Goal: Feedback & Contribution: Leave review/rating

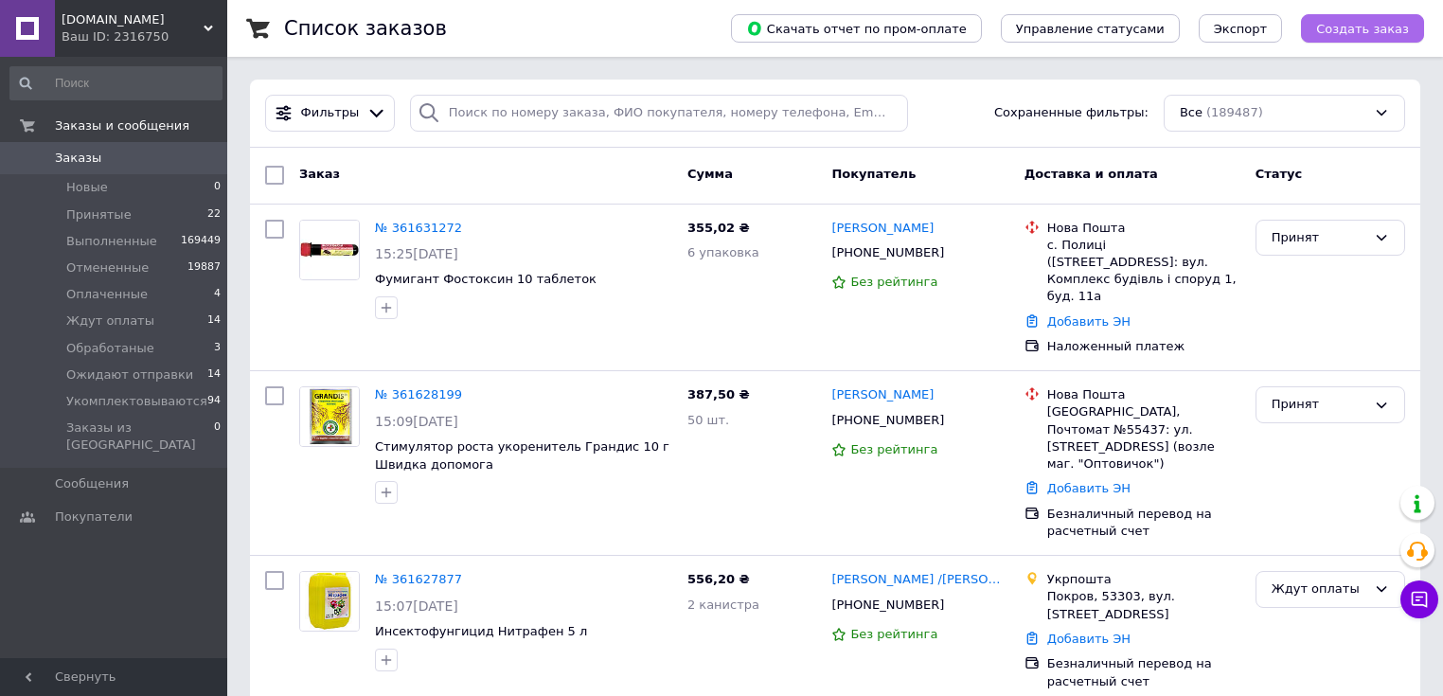
click at [1348, 30] on span "Создать заказ" at bounding box center [1362, 29] width 93 height 14
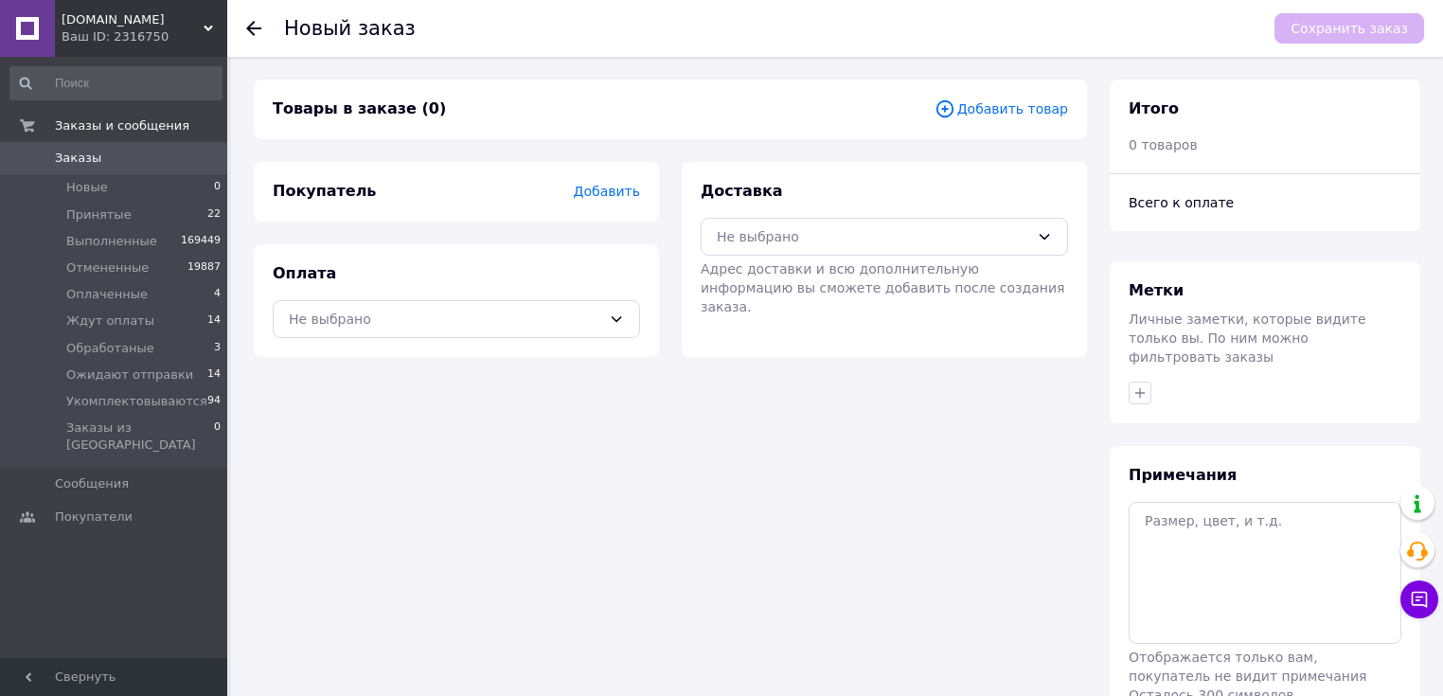
click at [1051, 109] on span "Добавить товар" at bounding box center [1002, 108] width 134 height 21
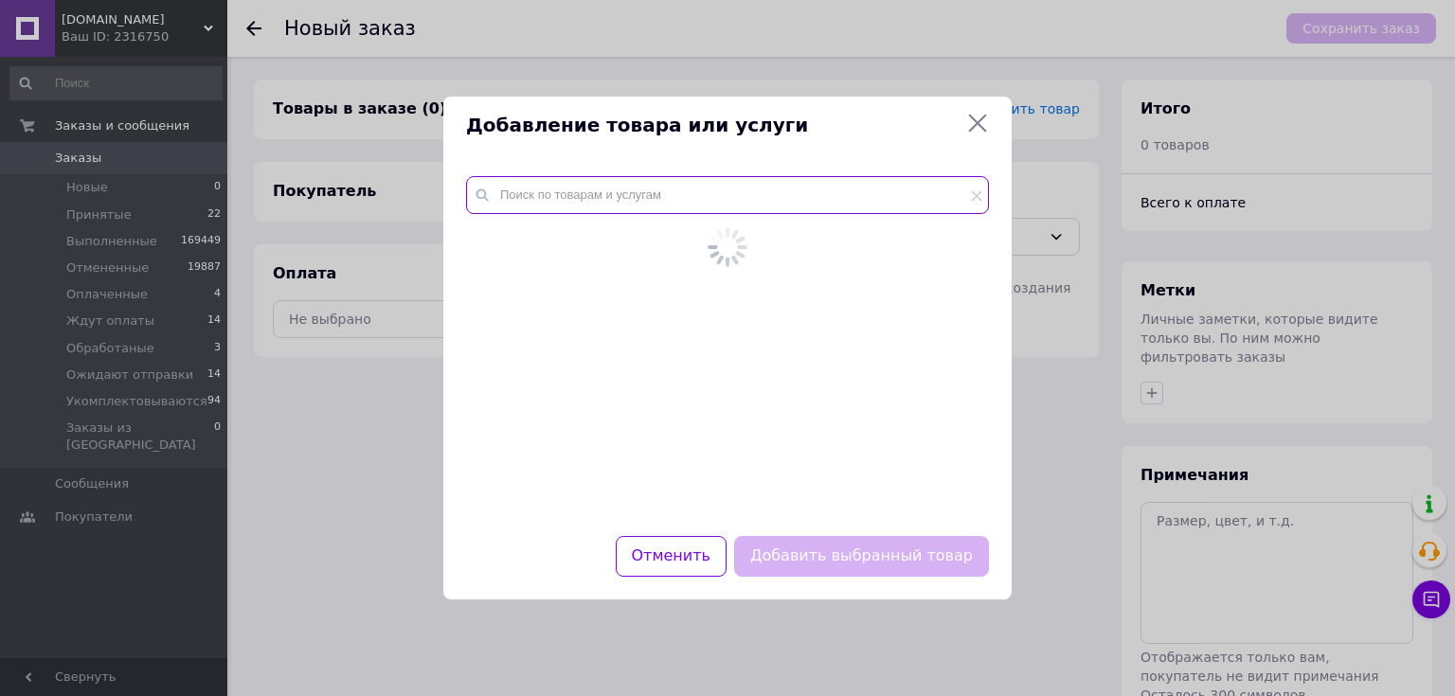
drag, startPoint x: 777, startPoint y: 188, endPoint x: 641, endPoint y: 235, distance: 143.5
click at [771, 190] on input "text" at bounding box center [727, 195] width 523 height 38
paste input "334552"
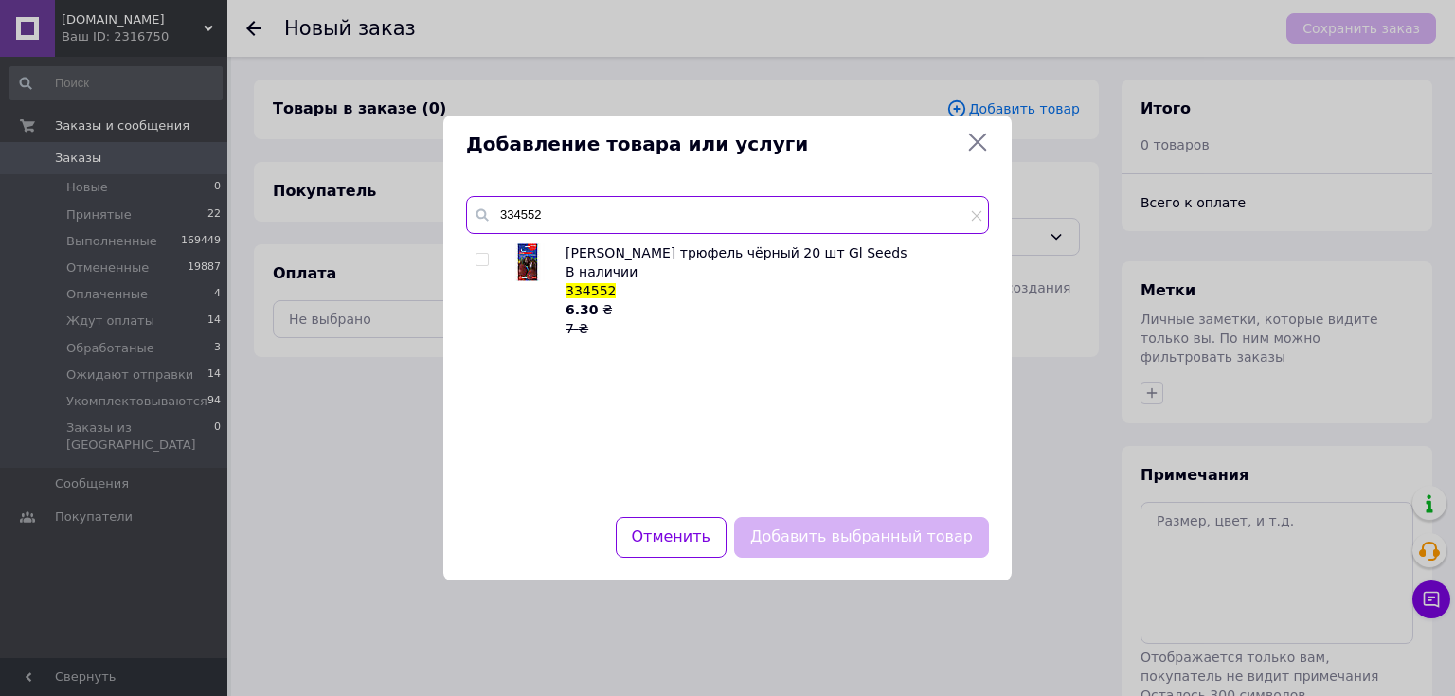
type input "334552"
drag, startPoint x: 482, startPoint y: 254, endPoint x: 500, endPoint y: 284, distance: 35.2
click at [483, 255] on input "checkbox" at bounding box center [481, 260] width 12 height 12
checkbox input "true"
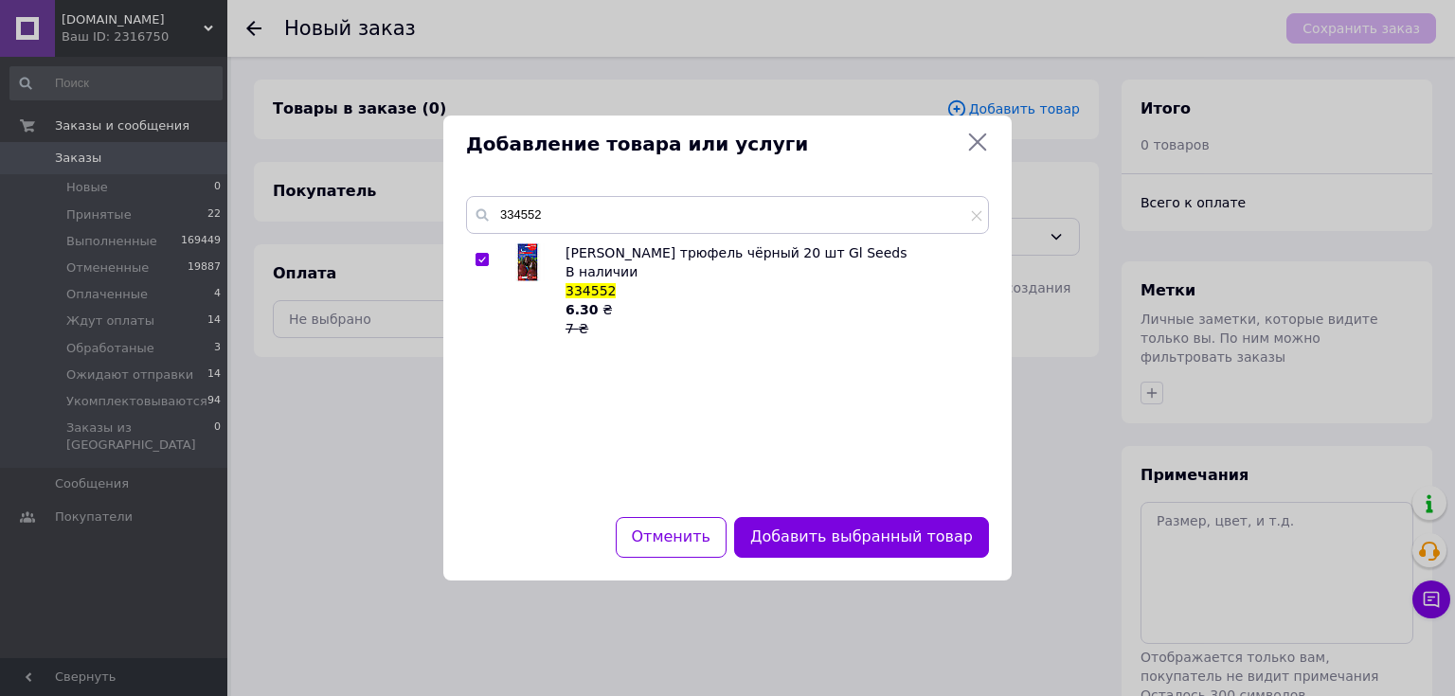
drag, startPoint x: 872, startPoint y: 530, endPoint x: 841, endPoint y: 527, distance: 31.4
click at [870, 530] on button "Добавить выбранный товар" at bounding box center [861, 537] width 255 height 41
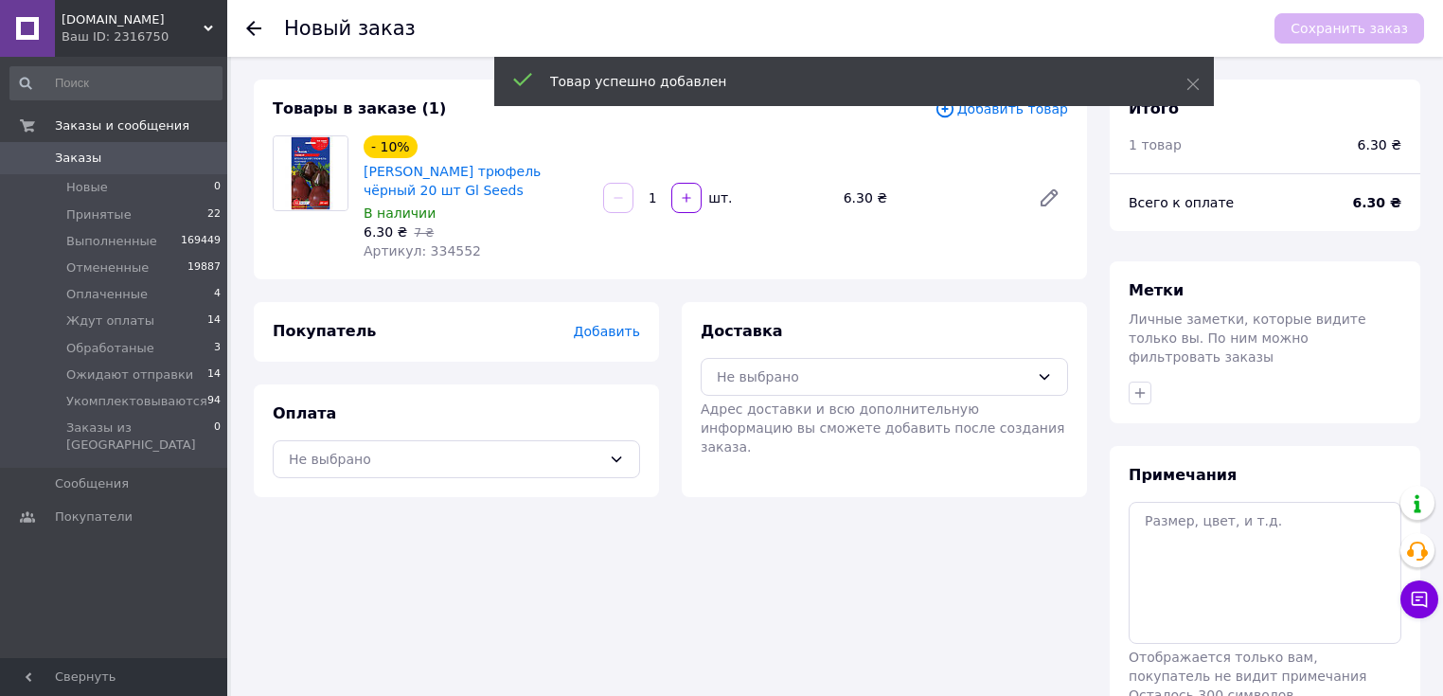
click at [665, 196] on input "1" at bounding box center [652, 198] width 30 height 14
type input "10"
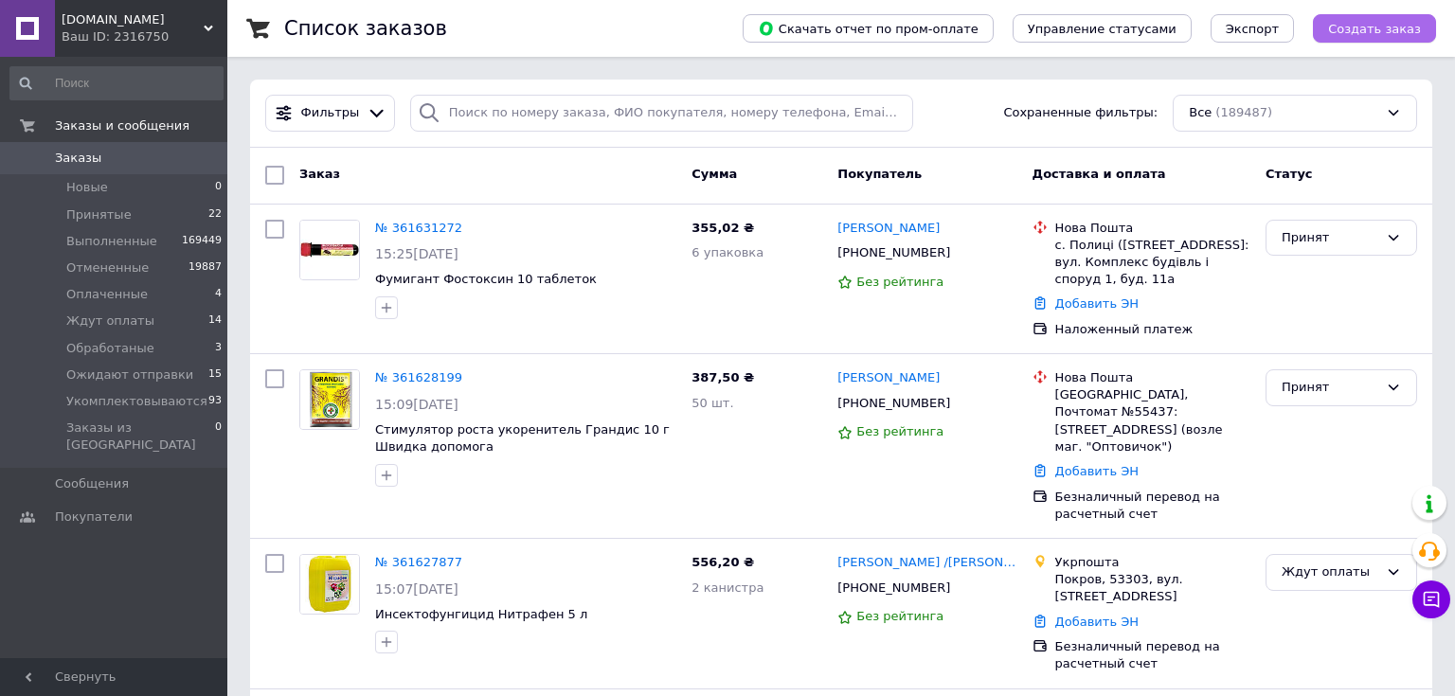
click at [1366, 33] on span "Создать заказ" at bounding box center [1374, 29] width 93 height 14
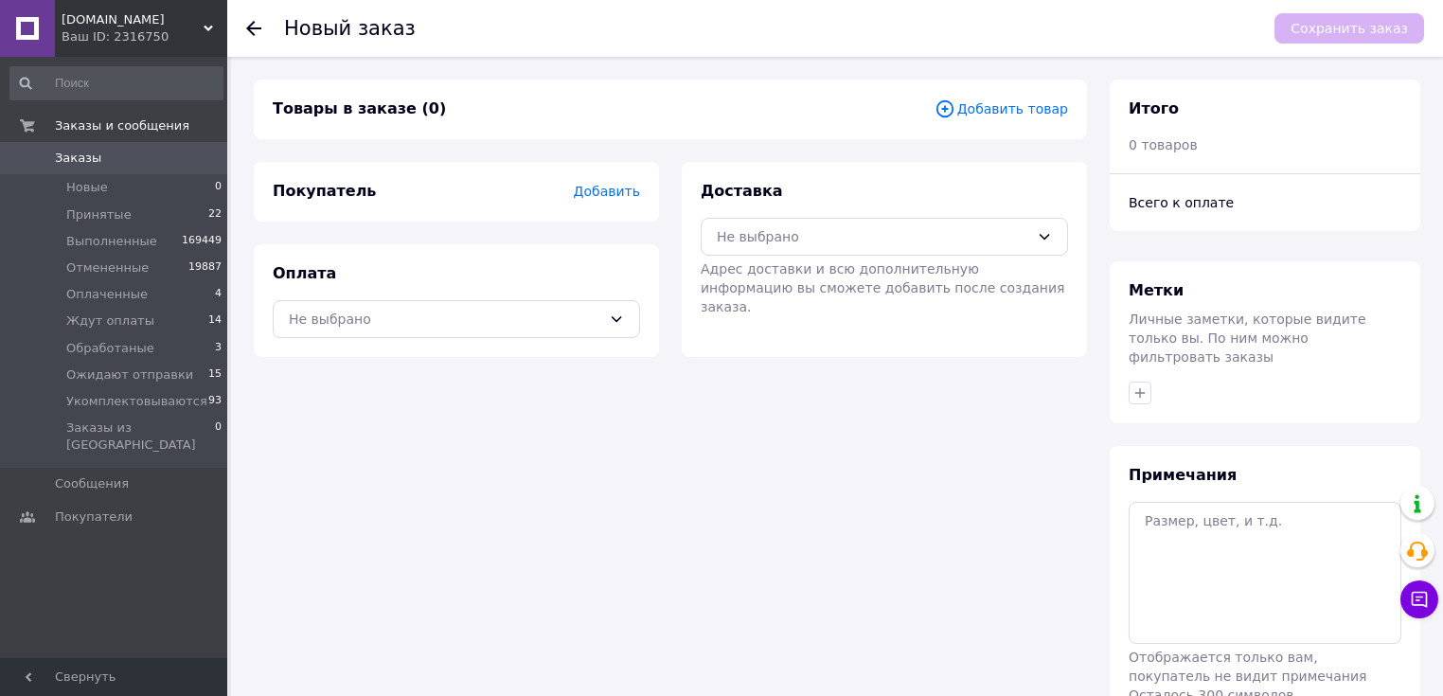
click at [1048, 106] on span "Добавить товар" at bounding box center [1002, 108] width 134 height 21
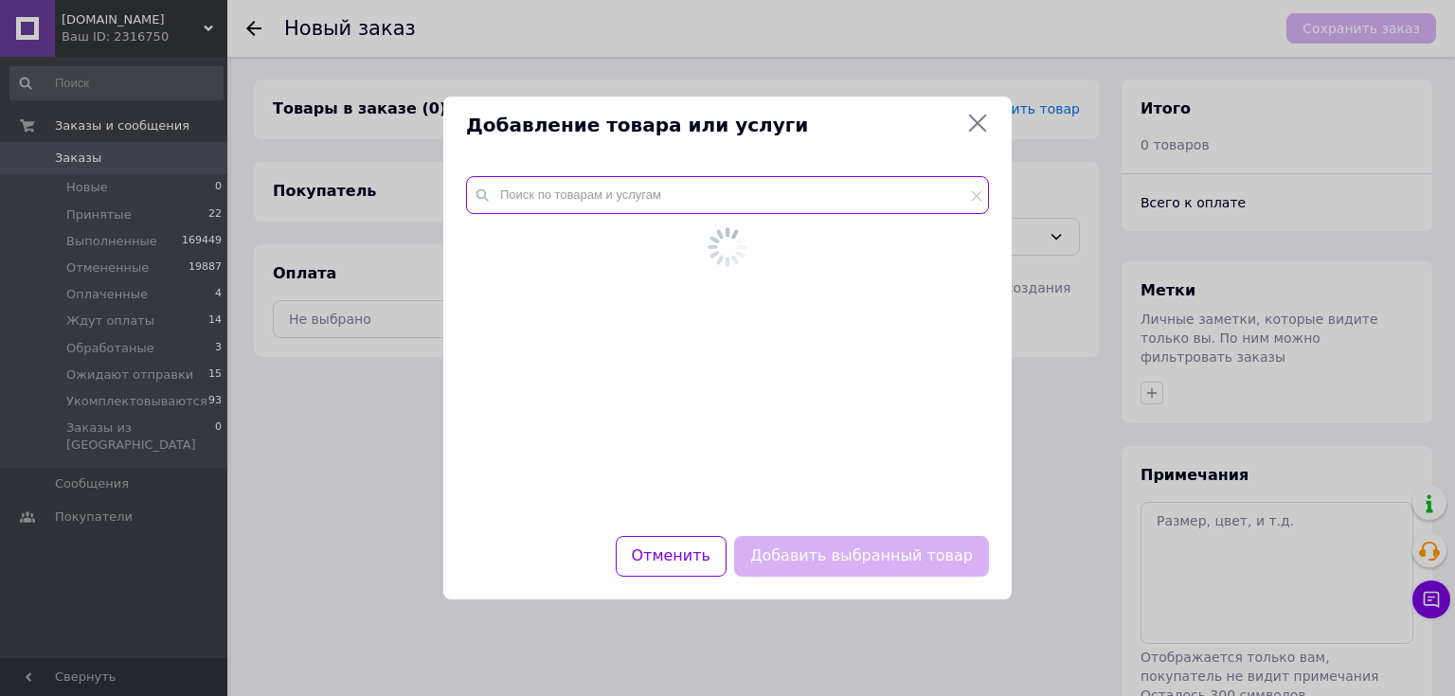
click at [748, 193] on input "text" at bounding box center [727, 195] width 523 height 38
paste input "334552"
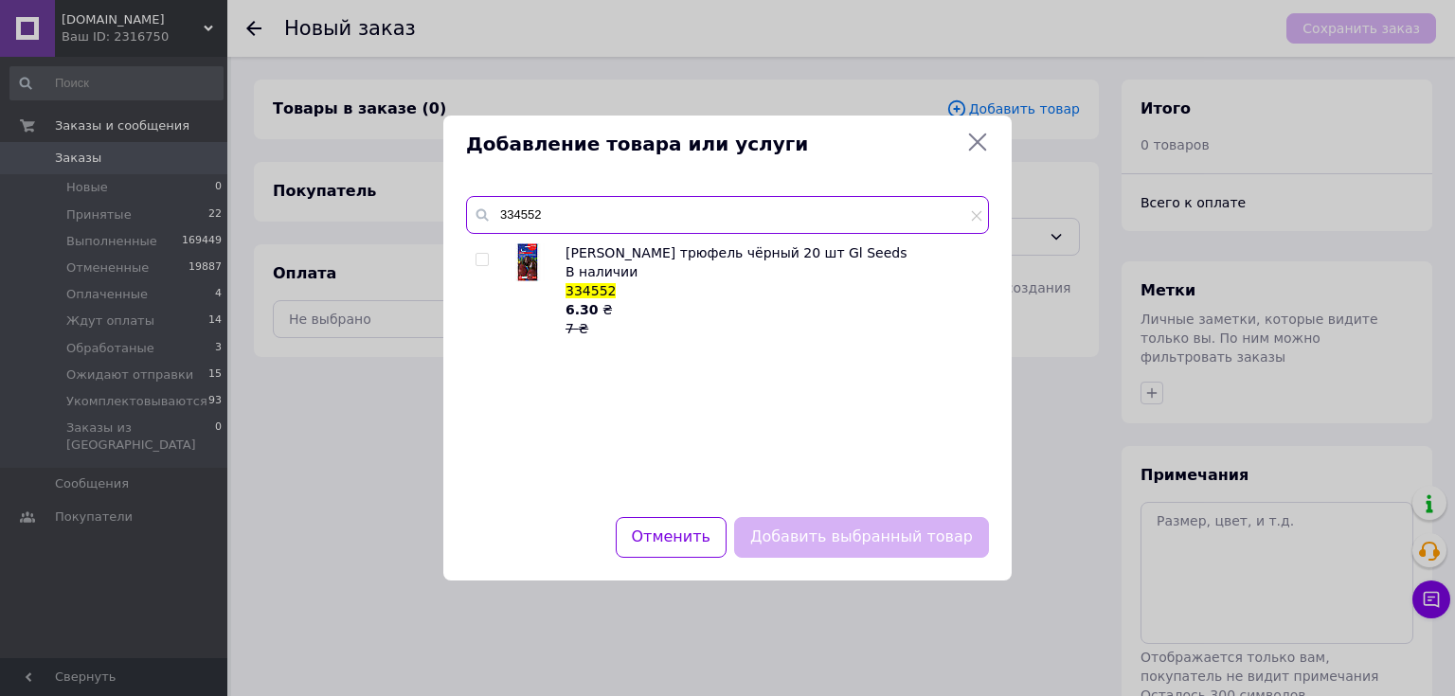
type input "334552"
click at [485, 255] on input "checkbox" at bounding box center [481, 260] width 12 height 12
checkbox input "true"
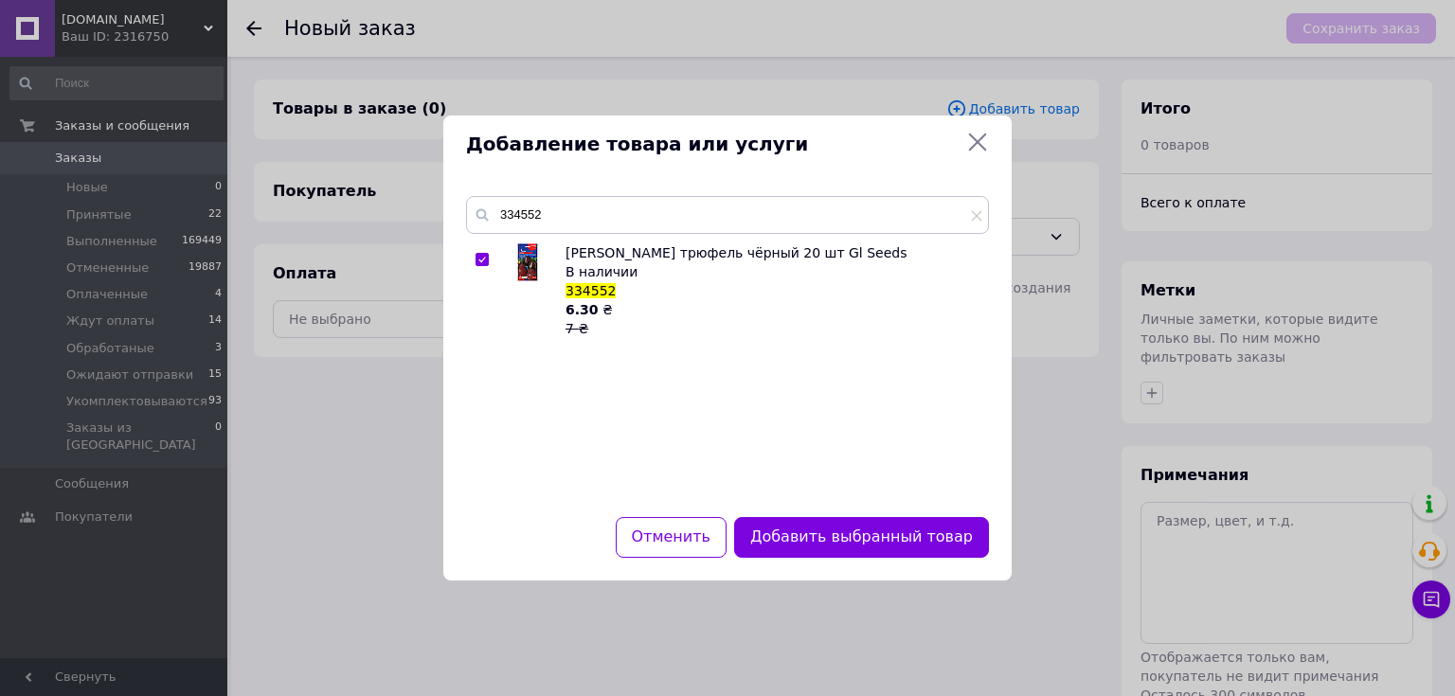
click at [832, 538] on button "Добавить выбранный товар" at bounding box center [861, 537] width 255 height 41
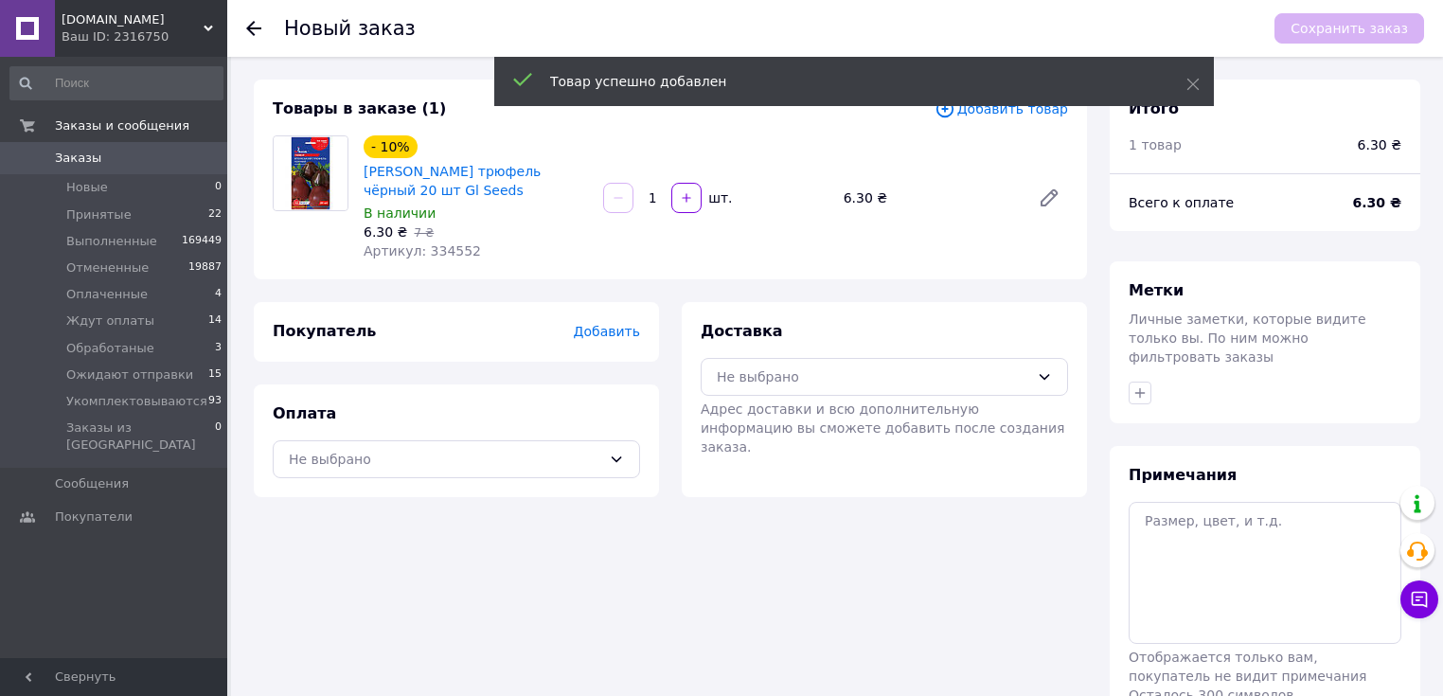
click at [665, 191] on input "1" at bounding box center [652, 198] width 30 height 14
type input "10"
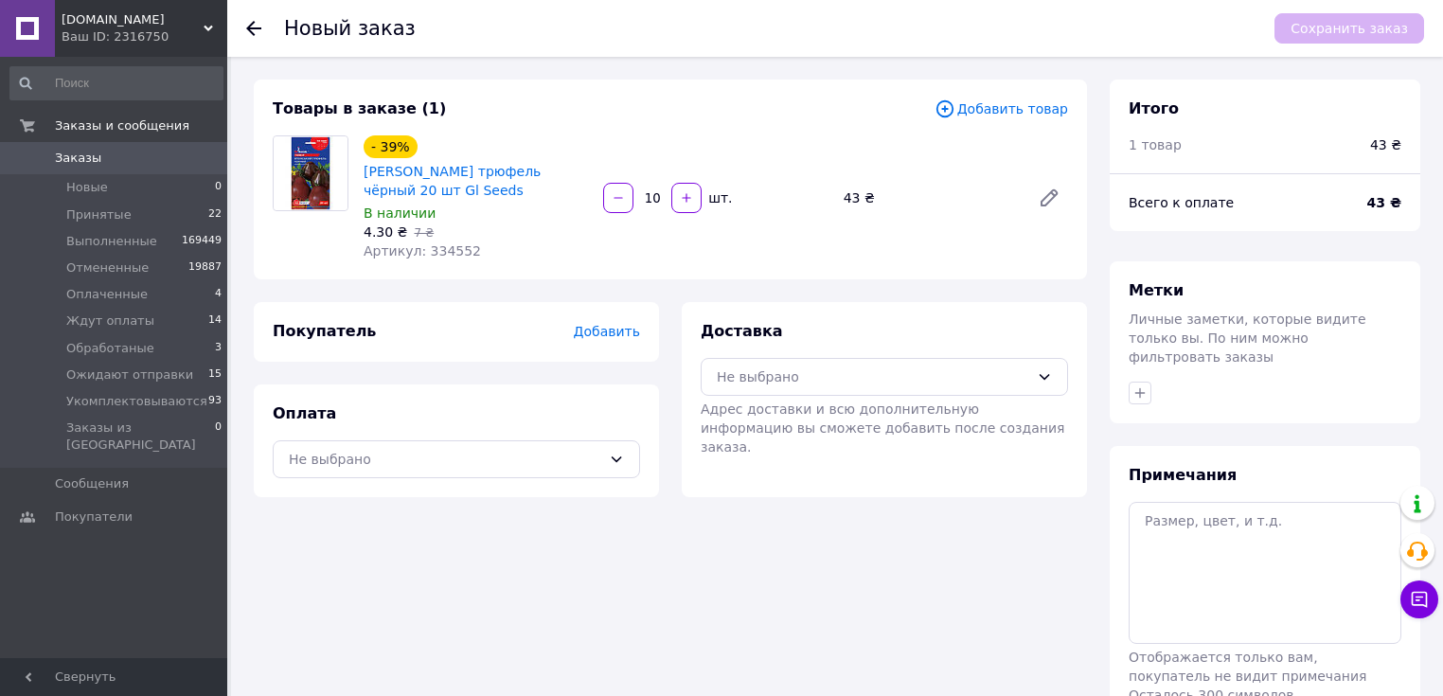
click at [994, 111] on span "Добавить товар" at bounding box center [1002, 108] width 134 height 21
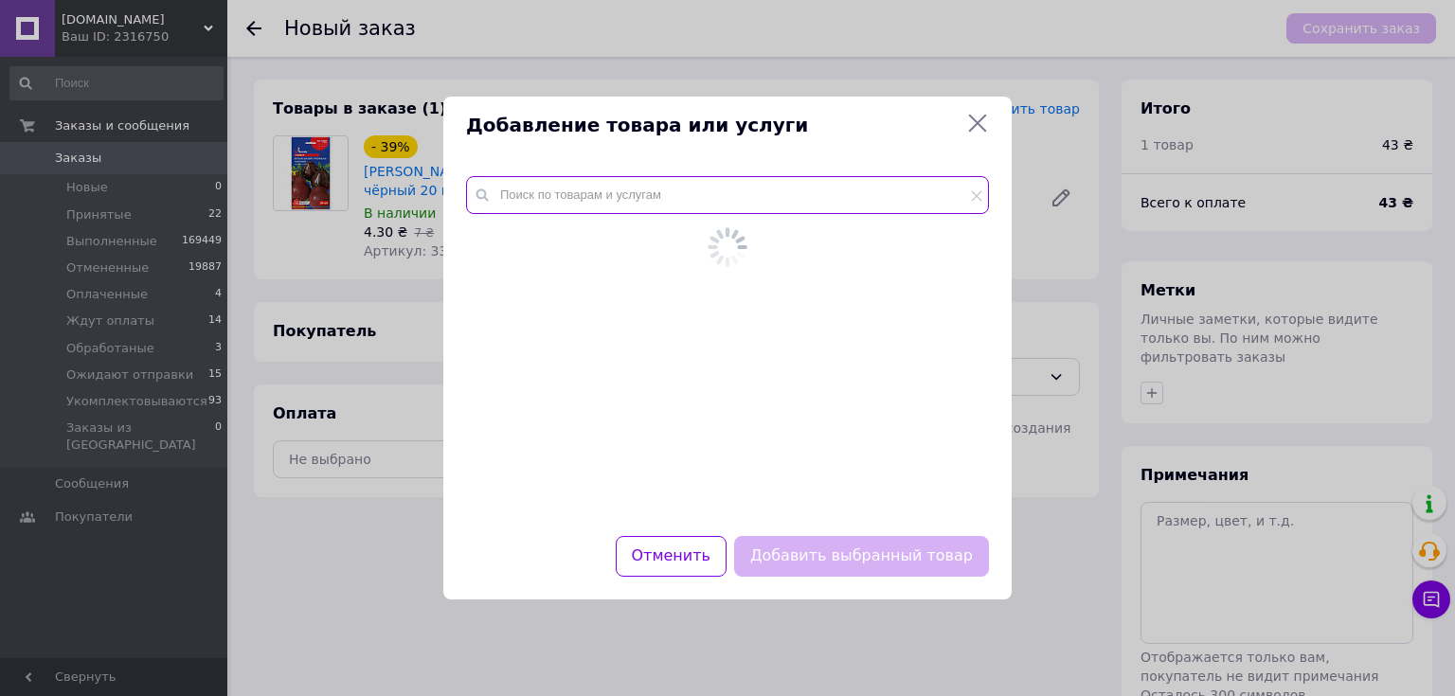
click at [849, 191] on input "text" at bounding box center [727, 195] width 523 height 38
paste input "330850"
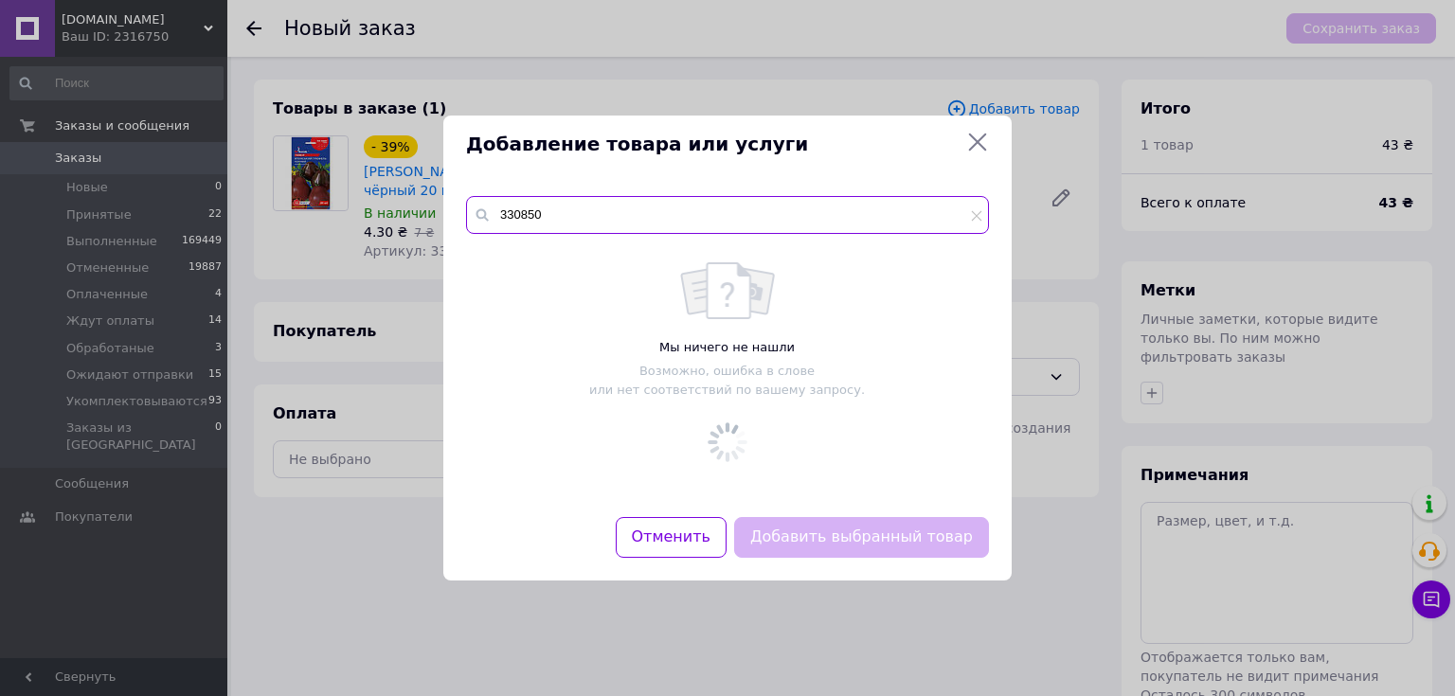
type input "330850"
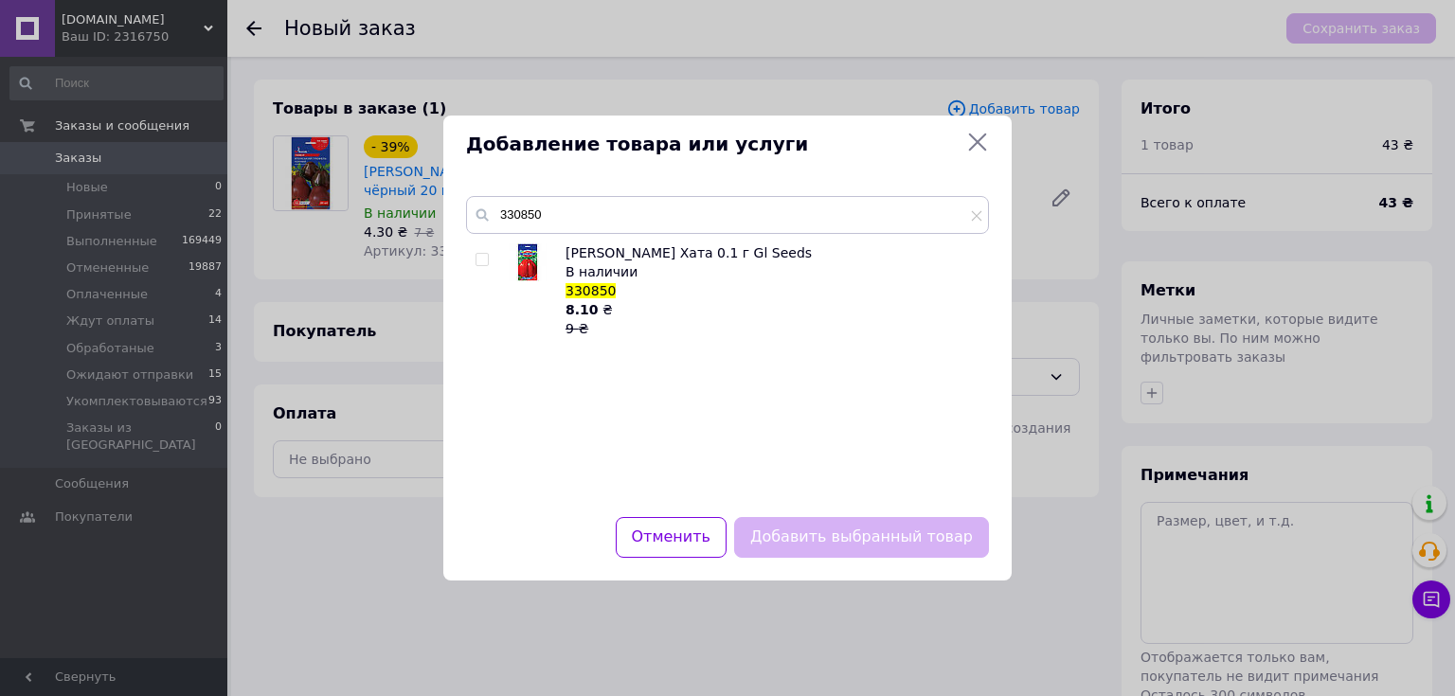
click at [484, 258] on input "checkbox" at bounding box center [481, 260] width 12 height 12
checkbox input "true"
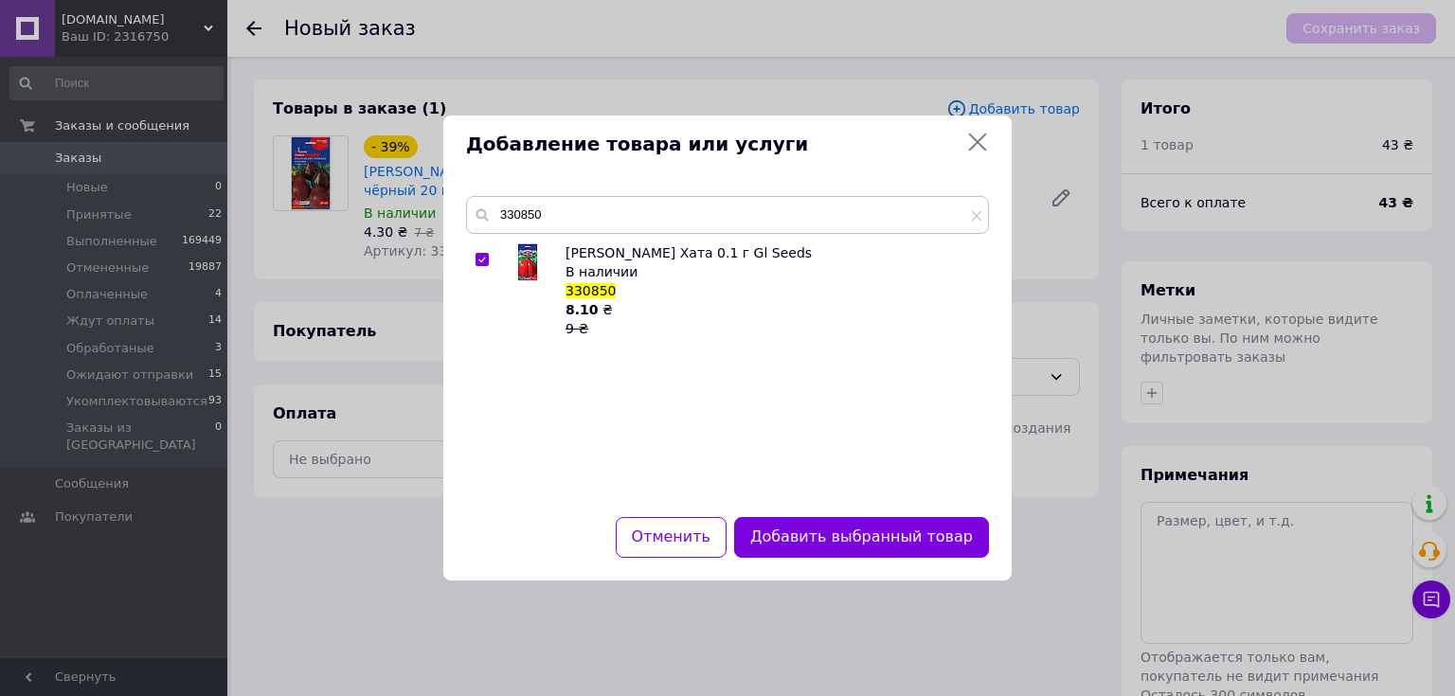
click at [814, 536] on button "Добавить выбранный товар" at bounding box center [861, 537] width 255 height 41
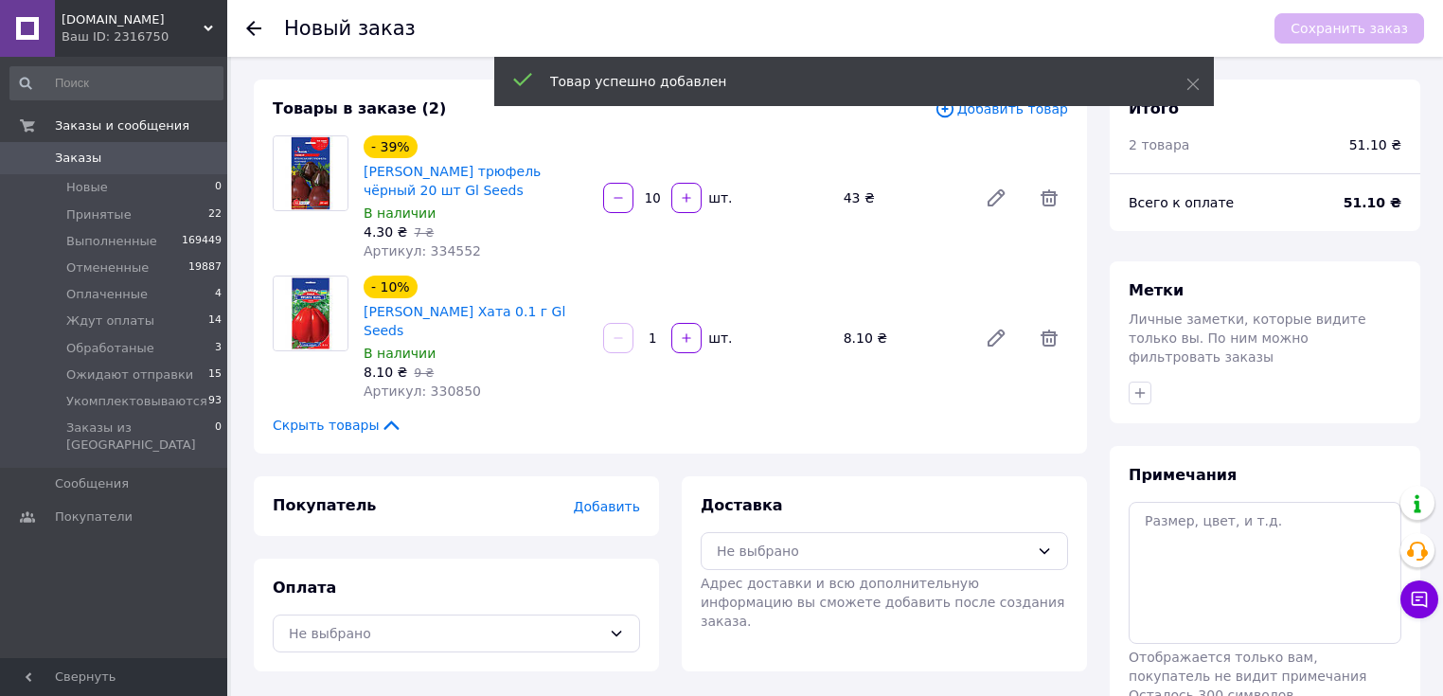
click at [667, 331] on input "1" at bounding box center [652, 338] width 30 height 14
type input "10"
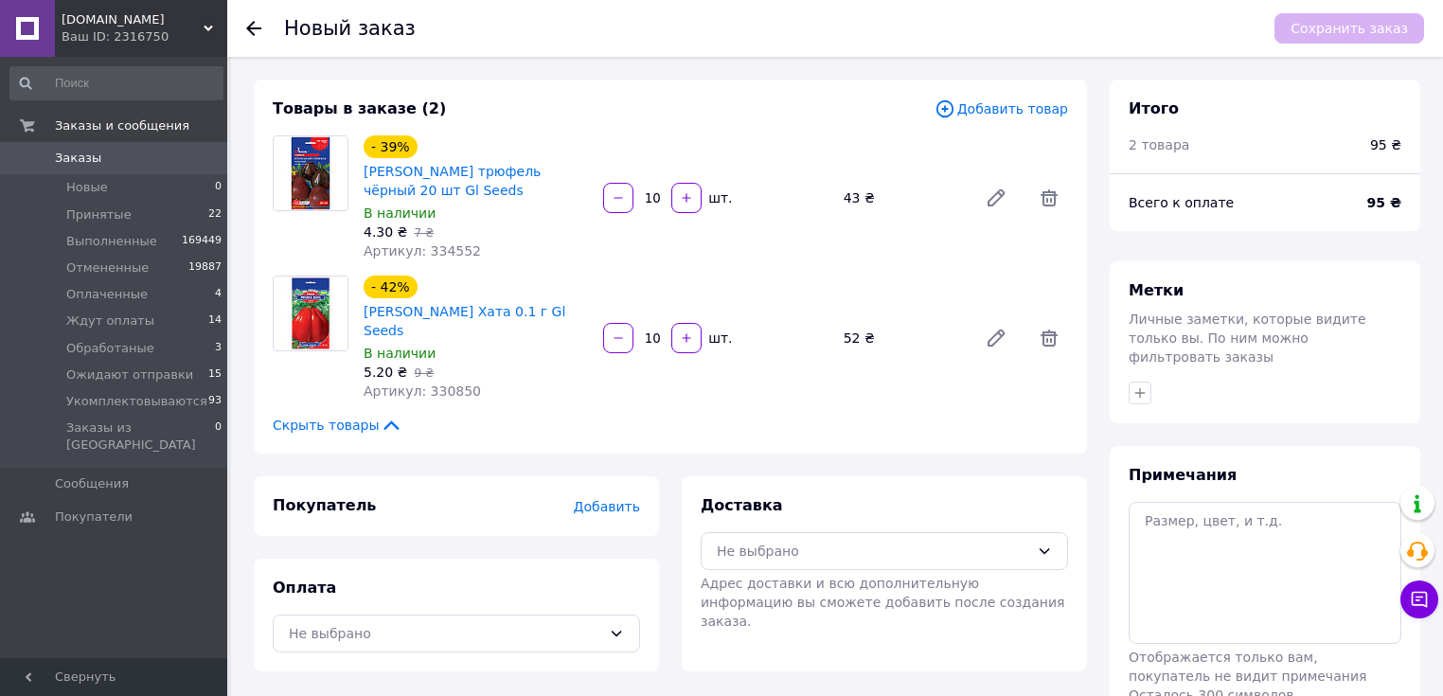
click at [1040, 101] on span "Добавить товар" at bounding box center [1002, 108] width 134 height 21
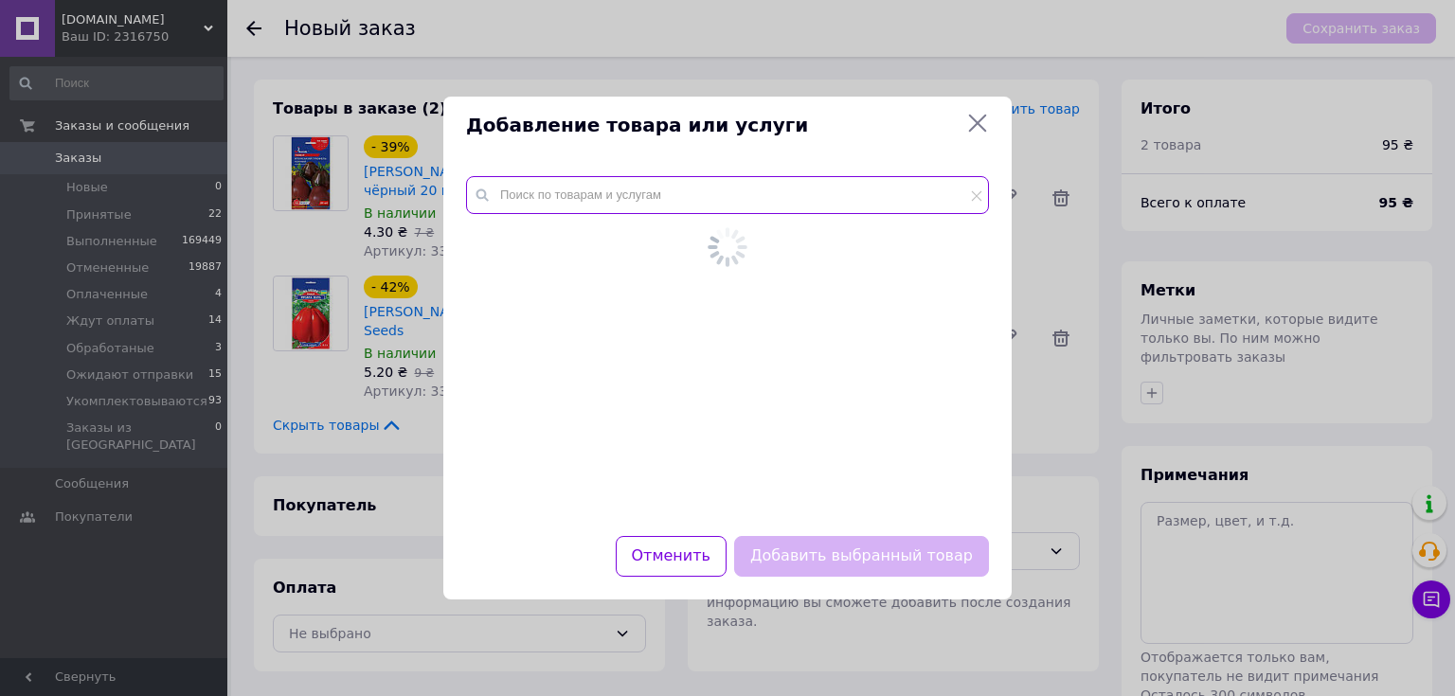
paste input "330867"
click at [689, 213] on input "text" at bounding box center [727, 195] width 523 height 38
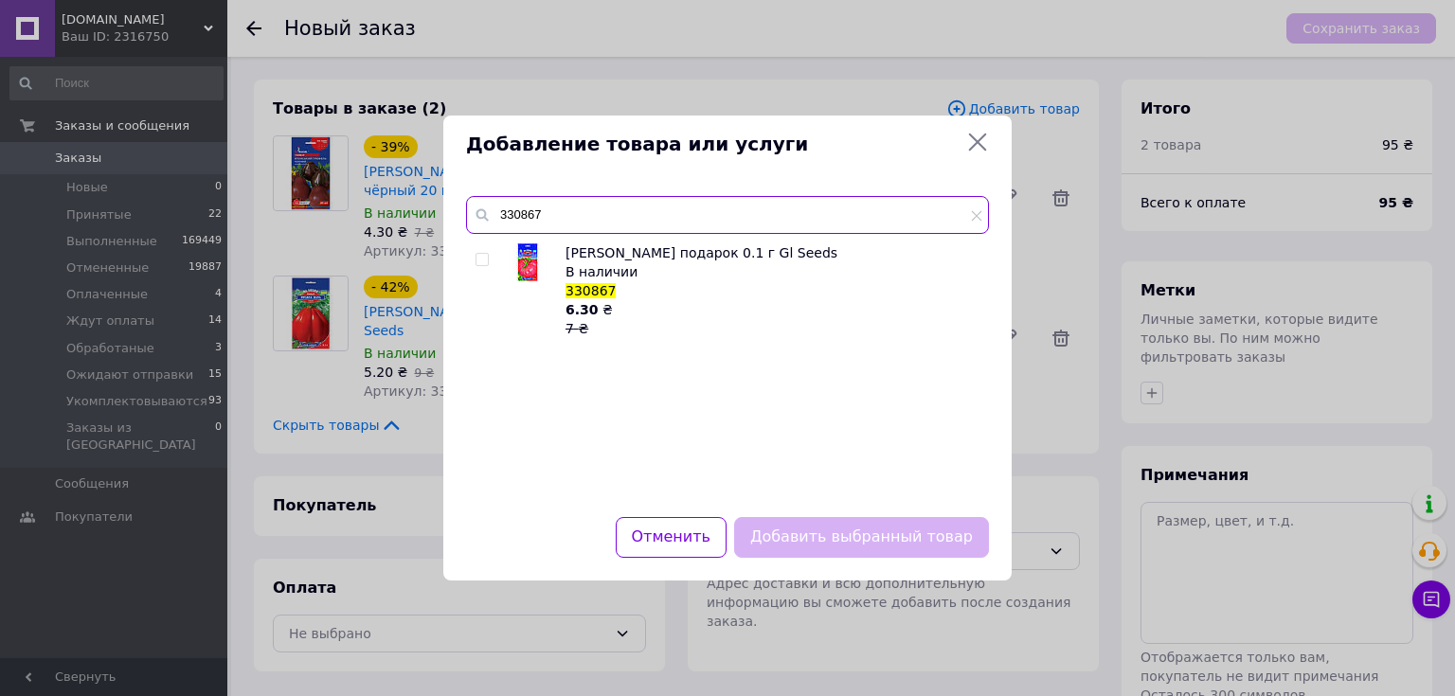
type input "330867"
click at [485, 258] on input "checkbox" at bounding box center [481, 260] width 12 height 12
checkbox input "true"
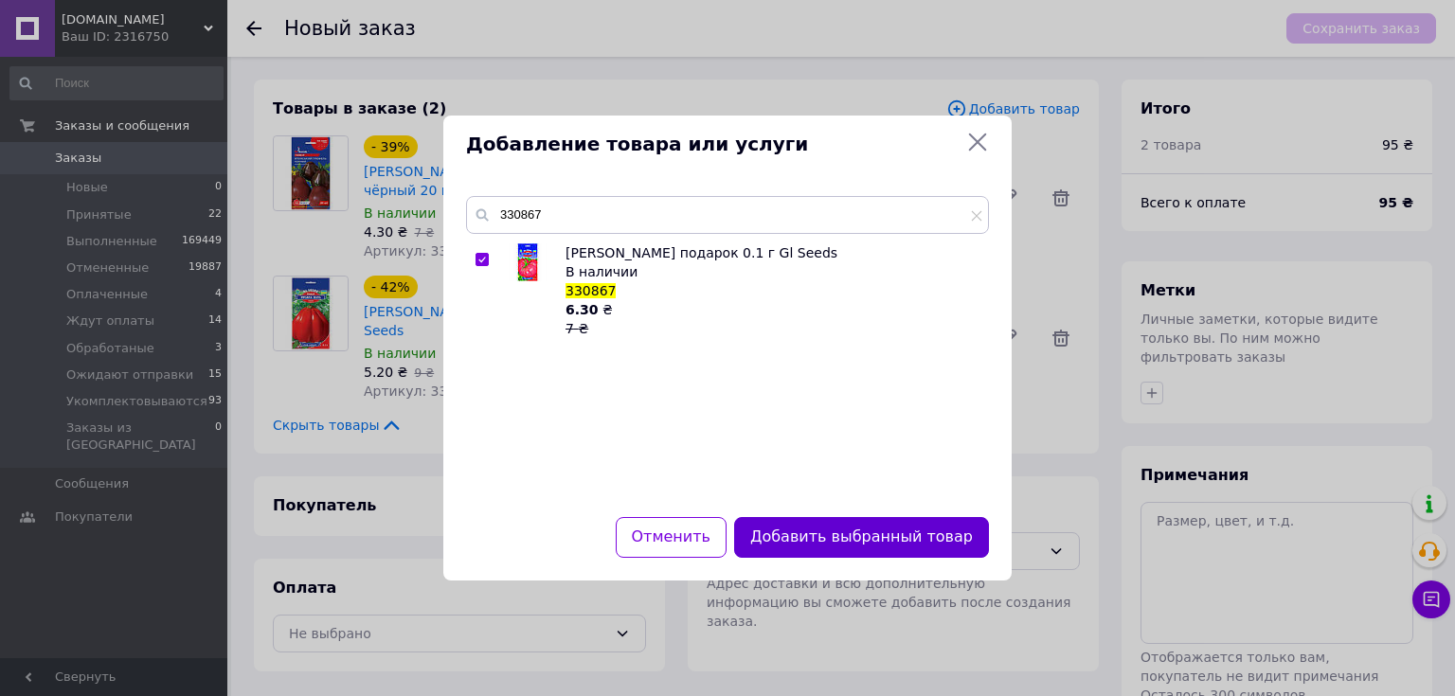
click at [844, 525] on button "Добавить выбранный товар" at bounding box center [861, 537] width 255 height 41
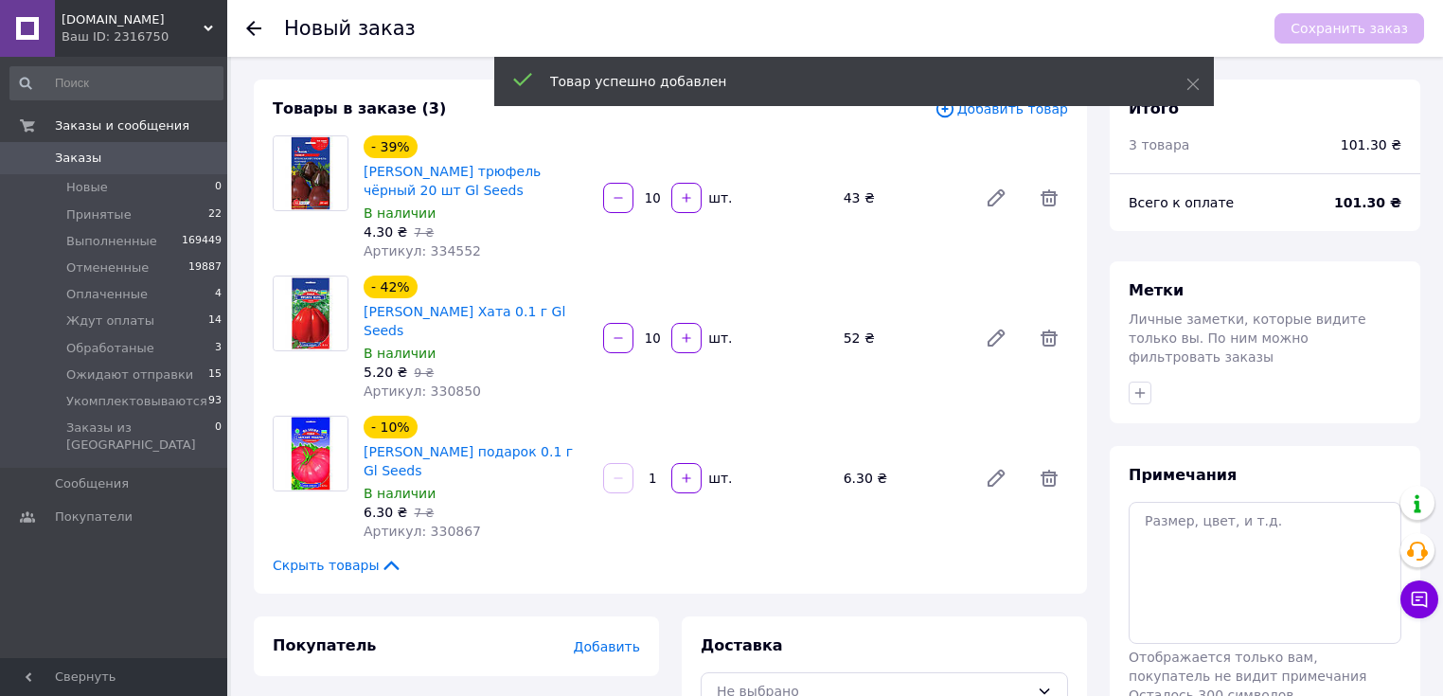
click at [658, 472] on input "1" at bounding box center [652, 479] width 30 height 14
type input "10"
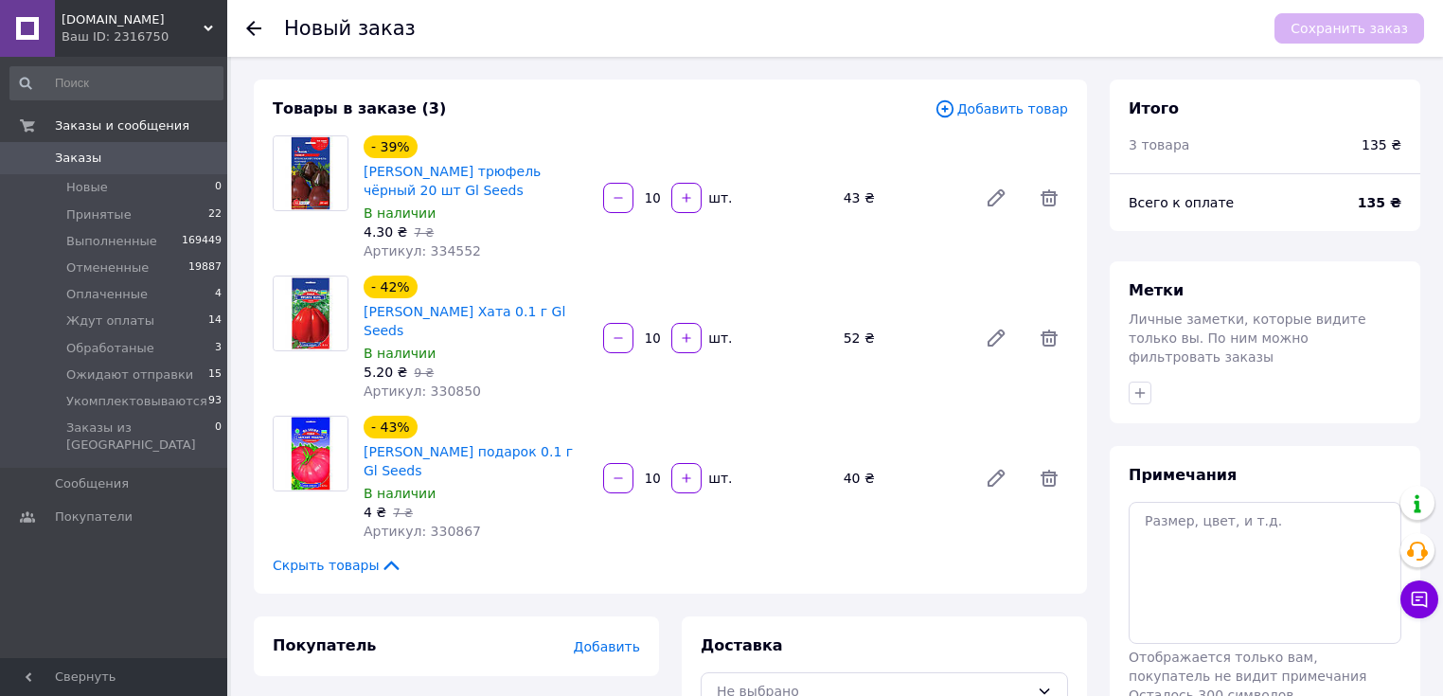
click at [1034, 106] on span "Добавить товар" at bounding box center [1002, 108] width 134 height 21
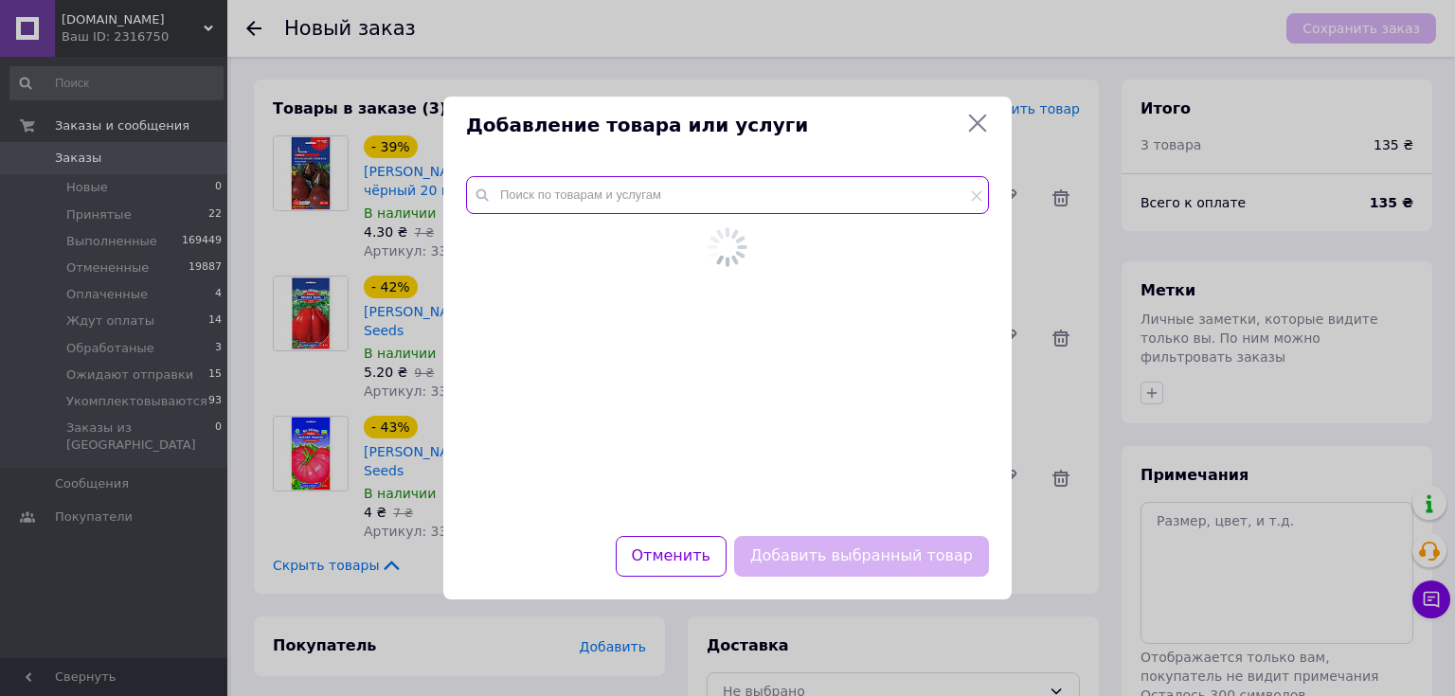
drag, startPoint x: 742, startPoint y: 199, endPoint x: 724, endPoint y: 202, distance: 18.2
click at [735, 201] on input "text" at bounding box center [727, 195] width 523 height 38
paste input "0476"
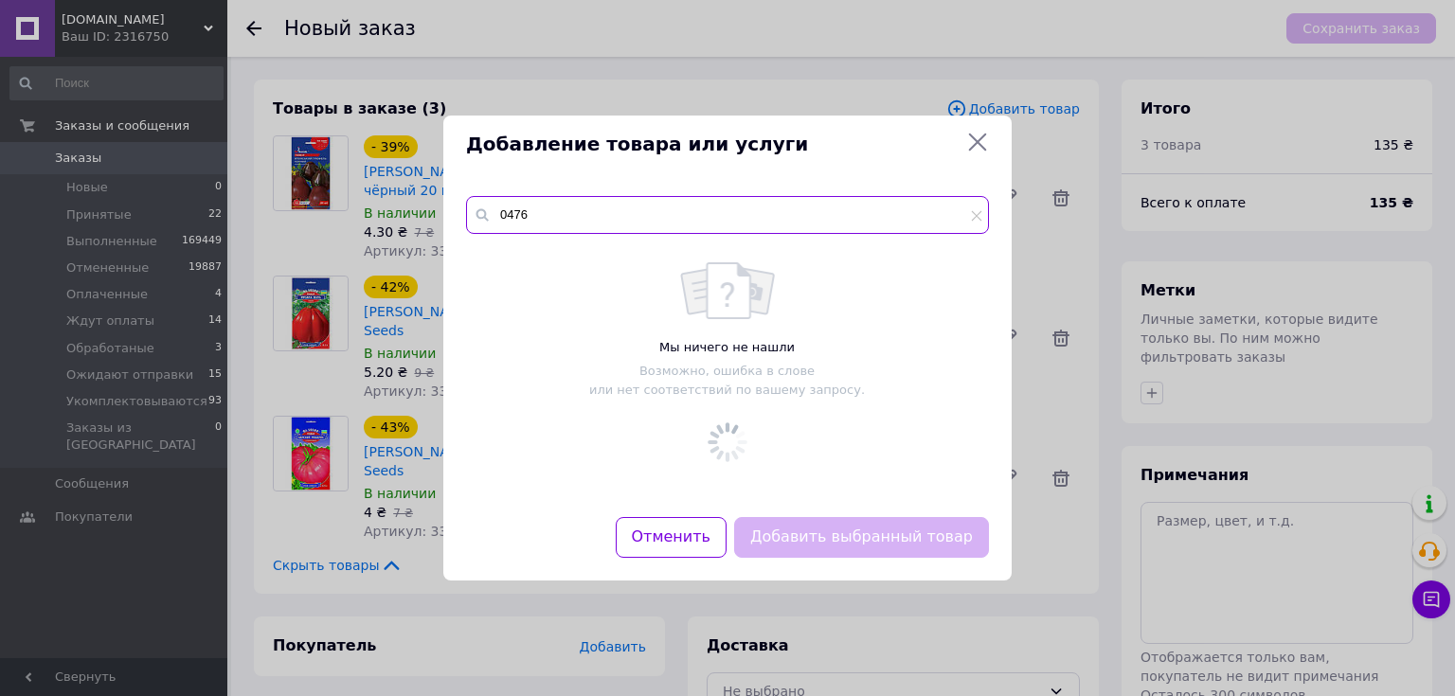
type input "0476"
click at [477, 253] on div "Мы ничего не нашли Возможно, ошибка в слове или нет соответствий по вашему запр…" at bounding box center [727, 368] width 522 height 251
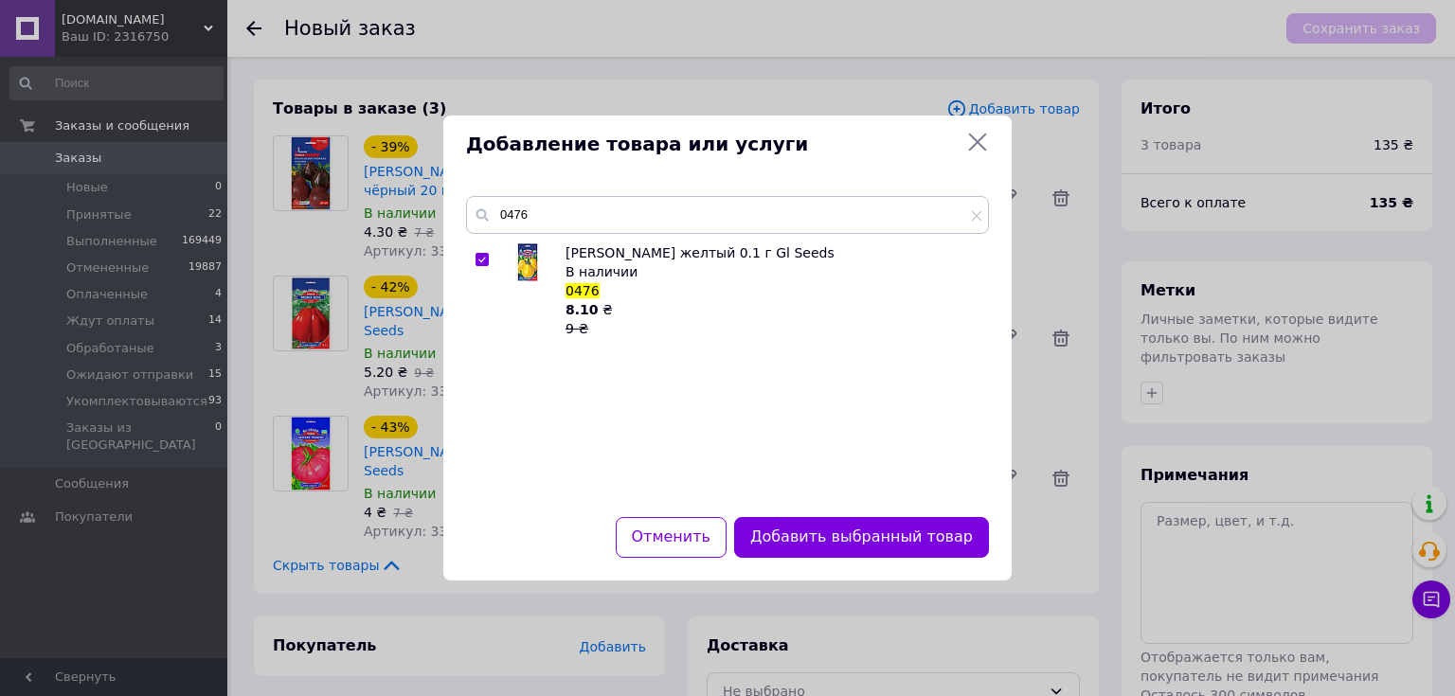
click at [856, 526] on button "Добавить выбранный товар" at bounding box center [861, 537] width 255 height 41
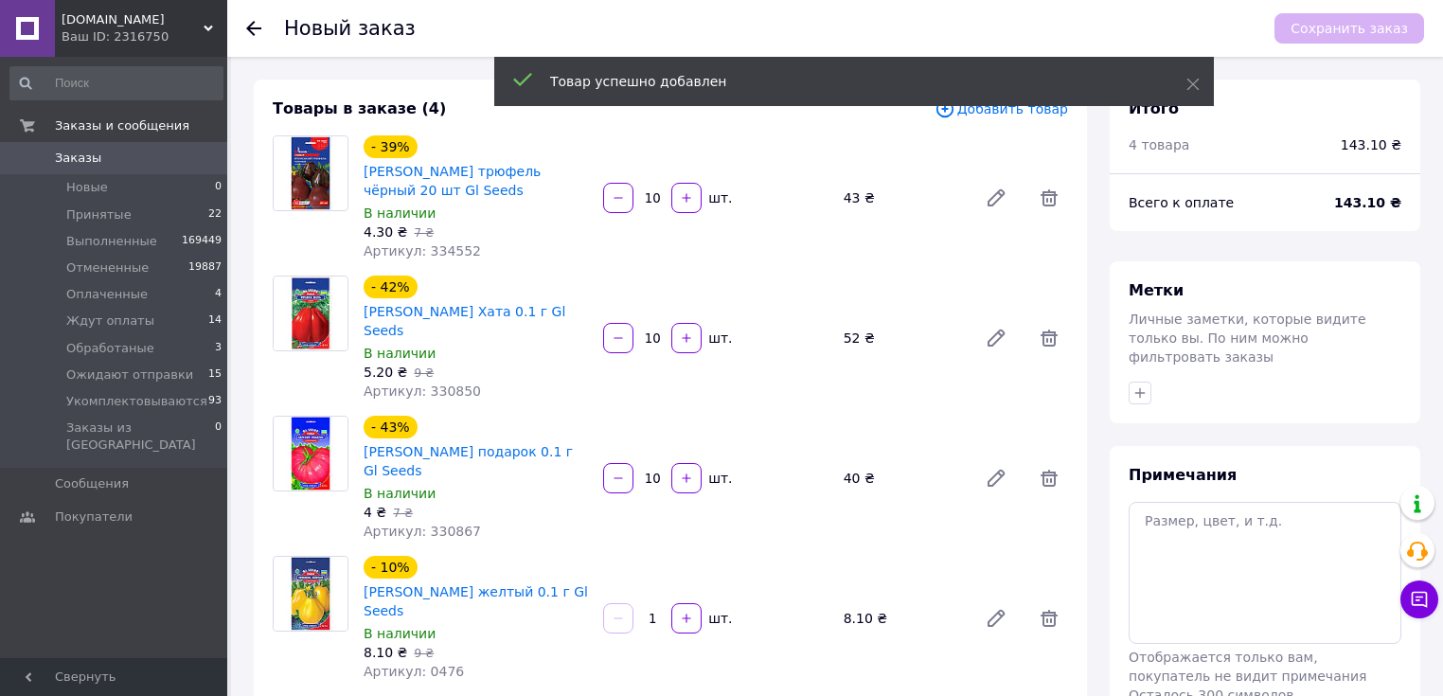
click at [655, 612] on input "1" at bounding box center [652, 619] width 30 height 14
type input "10"
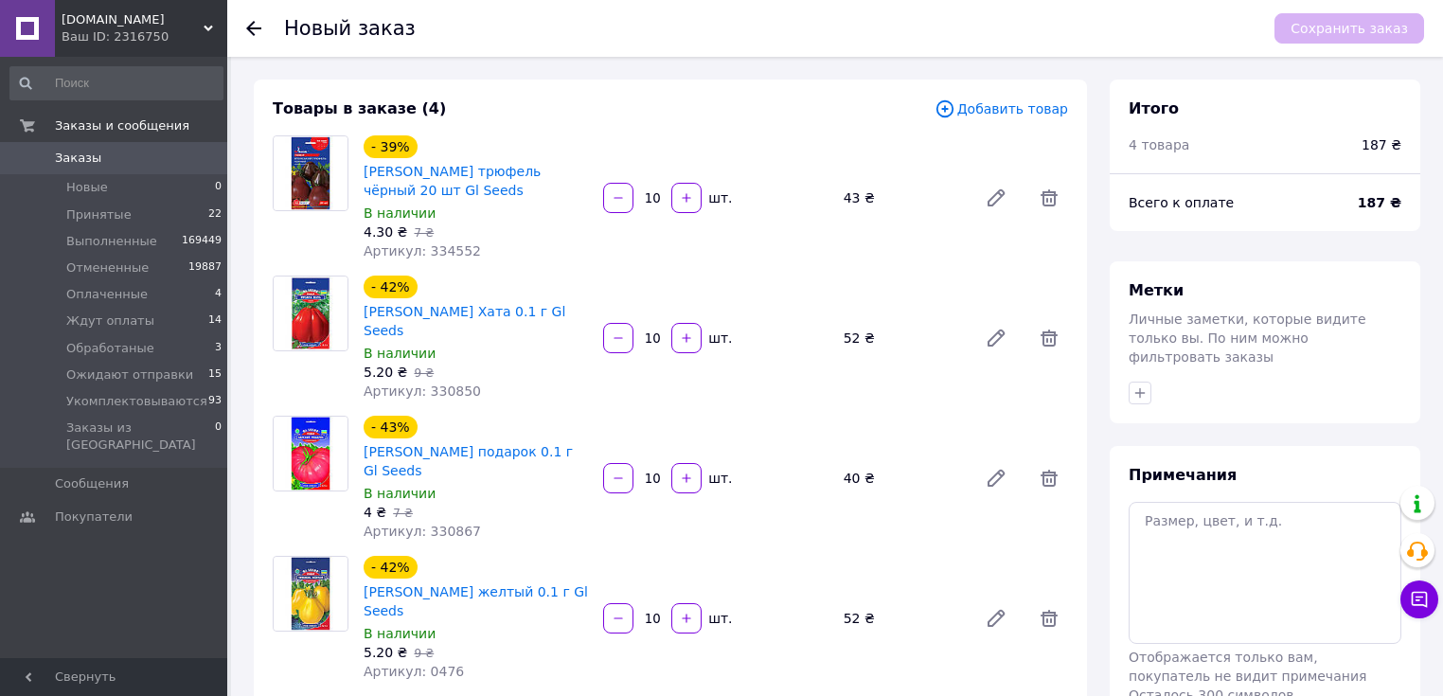
click at [1015, 114] on span "Добавить товар" at bounding box center [1002, 108] width 134 height 21
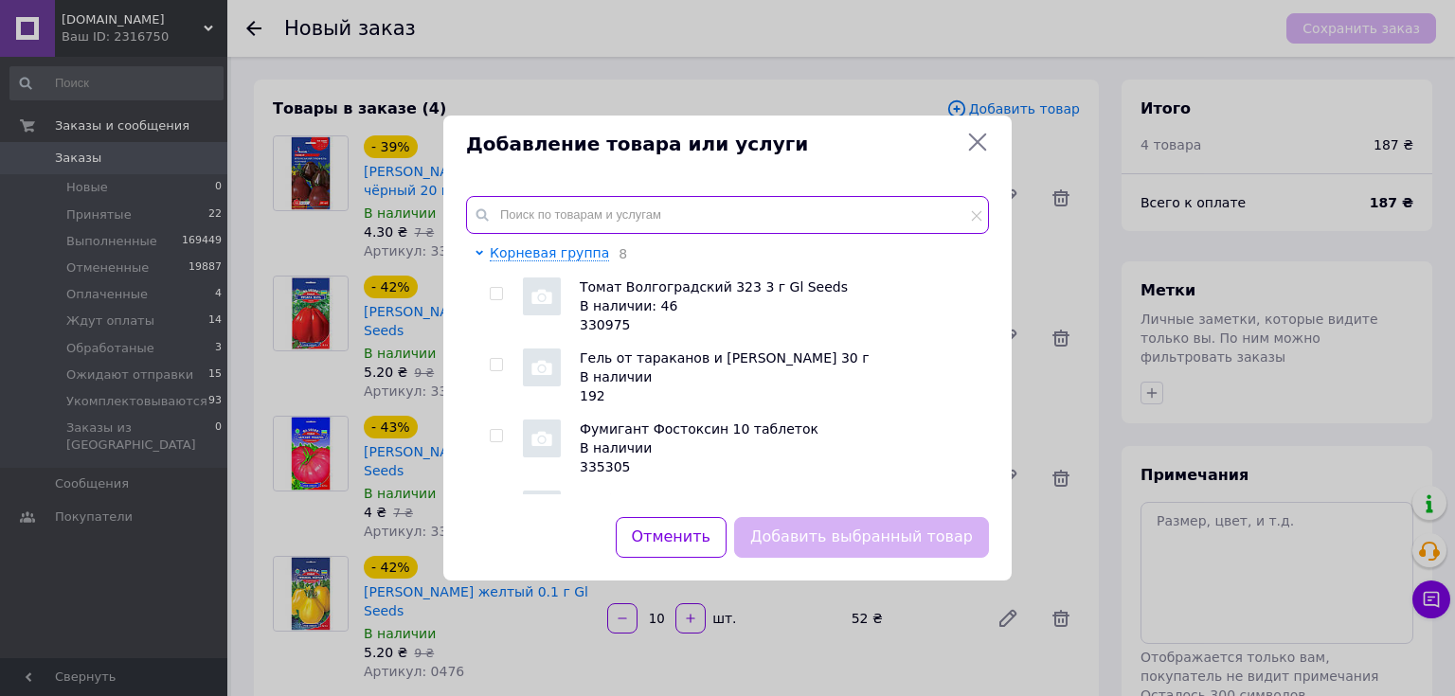
drag, startPoint x: 745, startPoint y: 197, endPoint x: 663, endPoint y: 235, distance: 90.7
click at [739, 200] on input "text" at bounding box center [727, 215] width 523 height 38
paste input "0469"
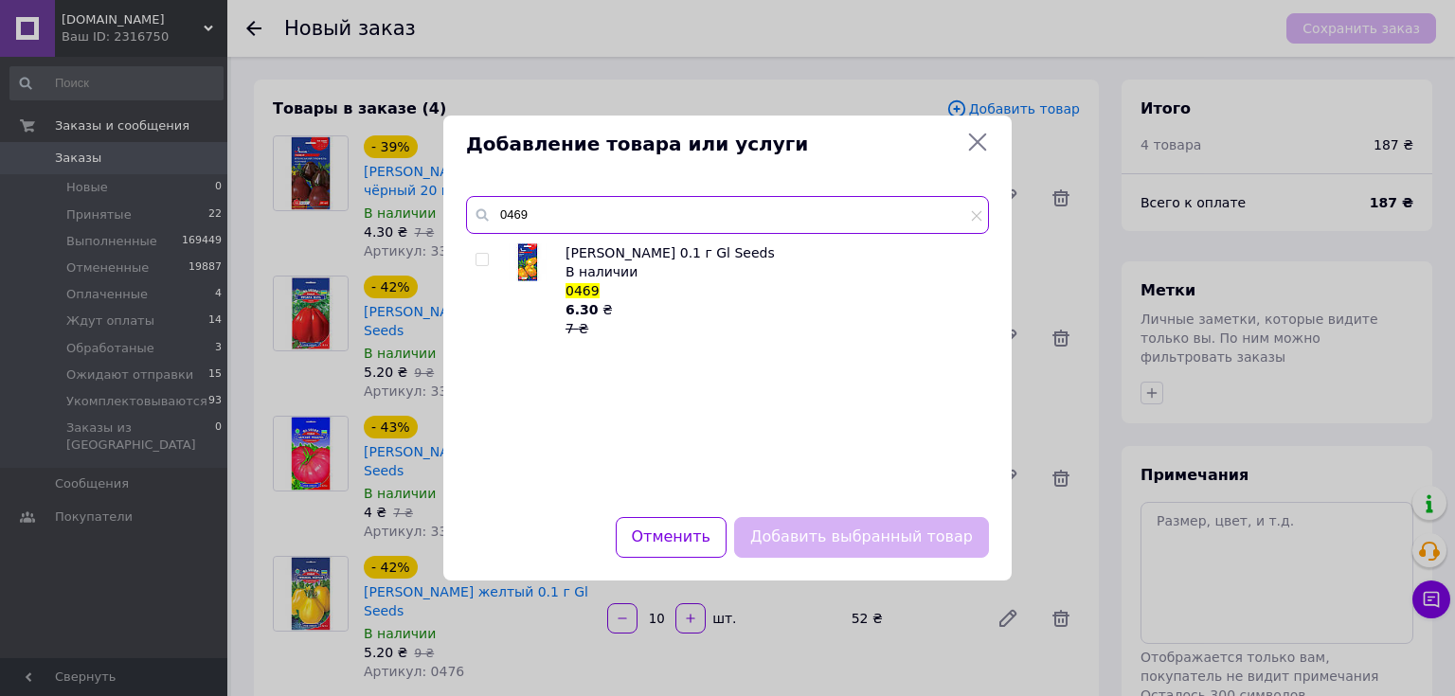
type input "0469"
click at [478, 259] on input "checkbox" at bounding box center [481, 260] width 12 height 12
checkbox input "true"
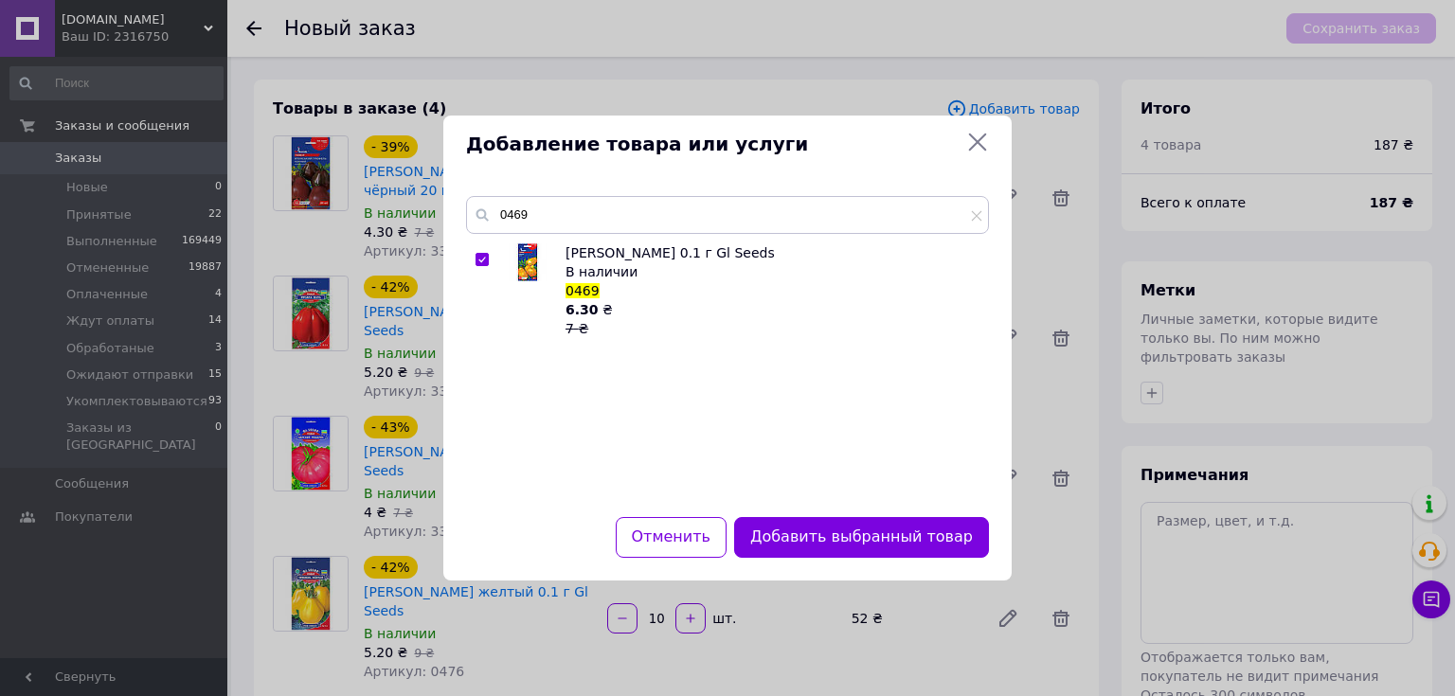
click at [982, 136] on icon at bounding box center [978, 143] width 18 height 18
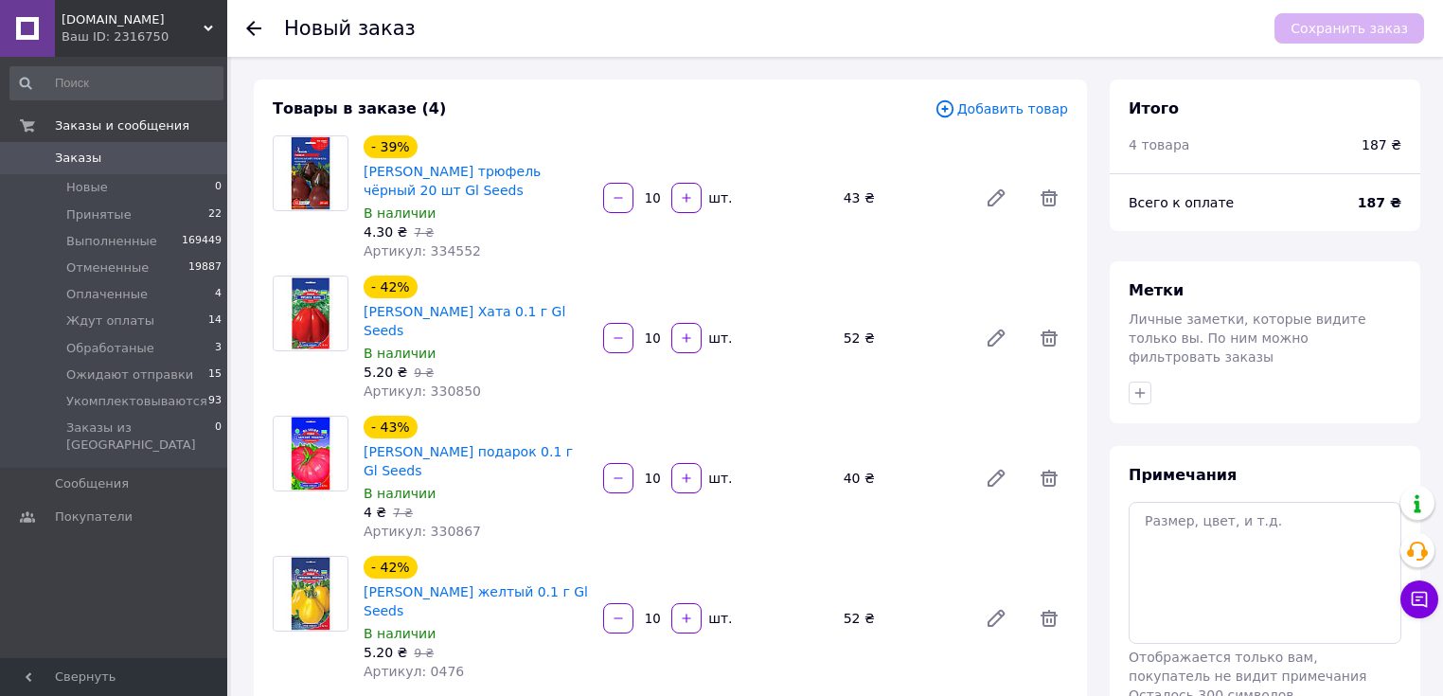
click at [1019, 106] on span "Добавить товар" at bounding box center [1002, 108] width 134 height 21
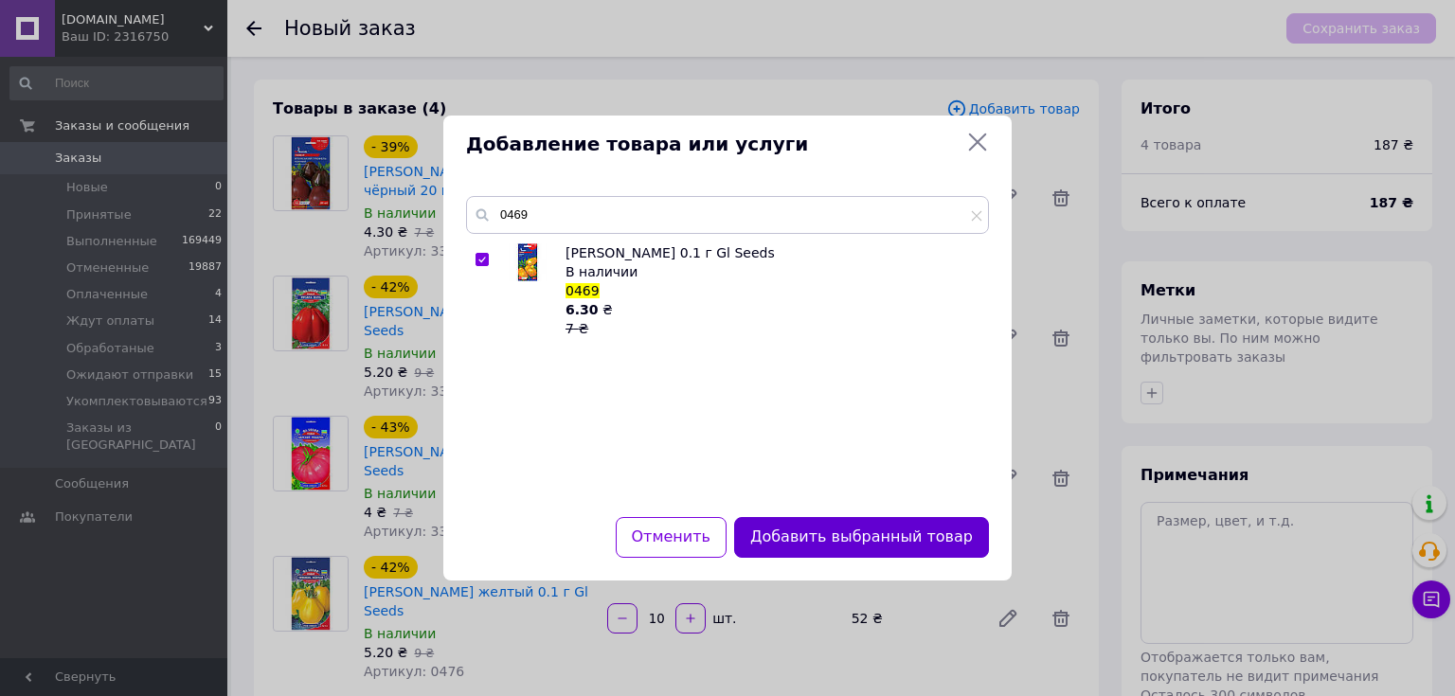
drag, startPoint x: 908, startPoint y: 534, endPoint x: 882, endPoint y: 509, distance: 36.2
click at [906, 533] on button "Добавить выбранный товар" at bounding box center [861, 537] width 255 height 41
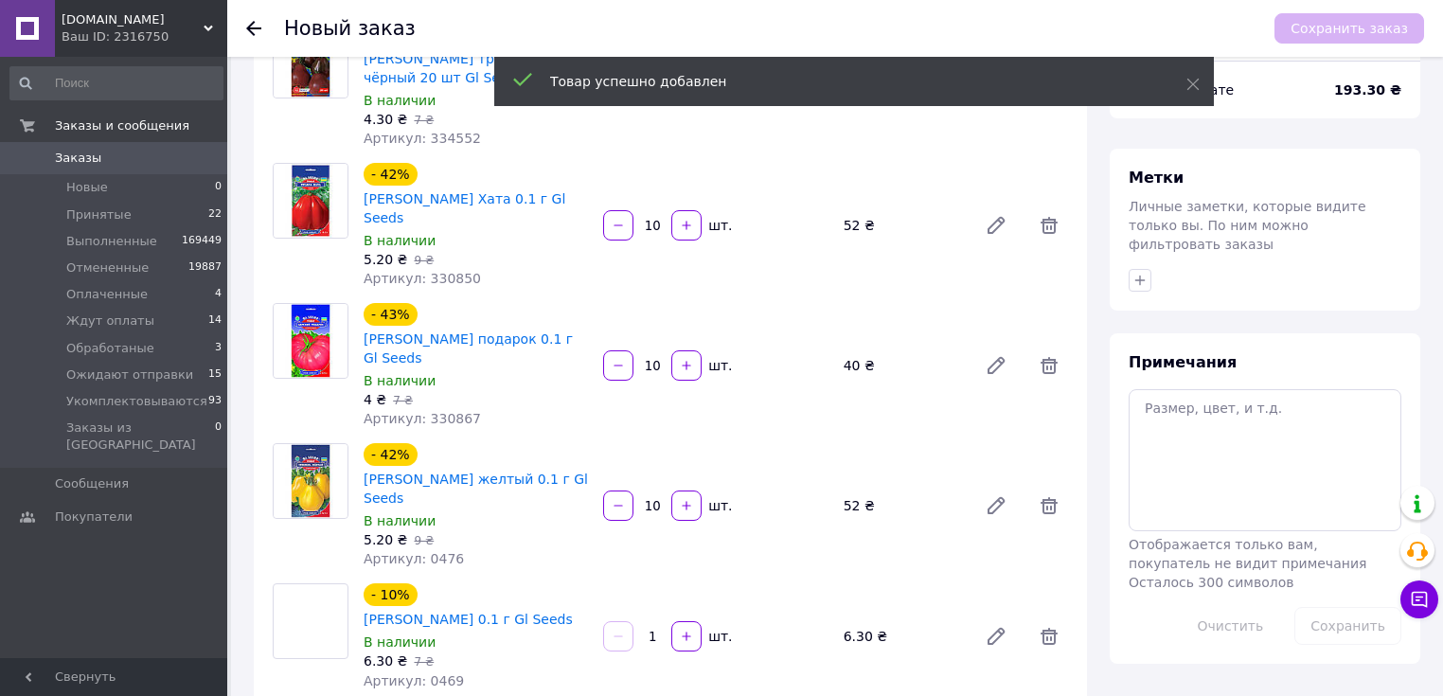
scroll to position [261, 0]
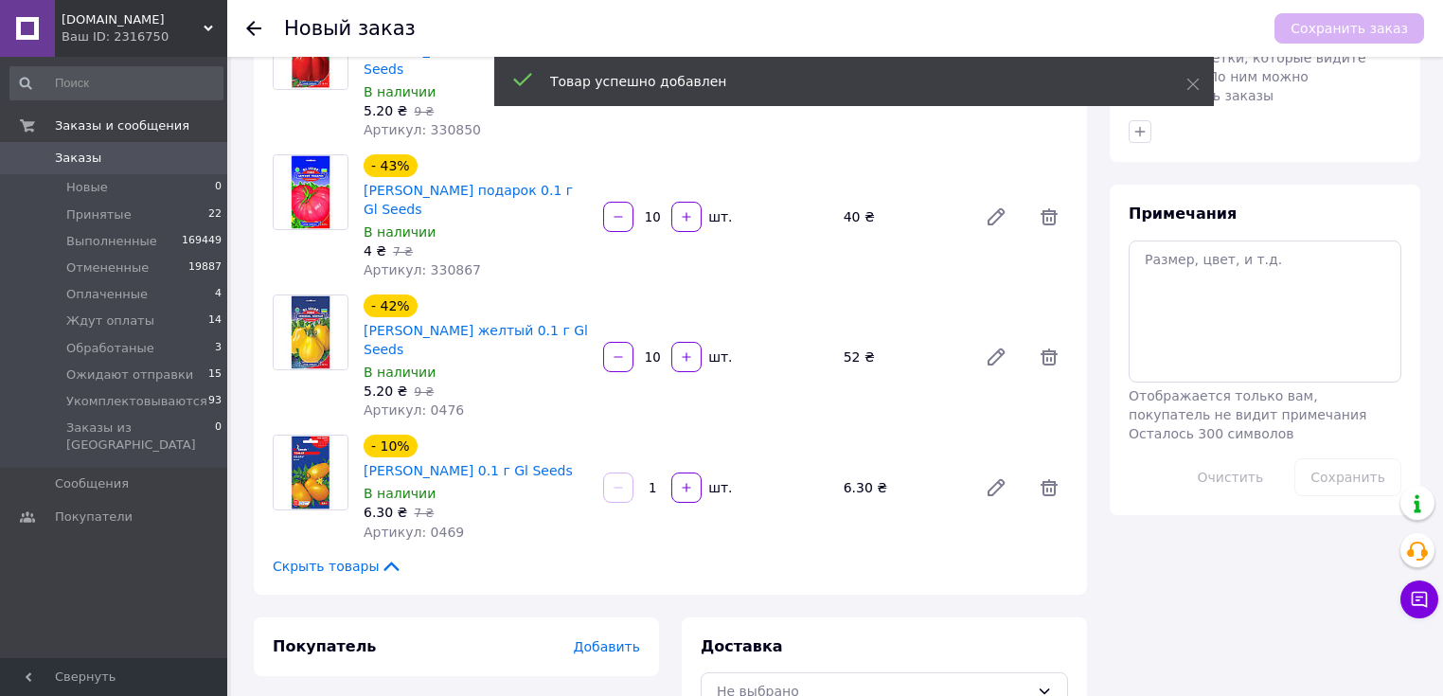
click at [662, 473] on div "1   шт." at bounding box center [715, 488] width 228 height 30
click at [657, 481] on input "1" at bounding box center [652, 488] width 30 height 14
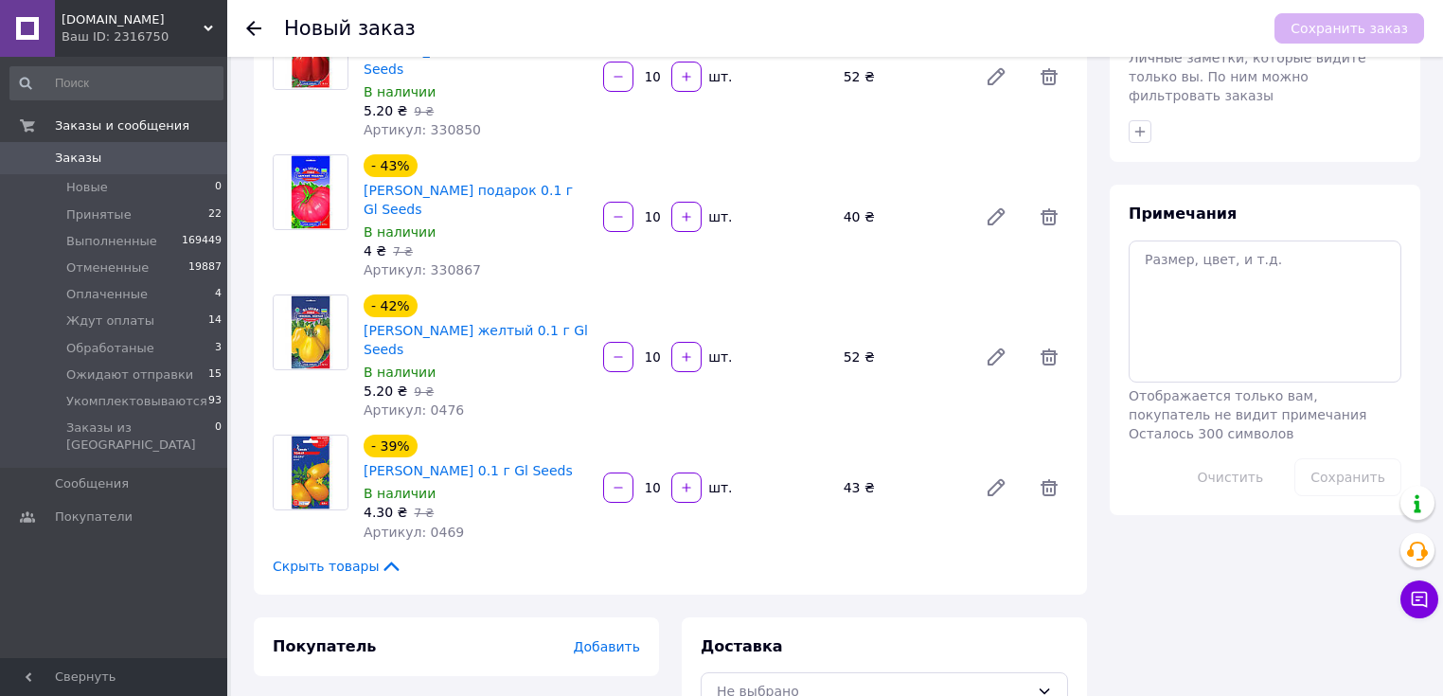
type input "10"
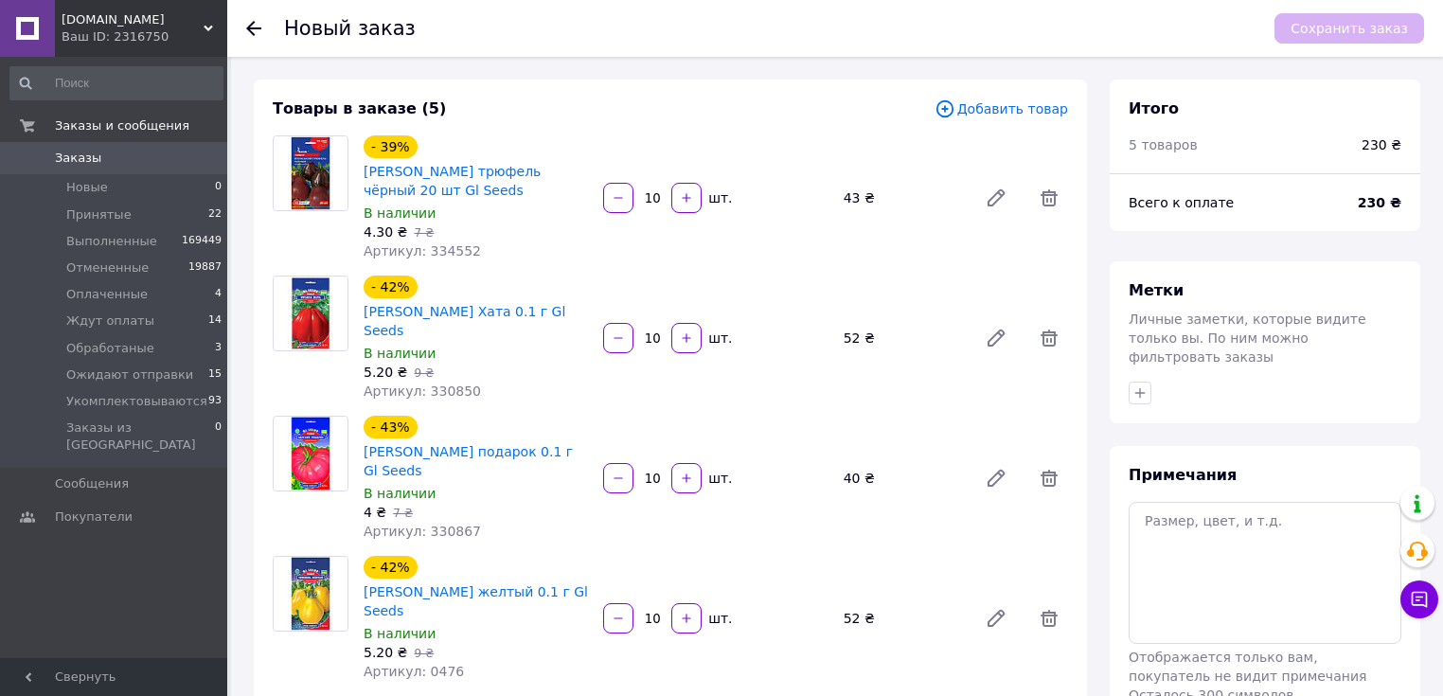
click at [1048, 104] on span "Добавить товар" at bounding box center [1002, 108] width 134 height 21
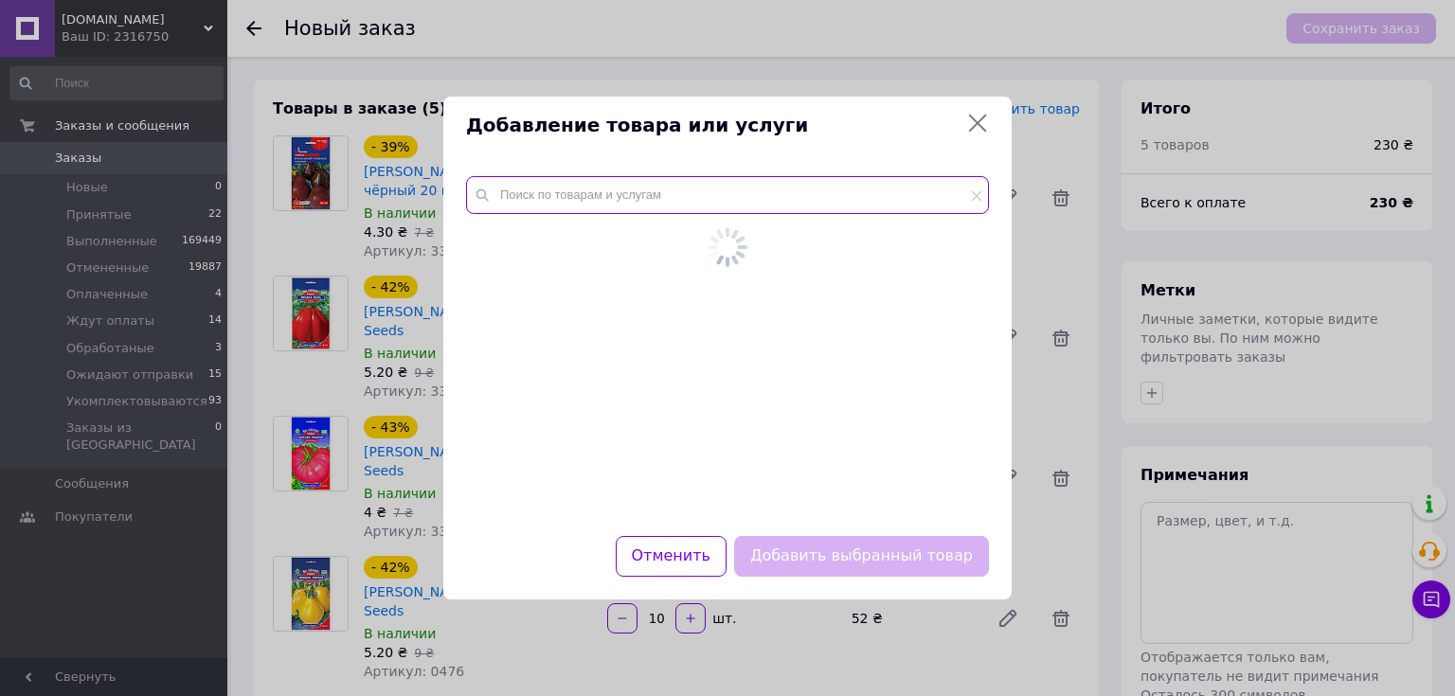
drag, startPoint x: 717, startPoint y: 192, endPoint x: 706, endPoint y: 198, distance: 12.7
click at [716, 193] on input "text" at bounding box center [727, 195] width 523 height 38
paste input "0448"
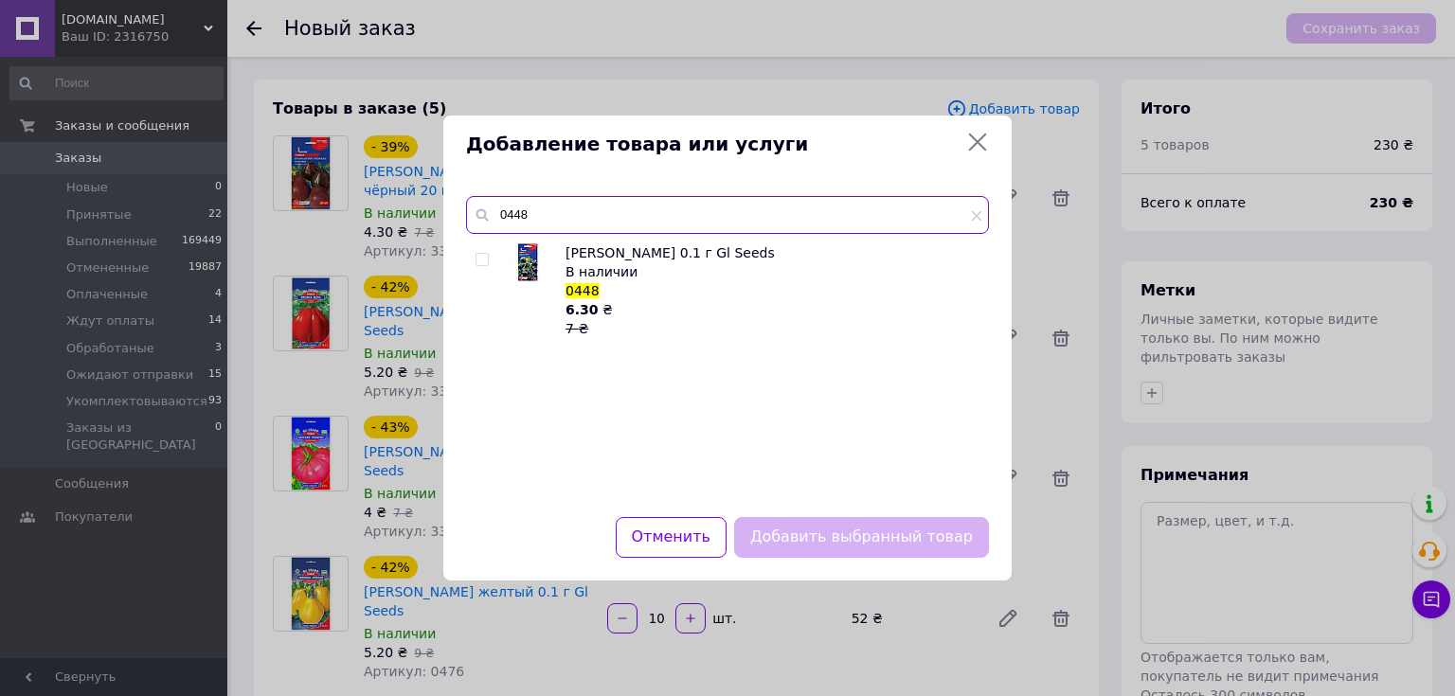
type input "0448"
click at [483, 250] on div at bounding box center [484, 290] width 19 height 95
click at [482, 254] on input "checkbox" at bounding box center [481, 260] width 12 height 12
checkbox input "true"
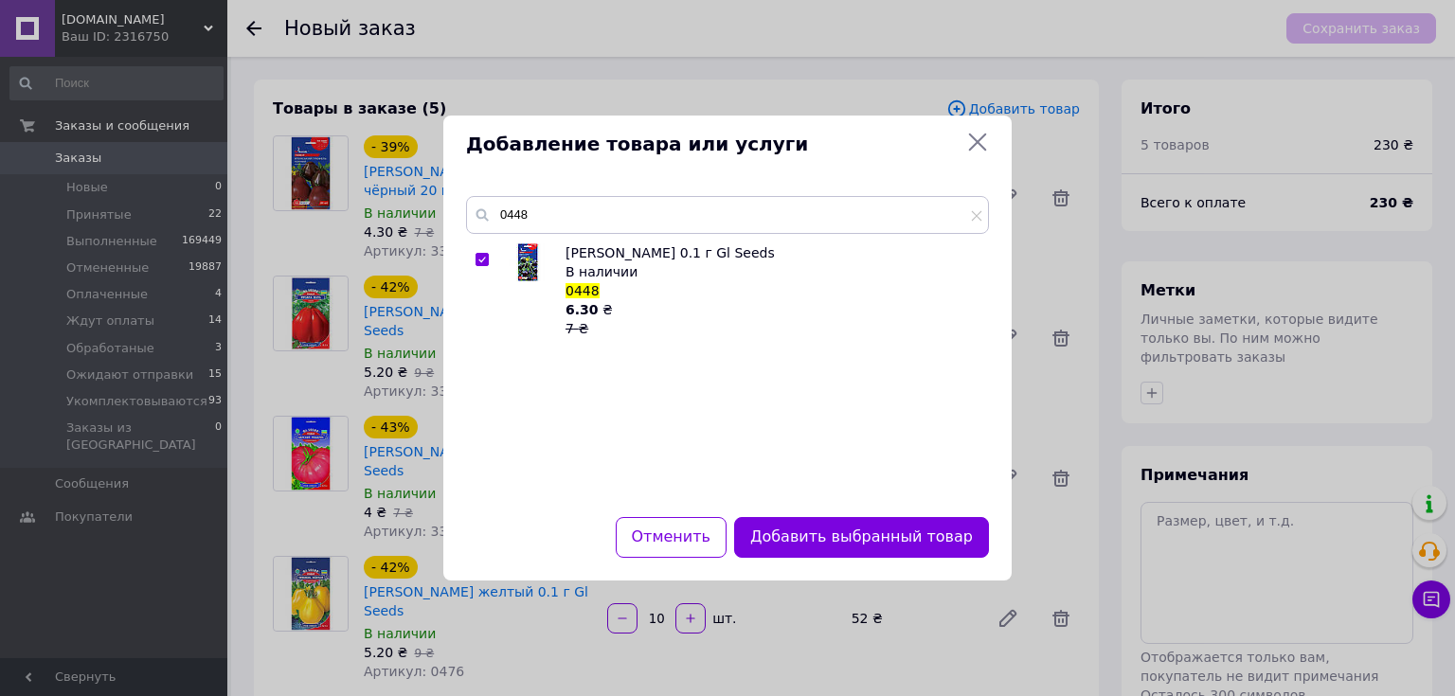
click at [865, 535] on button "Добавить выбранный товар" at bounding box center [861, 537] width 255 height 41
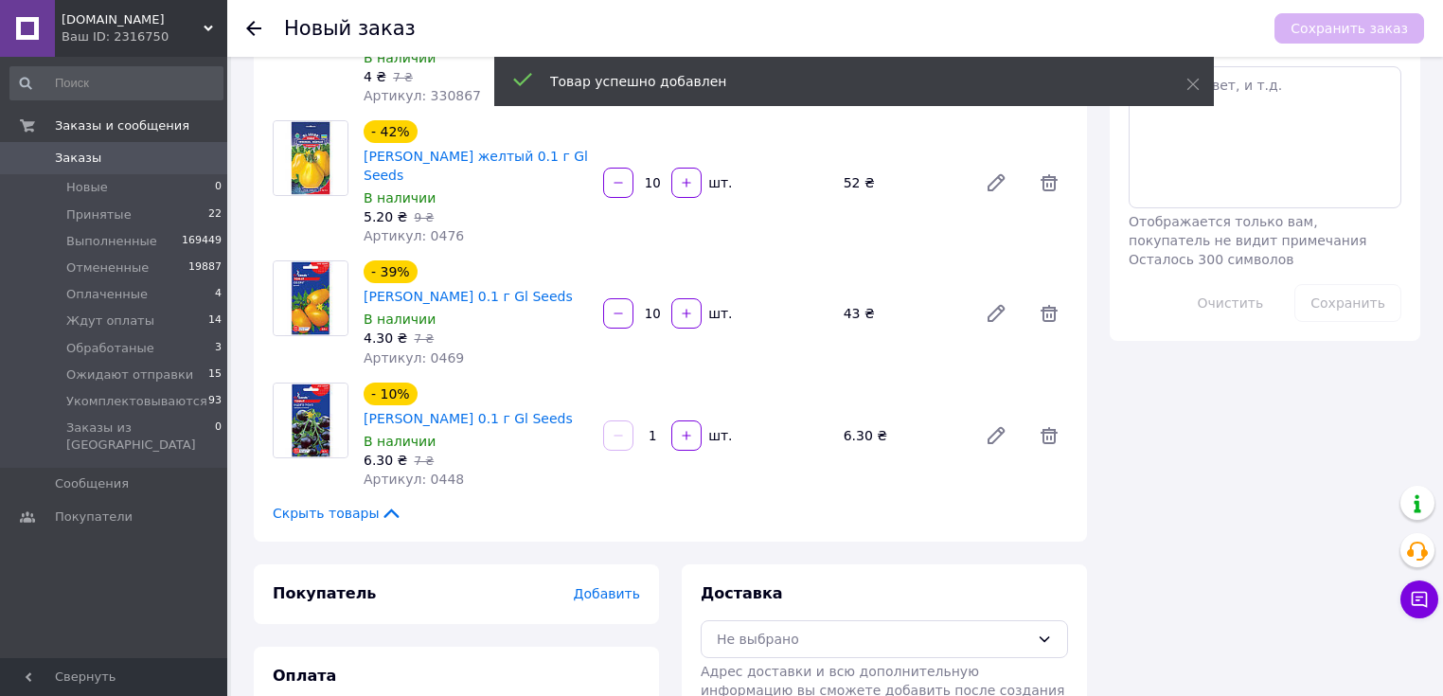
scroll to position [483, 0]
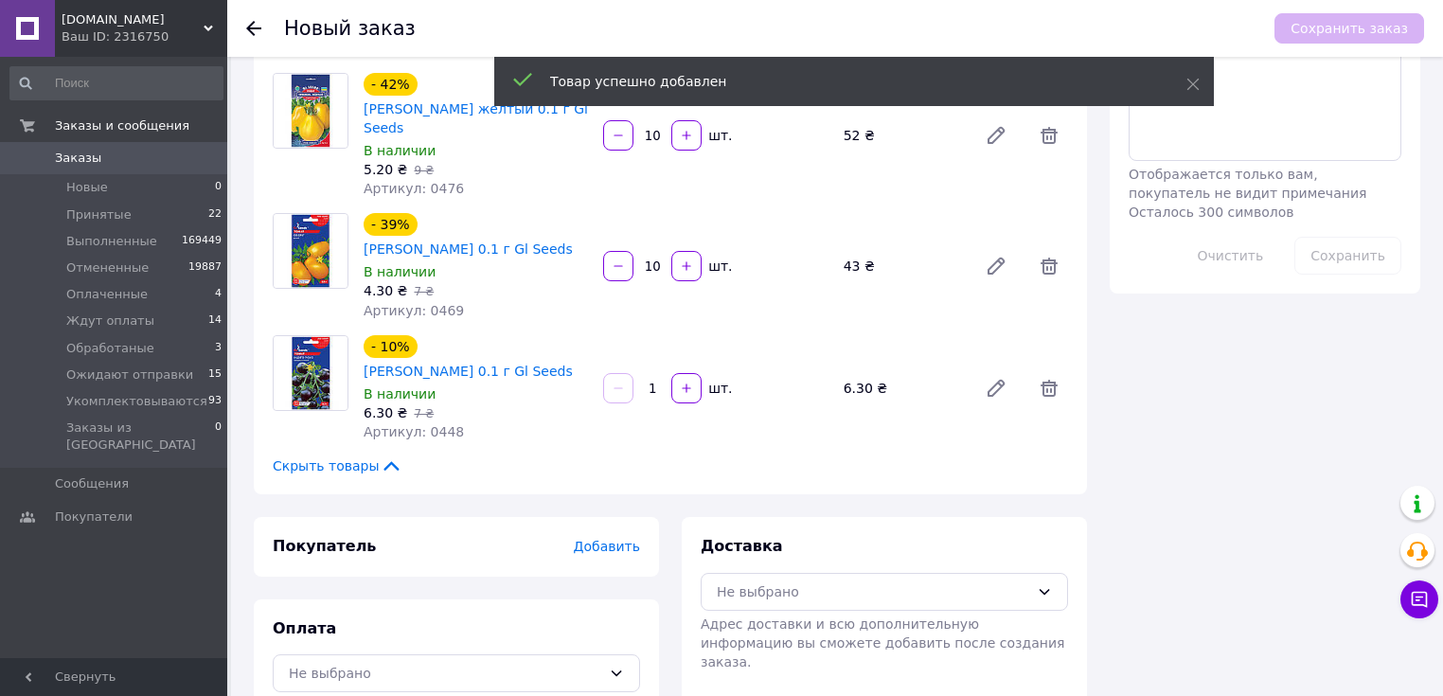
click at [652, 382] on input "1" at bounding box center [652, 389] width 30 height 14
click at [660, 382] on input "1" at bounding box center [652, 389] width 30 height 14
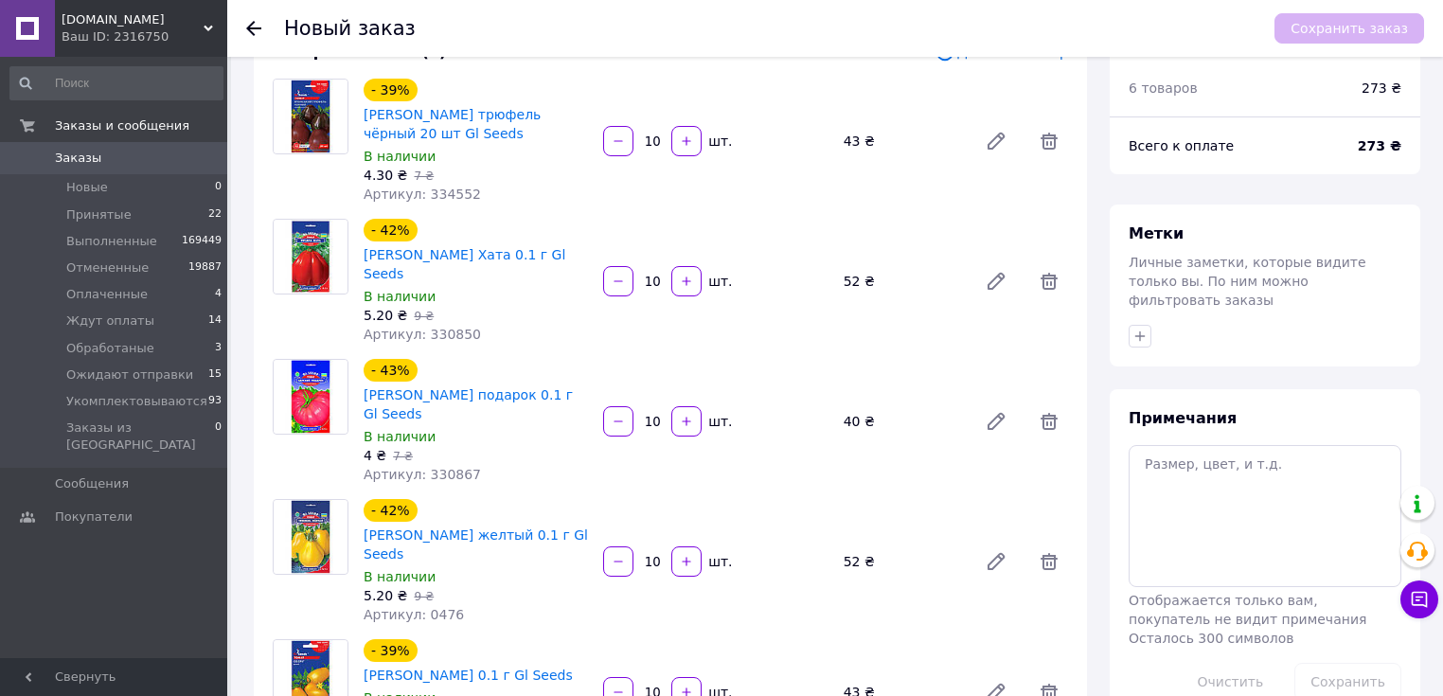
scroll to position [0, 0]
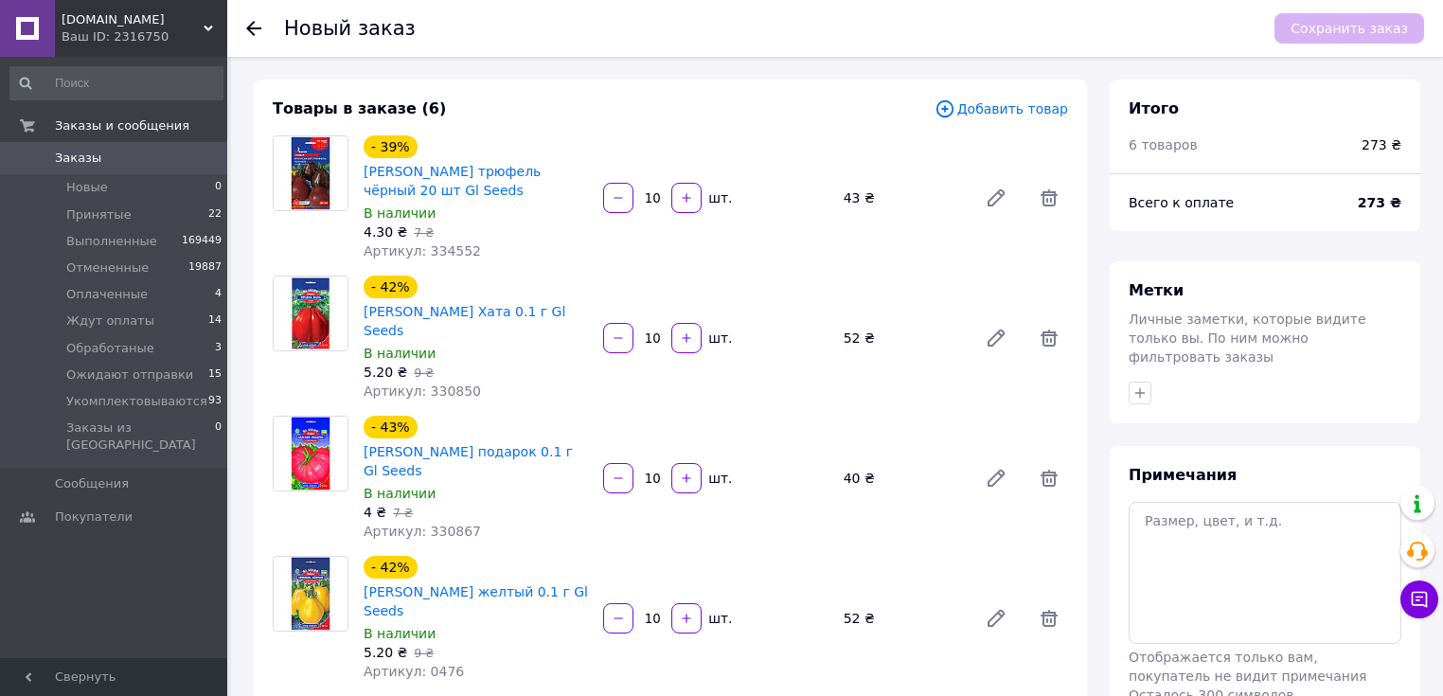
type input "10"
click at [1045, 110] on span "Добавить товар" at bounding box center [1002, 108] width 134 height 21
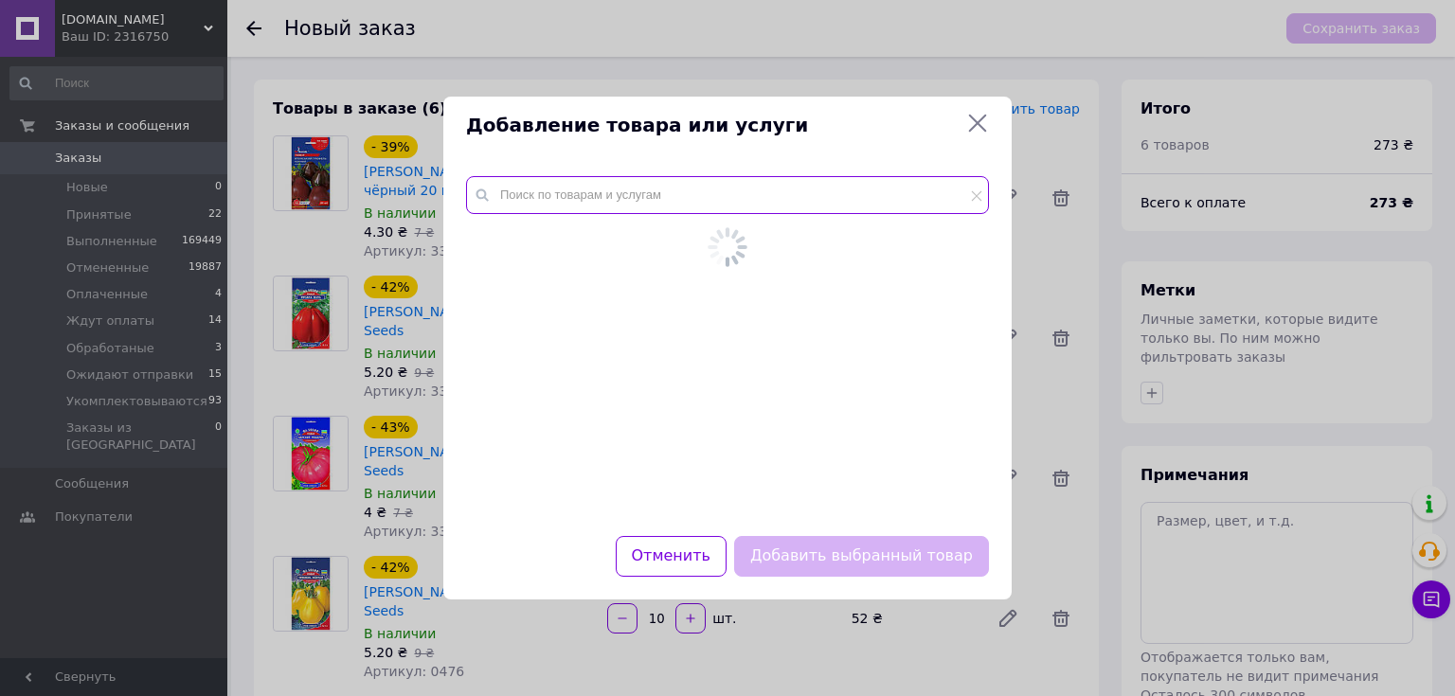
click at [811, 197] on input "text" at bounding box center [727, 195] width 523 height 38
paste input "336251"
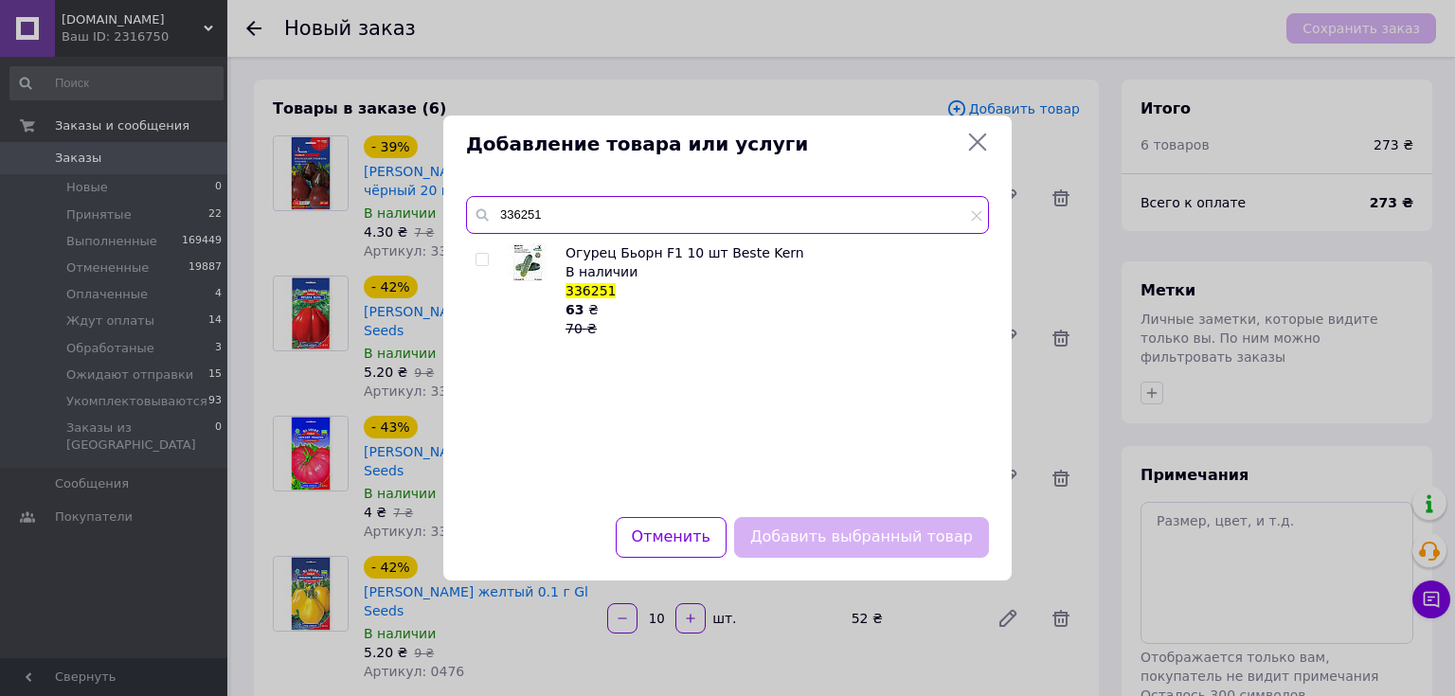
type input "336251"
click at [481, 259] on input "checkbox" at bounding box center [481, 260] width 12 height 12
checkbox input "true"
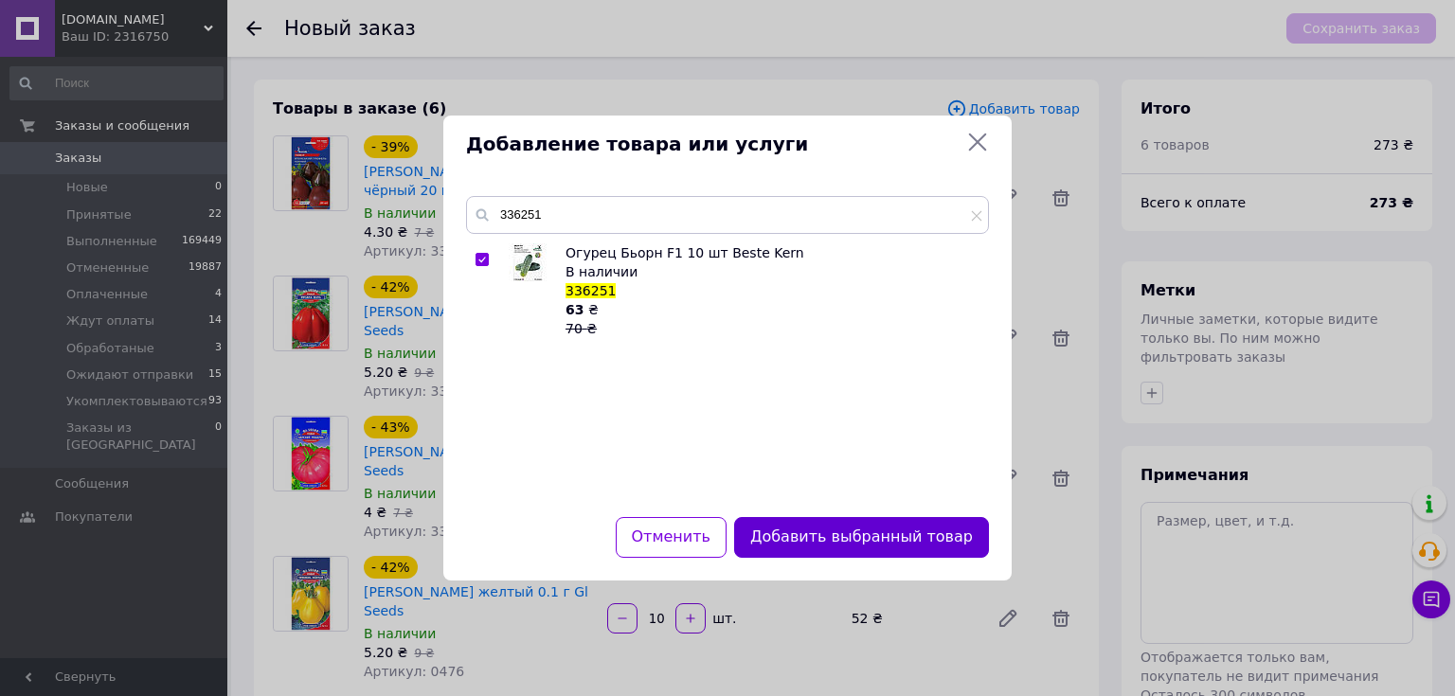
click at [878, 542] on button "Добавить выбранный товар" at bounding box center [861, 537] width 255 height 41
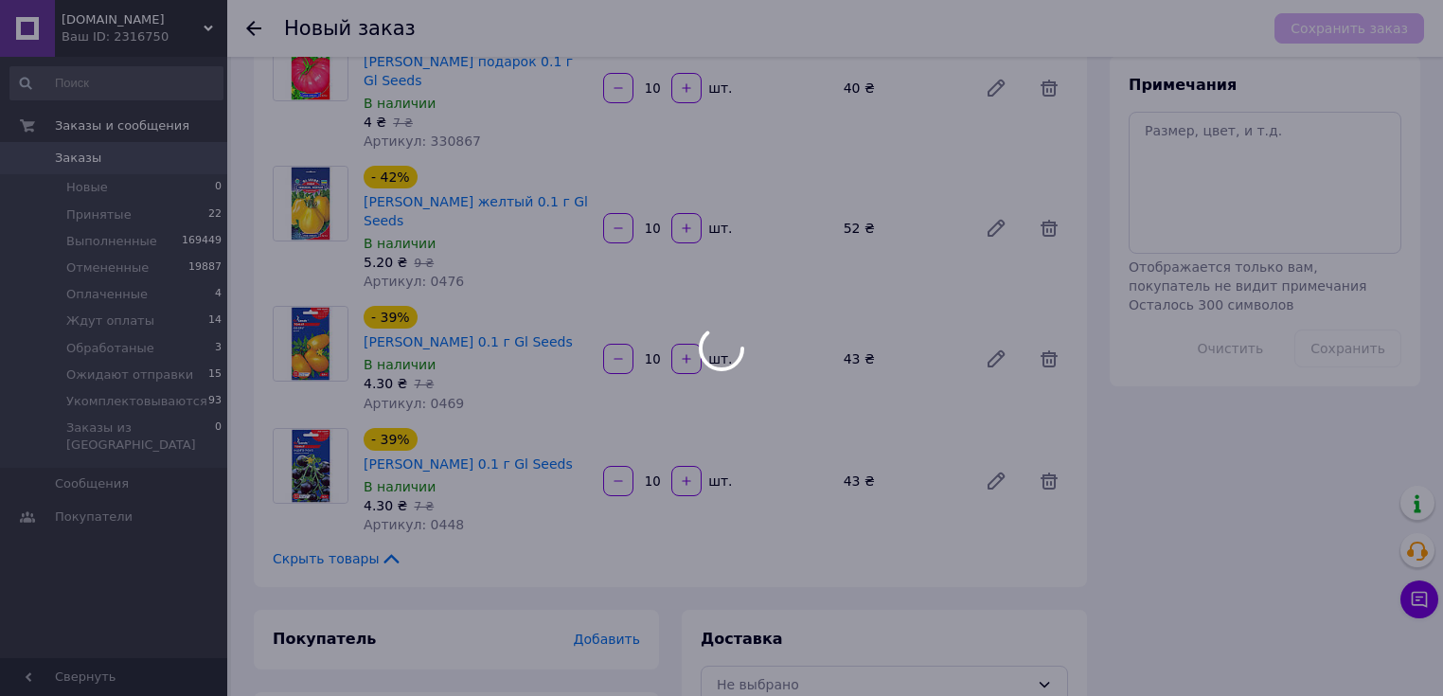
scroll to position [483, 0]
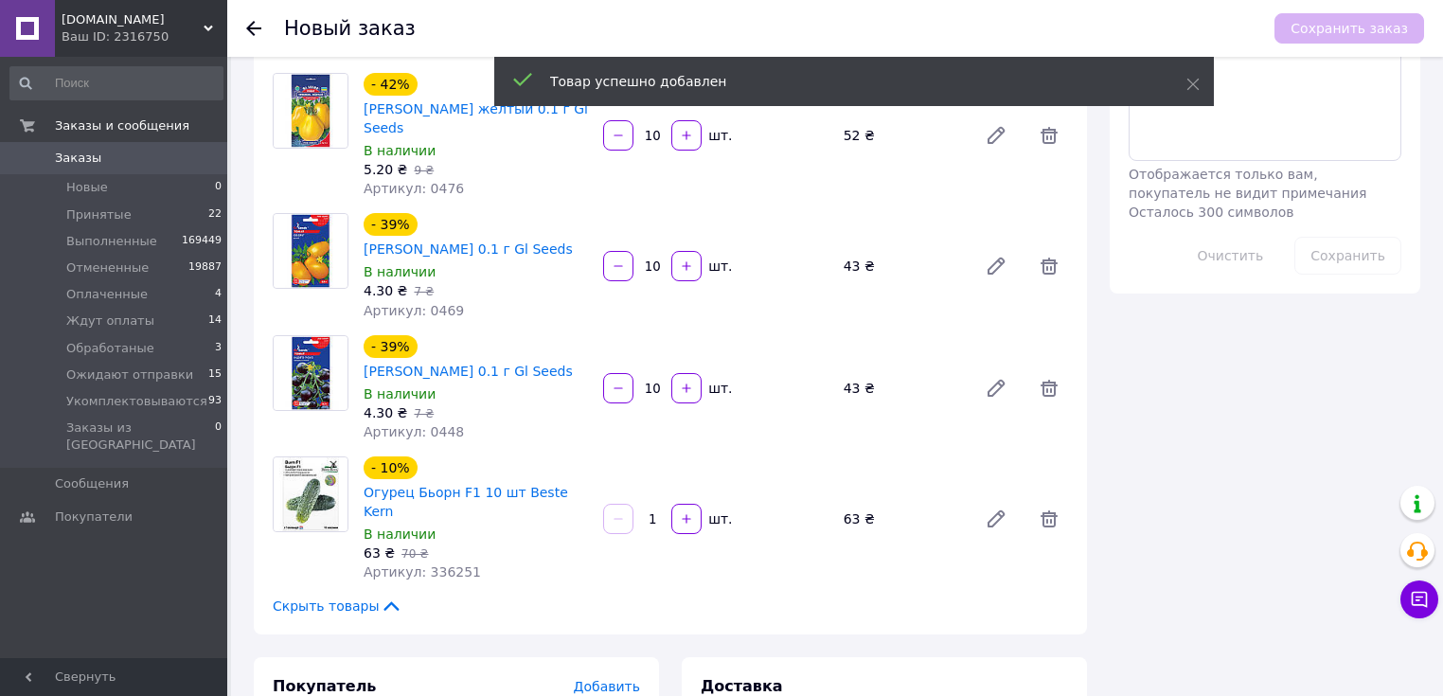
drag, startPoint x: 644, startPoint y: 471, endPoint x: 665, endPoint y: 483, distance: 24.2
click at [664, 512] on input "1" at bounding box center [652, 519] width 30 height 14
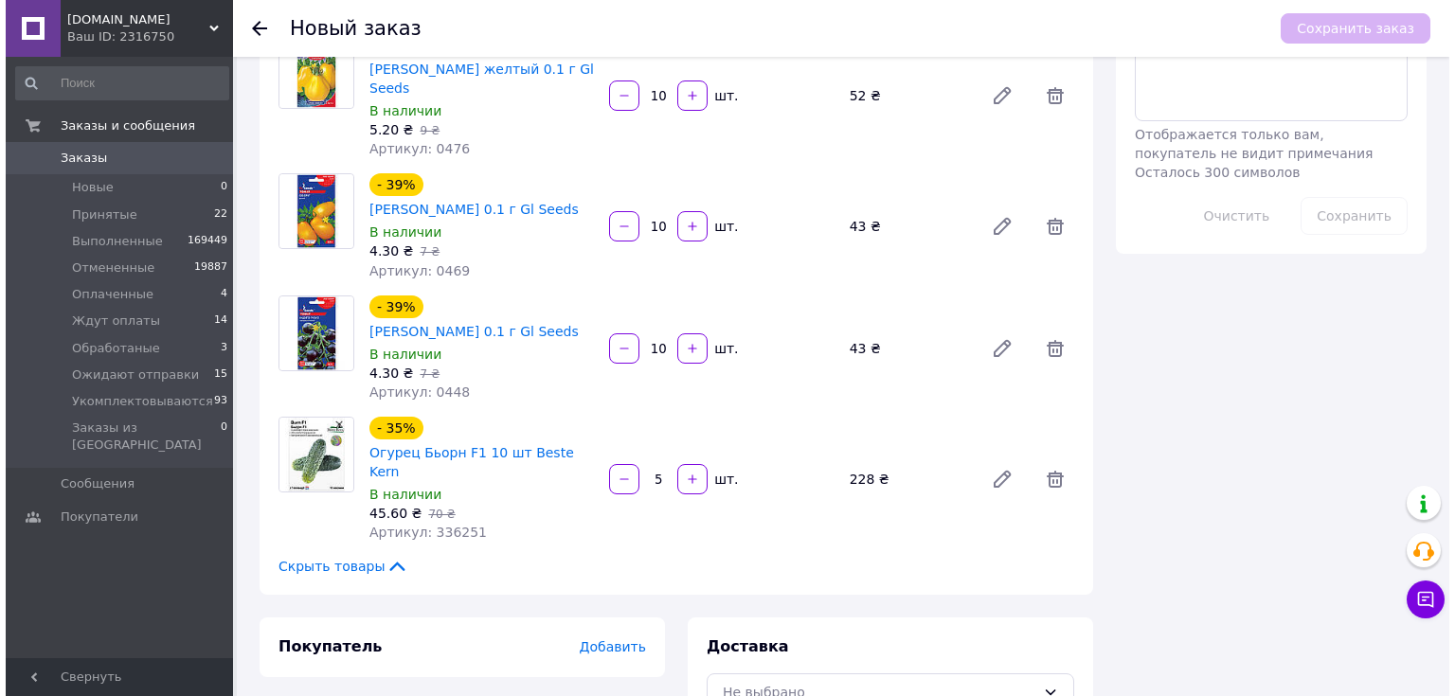
scroll to position [605, 0]
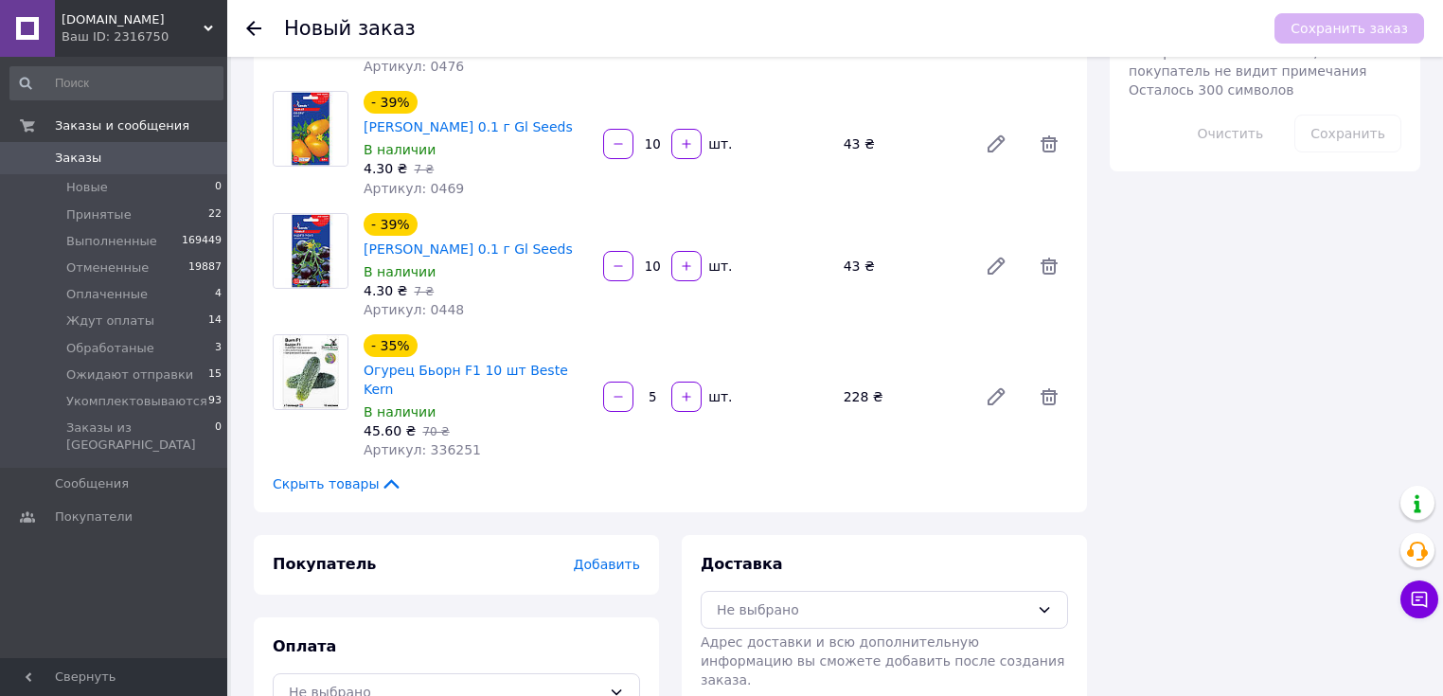
type input "5"
click at [615, 557] on span "Добавить" at bounding box center [607, 564] width 66 height 15
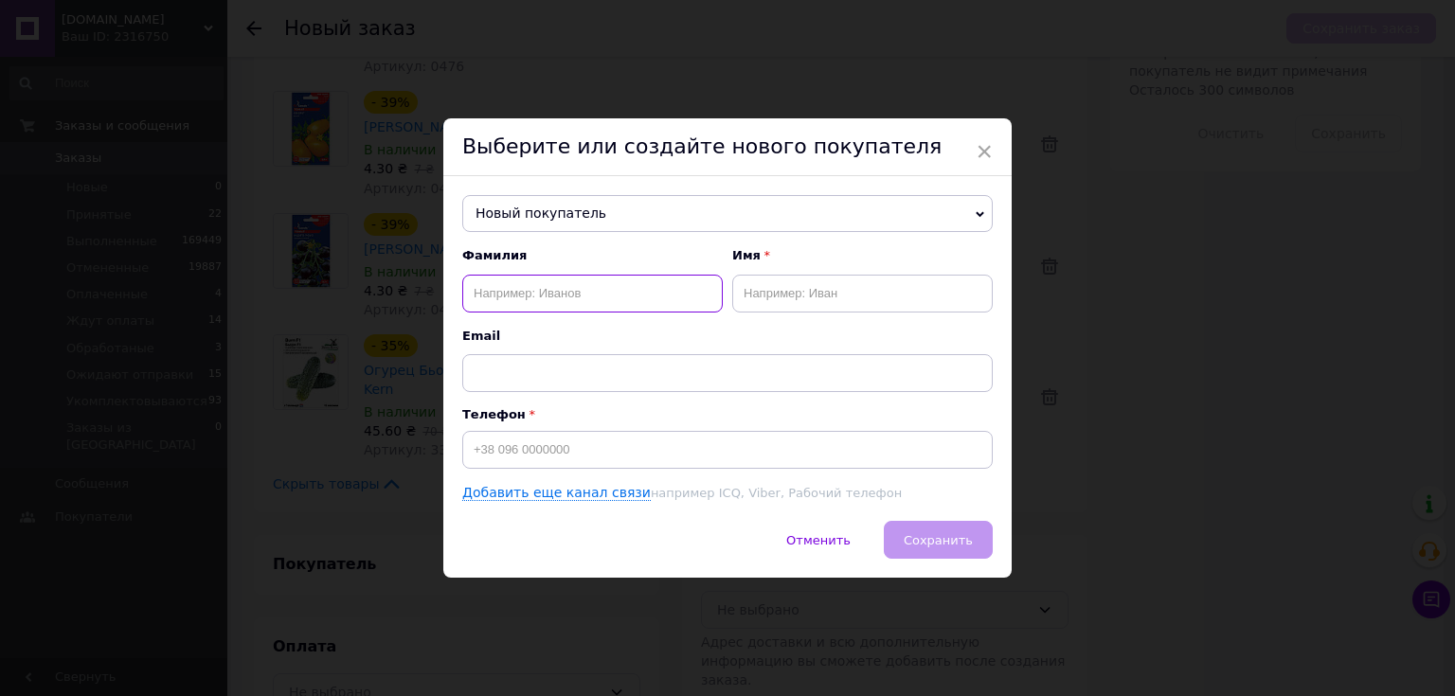
drag, startPoint x: 570, startPoint y: 296, endPoint x: 574, endPoint y: 287, distance: 10.2
click at [572, 288] on input "text" at bounding box center [592, 294] width 260 height 38
type input "Астапова"
type input "Надія"
click at [552, 466] on input at bounding box center [727, 450] width 530 height 38
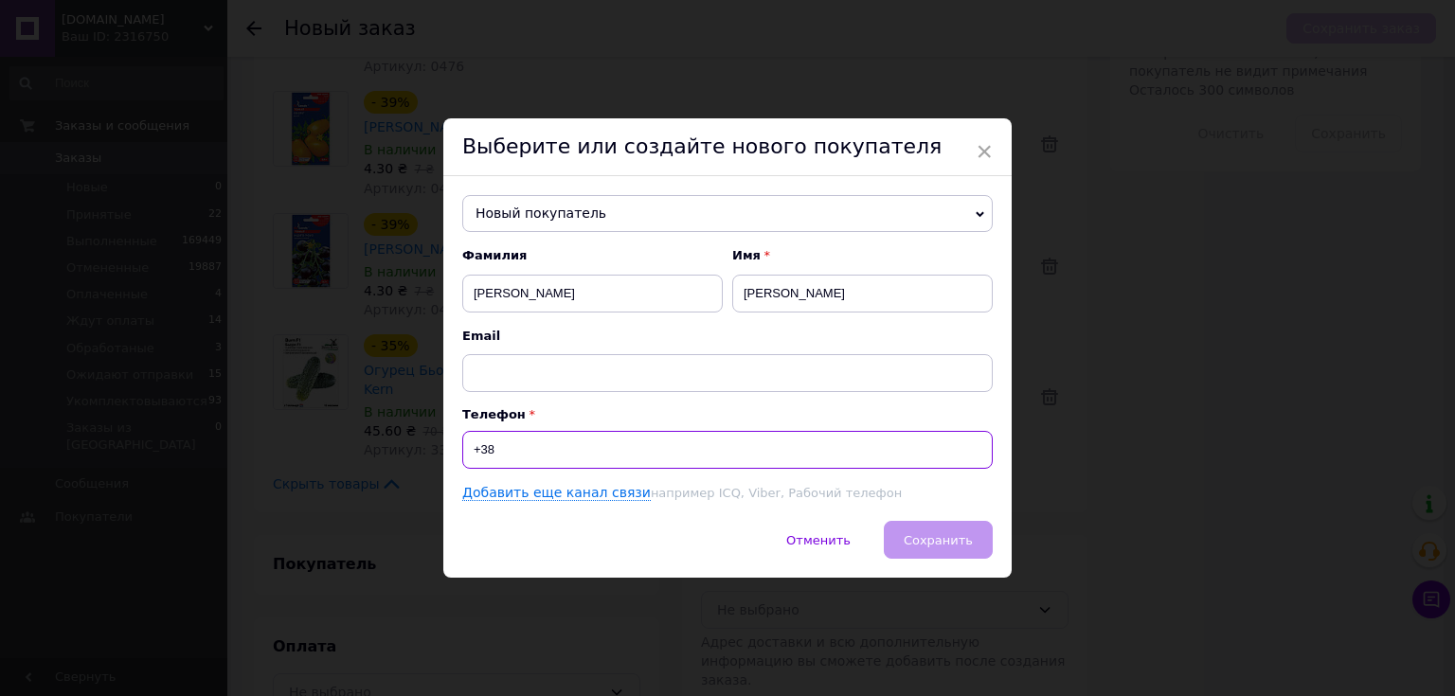
click at [560, 462] on input "+38" at bounding box center [727, 450] width 530 height 38
paste input "0688942278"
type input "+380688942278"
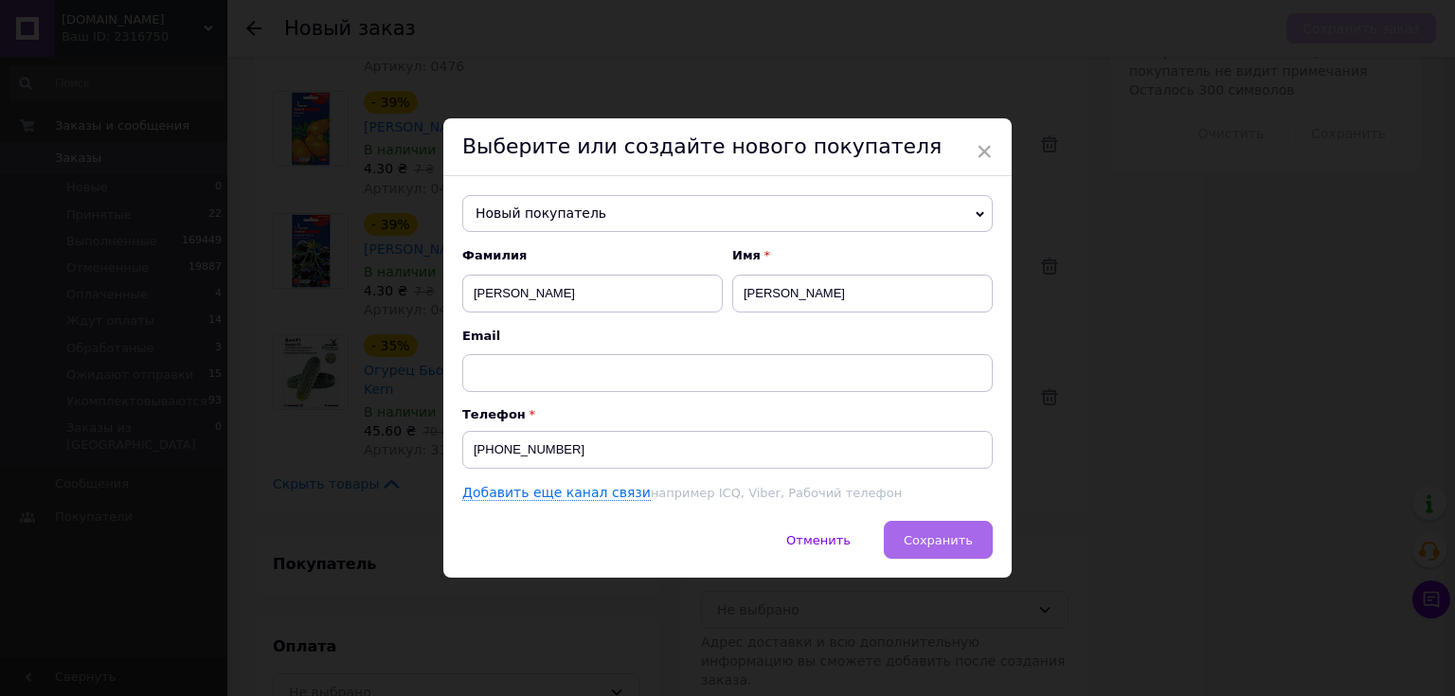
click at [922, 540] on span "Сохранить" at bounding box center [937, 540] width 69 height 14
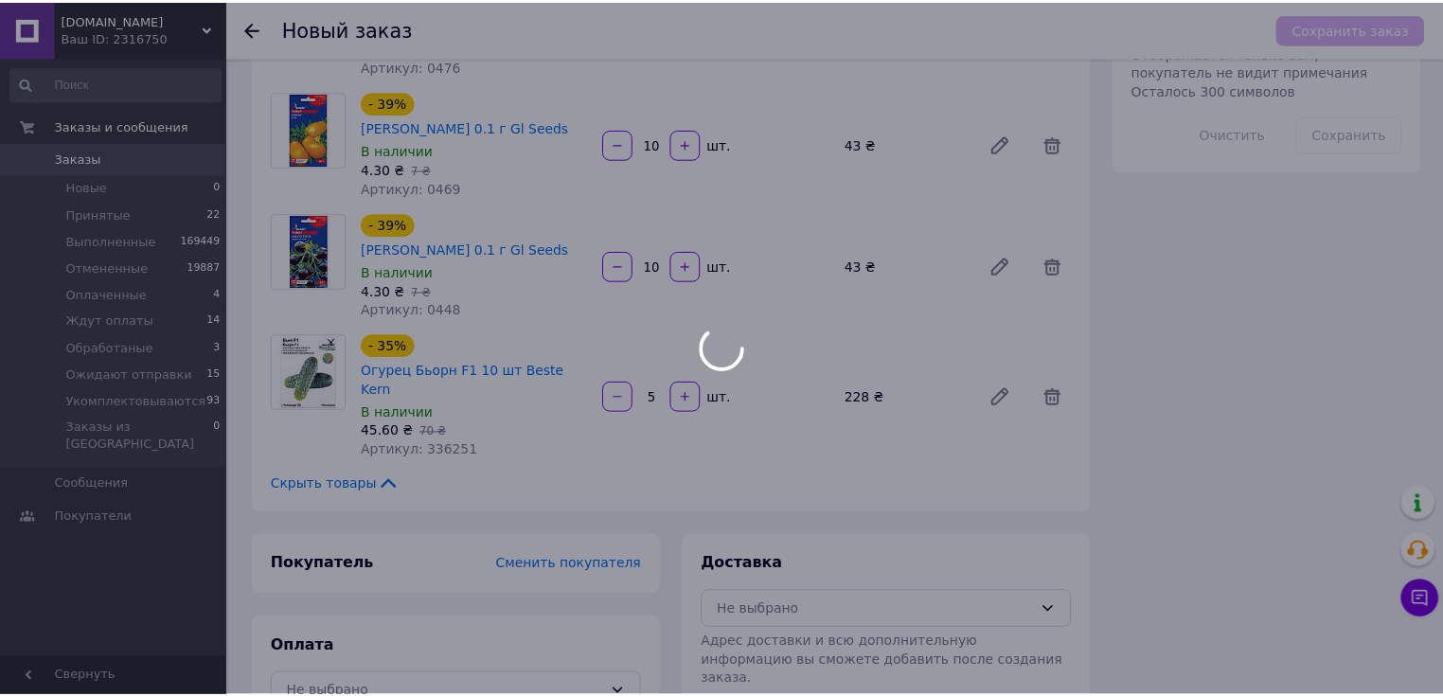
scroll to position [586, 0]
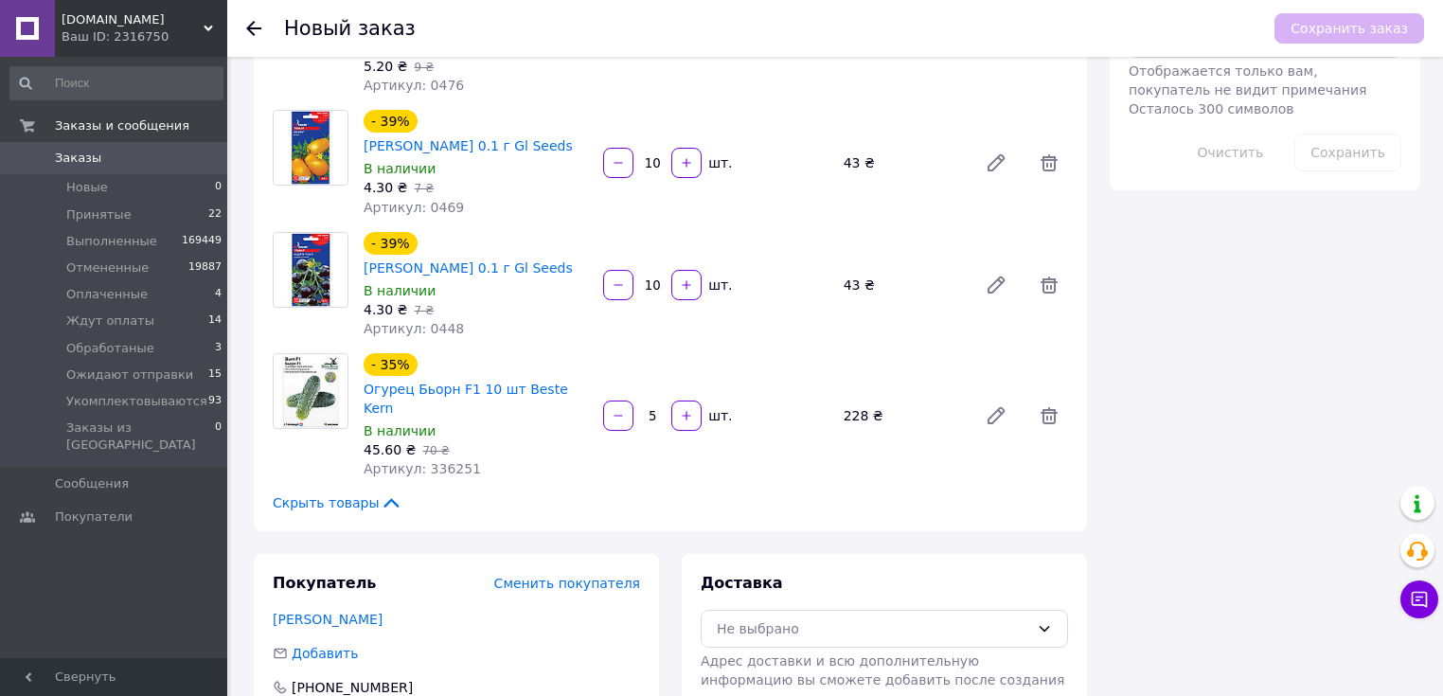
drag, startPoint x: 795, startPoint y: 586, endPoint x: 806, endPoint y: 542, distance: 45.9
click at [795, 610] on div "Не выбрано" at bounding box center [884, 629] width 367 height 38
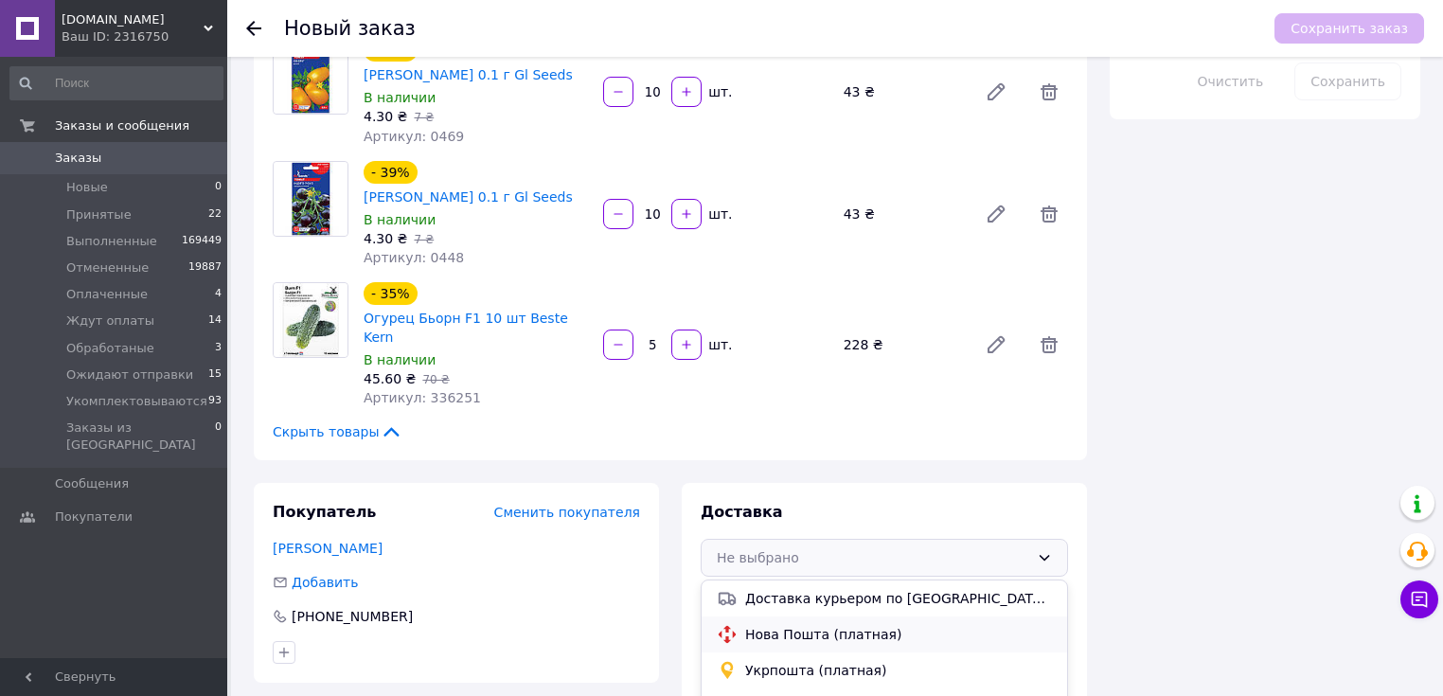
scroll to position [745, 0]
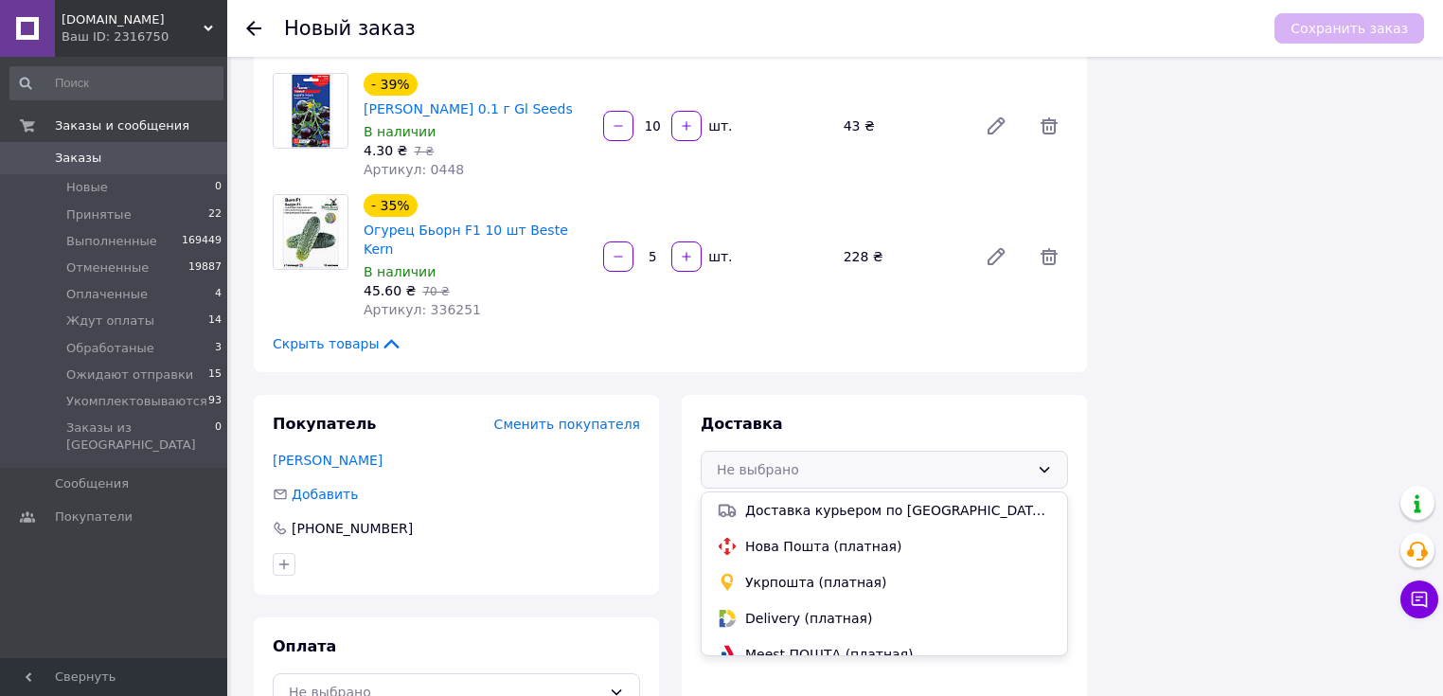
click at [777, 573] on span "Укрпошта (платная)" at bounding box center [898, 582] width 307 height 19
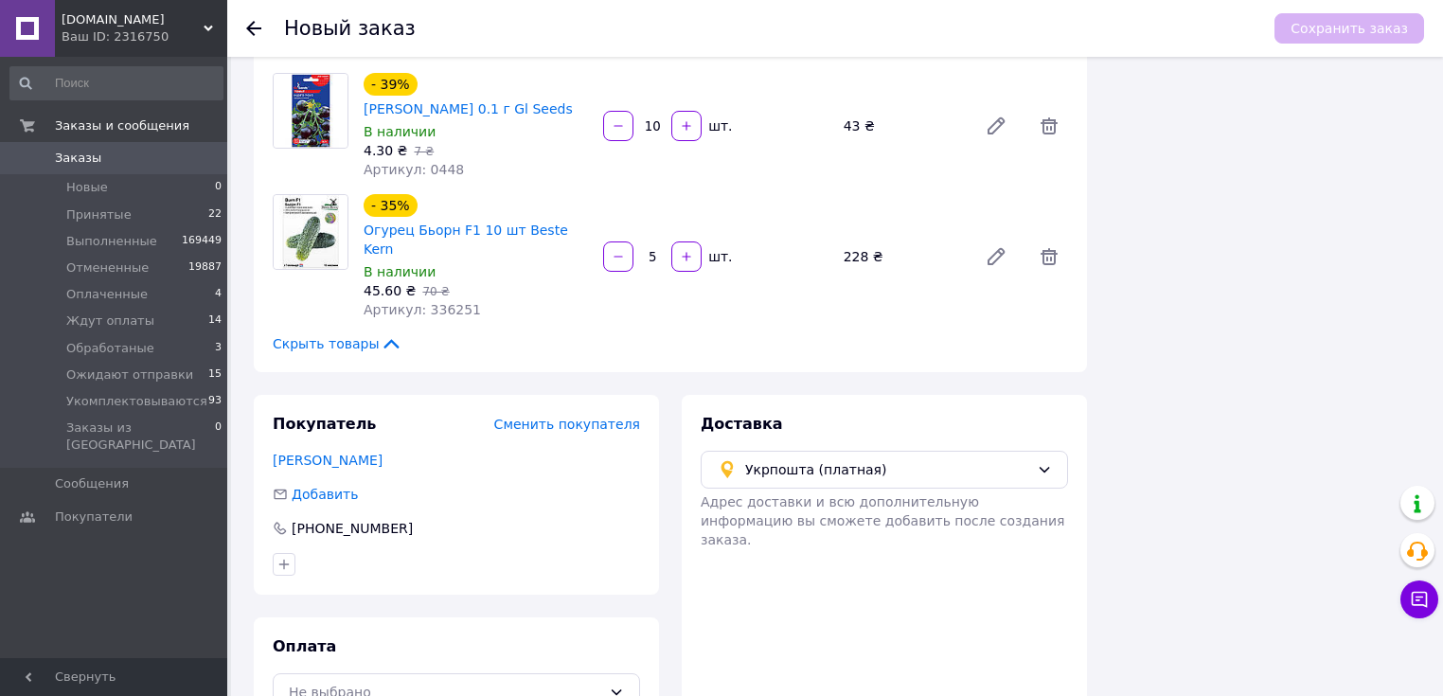
drag, startPoint x: 568, startPoint y: 642, endPoint x: 546, endPoint y: 508, distance: 136.2
click at [571, 682] on div "Не выбрано" at bounding box center [445, 692] width 313 height 21
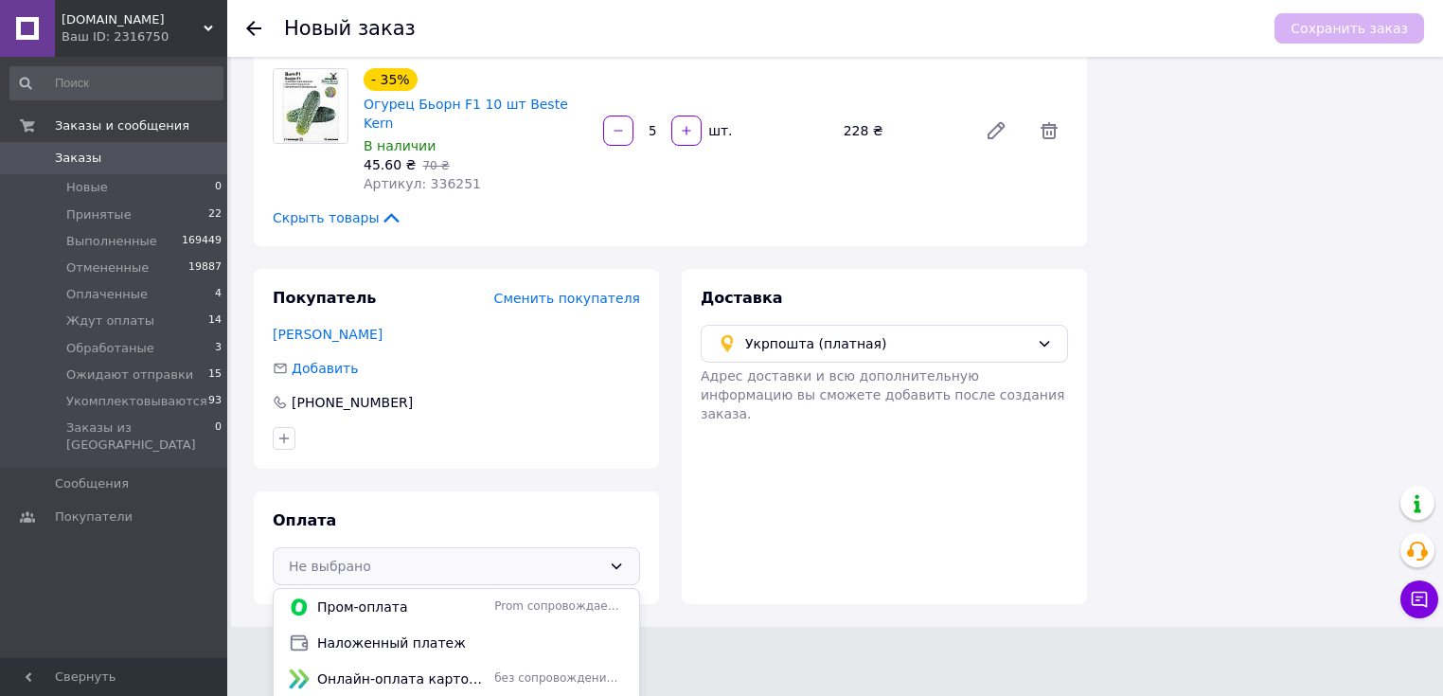
drag, startPoint x: 470, startPoint y: 587, endPoint x: 971, endPoint y: 175, distance: 648.6
click at [472, 634] on span "Наложенный платеж" at bounding box center [470, 643] width 307 height 19
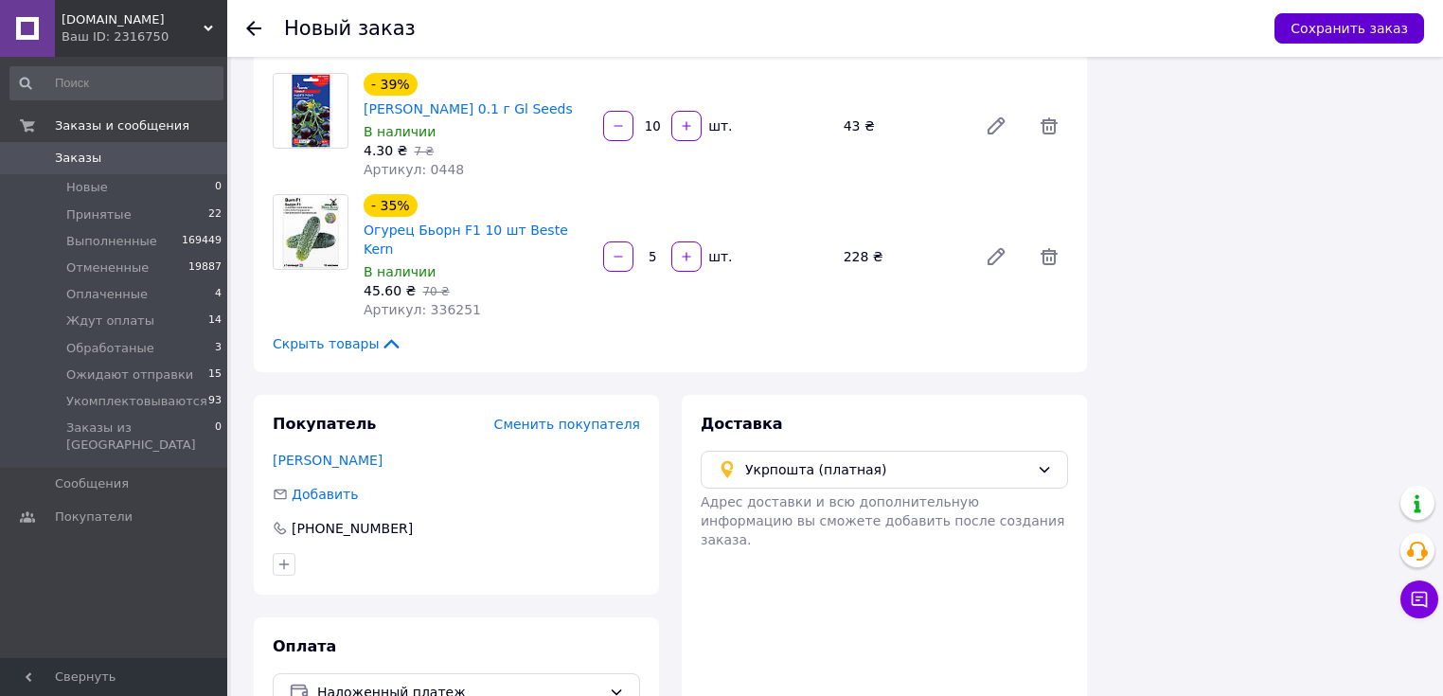
click at [1340, 27] on button "Сохранить заказ" at bounding box center [1350, 28] width 150 height 30
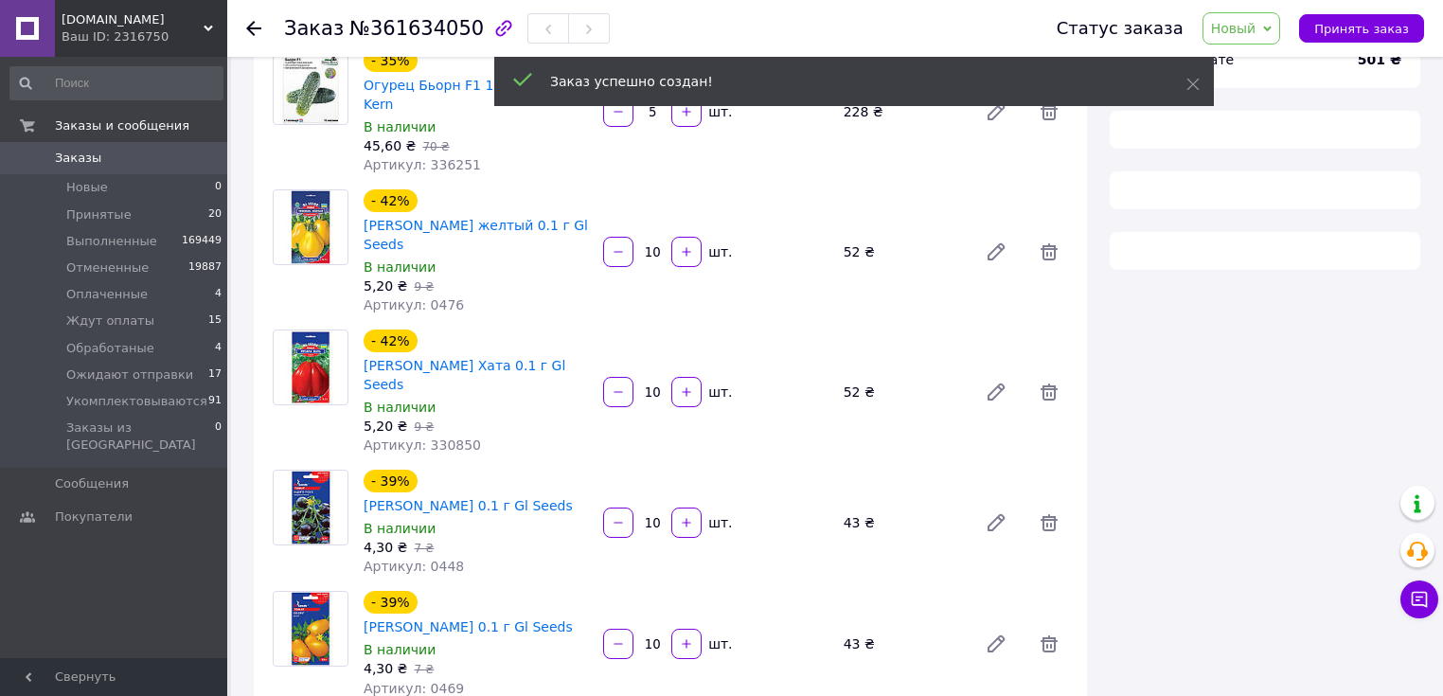
scroll to position [745, 0]
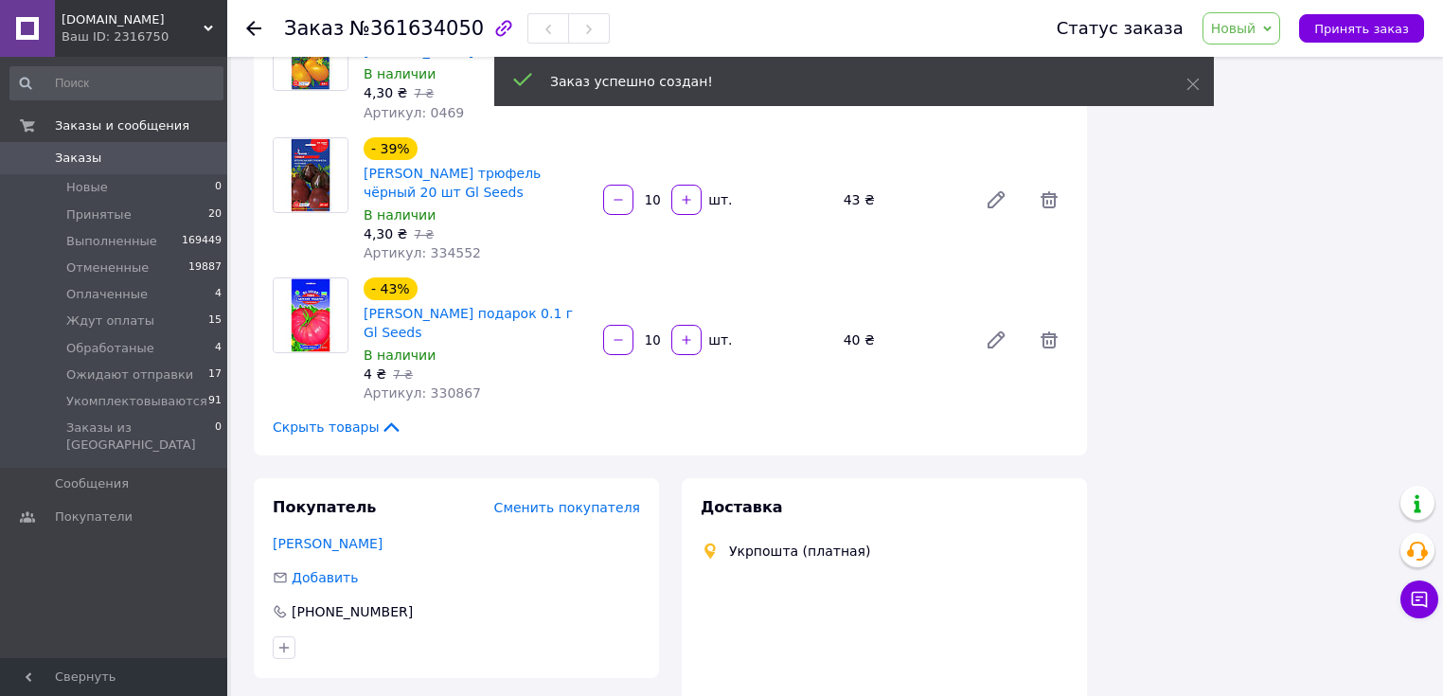
click at [1250, 23] on span "Новый" at bounding box center [1233, 28] width 45 height 15
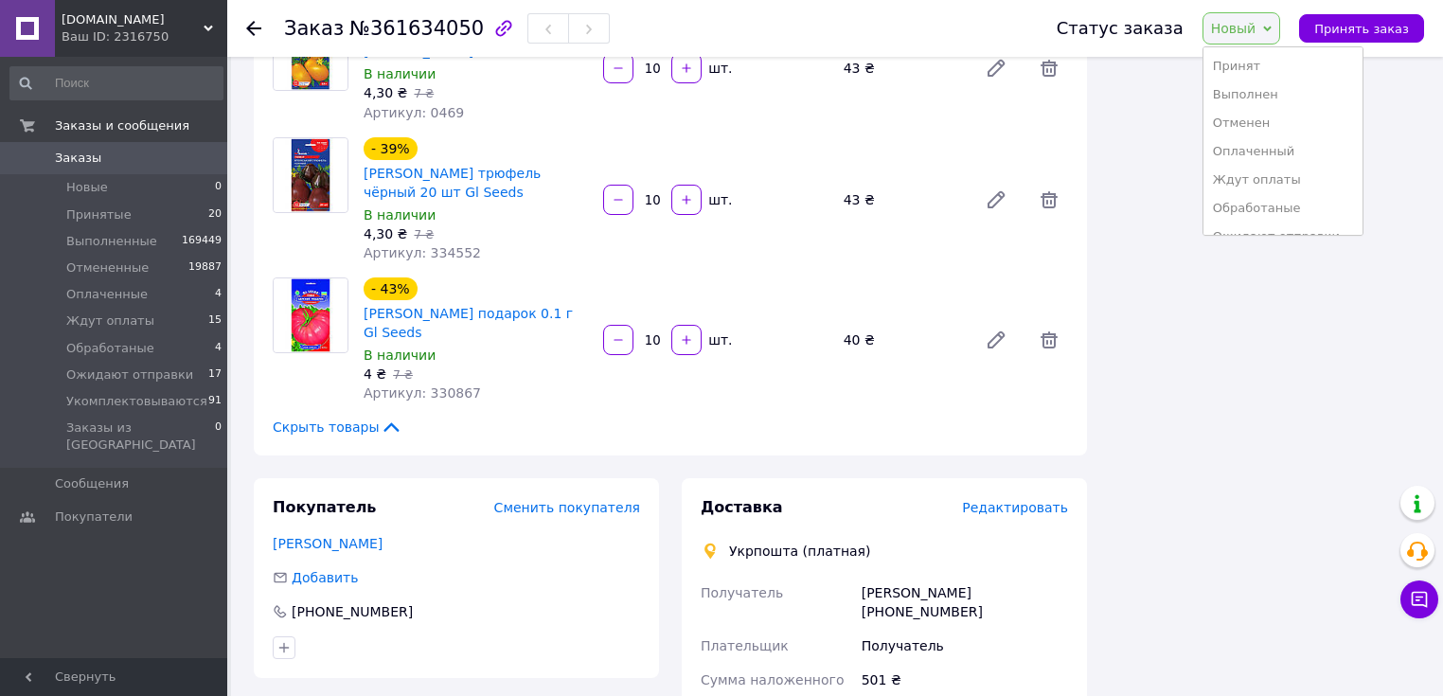
click at [1263, 61] on li "Принят" at bounding box center [1284, 66] width 160 height 28
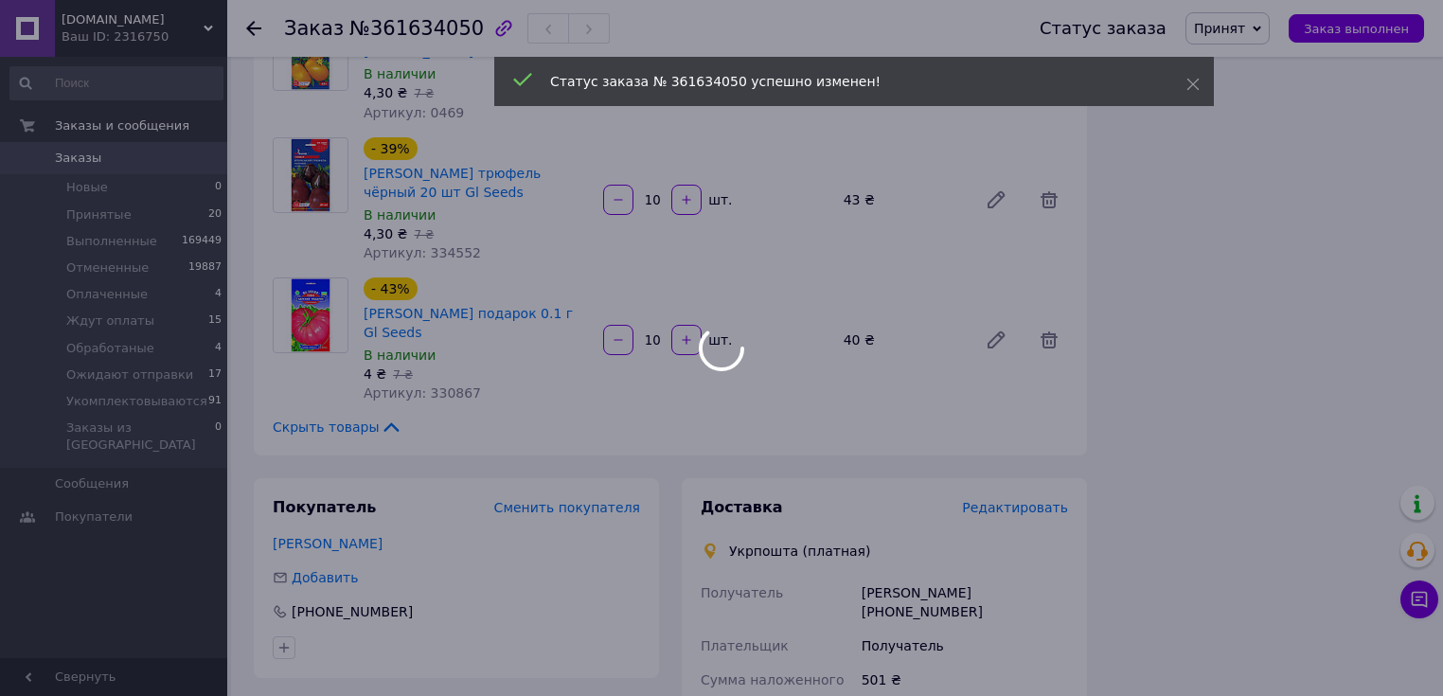
click at [1043, 447] on body "Agroretail.com.ua Ваш ID: 2316750 Сайт Agroretail.com.ua Кабинет покупателя Про…" at bounding box center [721, 236] width 1443 height 1962
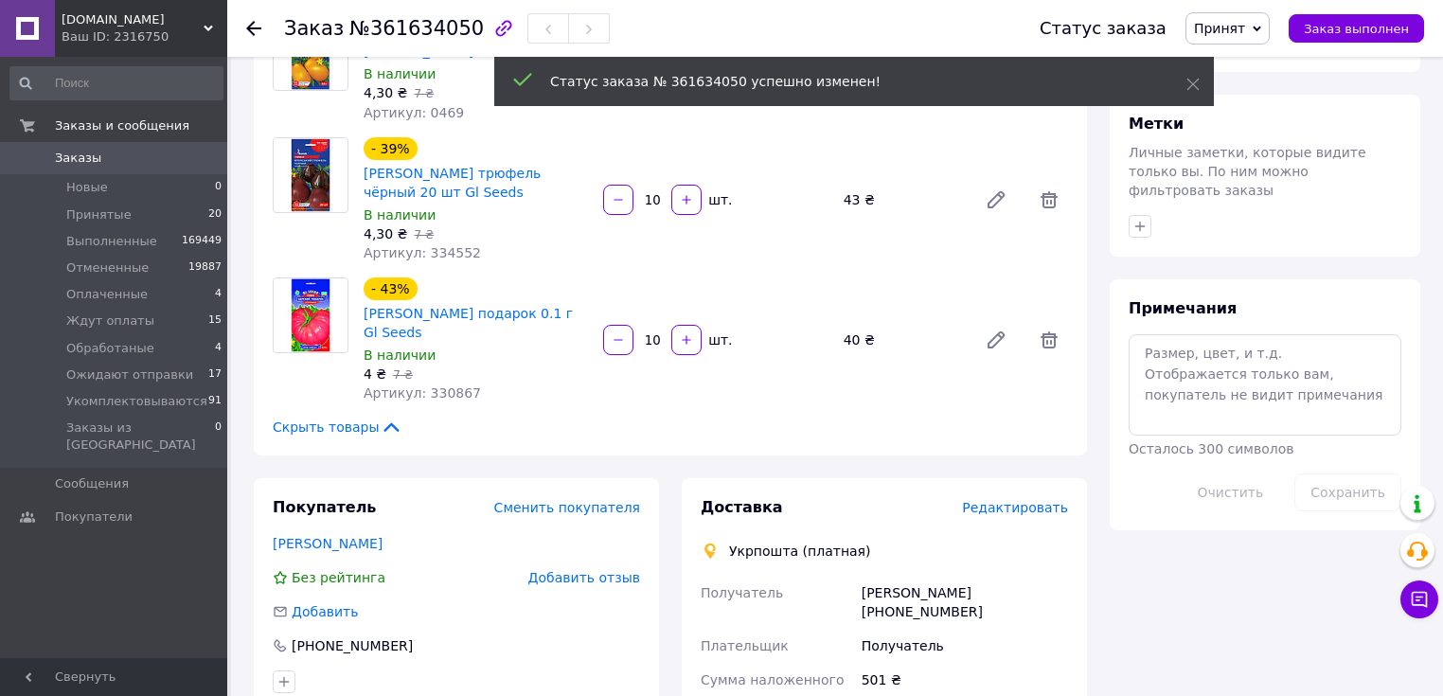
click at [1028, 500] on span "Редактировать" at bounding box center [1015, 507] width 106 height 15
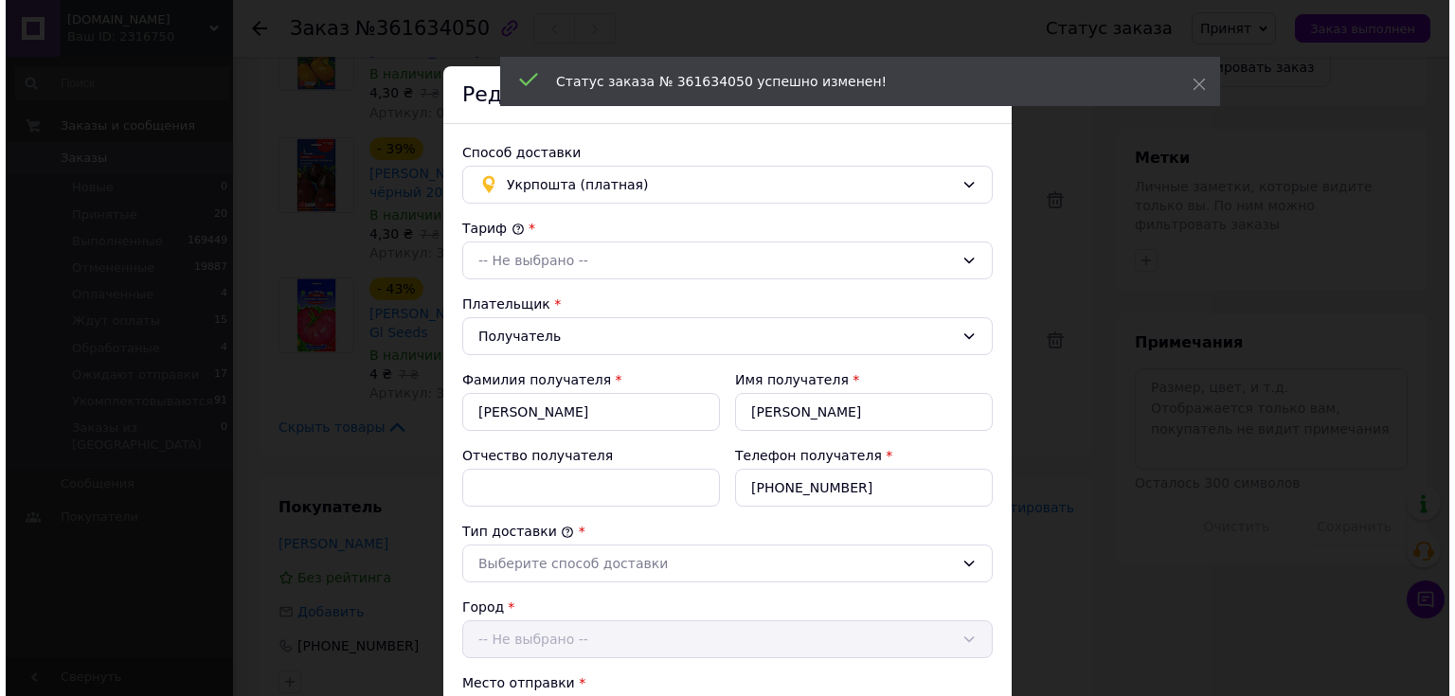
scroll to position [973, 0]
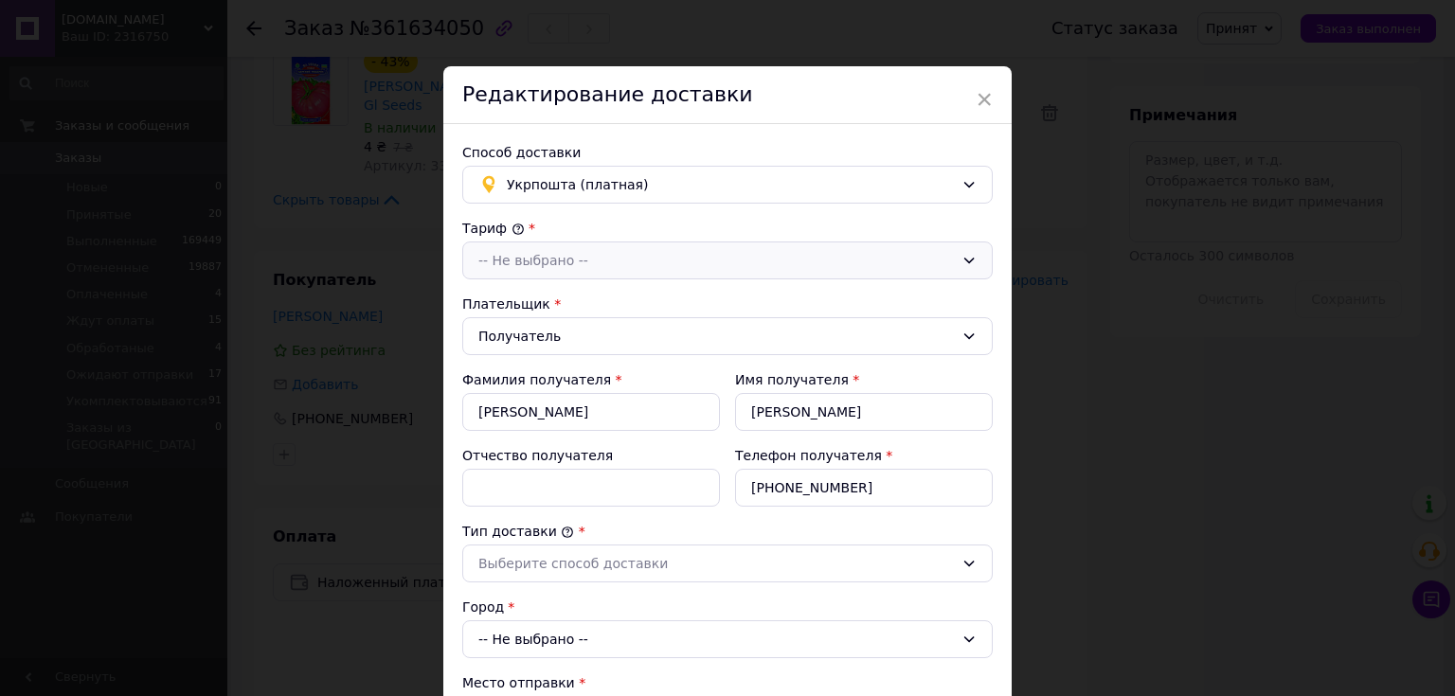
click at [617, 267] on div "-- Не выбрано --" at bounding box center [715, 260] width 475 height 21
click at [607, 303] on li "Стандарт" at bounding box center [727, 301] width 528 height 36
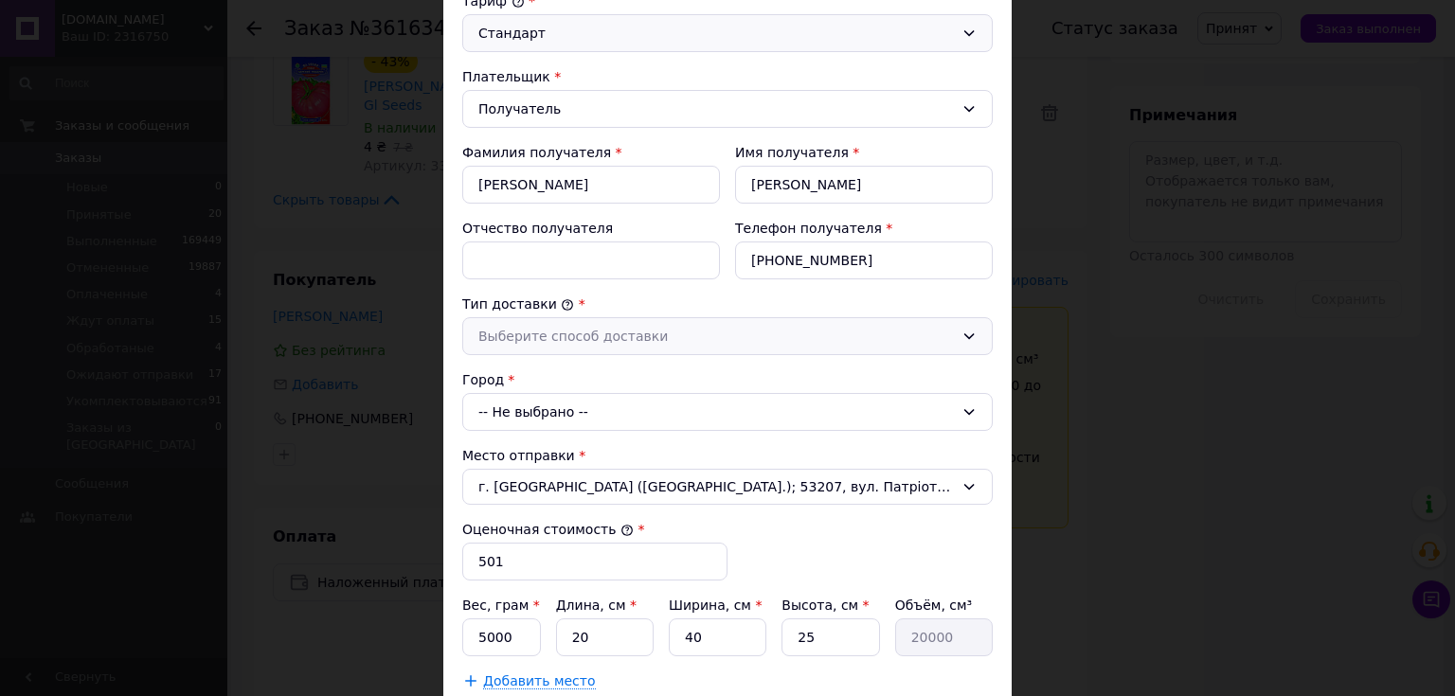
click at [610, 336] on div "Выберите способ доставки" at bounding box center [715, 336] width 475 height 21
click at [601, 372] on li "Склад - склад" at bounding box center [727, 377] width 528 height 36
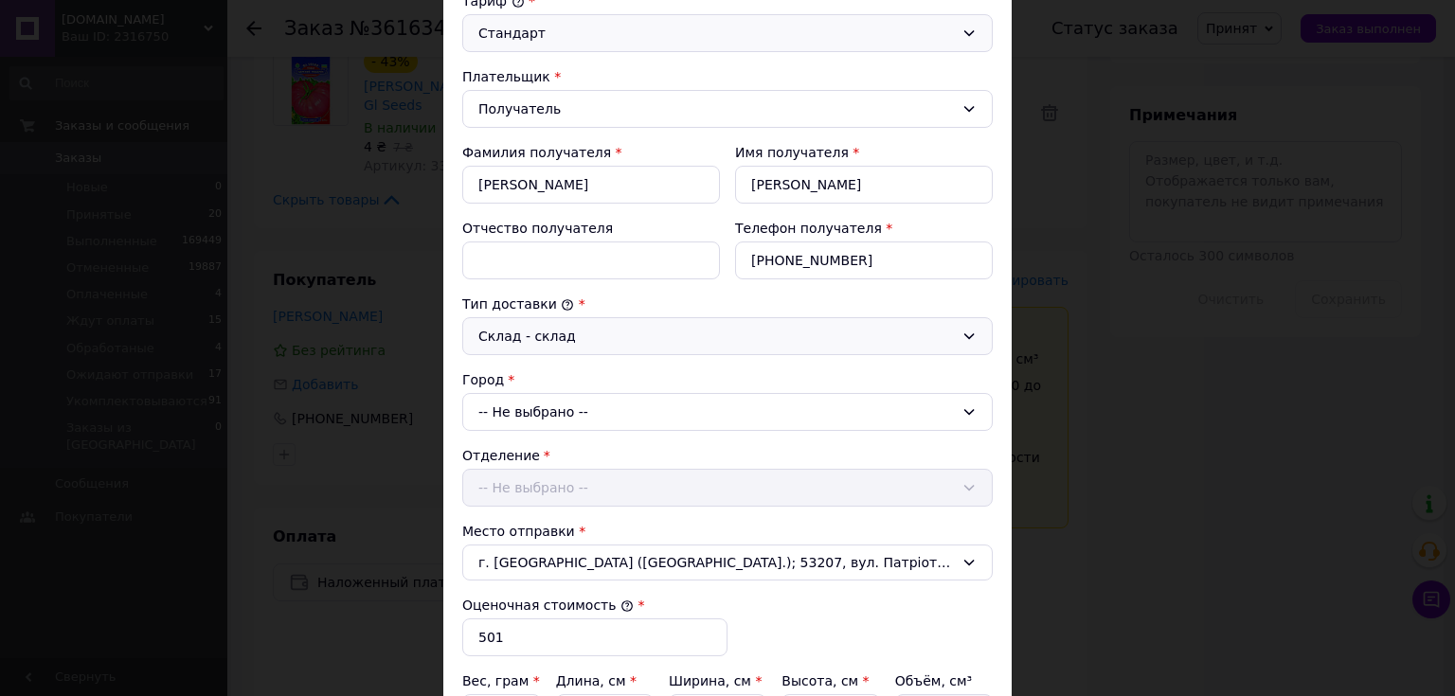
click at [580, 405] on div "-- Не выбрано --" at bounding box center [727, 412] width 530 height 38
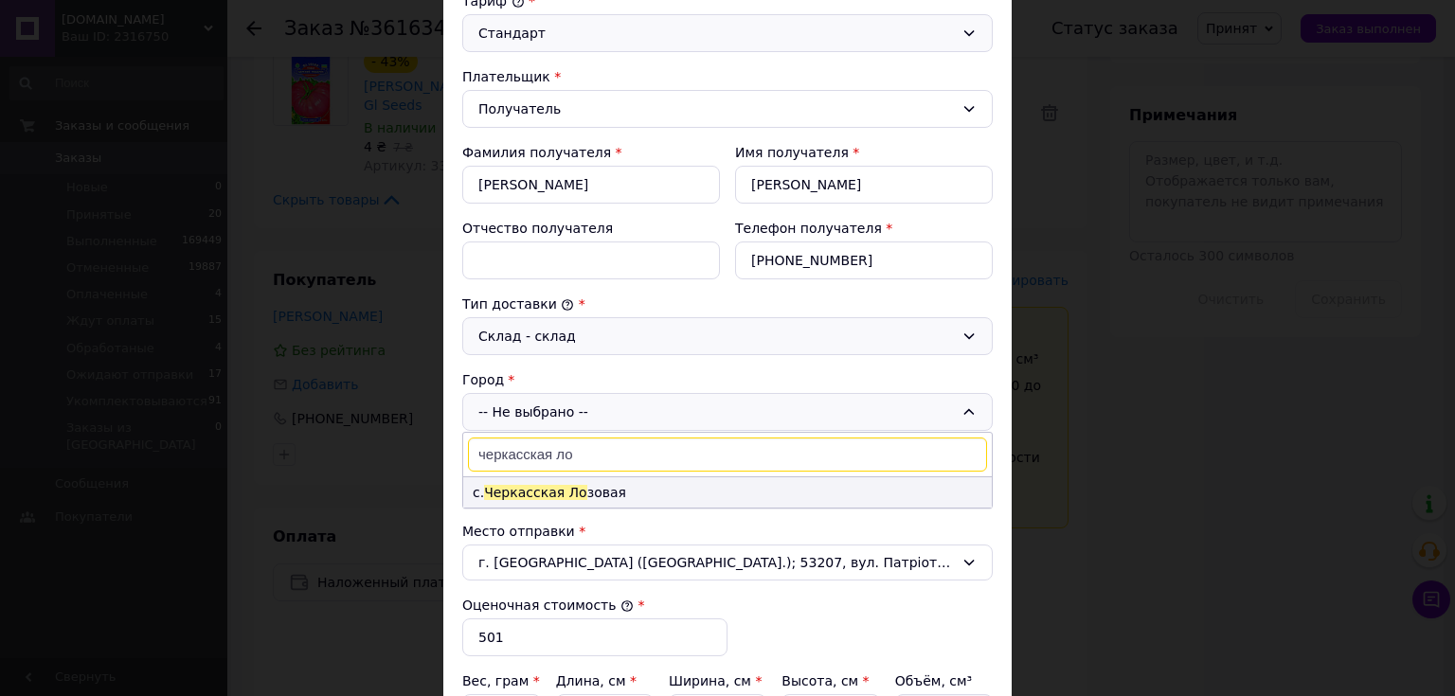
type input "черкасская ло"
click at [570, 487] on span "Черкасская Ло" at bounding box center [535, 492] width 103 height 15
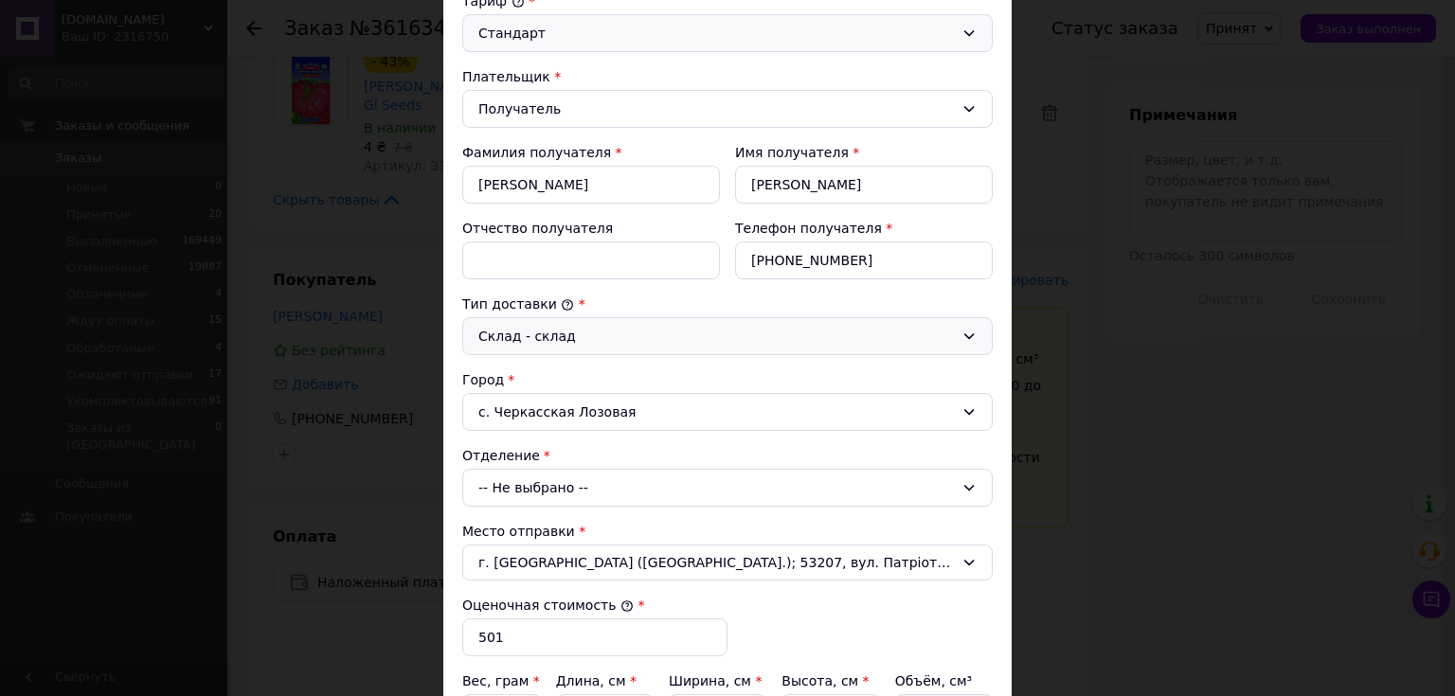
click at [571, 482] on div "-- Не выбрано --" at bounding box center [727, 488] width 530 height 38
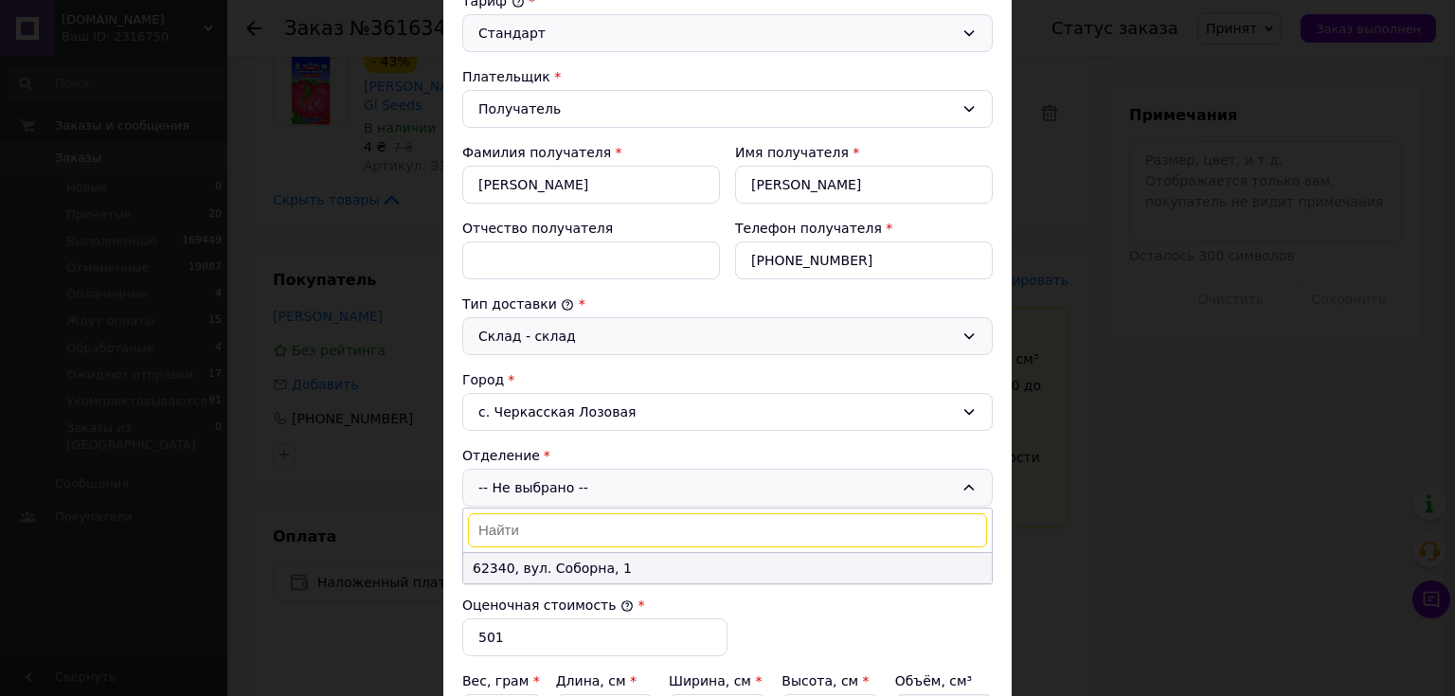
click at [542, 567] on li "62340, вул. Соборна, 1" at bounding box center [727, 568] width 528 height 30
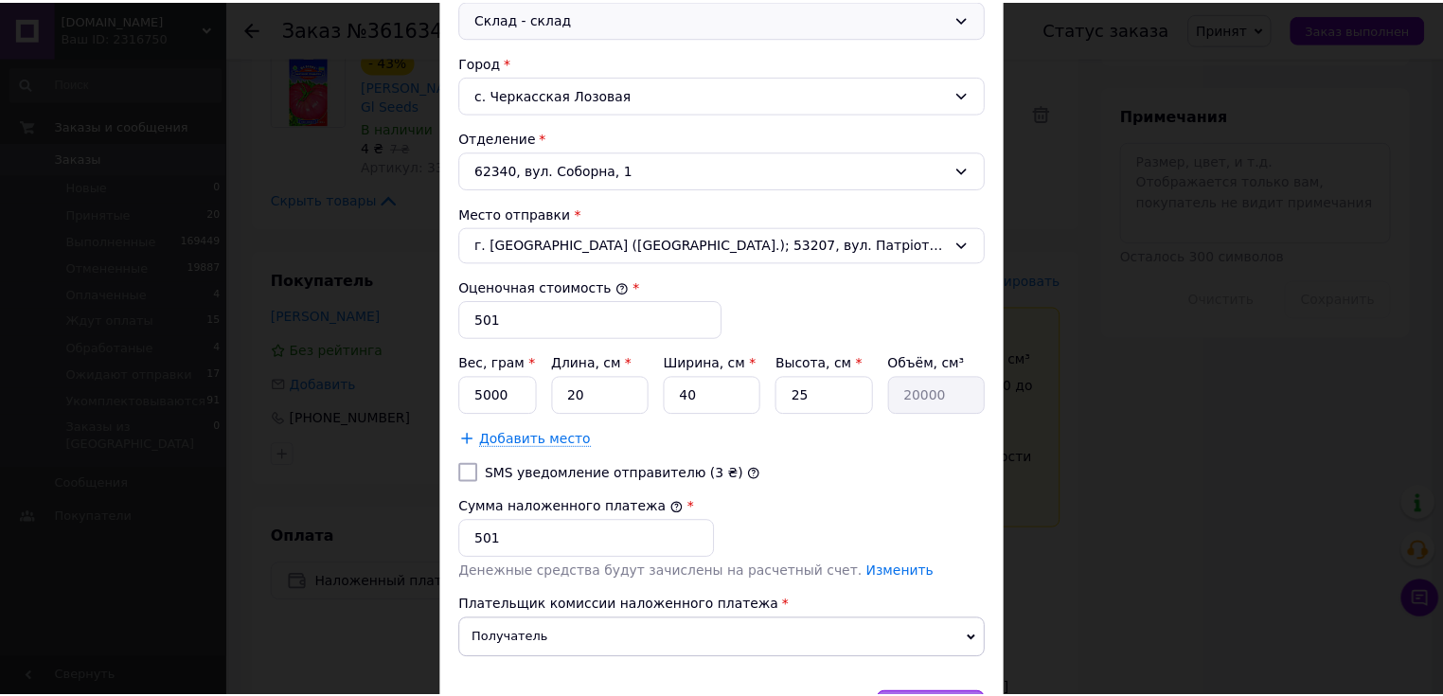
scroll to position [659, 0]
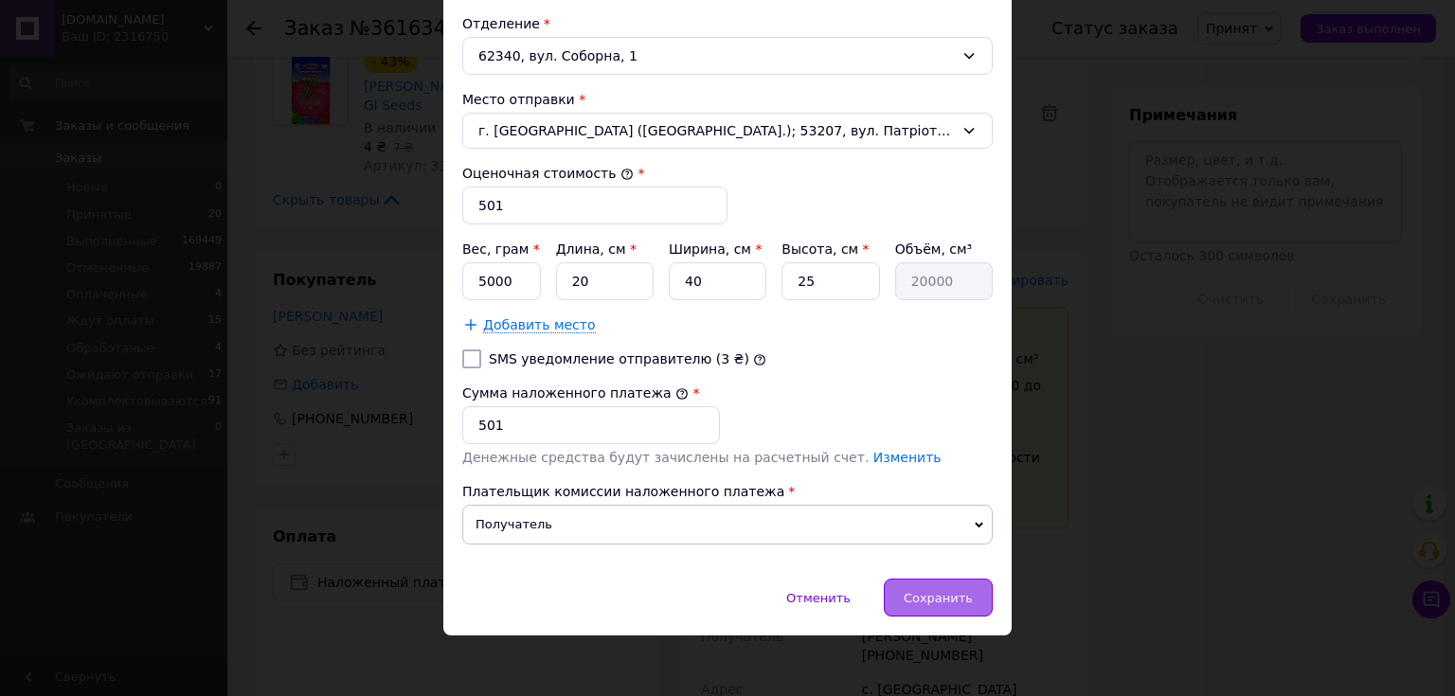
click at [956, 607] on div "Сохранить" at bounding box center [938, 598] width 109 height 38
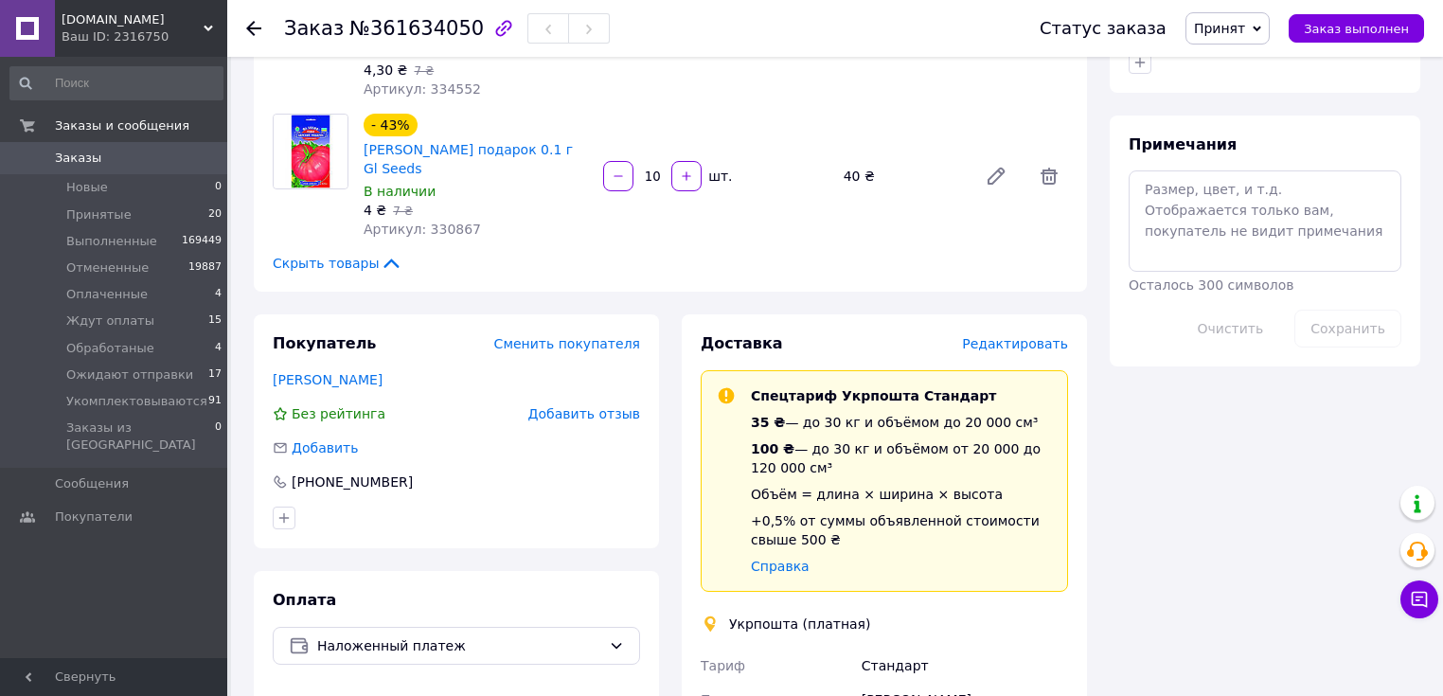
scroll to position [530, 0]
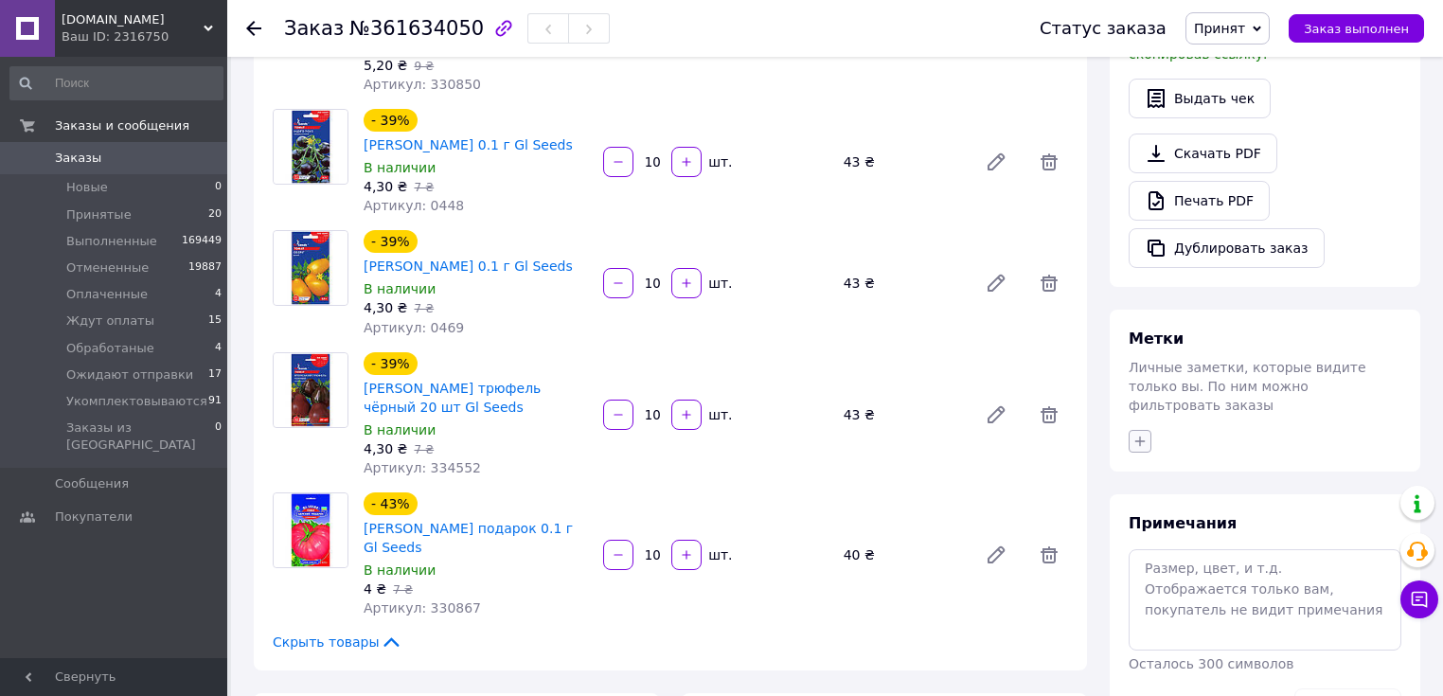
click at [1144, 434] on icon "button" at bounding box center [1140, 441] width 15 height 15
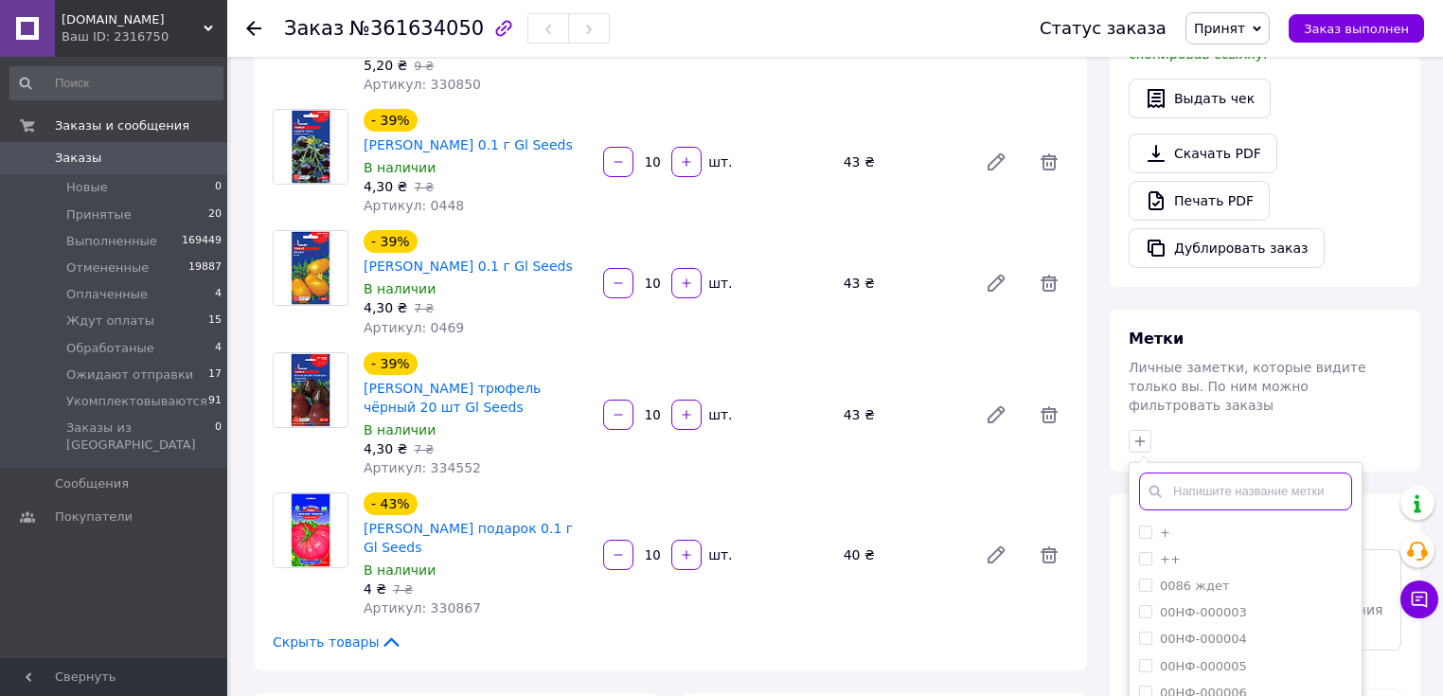
paste input "в 1с Вова"
type input "в 1с Вова"
checkbox input "true"
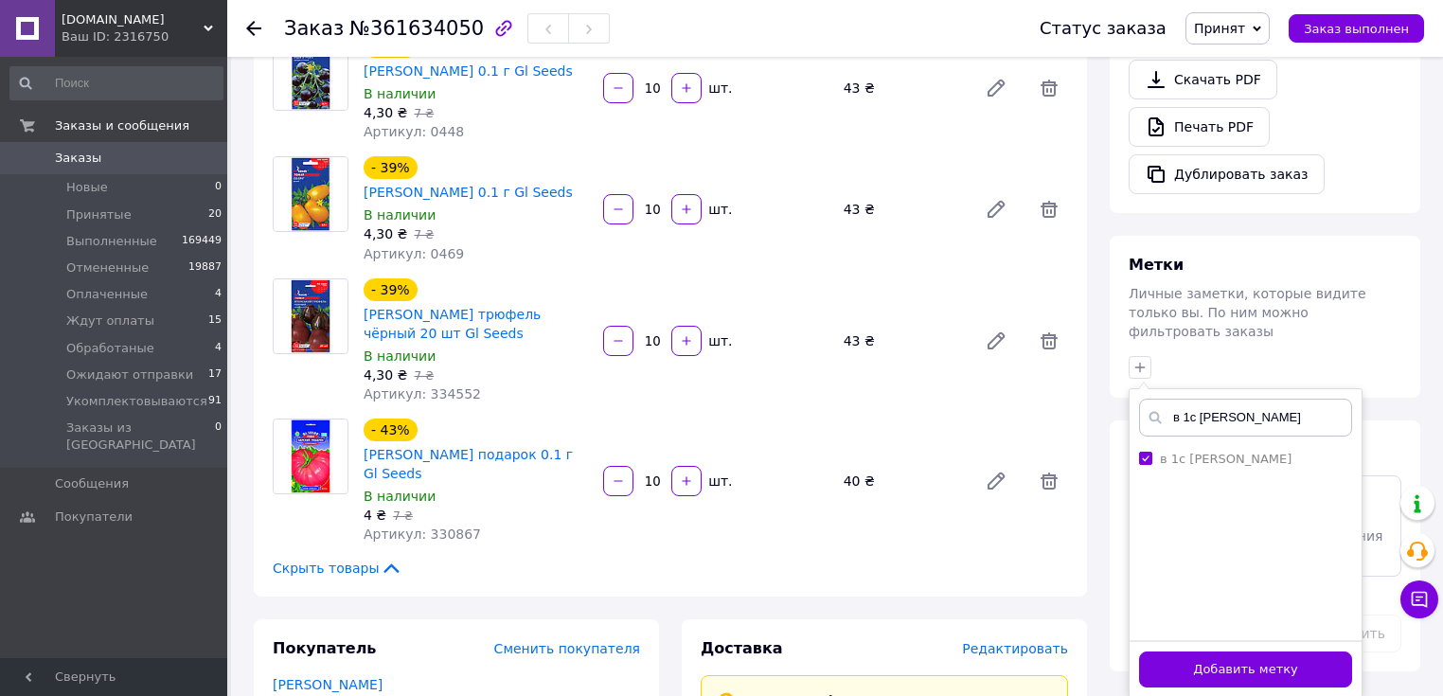
scroll to position [833, 0]
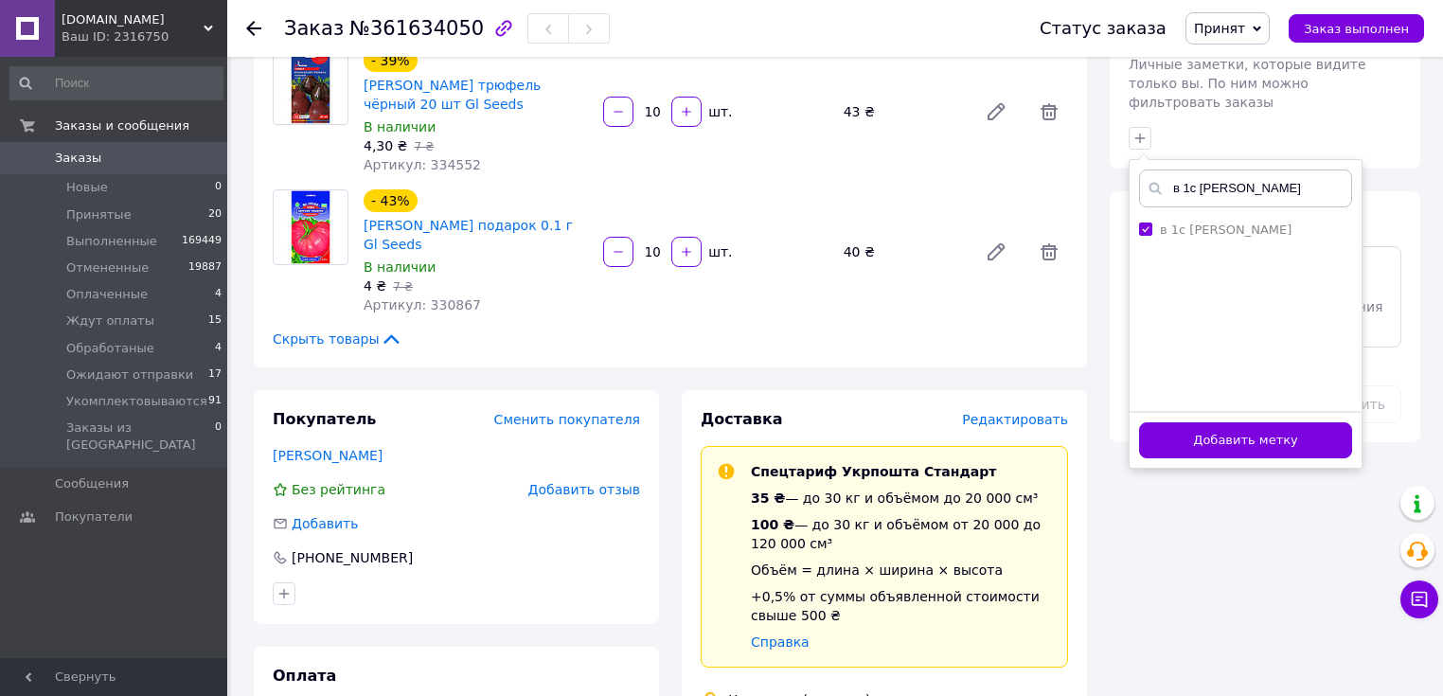
drag, startPoint x: 1188, startPoint y: 398, endPoint x: 1161, endPoint y: 415, distance: 32.3
click at [1189, 422] on button "Добавить метку" at bounding box center [1245, 440] width 213 height 37
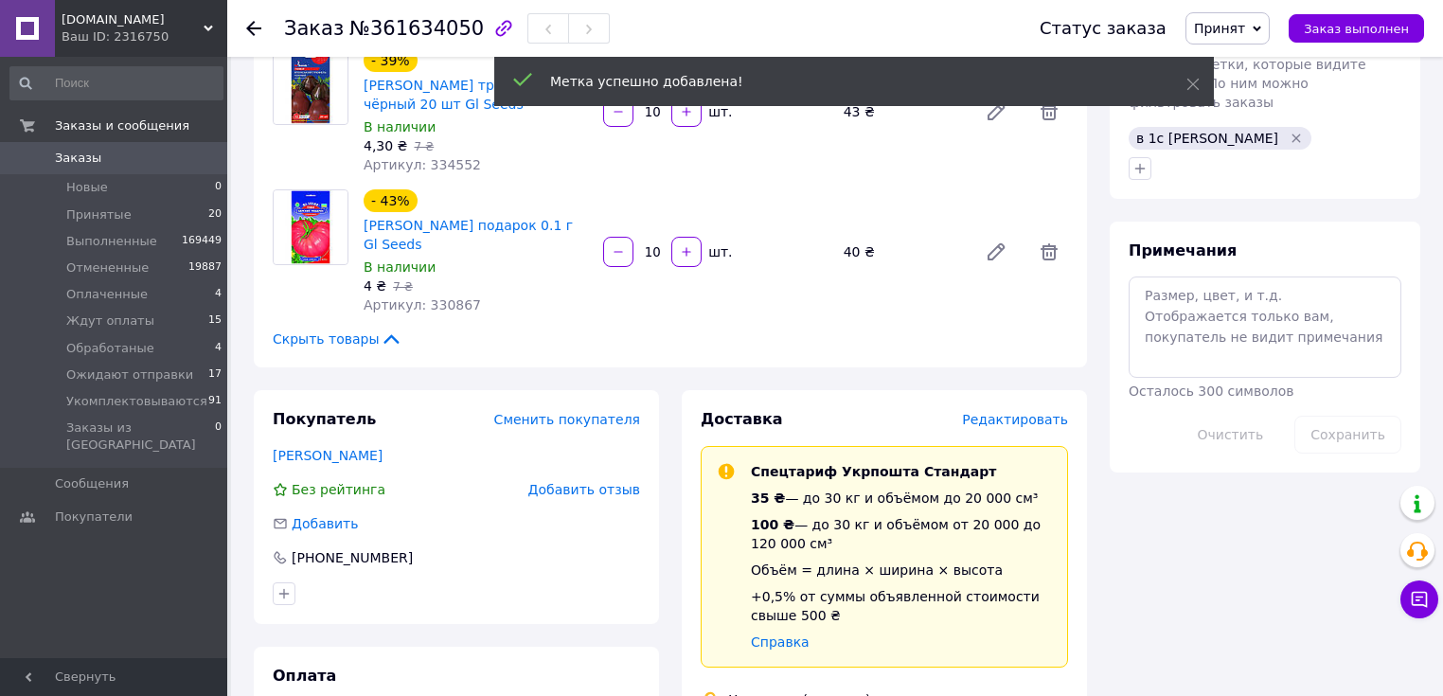
click at [1184, 534] on div "Итого 7 товаров 501 ₴ Скидка Добавить Всего к оплате 501 ₴ Действия Написать по…" at bounding box center [1265, 555] width 333 height 2618
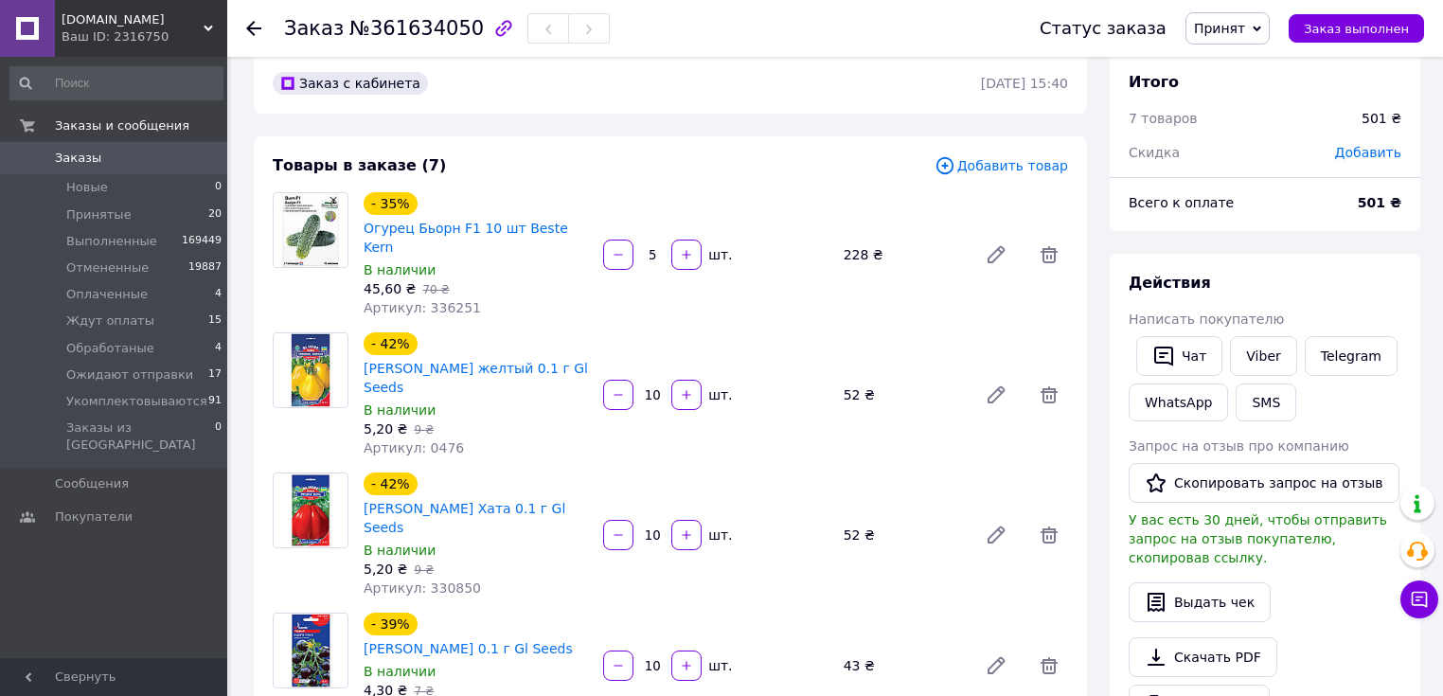
scroll to position [0, 0]
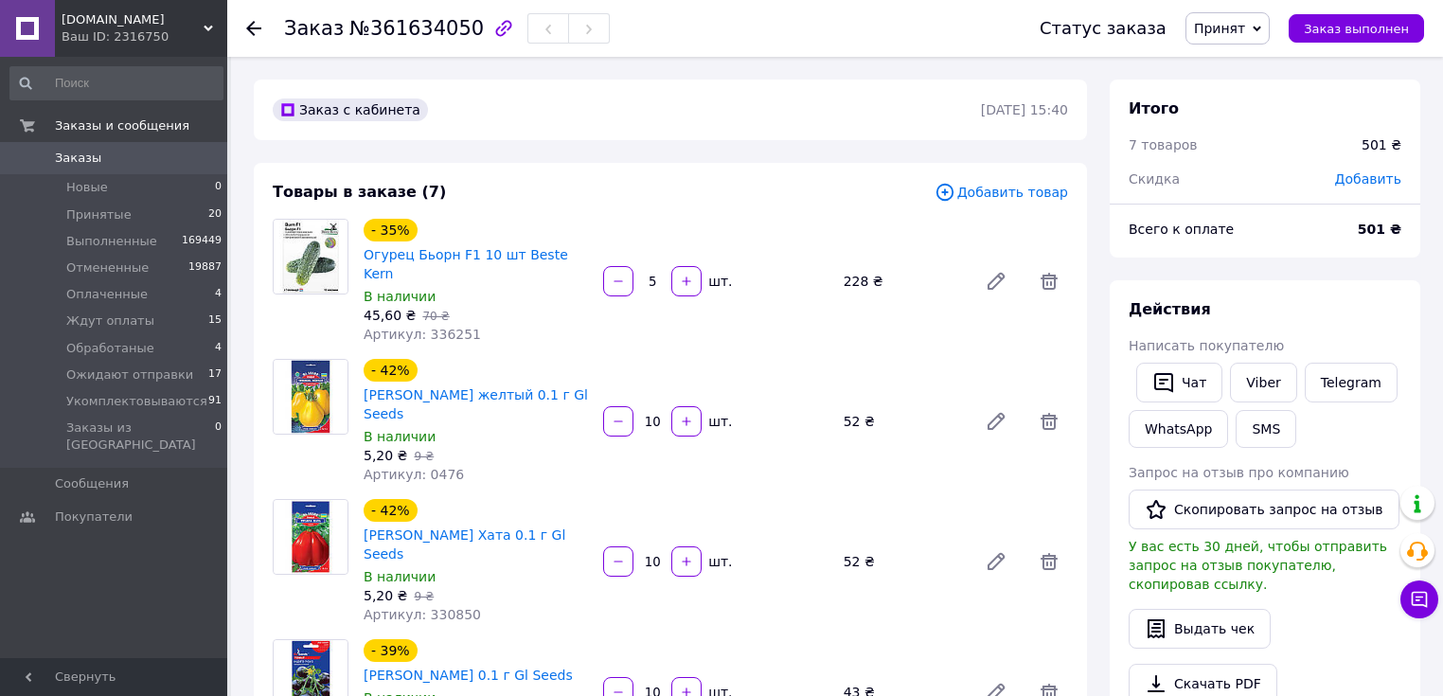
click at [402, 32] on span "№361634050" at bounding box center [416, 28] width 134 height 23
copy span "361634050"
drag, startPoint x: 1255, startPoint y: 22, endPoint x: 1220, endPoint y: 92, distance: 78.3
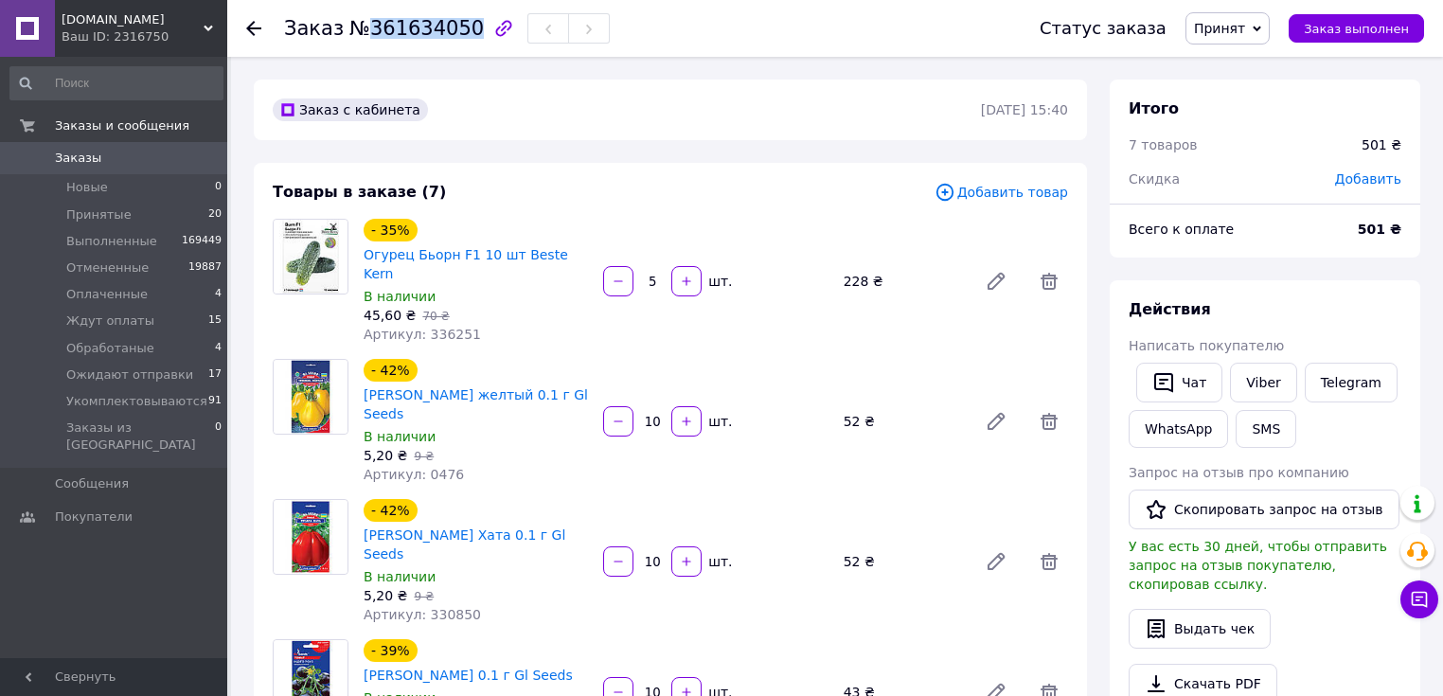
click at [1245, 27] on span "Принят" at bounding box center [1219, 28] width 51 height 15
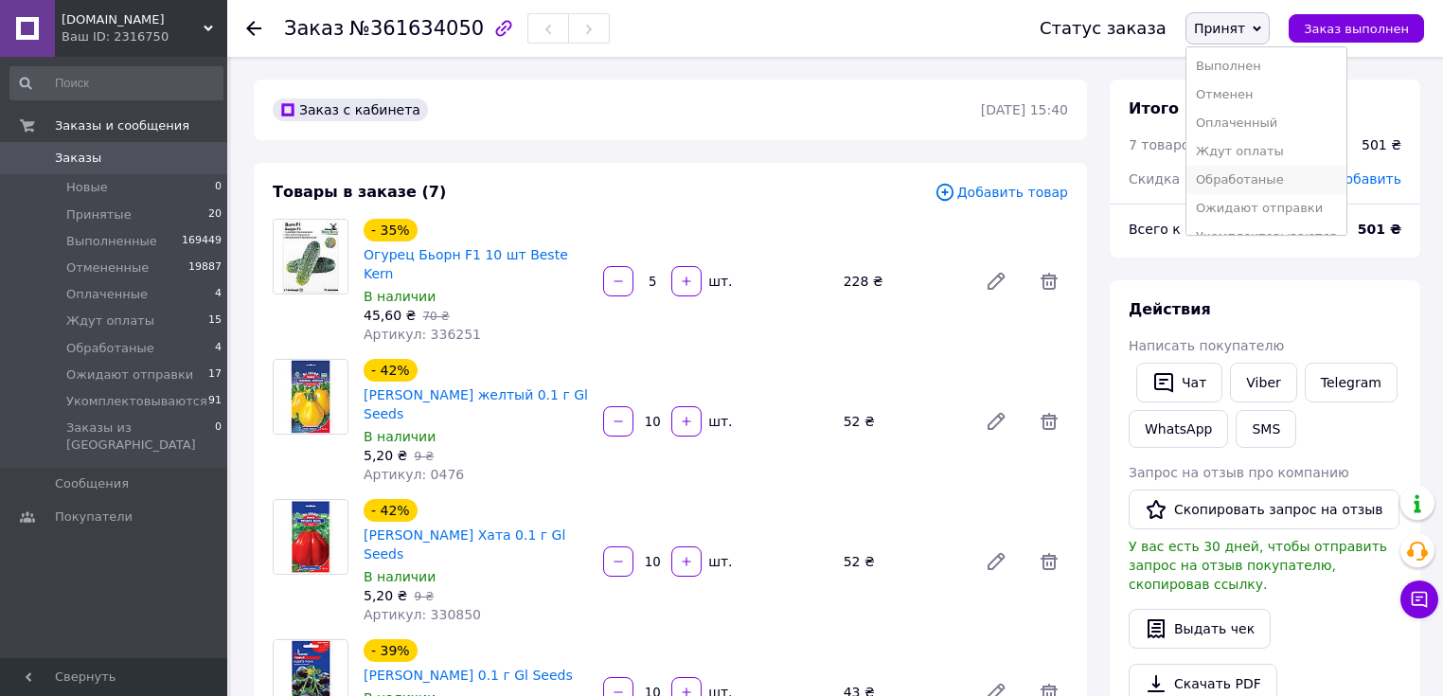
click at [1244, 185] on li "Обработаные" at bounding box center [1267, 180] width 160 height 28
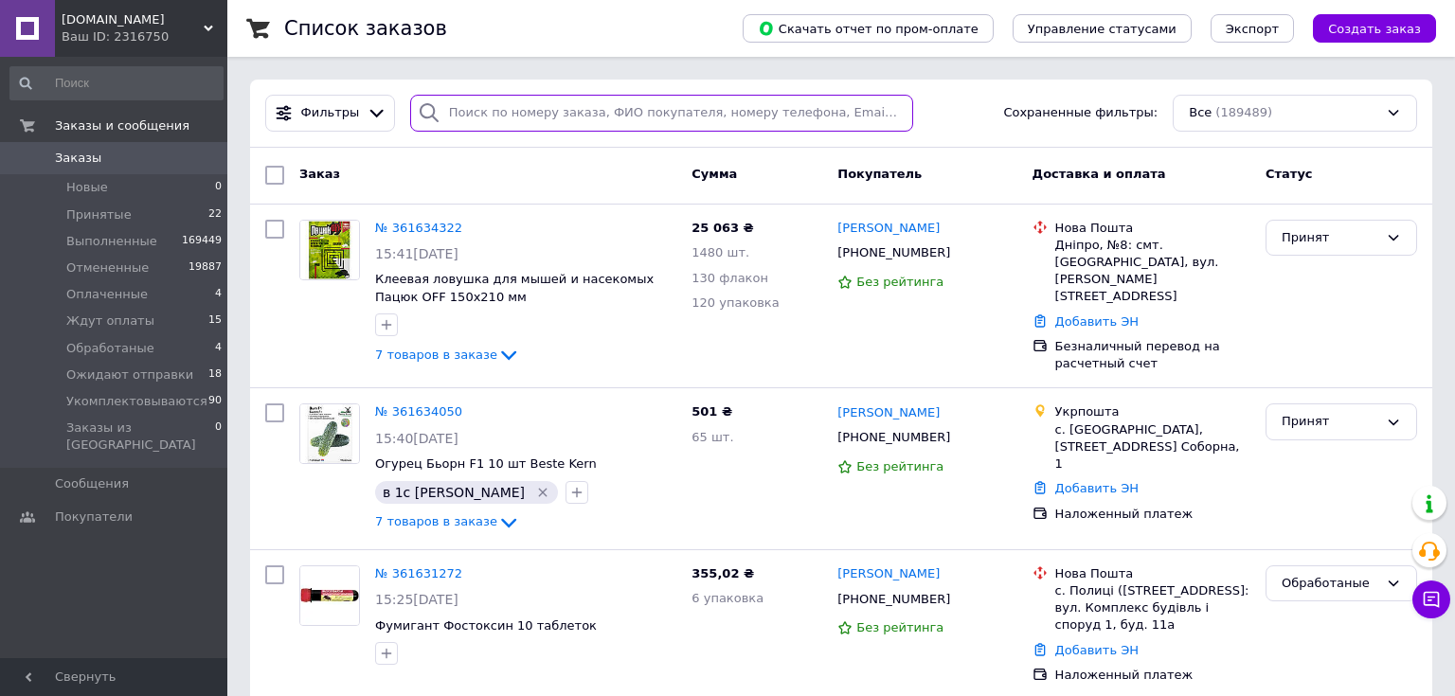
click at [728, 112] on input "search" at bounding box center [662, 113] width 504 height 37
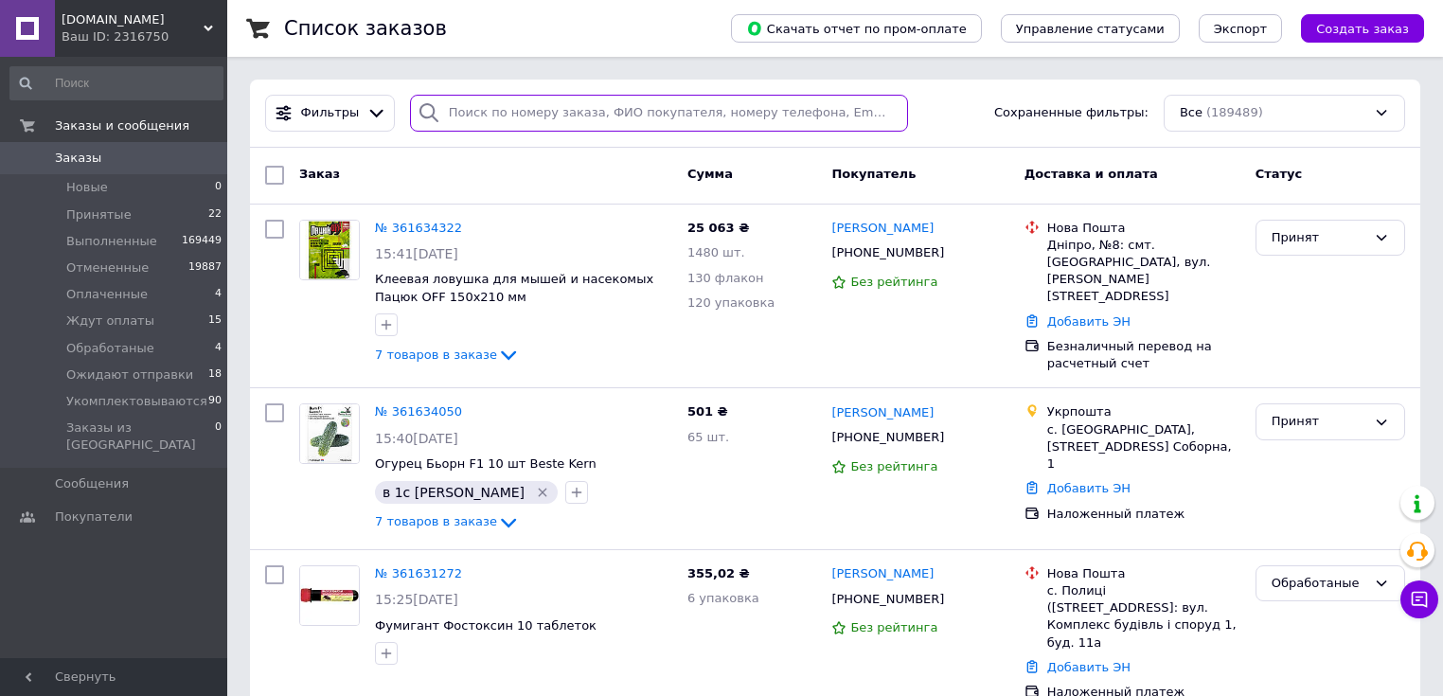
paste input "0962553882"
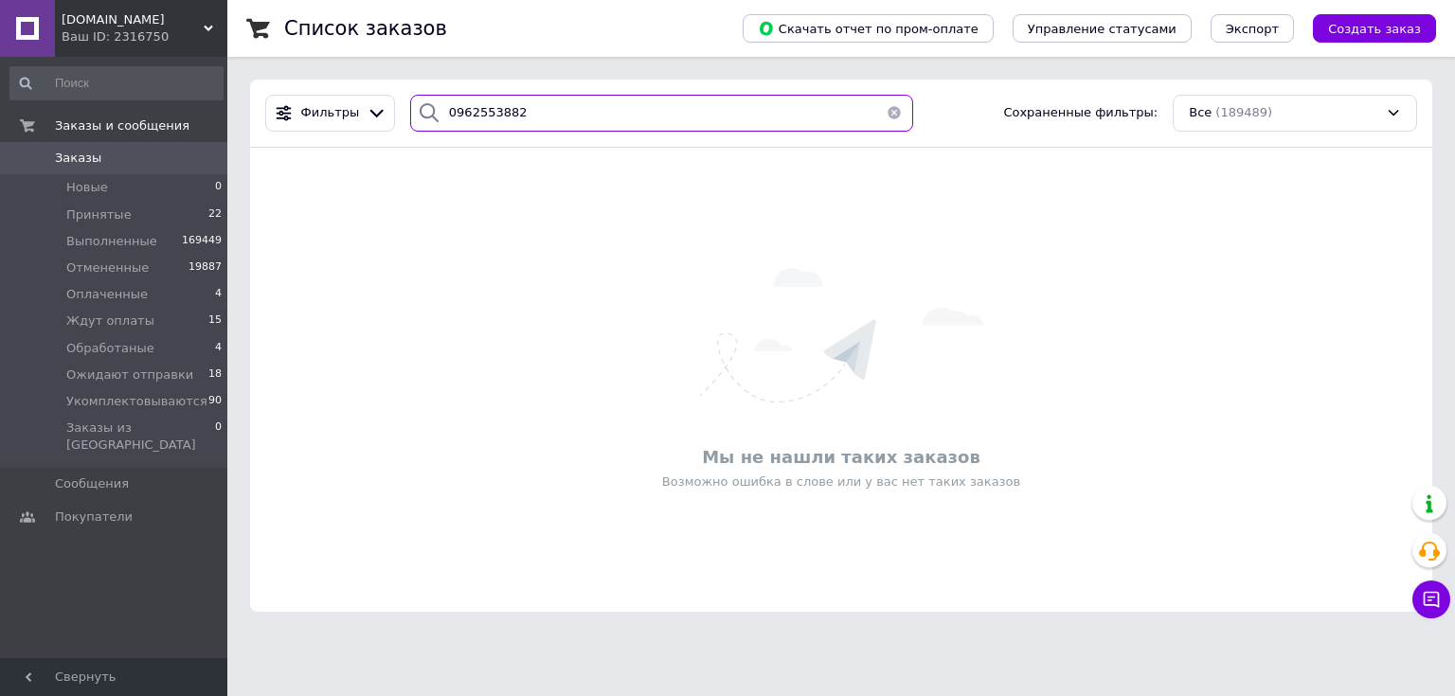
click at [473, 119] on input "0962553882" at bounding box center [662, 113] width 504 height 37
paste input "79488944"
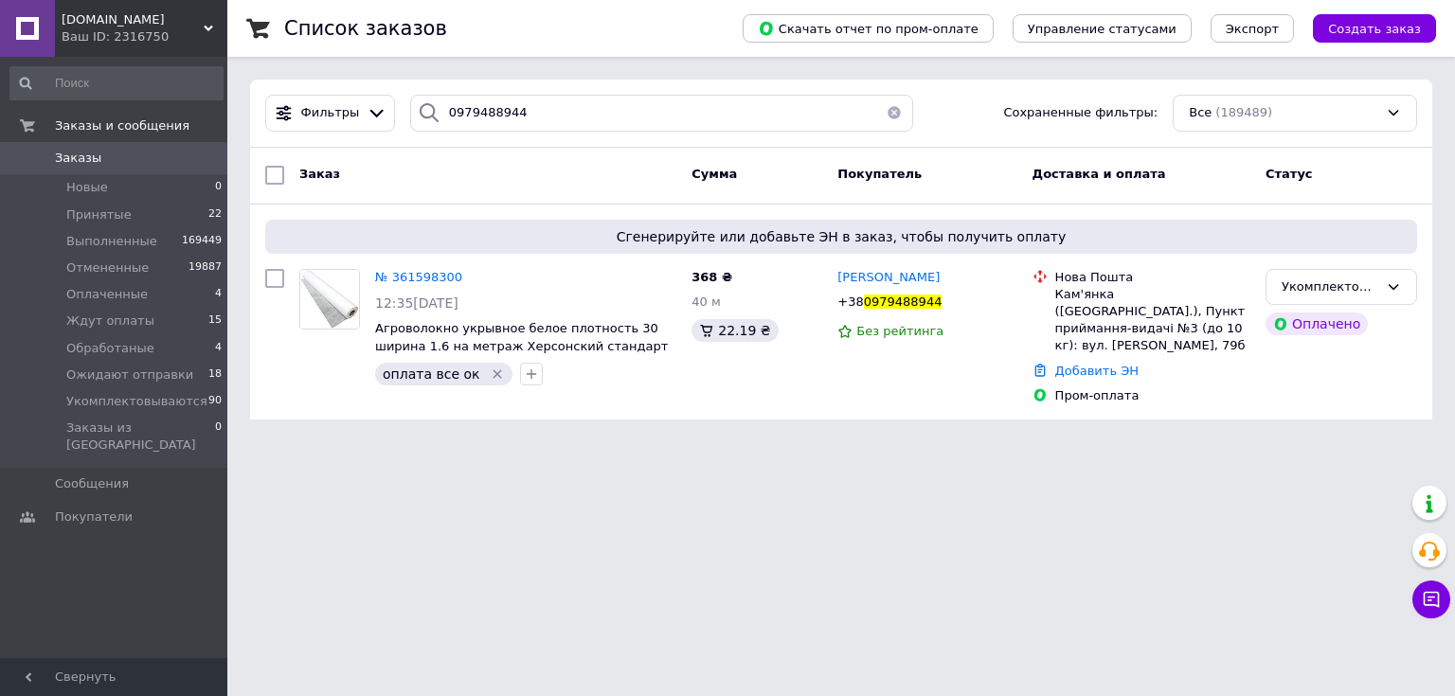
click at [1226, 442] on html "Agroretail.com.ua Ваш ID: 2316750 Сайт Agroretail.com.ua Кабинет покупателя Про…" at bounding box center [727, 221] width 1455 height 442
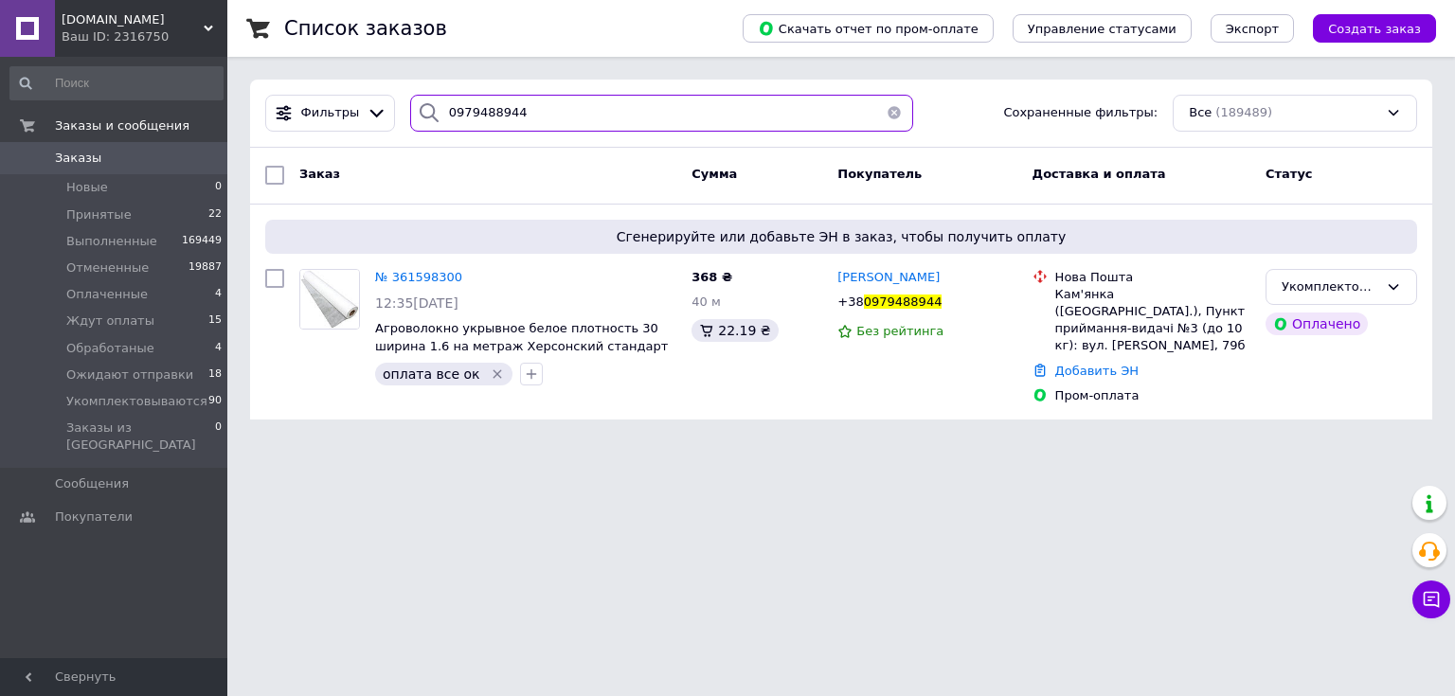
drag, startPoint x: 576, startPoint y: 116, endPoint x: 193, endPoint y: 108, distance: 382.7
click at [192, 110] on div "Agroretail.com.ua Ваш ID: 2316750 Сайт Agroretail.com.ua Кабинет покупателя Про…" at bounding box center [727, 221] width 1455 height 442
paste input "59207470"
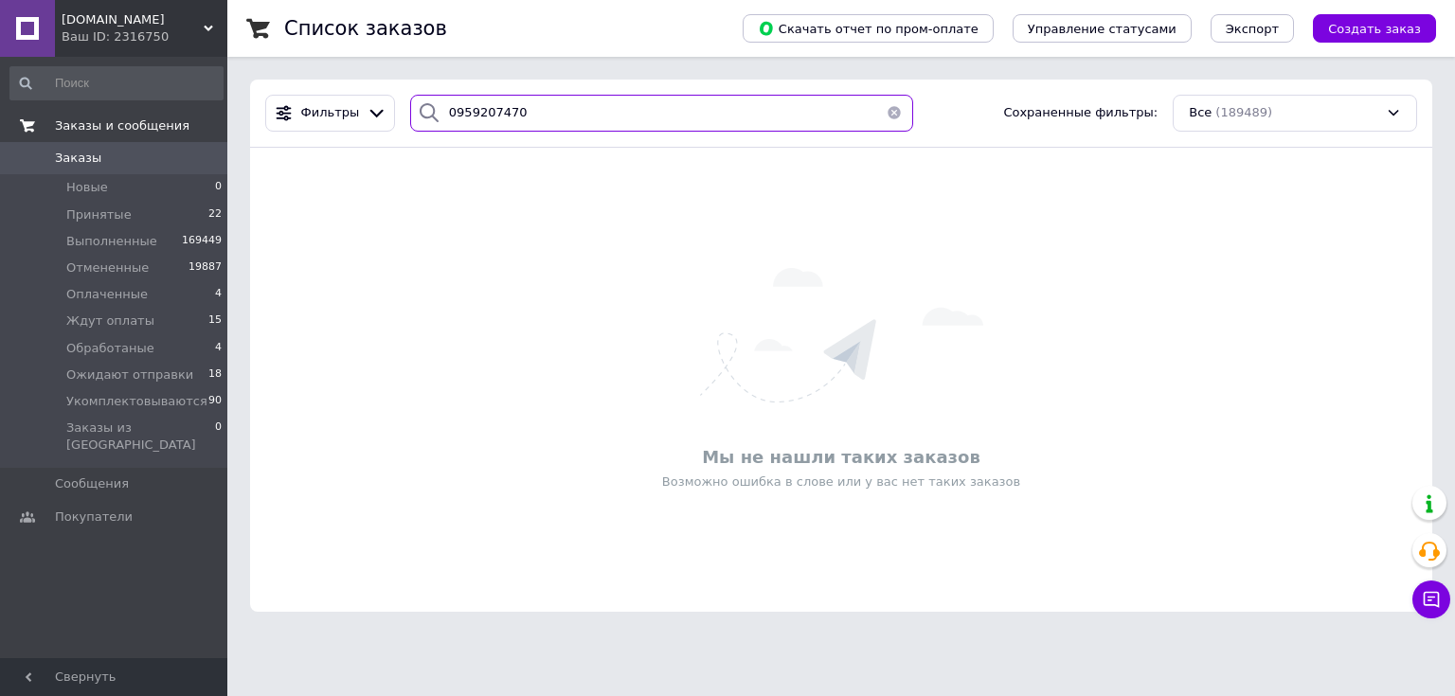
drag, startPoint x: 551, startPoint y: 117, endPoint x: 192, endPoint y: 112, distance: 359.0
click at [192, 112] on div "Agroretail.com.ua Ваш ID: 2316750 Сайт Agroretail.com.ua Кабинет покупателя Про…" at bounding box center [727, 317] width 1455 height 634
paste input "+380974531018"
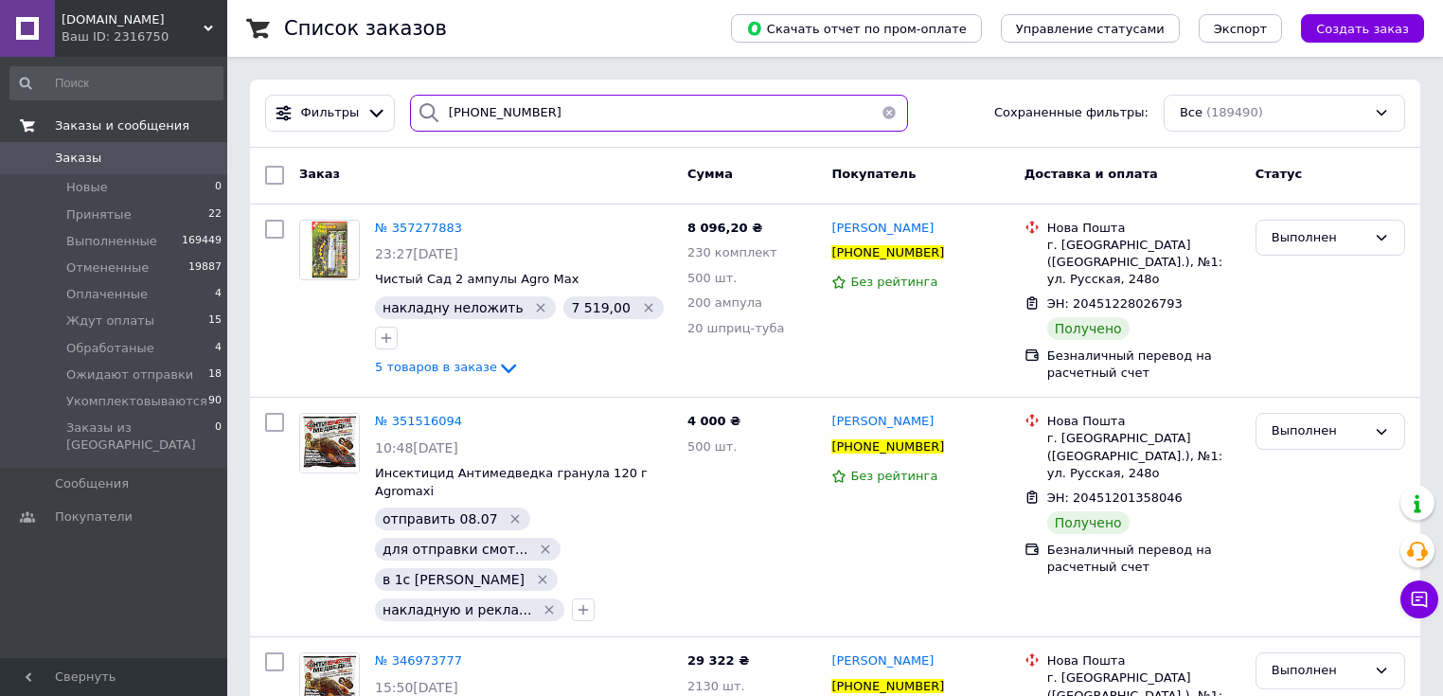
drag, startPoint x: 691, startPoint y: 117, endPoint x: 27, endPoint y: 122, distance: 664.8
paste input "0950076366"
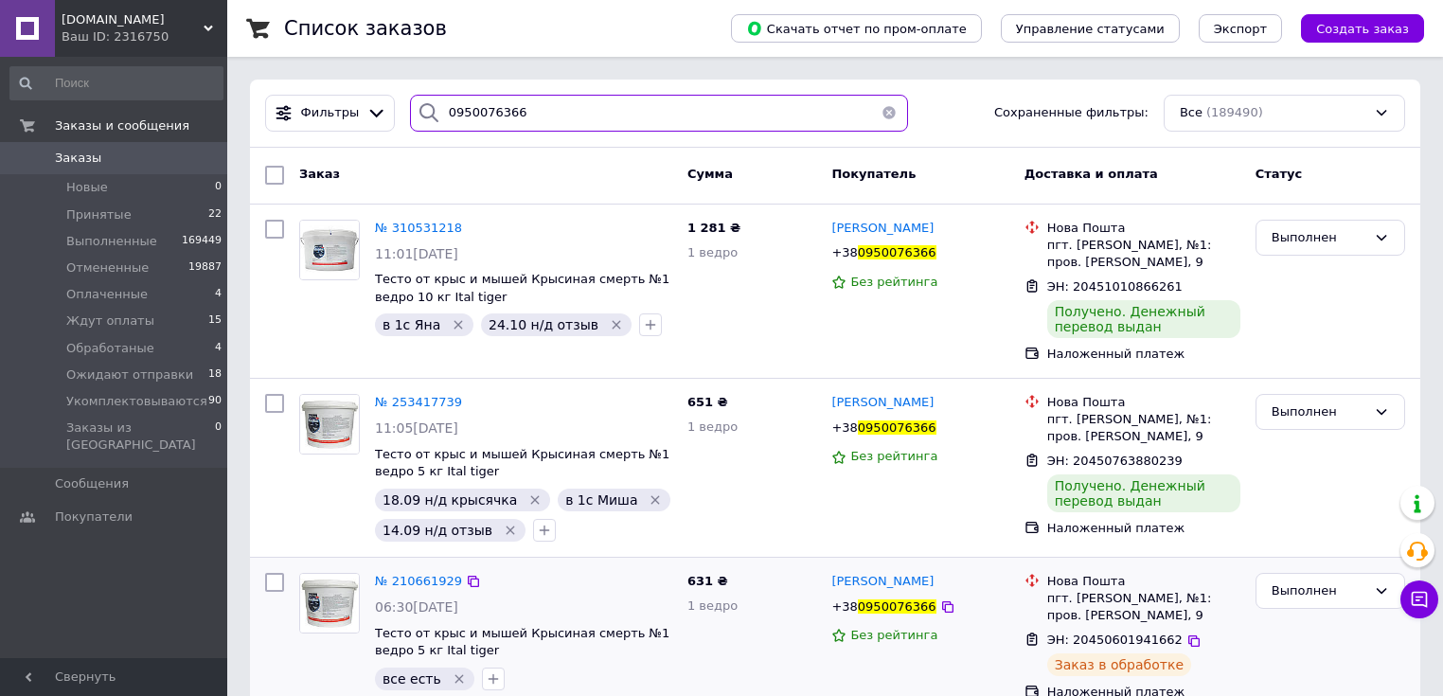
type input "0950076366"
drag, startPoint x: 532, startPoint y: 107, endPoint x: 367, endPoint y: 95, distance: 165.2
click at [367, 95] on div "Фильтры 0950076366 Сохраненные фильтры: Все (189490)" at bounding box center [835, 113] width 1155 height 37
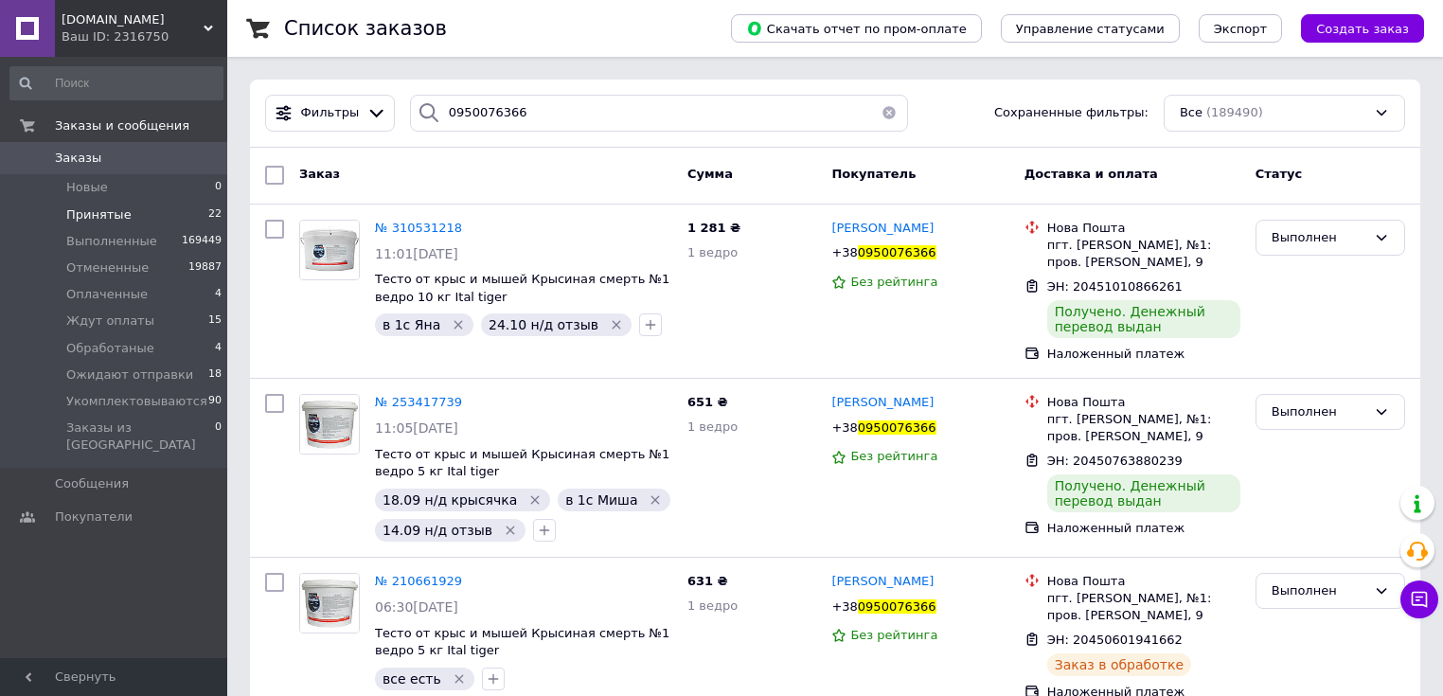
click at [100, 210] on span "Принятые" at bounding box center [98, 214] width 65 height 17
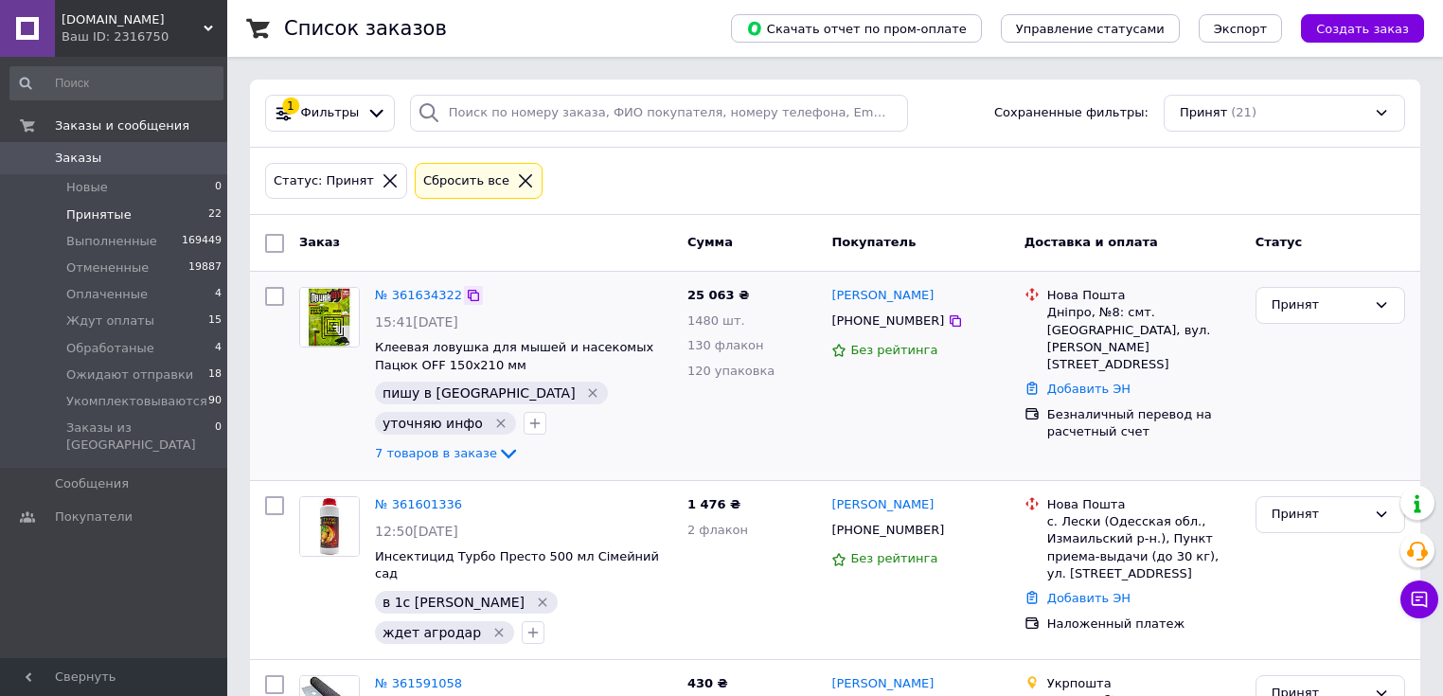
click at [466, 296] on icon at bounding box center [473, 295] width 15 height 15
drag, startPoint x: 962, startPoint y: 318, endPoint x: 855, endPoint y: 327, distance: 107.3
click at [855, 327] on div "+380988260139" at bounding box center [920, 322] width 181 height 22
click at [737, 466] on div "25 063 ₴ 1480 шт. 130 флакон 120 упаковка" at bounding box center [752, 375] width 145 height 193
click at [950, 432] on div "Юрий Астафьев +380988260139 Без рейтинга" at bounding box center [920, 375] width 192 height 193
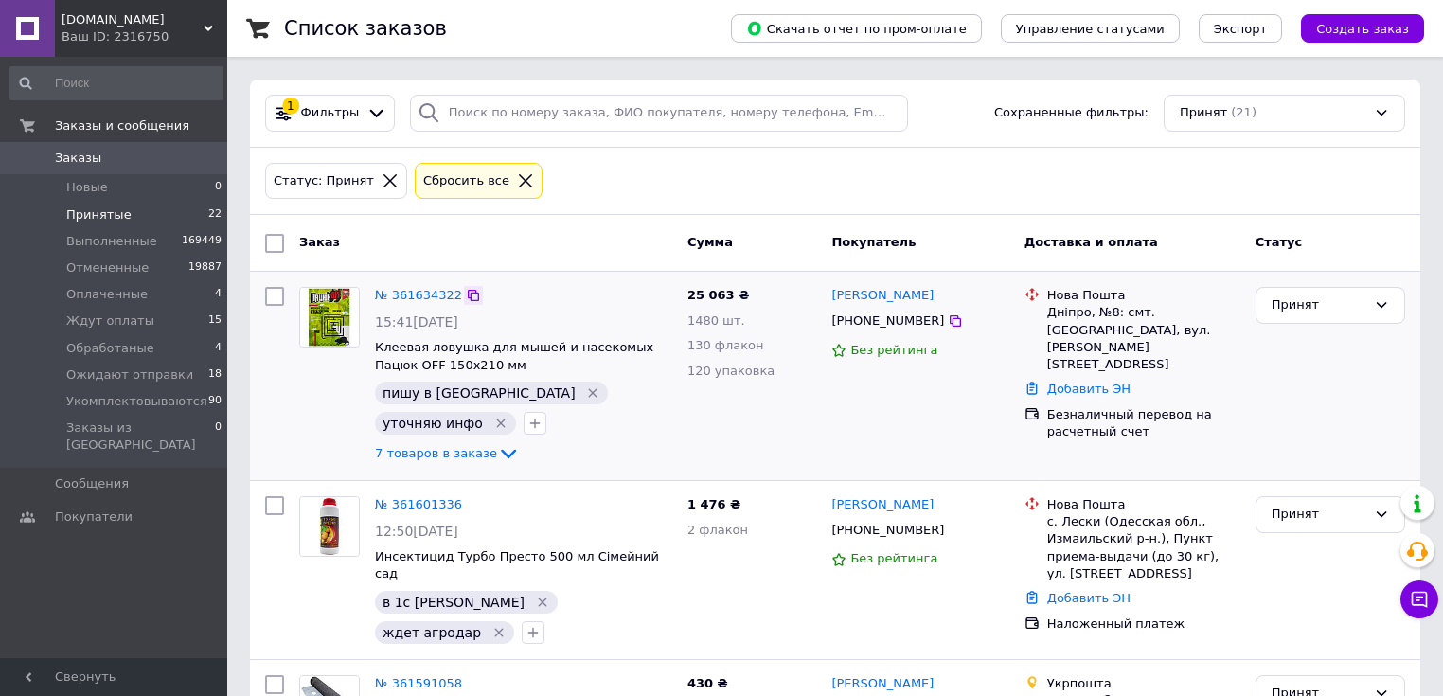
click at [468, 296] on icon at bounding box center [473, 295] width 11 height 11
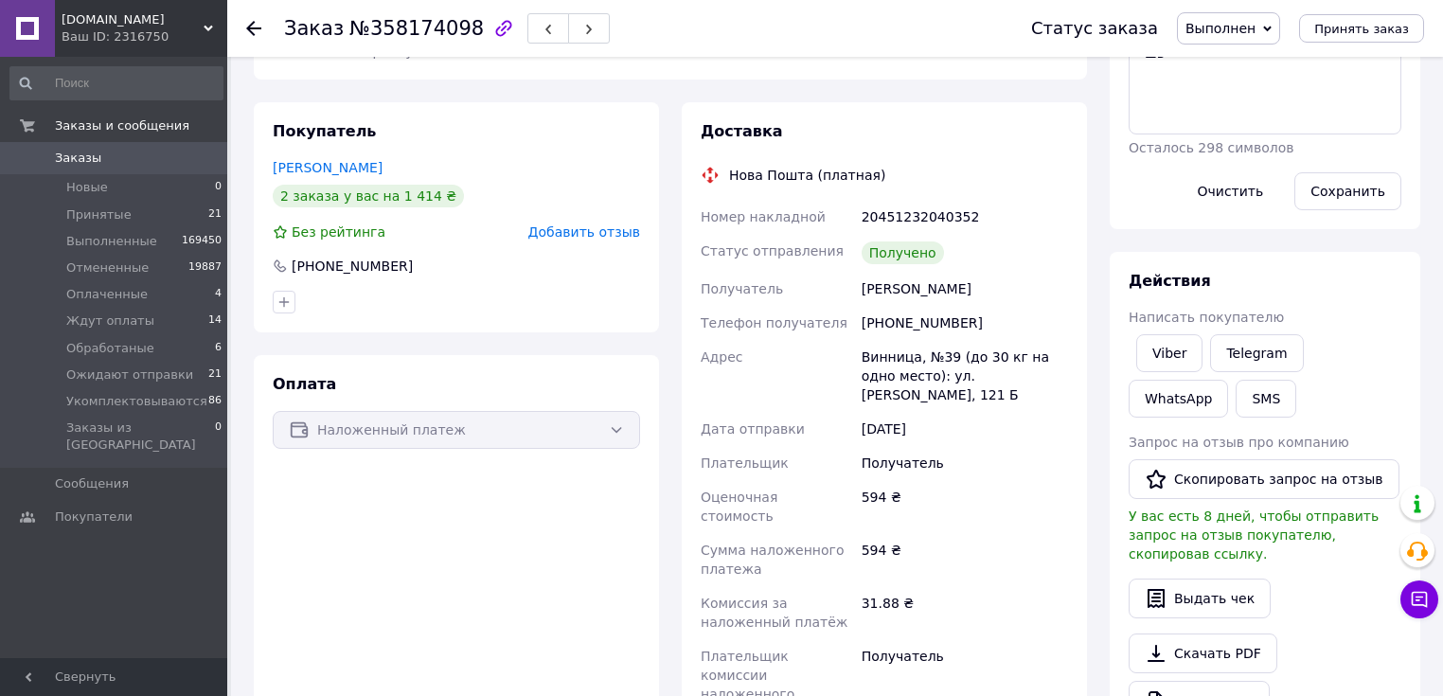
scroll to position [303, 0]
drag, startPoint x: 933, startPoint y: 304, endPoint x: 884, endPoint y: 313, distance: 49.0
click at [884, 313] on div "[PHONE_NUMBER]" at bounding box center [965, 322] width 214 height 34
copy div "0679089358"
click at [1246, 478] on button "Скопировать запрос на отзыв" at bounding box center [1264, 478] width 271 height 40
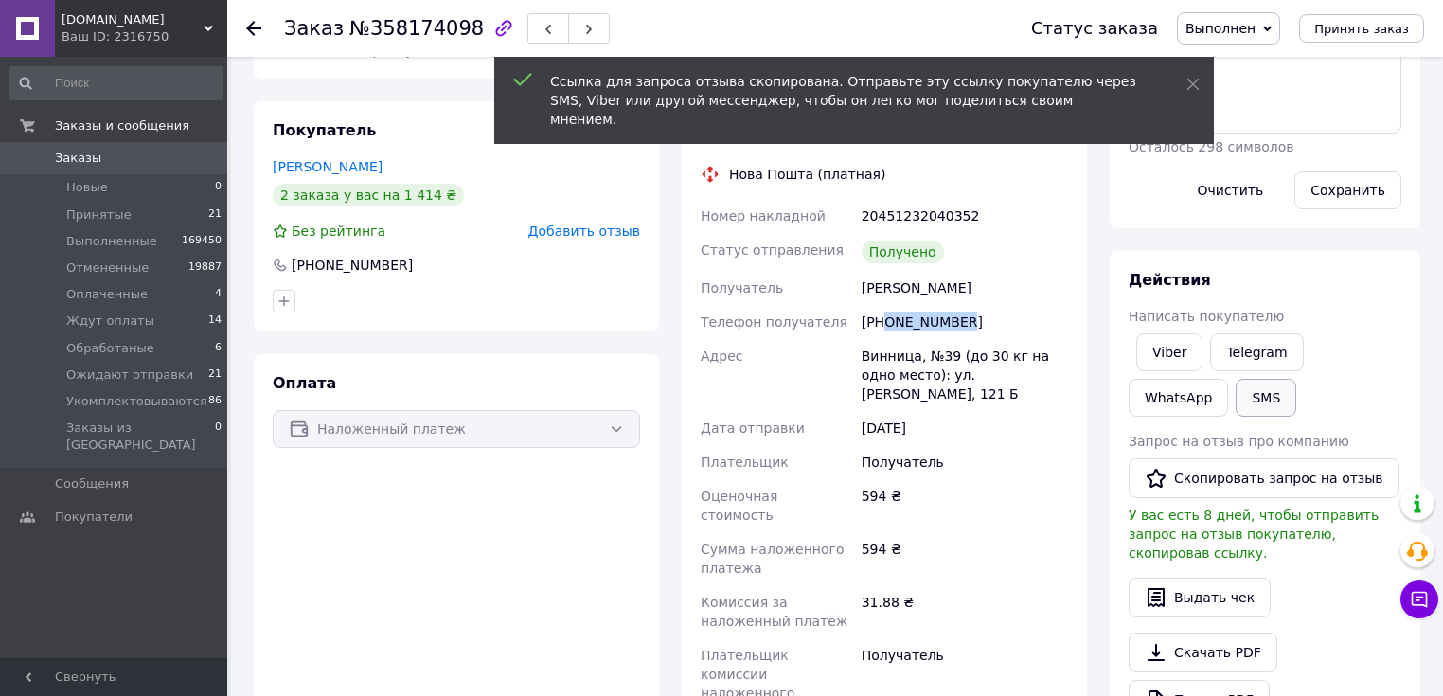
click at [1236, 404] on button "SMS" at bounding box center [1266, 398] width 61 height 38
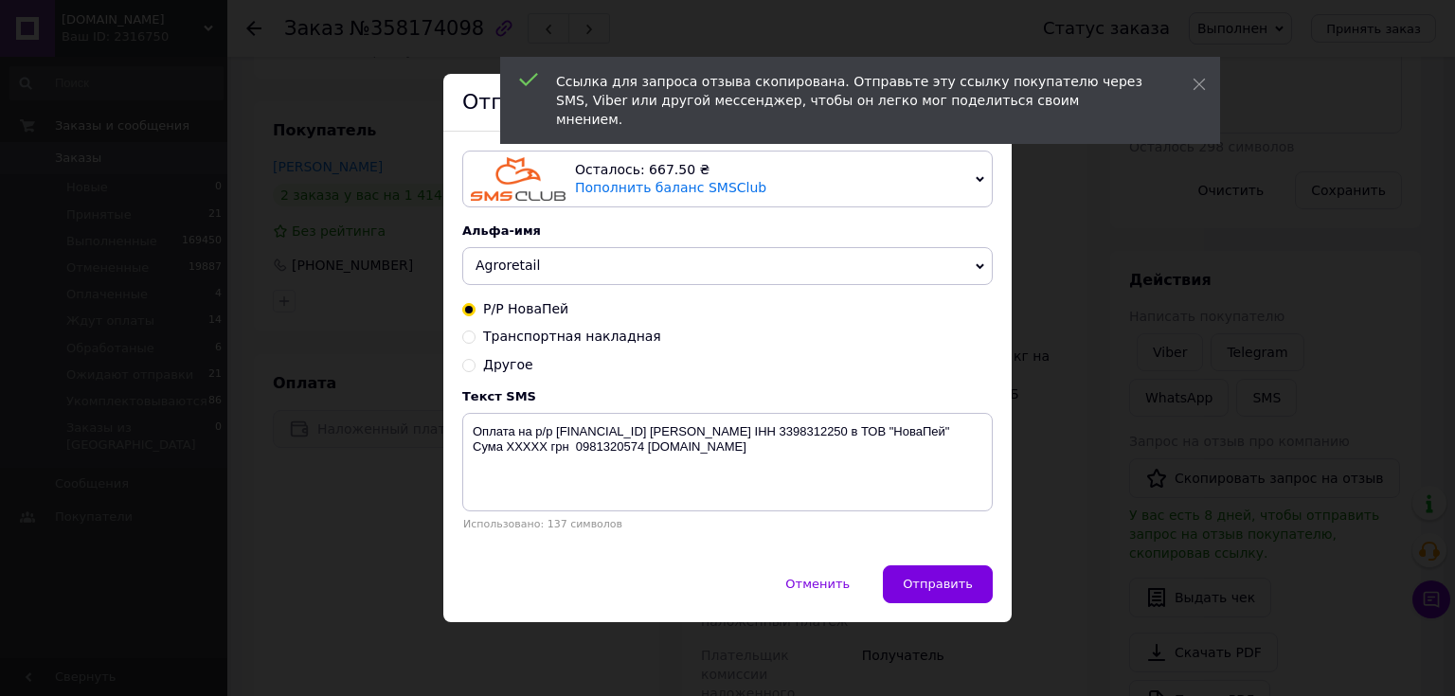
click at [492, 365] on span "Другое" at bounding box center [508, 364] width 50 height 15
click at [475, 365] on input "Другое" at bounding box center [468, 363] width 13 height 13
radio input "true"
radio input "false"
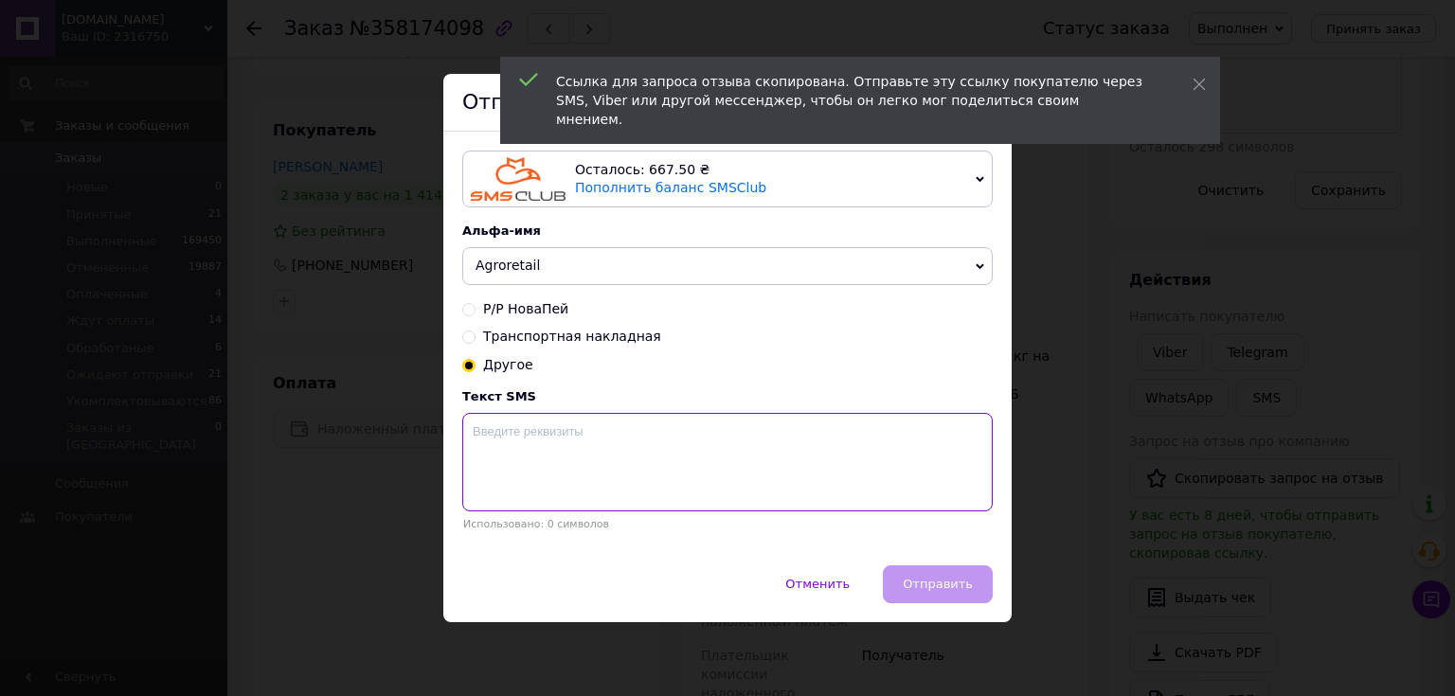
click at [568, 454] on textarea at bounding box center [727, 462] width 530 height 98
paste textarea "https://prom.ua/s/ja6r4M2ewFl"
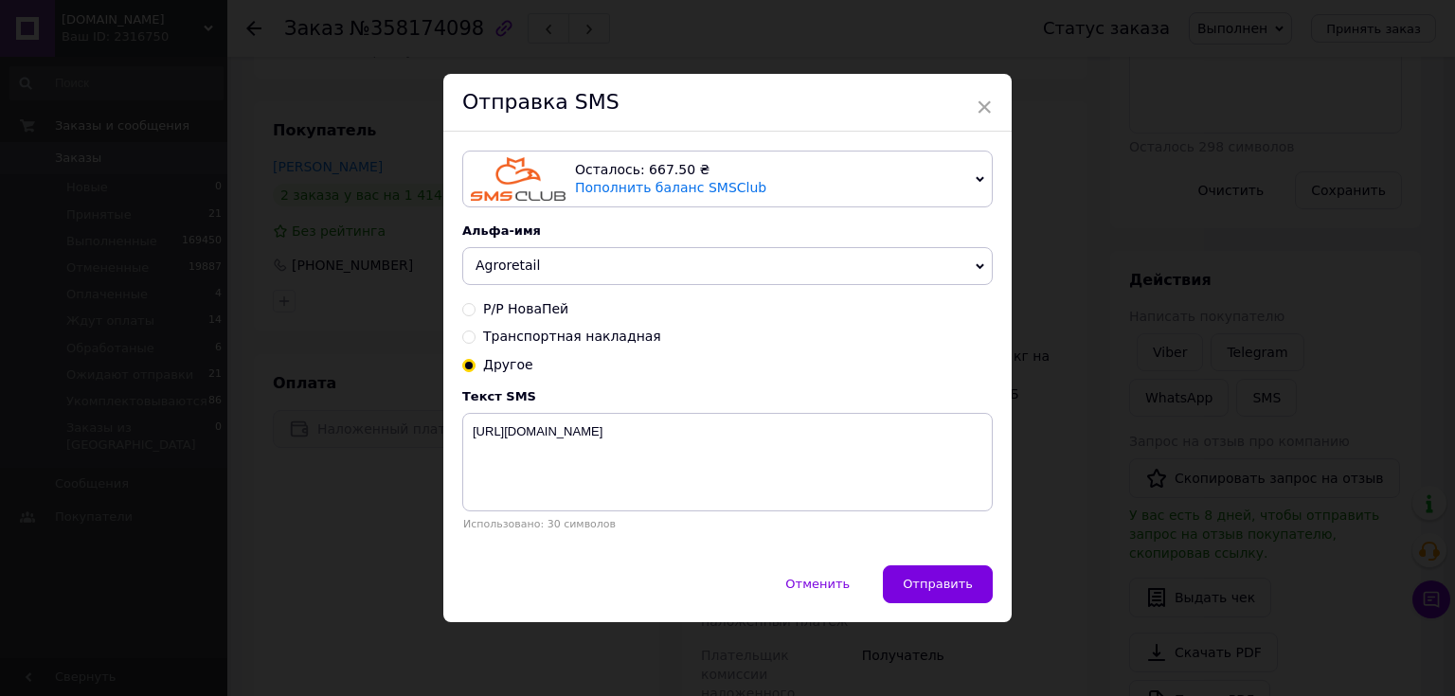
click at [830, 91] on div "Отправка SMS" at bounding box center [727, 103] width 568 height 58
click at [596, 491] on textarea "https://prom.ua/s/ja6r4M2ewFl" at bounding box center [727, 462] width 530 height 98
paste textarea "Будемо вдячні за Ваш відгук про нашу співпрацю. Інтернет-магазин Agroretail"
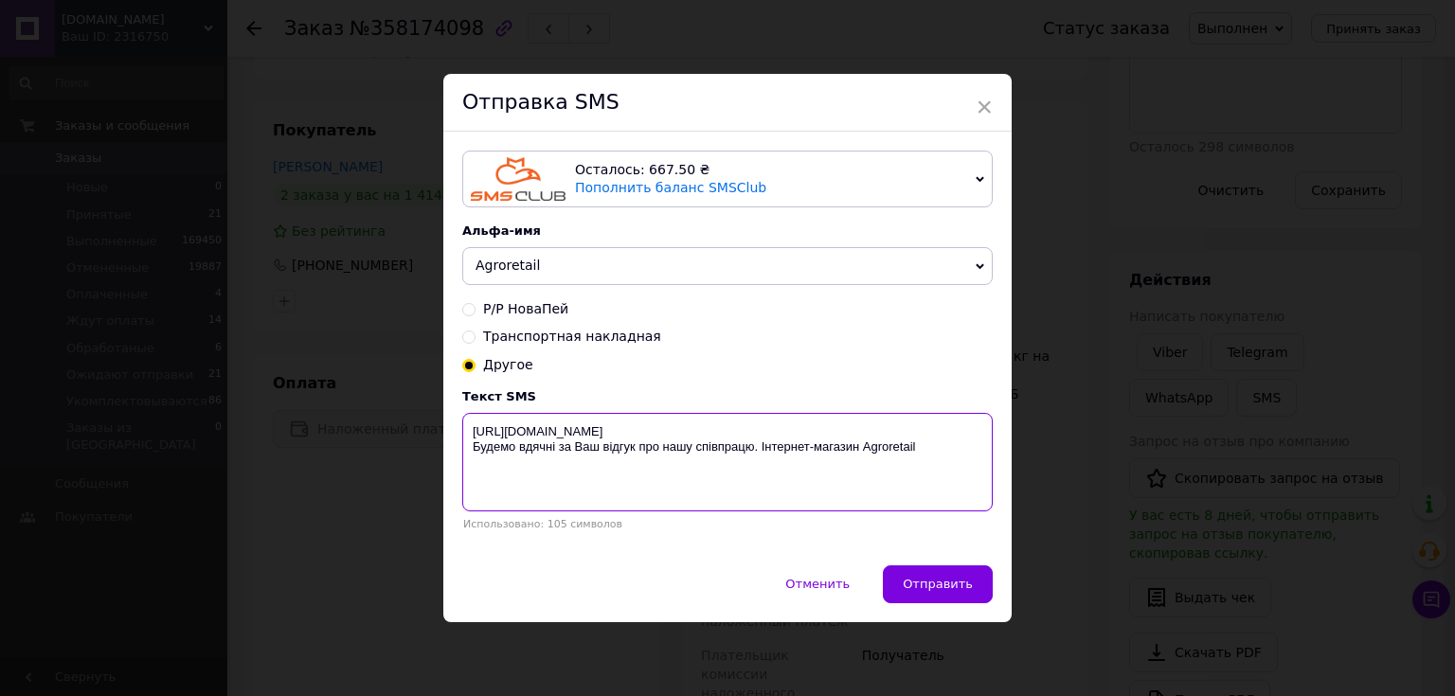
type textarea "https://prom.ua/s/ja6r4M2ewFl Будемо вдячні за Ваш відгук про нашу співпрацю. І…"
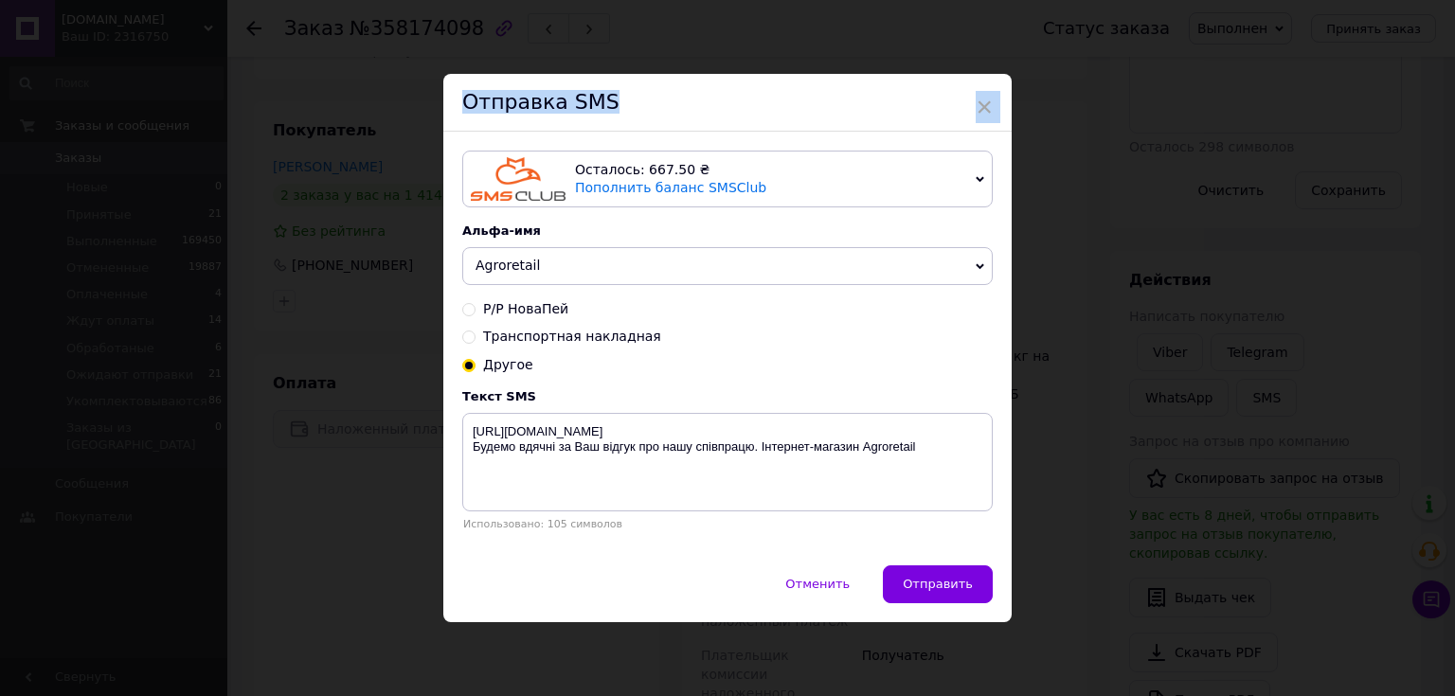
click at [971, 107] on div "× Отправка SMS Осталось: 667.50 ₴ Пополнить баланс SMSClub Подключить LetsAds А…" at bounding box center [727, 347] width 568 height 547
click at [983, 113] on span "×" at bounding box center [983, 107] width 17 height 32
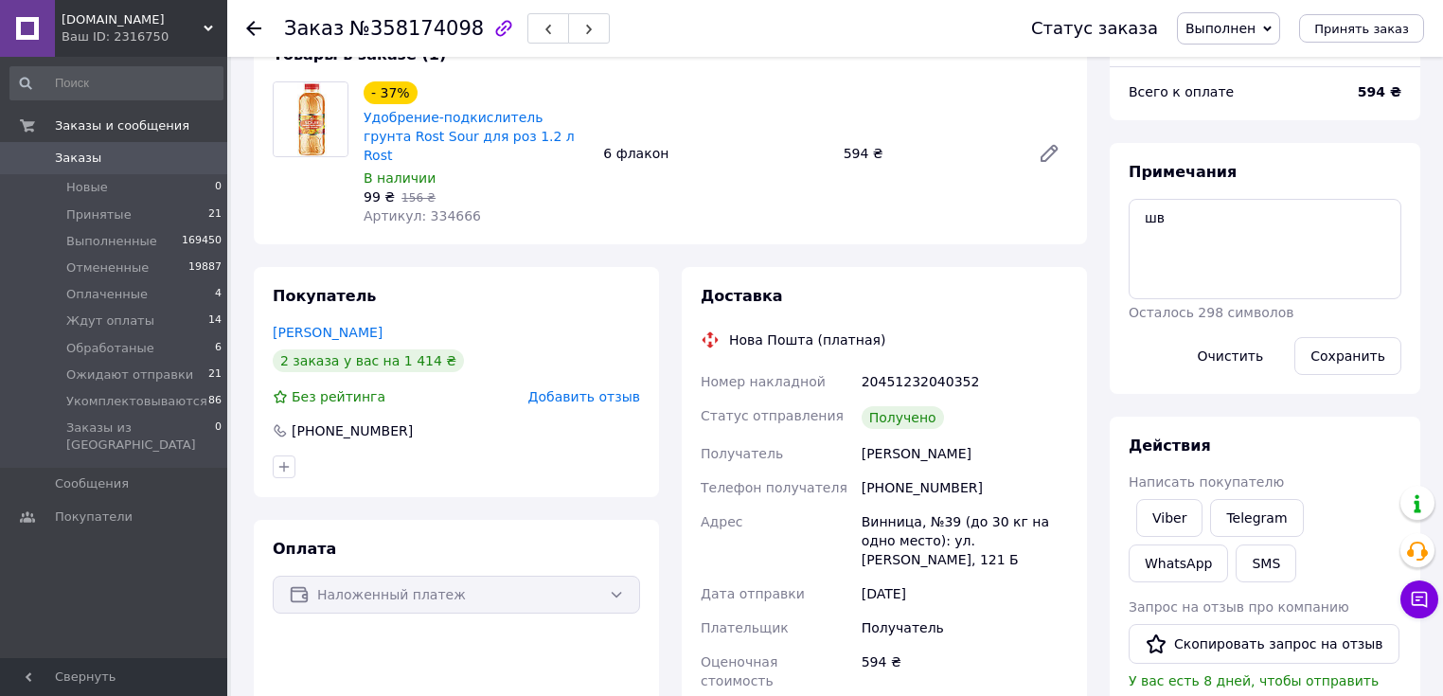
scroll to position [152, 0]
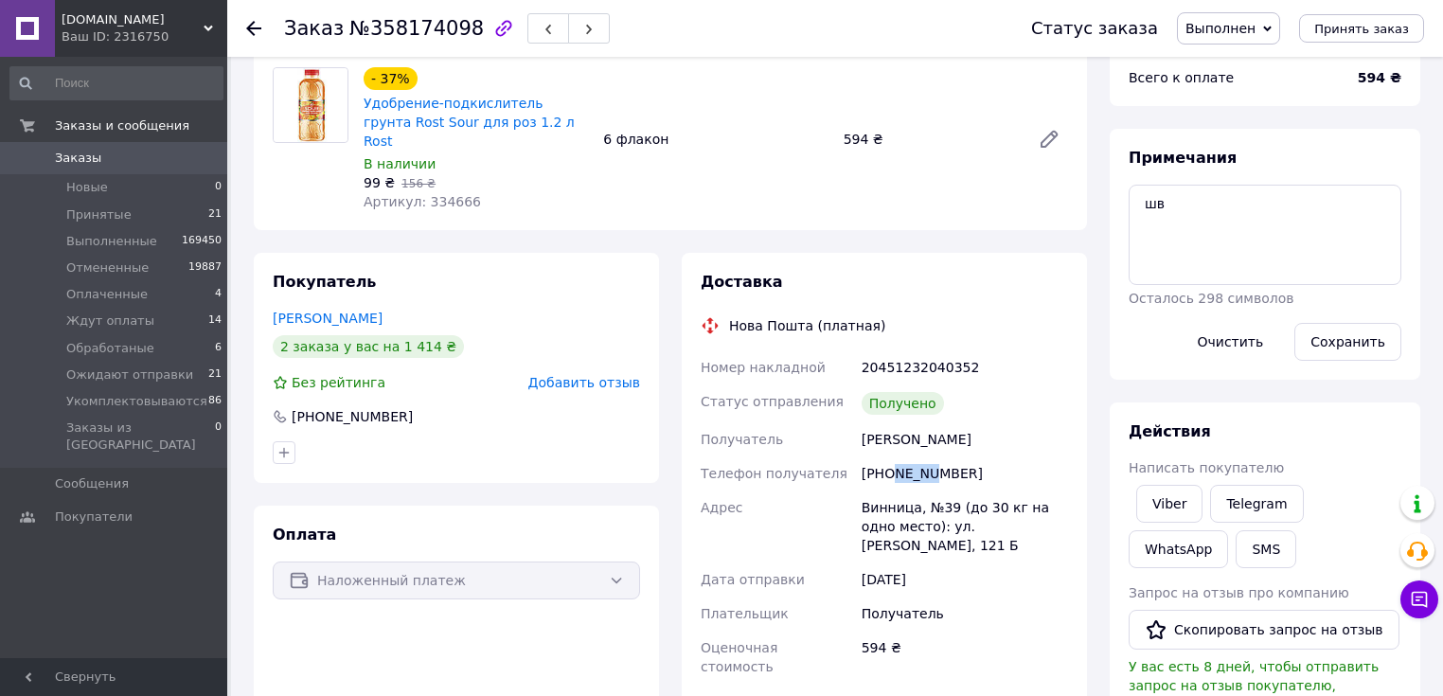
drag, startPoint x: 893, startPoint y: 457, endPoint x: 930, endPoint y: 450, distance: 37.7
click at [930, 456] on div "+380679089358" at bounding box center [965, 473] width 214 height 34
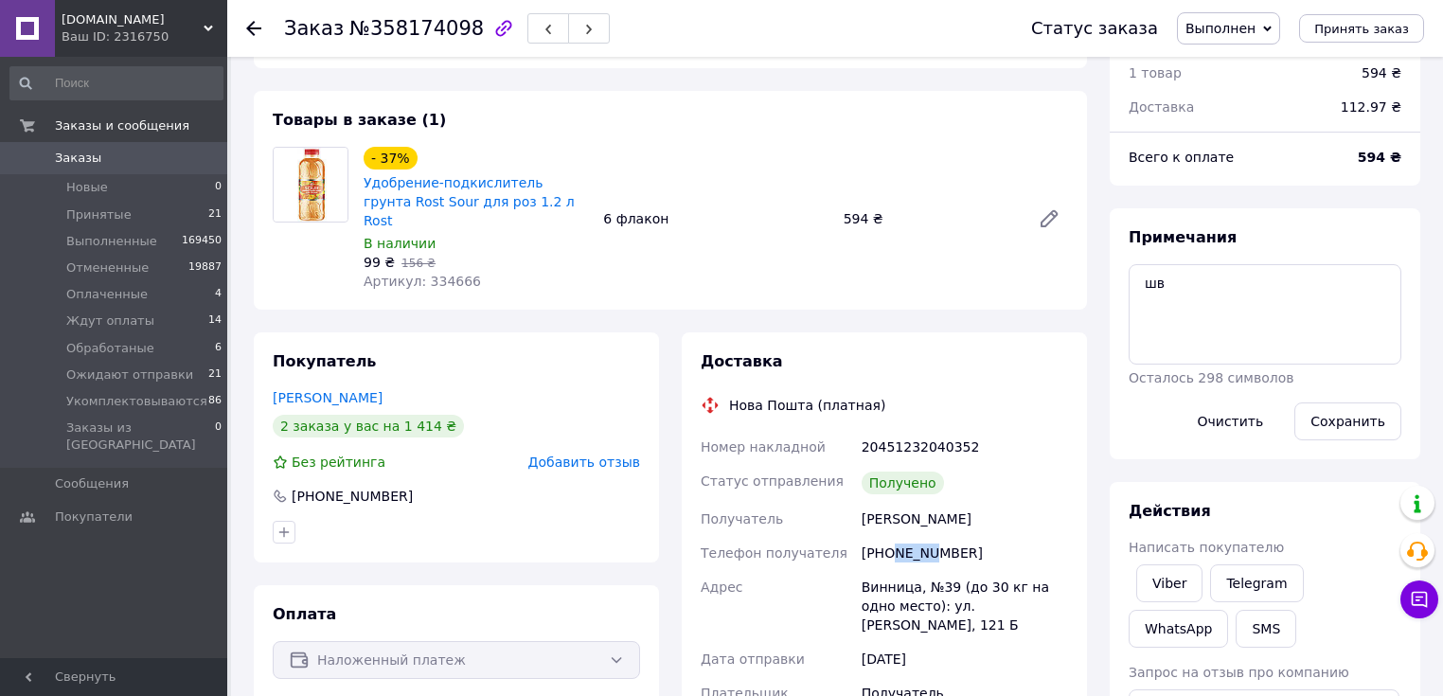
scroll to position [0, 0]
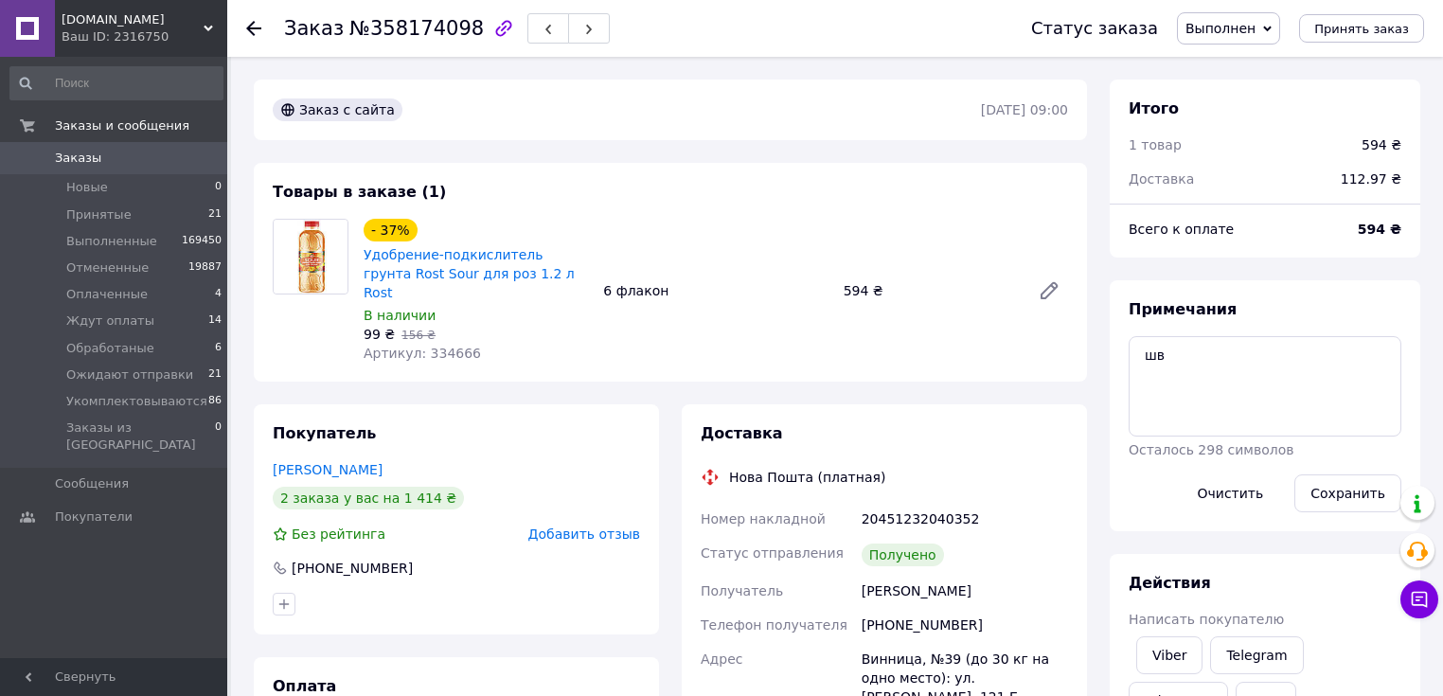
click at [932, 336] on div "- 37% Удобрение-подкислитель грунта Rost Sour для роз 1.2 л Rost В наличии 99 ₴…" at bounding box center [716, 291] width 720 height 152
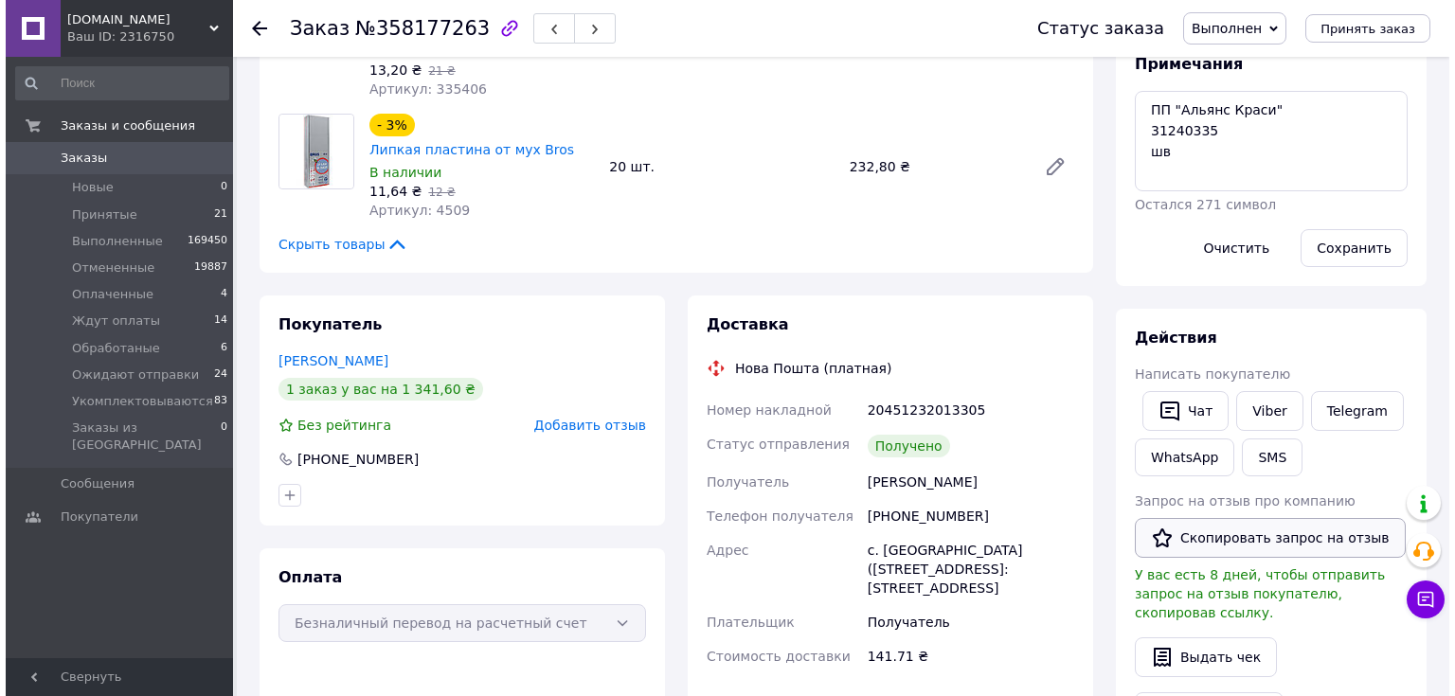
scroll to position [379, 0]
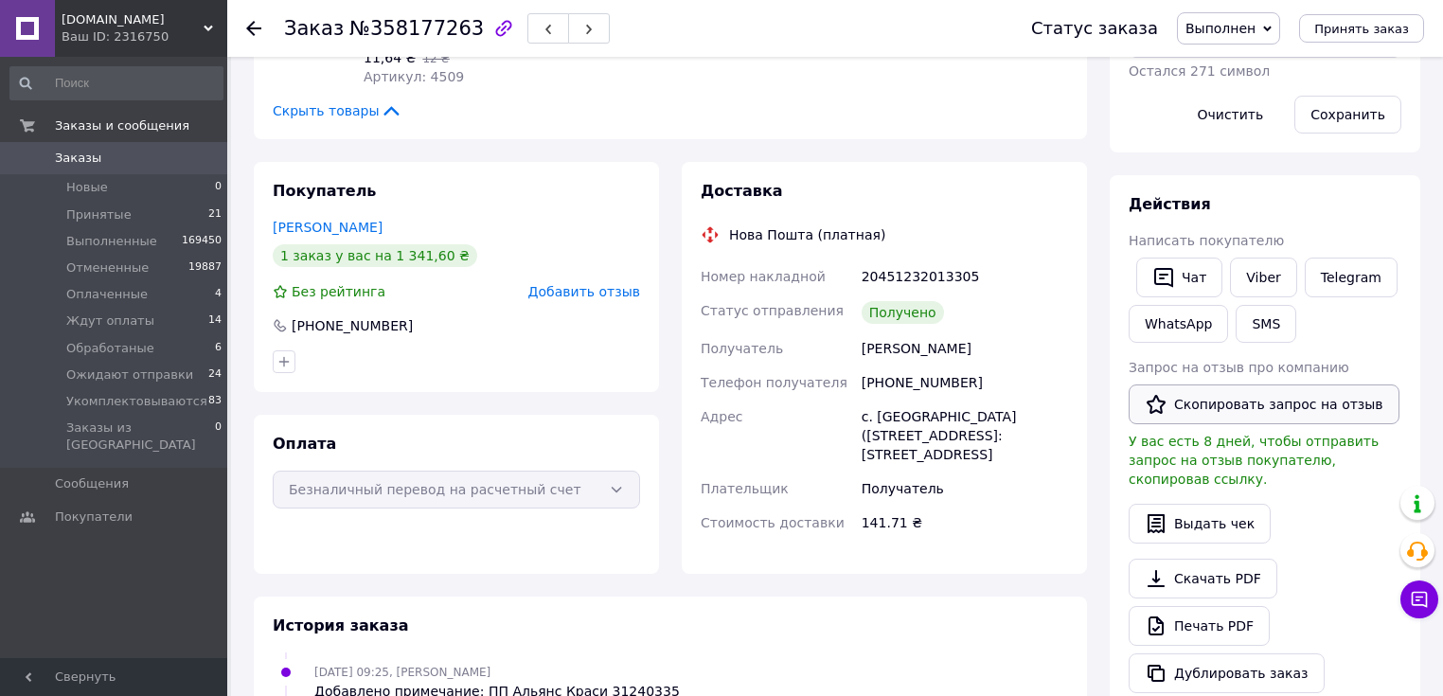
click at [1248, 409] on button "Скопировать запрос на отзыв" at bounding box center [1264, 404] width 271 height 40
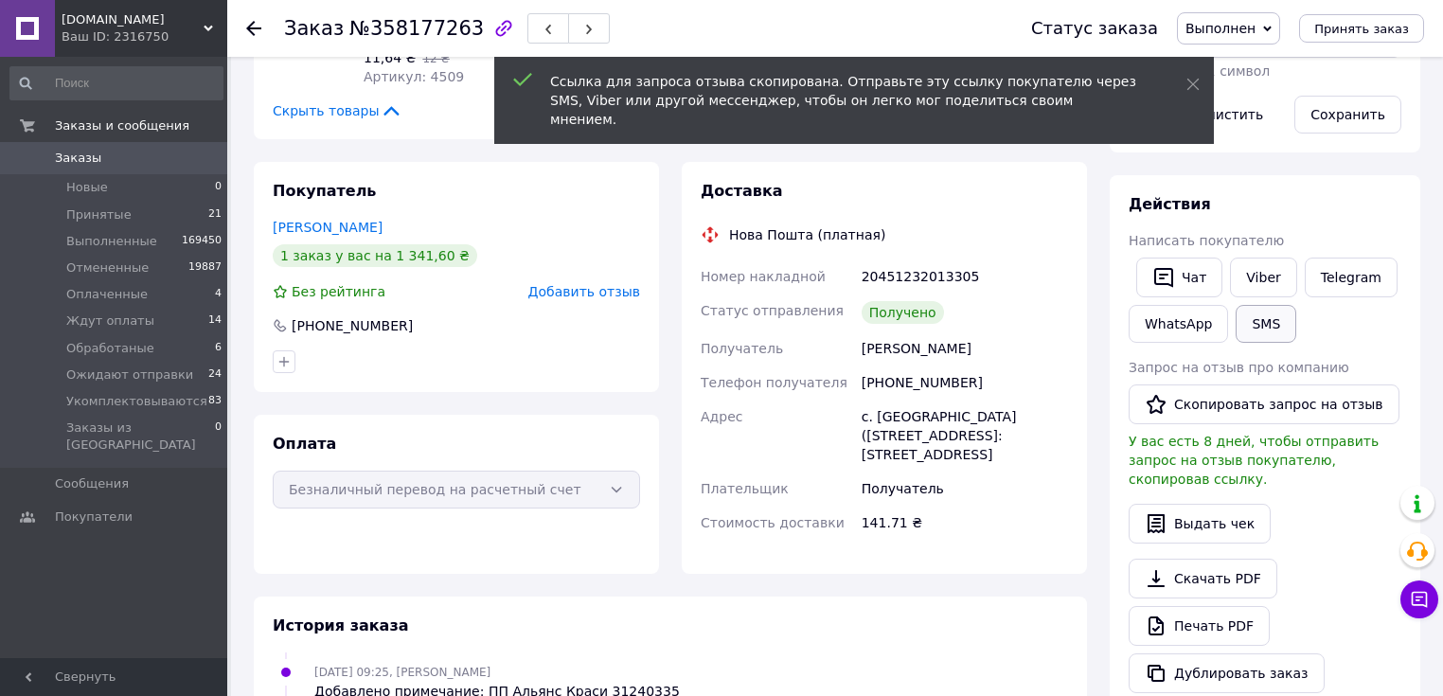
click at [1263, 312] on button "SMS" at bounding box center [1266, 324] width 61 height 38
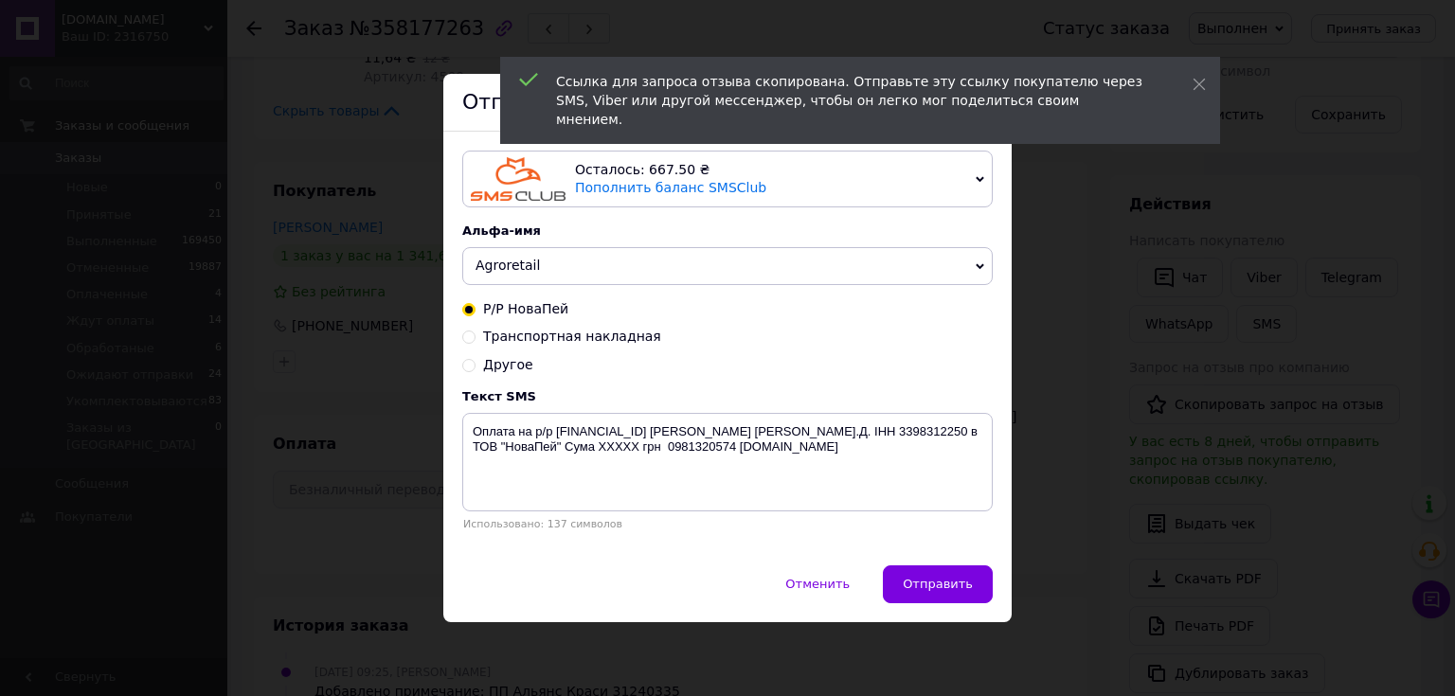
click at [492, 358] on span "Другое" at bounding box center [508, 364] width 50 height 15
click at [475, 358] on input "Другое" at bounding box center [468, 363] width 13 height 13
radio input "true"
radio input "false"
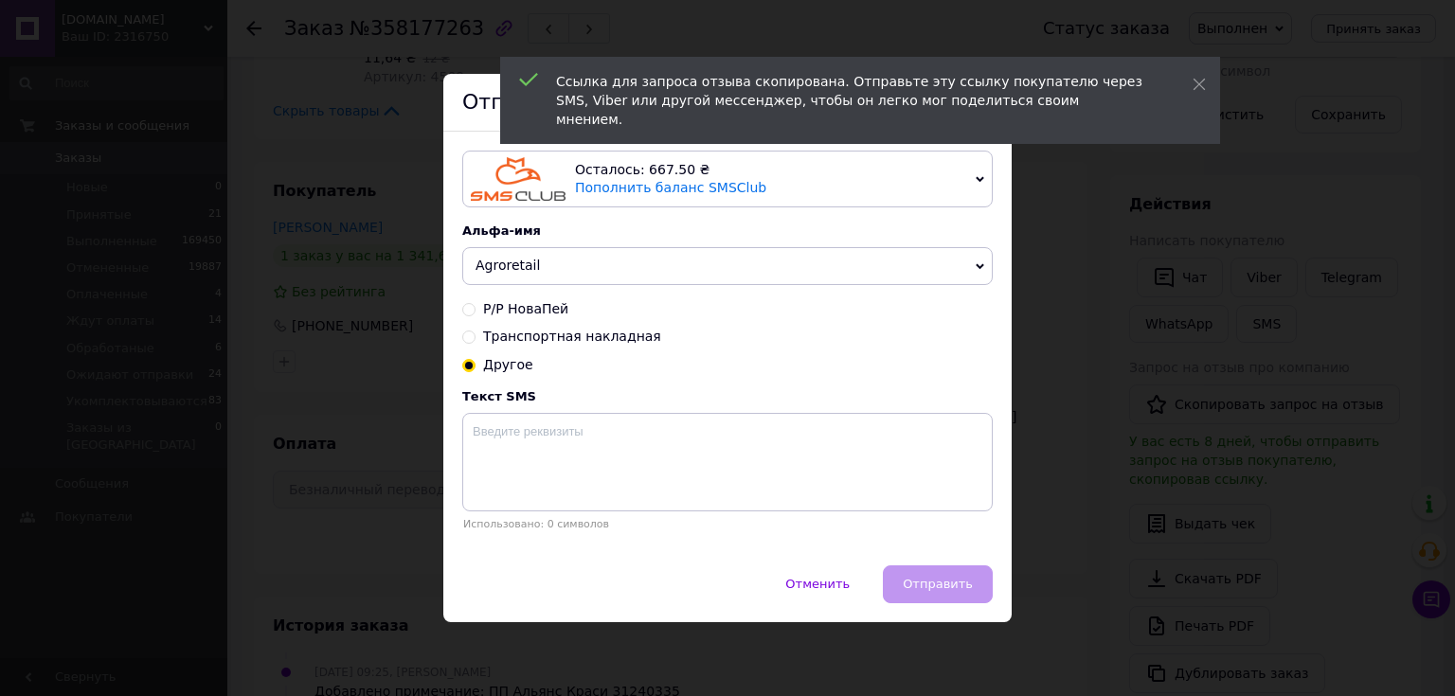
click at [492, 366] on span "Другое" at bounding box center [508, 364] width 50 height 15
click at [475, 366] on input "Другое" at bounding box center [468, 363] width 13 height 13
drag, startPoint x: 542, startPoint y: 448, endPoint x: 569, endPoint y: 463, distance: 31.4
click at [542, 452] on textarea at bounding box center [727, 462] width 530 height 98
paste textarea "[URL][DOMAIN_NAME]"
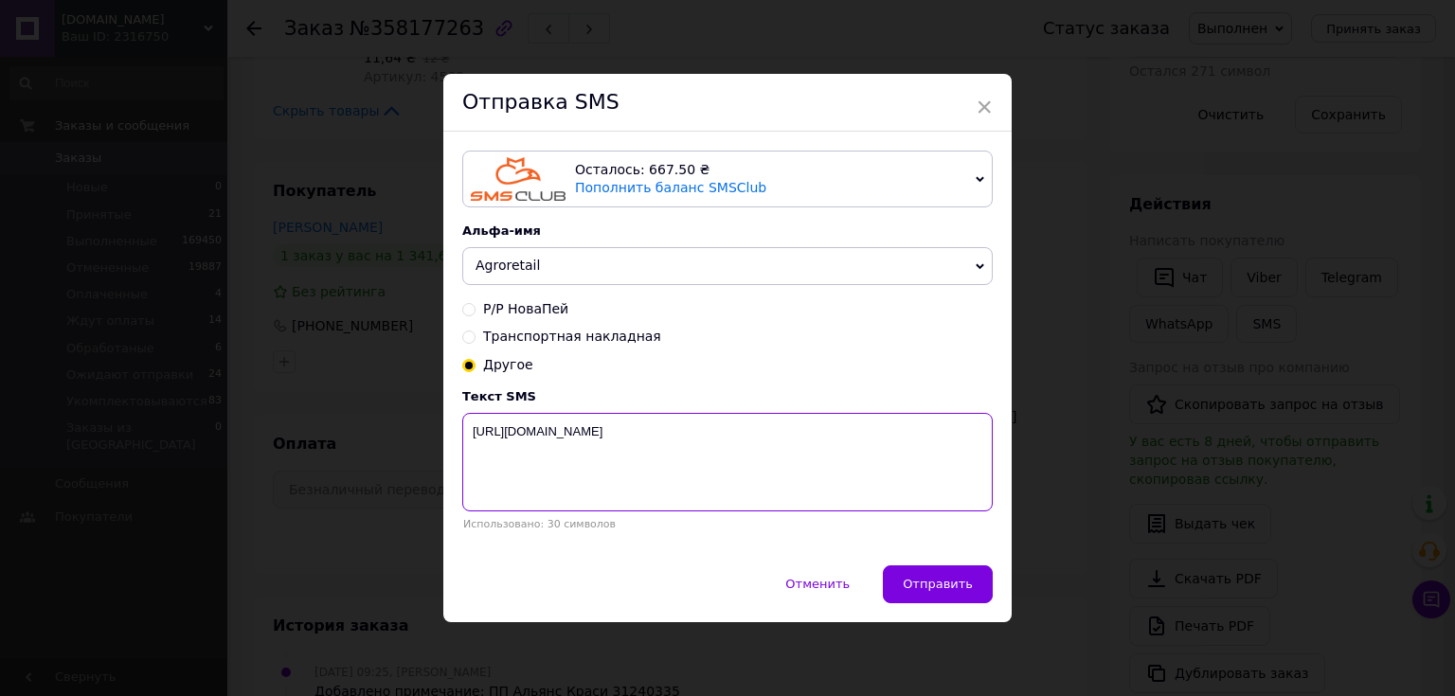
paste textarea "Будемо вдячні за Ваш відгук про нашу співпрацю. Інтернет-магазин Agroretail"
type textarea "[URL][DOMAIN_NAME] Будемо вдячні за Ваш відгук про нашу співпрацю. Інтернет-маг…"
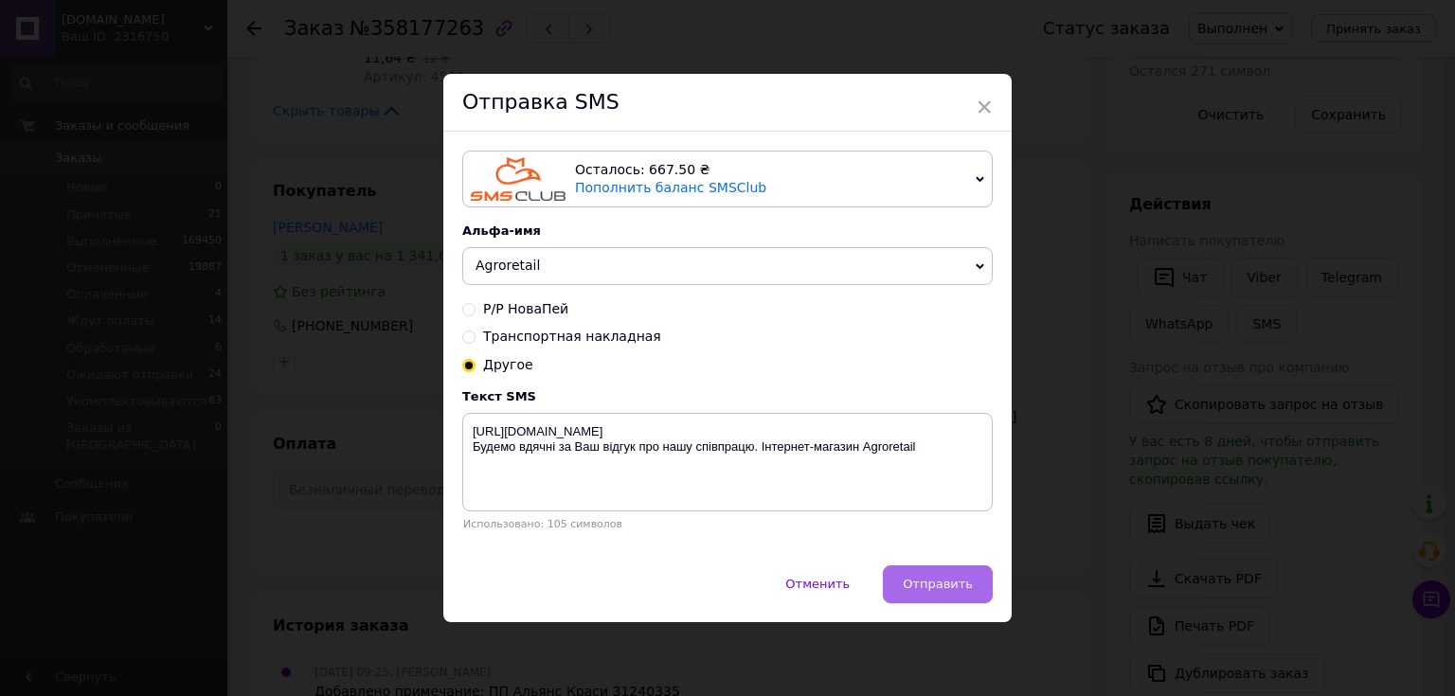
click at [943, 576] on button "Отправить" at bounding box center [938, 584] width 110 height 38
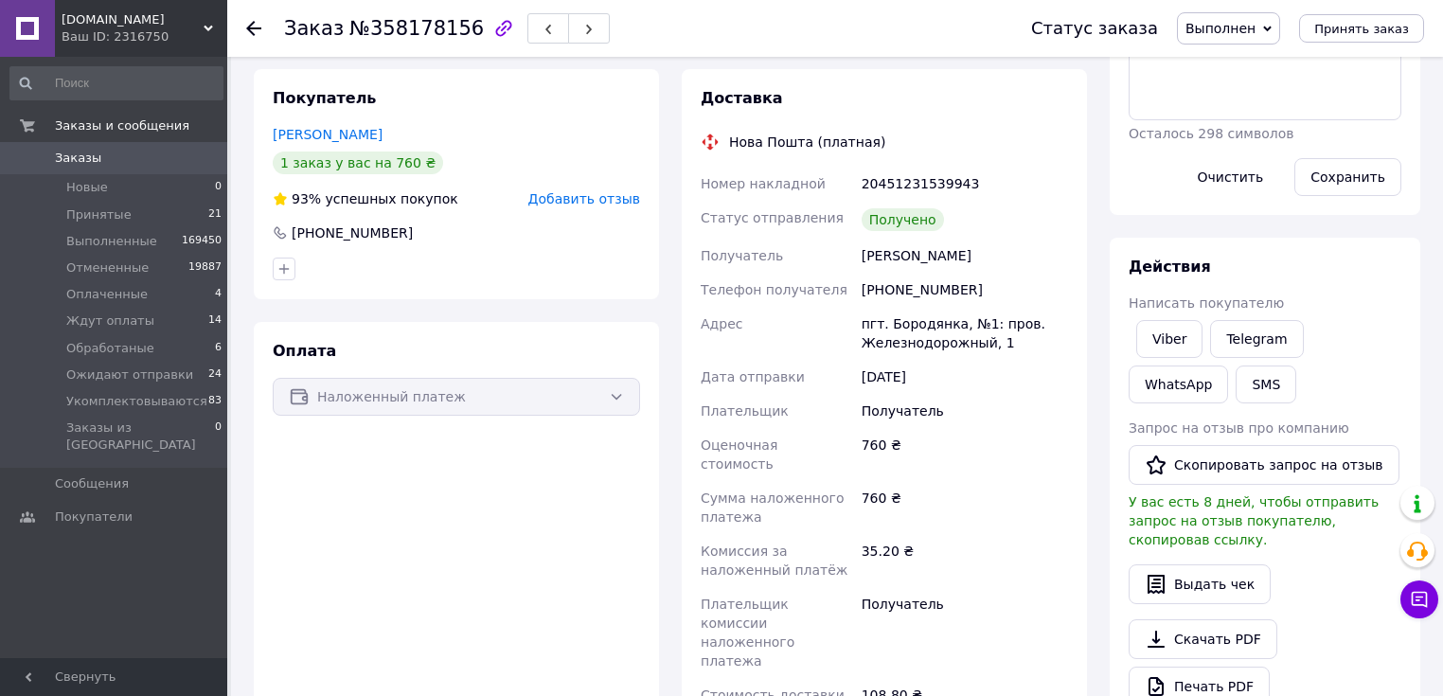
scroll to position [455, 0]
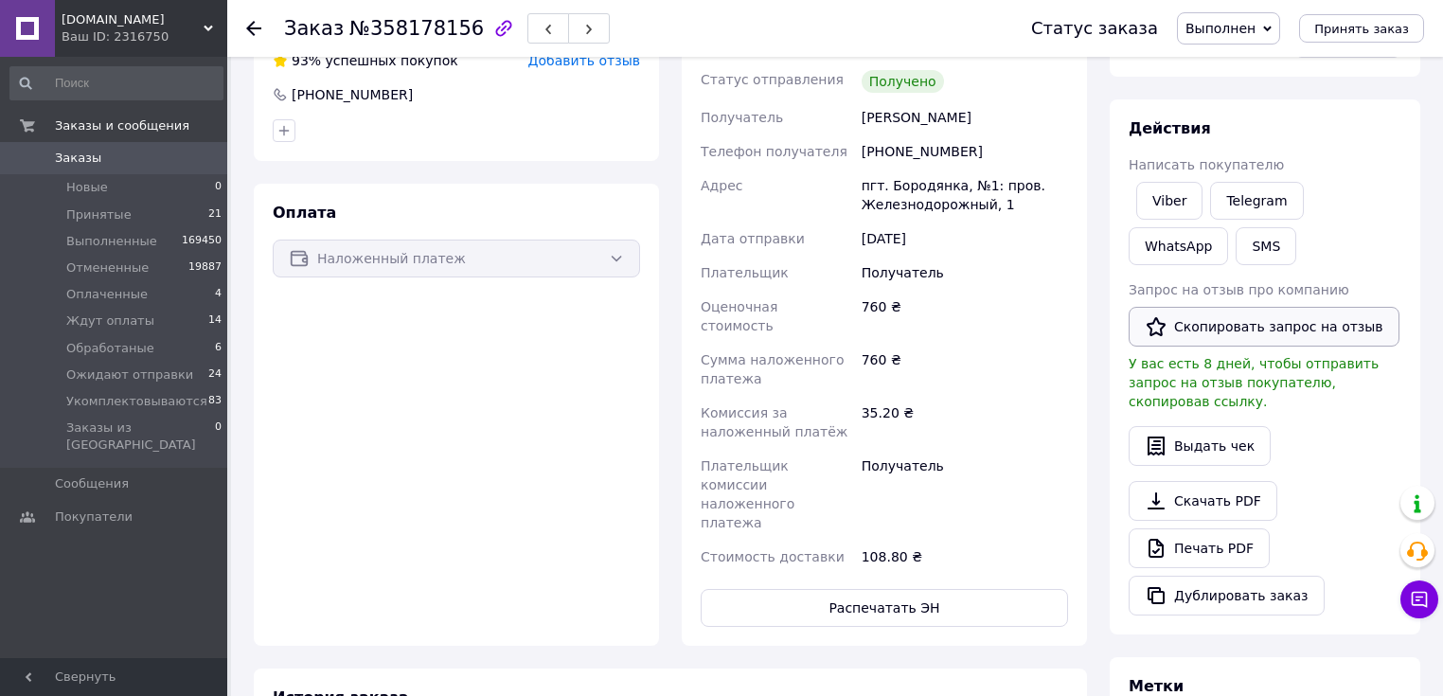
click at [1224, 321] on button "Скопировать запрос на отзыв" at bounding box center [1264, 327] width 271 height 40
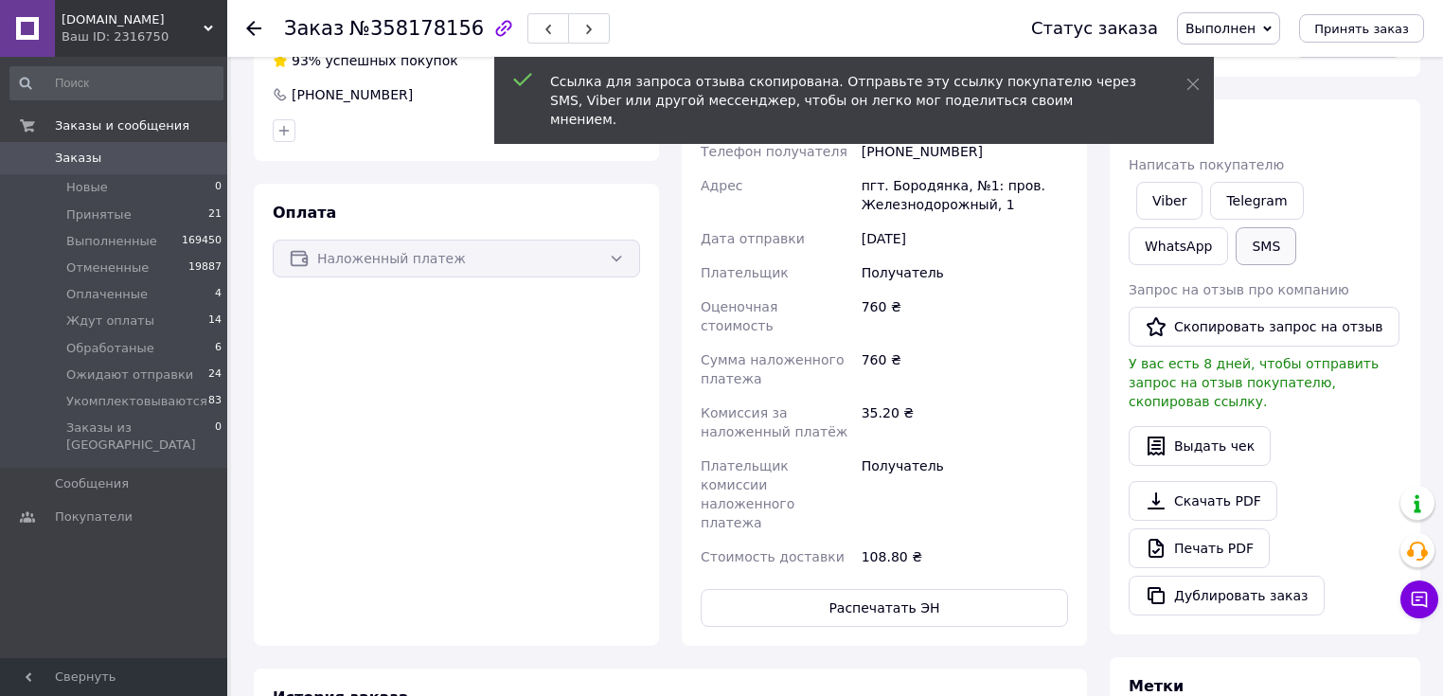
click at [1236, 245] on button "SMS" at bounding box center [1266, 246] width 61 height 38
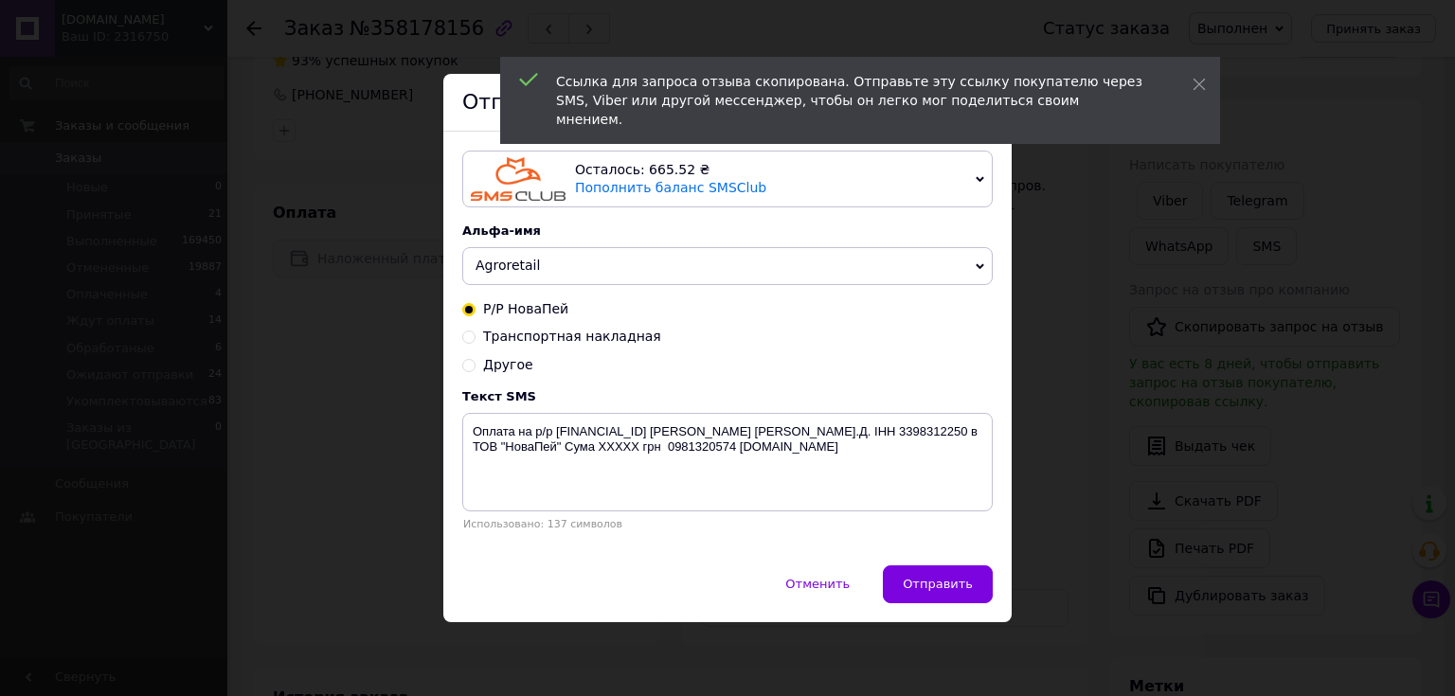
click at [515, 366] on span "Другое" at bounding box center [508, 364] width 50 height 15
click at [475, 366] on input "Другое" at bounding box center [468, 363] width 13 height 13
radio input "true"
radio input "false"
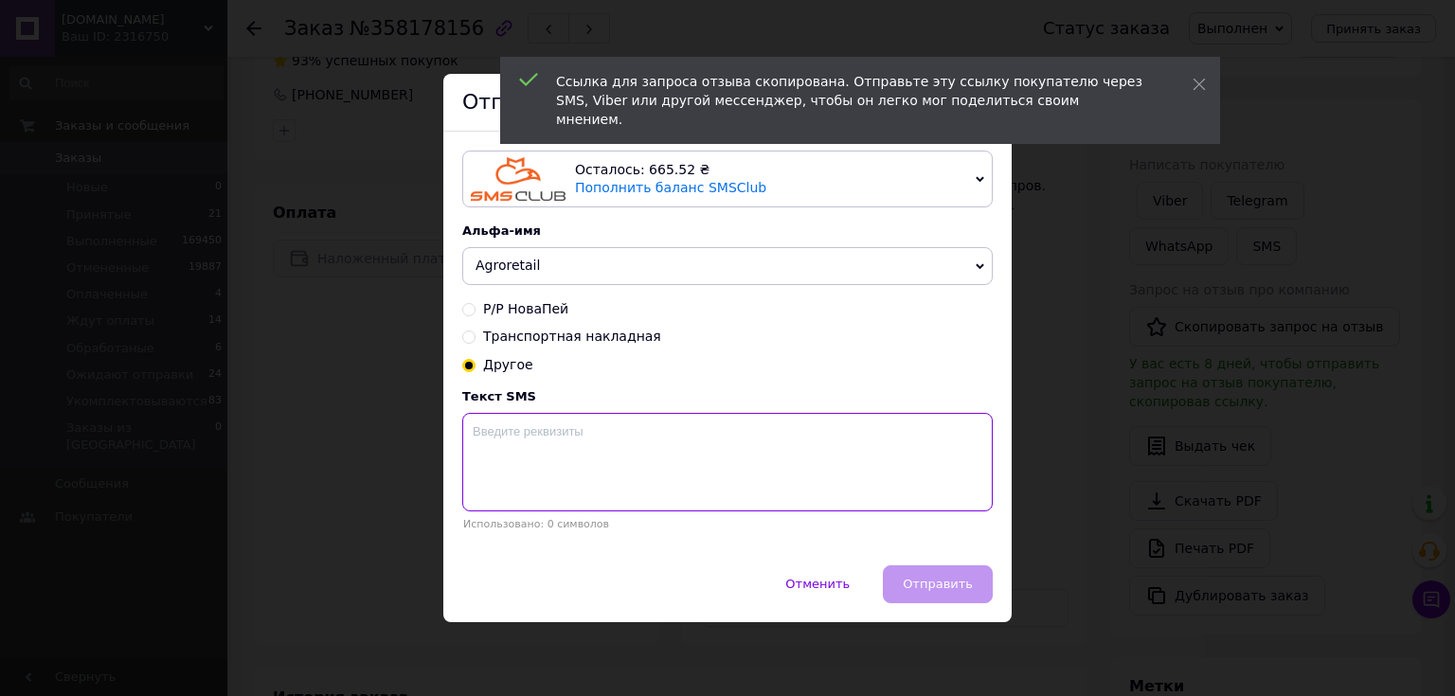
drag, startPoint x: 560, startPoint y: 459, endPoint x: 569, endPoint y: 461, distance: 9.7
click at [560, 461] on textarea at bounding box center [727, 462] width 530 height 98
paste textarea "[URL][DOMAIN_NAME]"
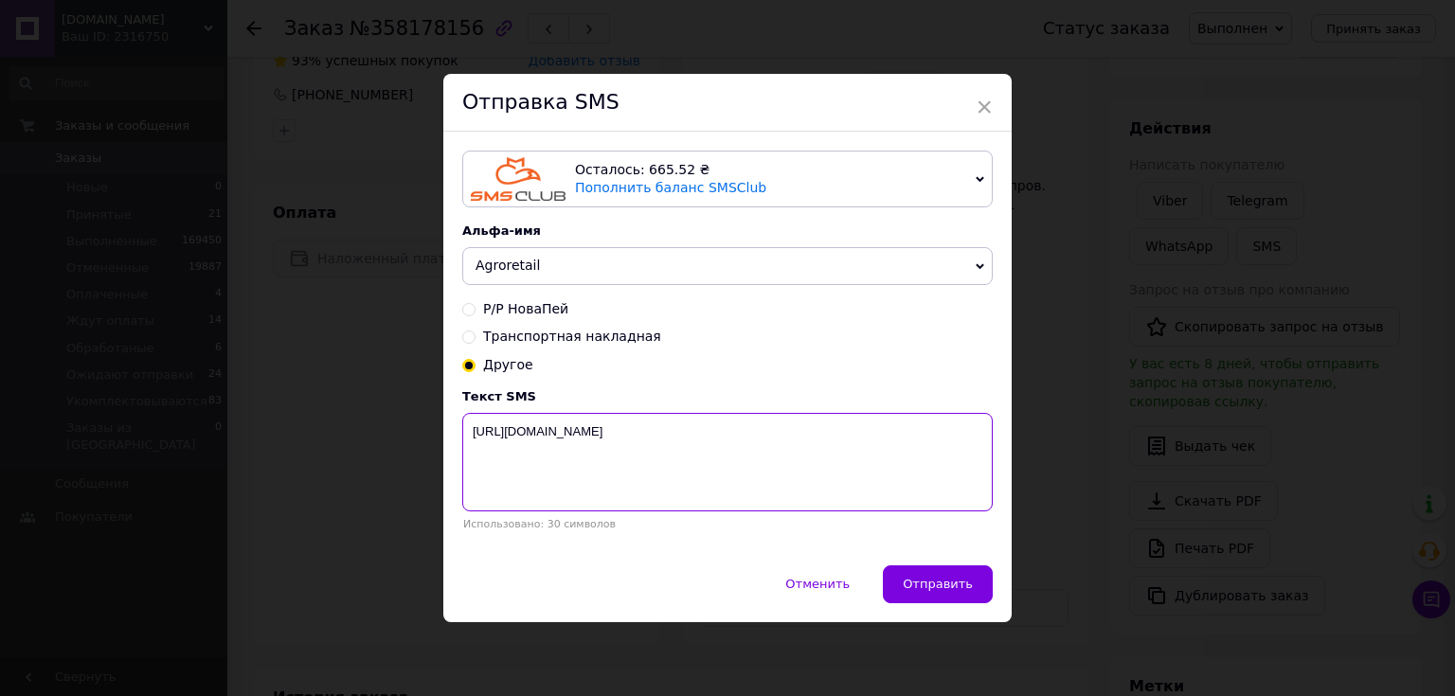
paste textarea "Будемо вдячні за Ваш відгук про нашу співпрацю. Інтернет-магазин Agroretail"
type textarea "[URL][DOMAIN_NAME] Будемо вдячні за Ваш відгук про нашу співпрацю. Інтернет-маг…"
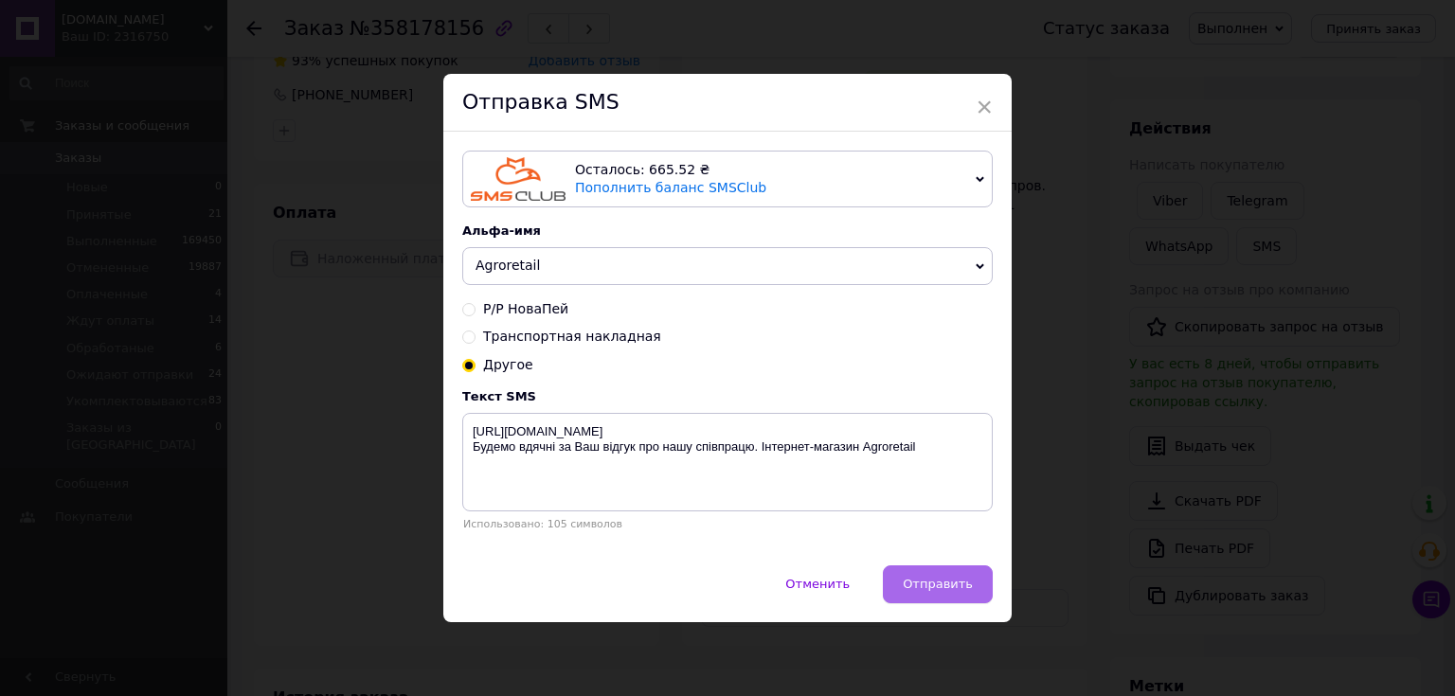
click at [935, 587] on span "Отправить" at bounding box center [937, 584] width 70 height 14
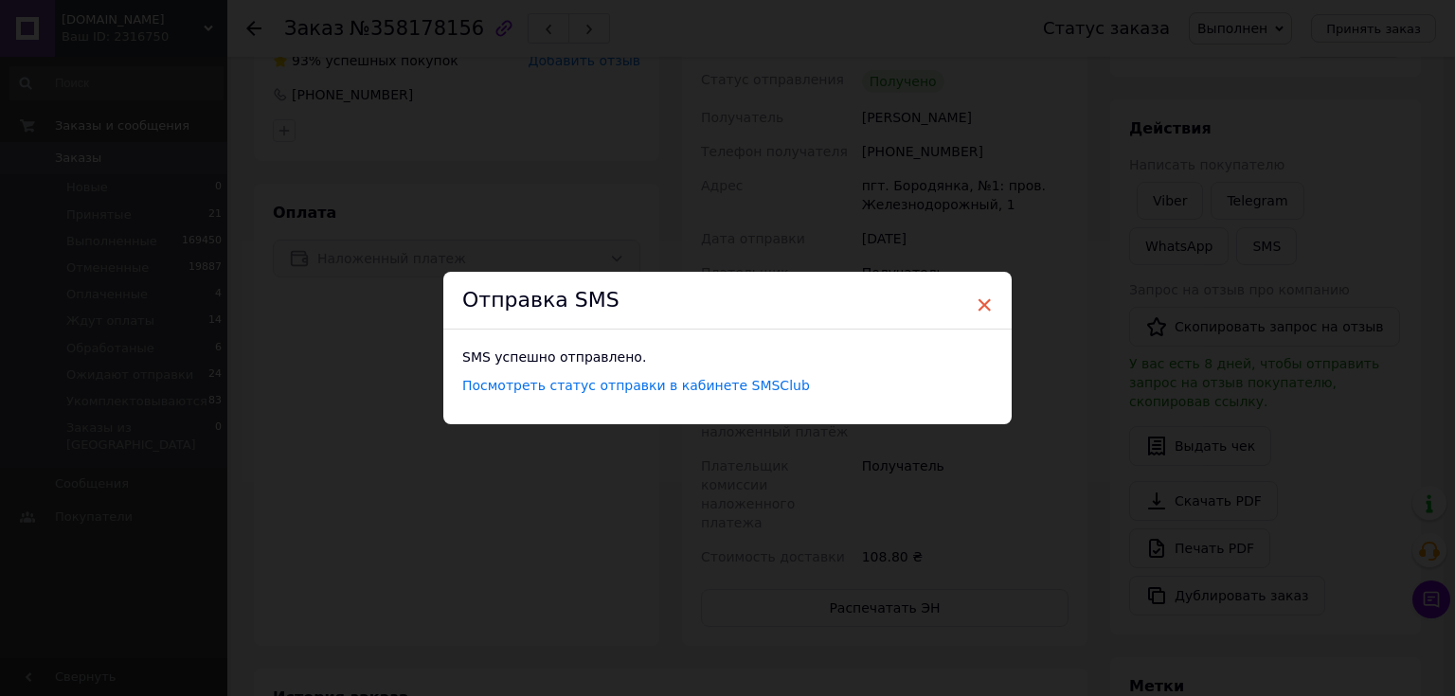
click at [984, 303] on span "×" at bounding box center [983, 305] width 17 height 32
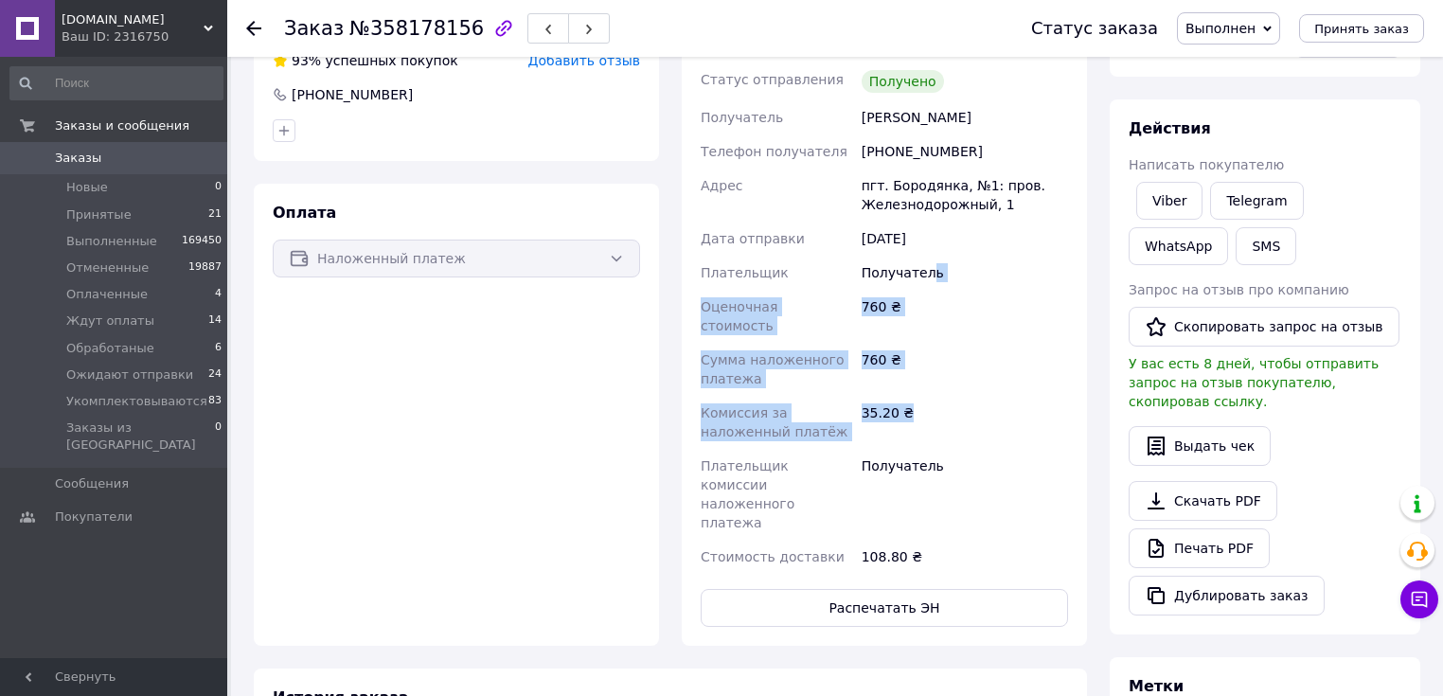
drag, startPoint x: 1000, startPoint y: 391, endPoint x: 960, endPoint y: -73, distance: 465.7
click at [960, 0] on html "[DOMAIN_NAME] Ваш ID: 2316750 Сайт [DOMAIN_NAME] Кабинет покупателя Проверить с…" at bounding box center [721, 439] width 1443 height 1789
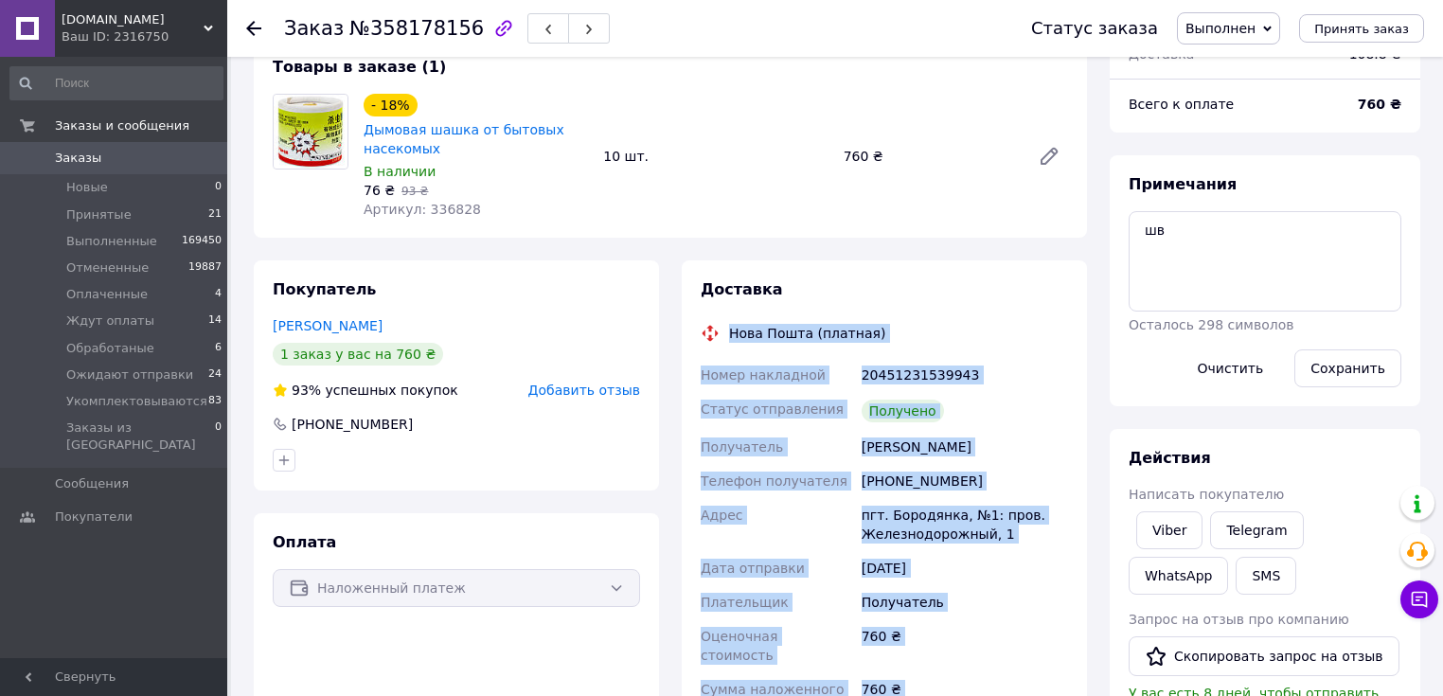
scroll to position [0, 0]
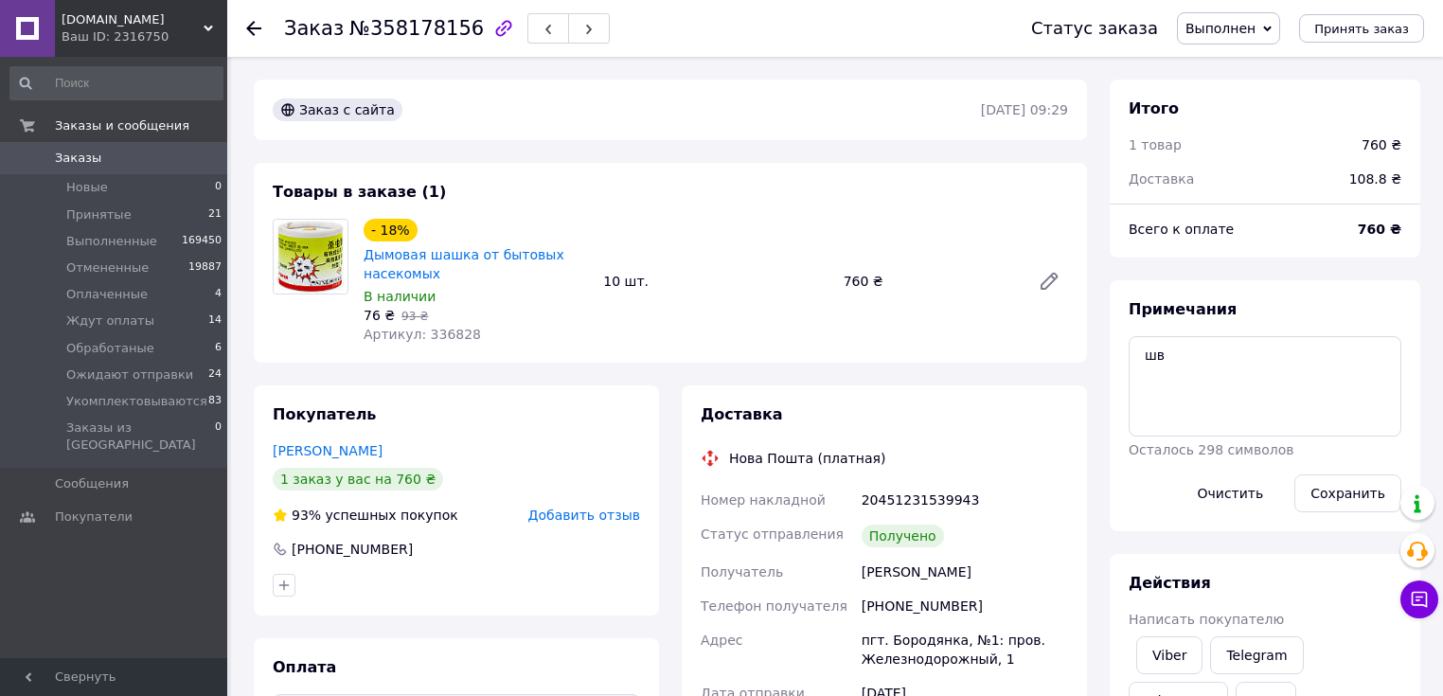
click at [382, 38] on span "№358178156" at bounding box center [416, 28] width 134 height 23
click at [383, 38] on span "№358178156" at bounding box center [416, 28] width 134 height 23
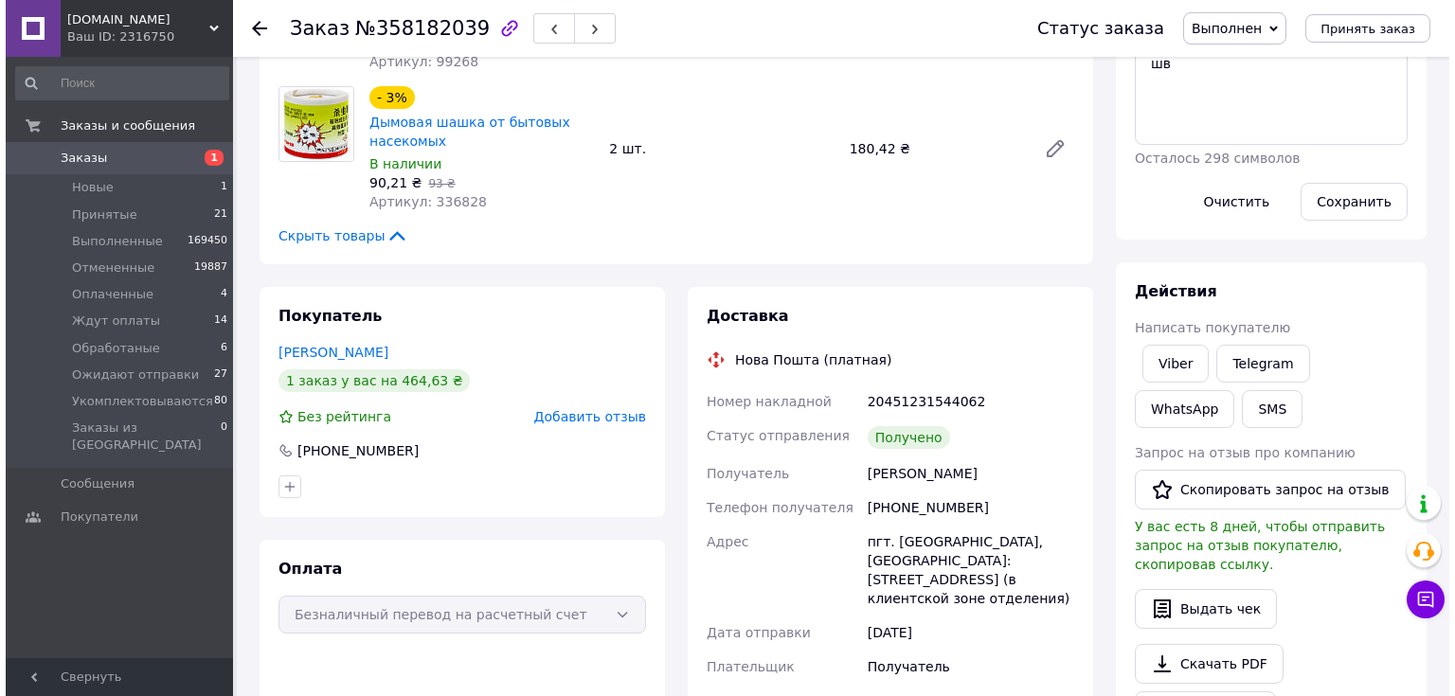
scroll to position [455, 0]
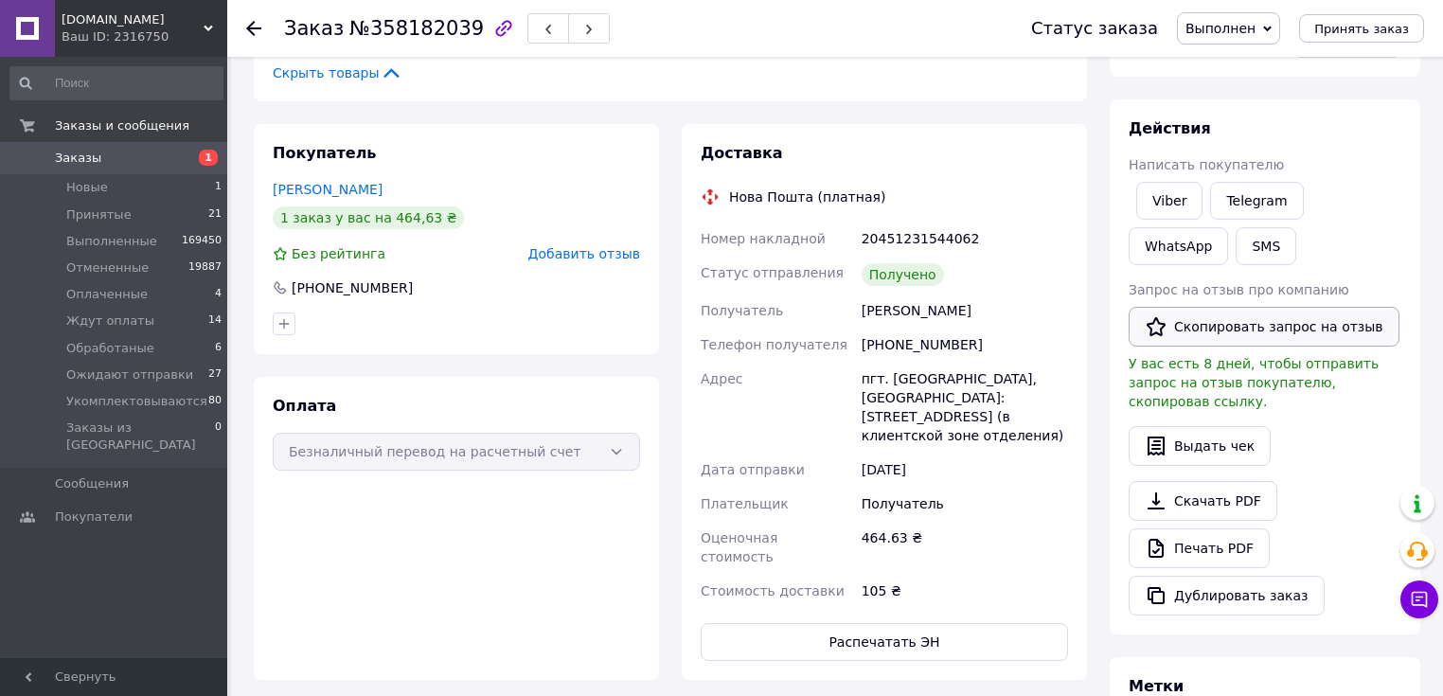
click at [1222, 331] on button "Скопировать запрос на отзыв" at bounding box center [1264, 327] width 271 height 40
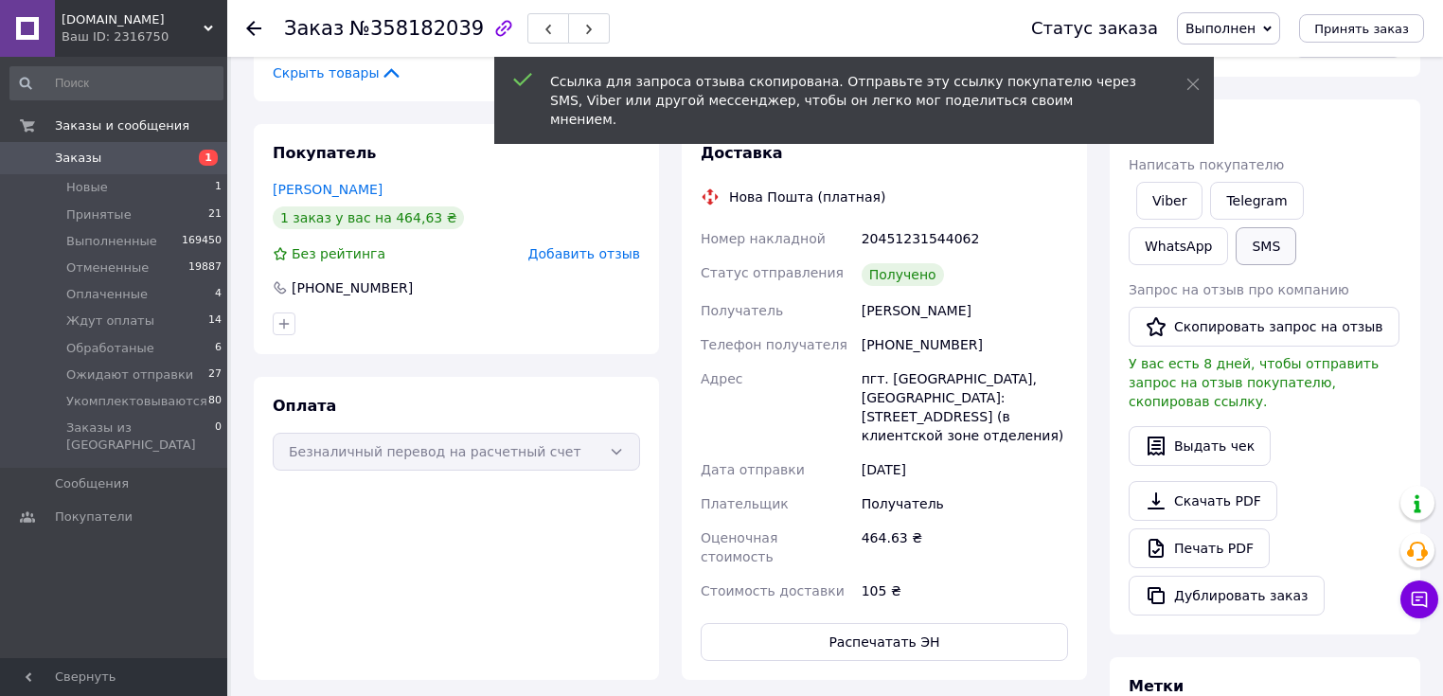
click at [1236, 243] on button "SMS" at bounding box center [1266, 246] width 61 height 38
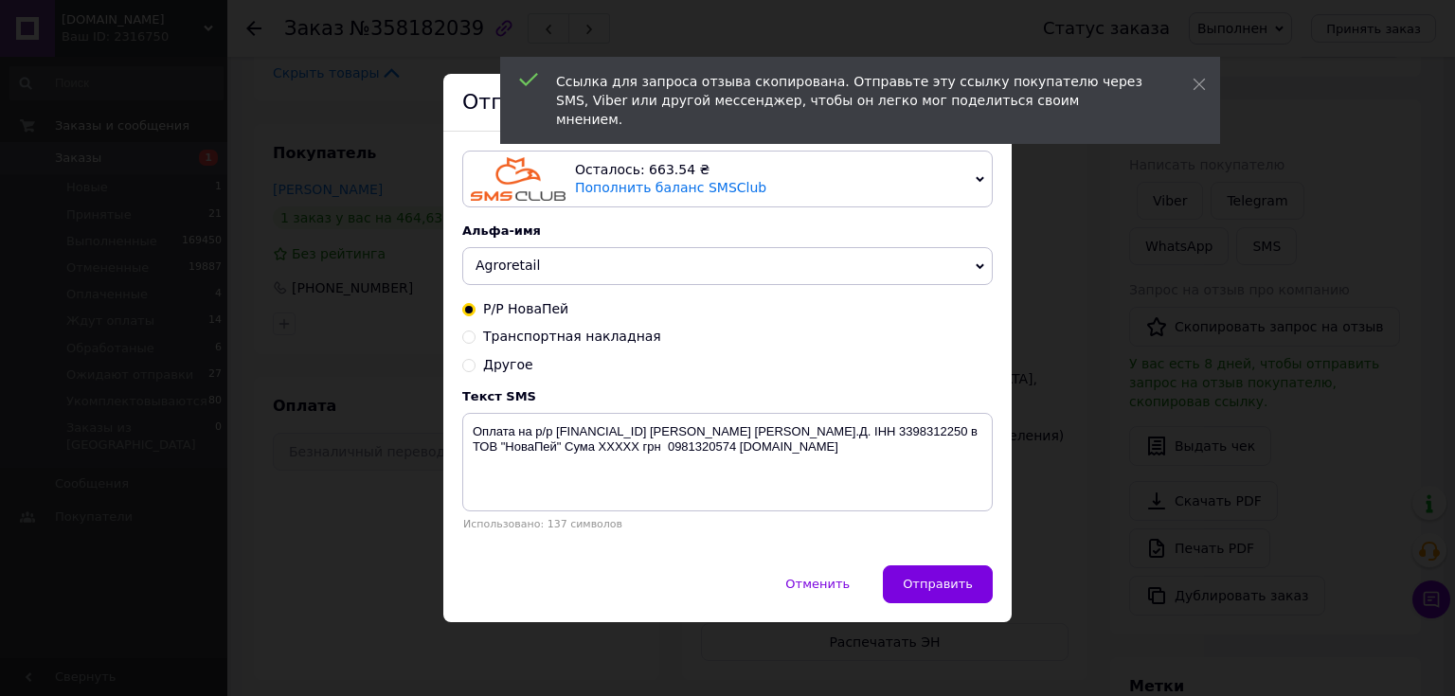
drag, startPoint x: 502, startPoint y: 364, endPoint x: 576, endPoint y: 445, distance: 109.9
click at [503, 364] on span "Другое" at bounding box center [508, 364] width 50 height 15
click at [475, 364] on input "Другое" at bounding box center [468, 363] width 13 height 13
radio input "true"
radio input "false"
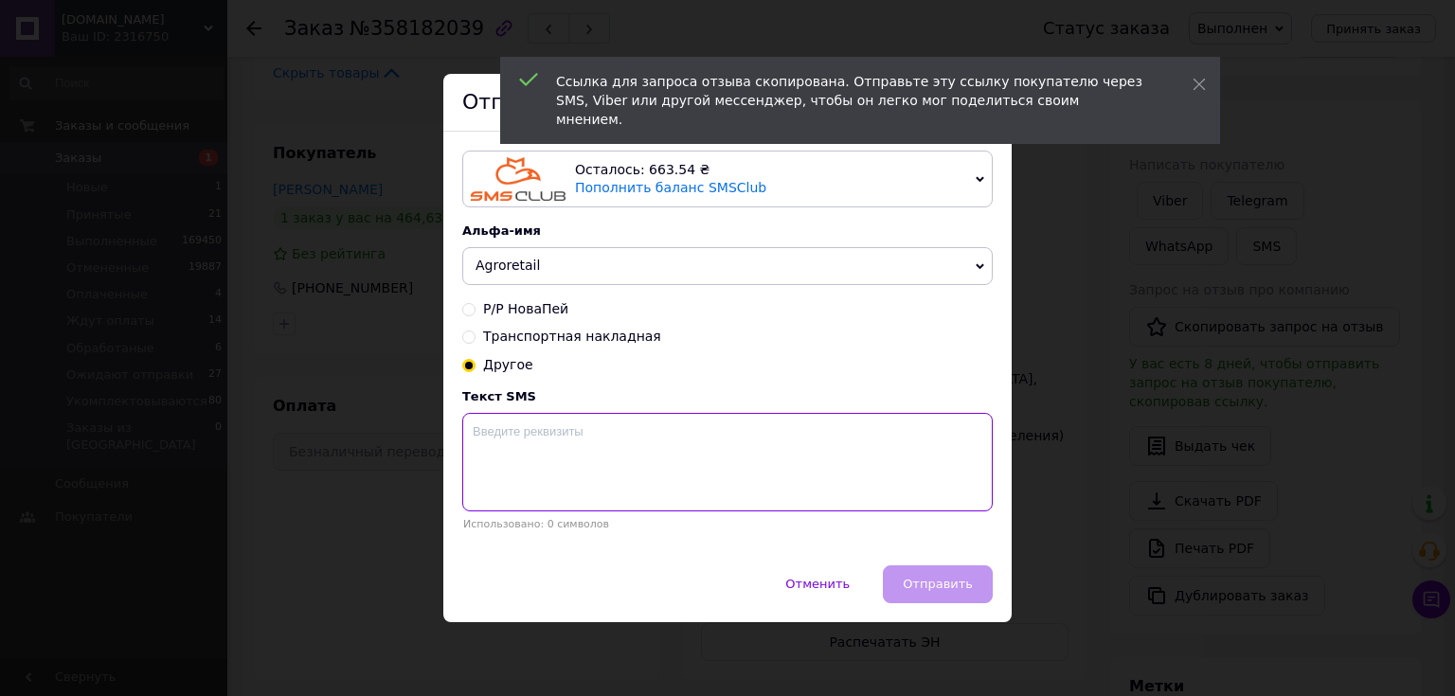
click at [586, 459] on textarea at bounding box center [727, 462] width 530 height 98
paste textarea "https://prom.ua/s/bedzcA3SZ4w"
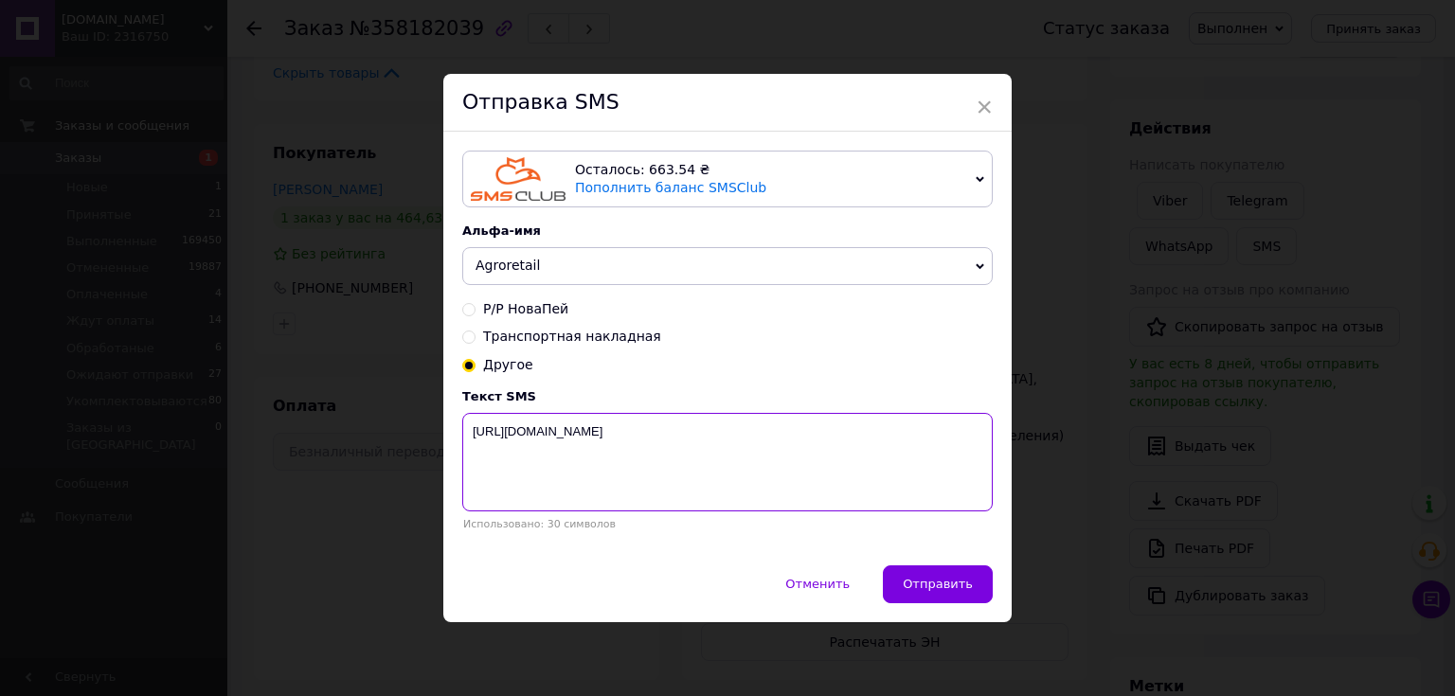
paste textarea "Будемо вдячні за Ваш відгук про нашу співпрацю. Інтернет-магазин Agroretail"
type textarea "https://prom.ua/s/bedzcA3SZ4w Будемо вдячні за Ваш відгук про нашу співпрацю. І…"
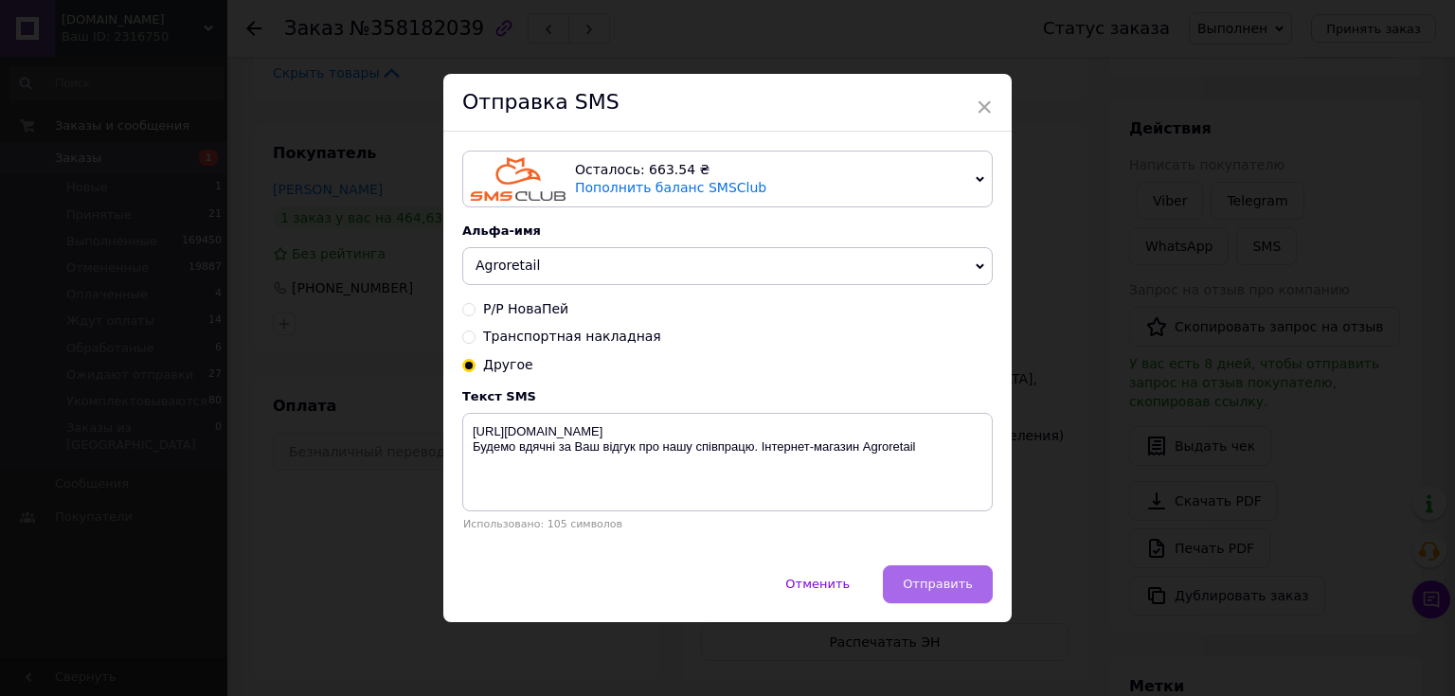
click at [936, 588] on span "Отправить" at bounding box center [937, 584] width 70 height 14
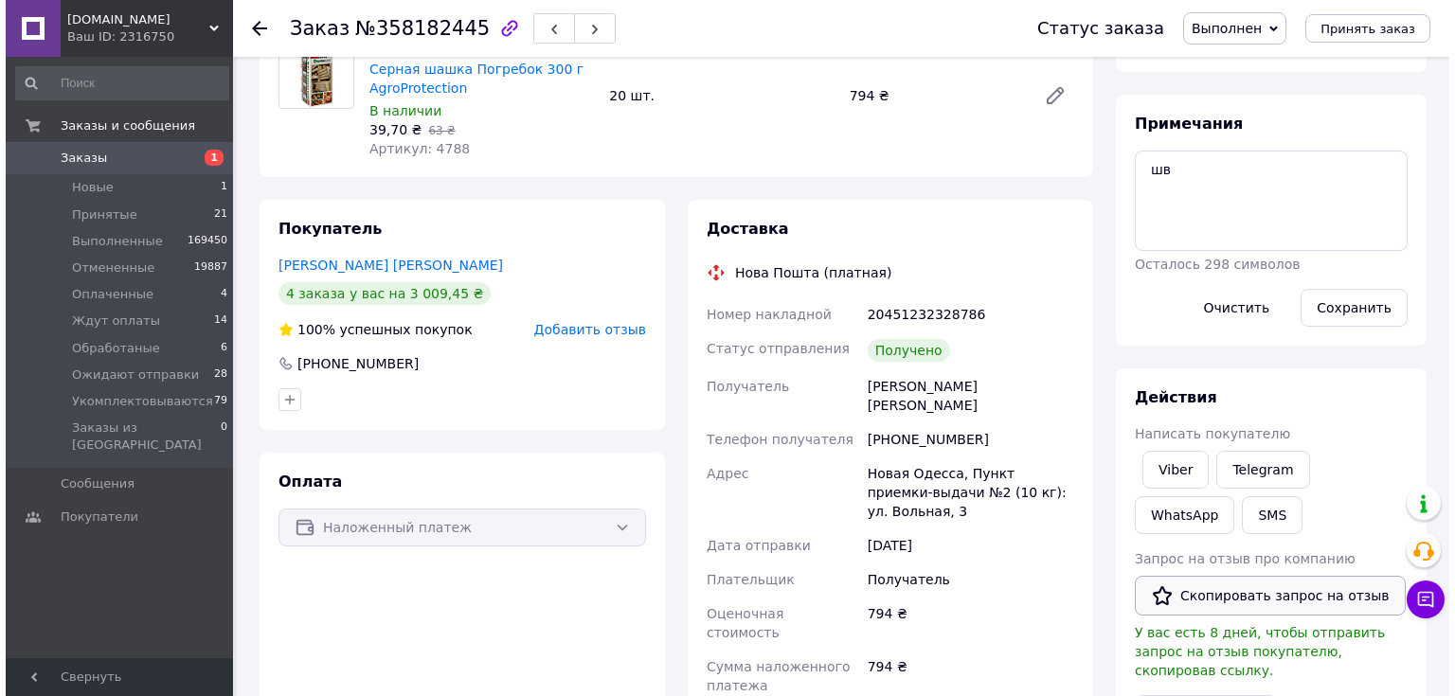
scroll to position [379, 0]
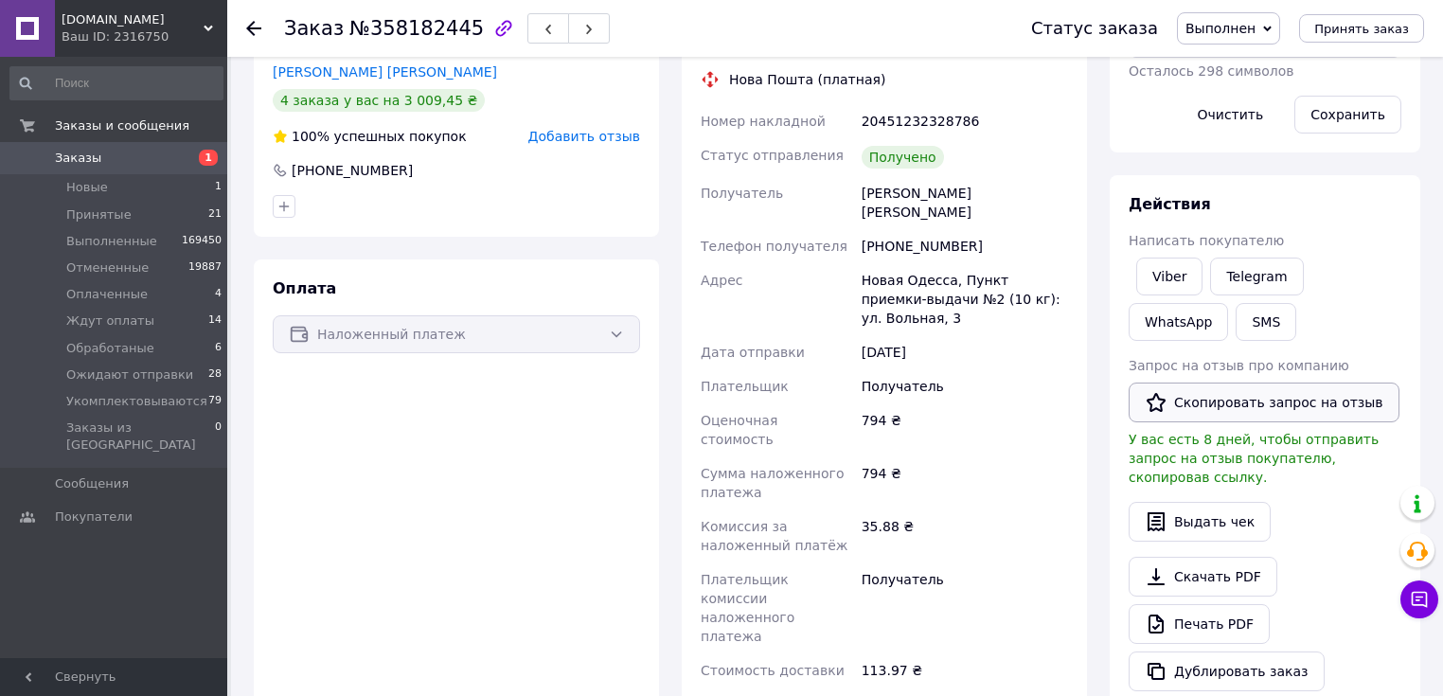
click at [1235, 403] on button "Скопировать запрос на отзыв" at bounding box center [1264, 403] width 271 height 40
click at [1236, 323] on button "SMS" at bounding box center [1266, 322] width 61 height 38
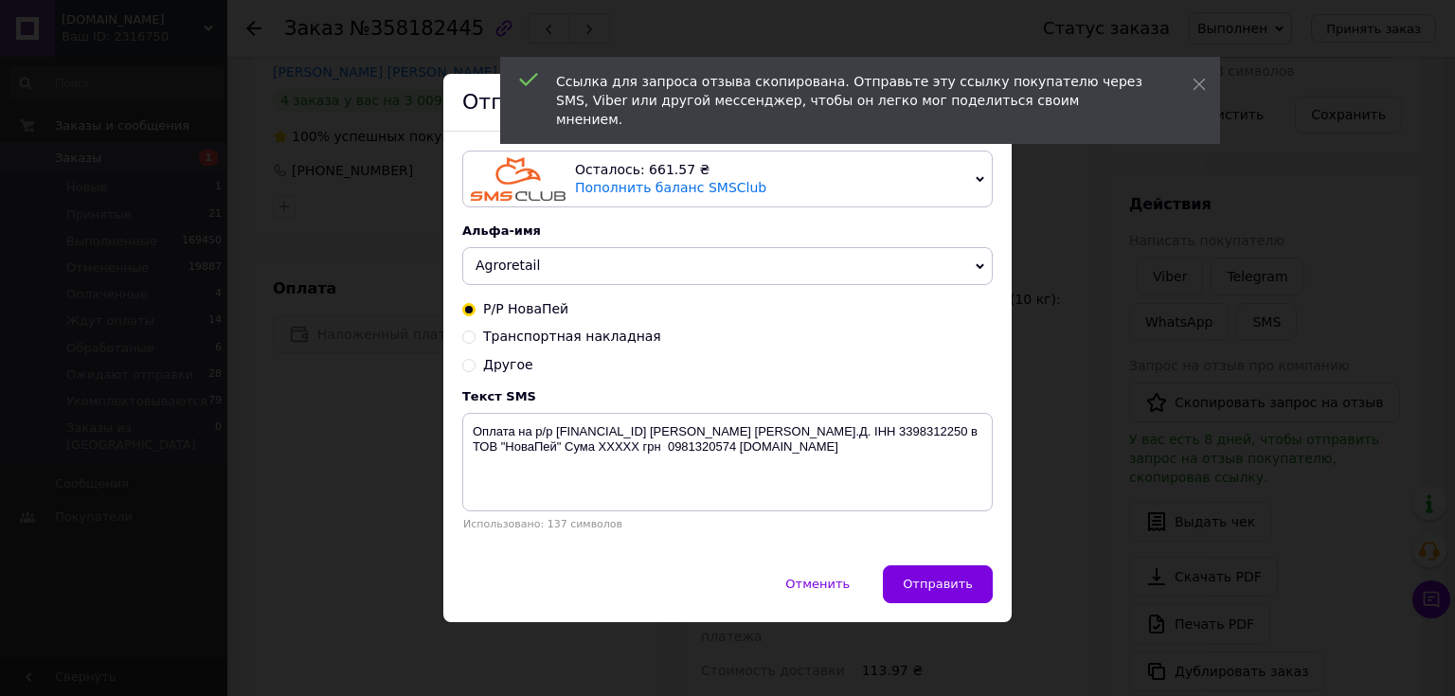
click at [505, 360] on span "Другое" at bounding box center [508, 364] width 50 height 15
click at [475, 360] on input "Другое" at bounding box center [468, 363] width 13 height 13
radio input "true"
radio input "false"
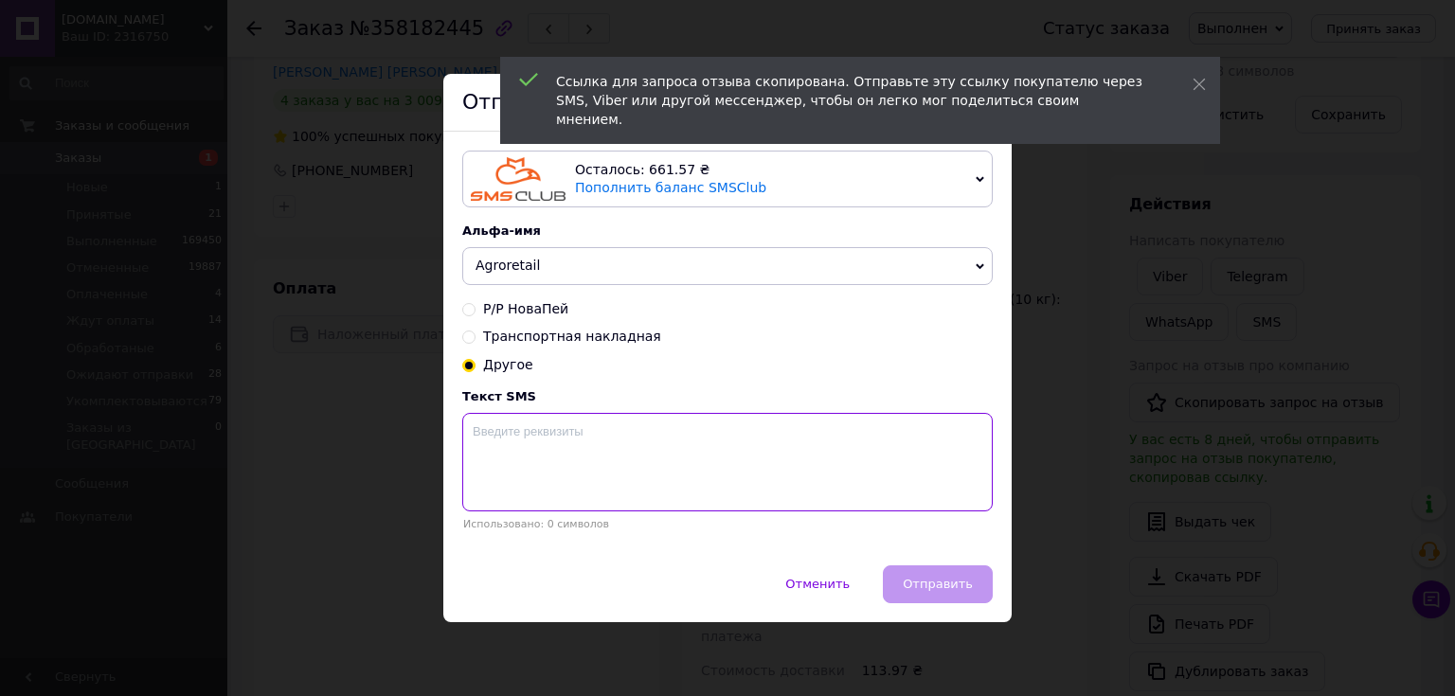
click at [538, 449] on textarea at bounding box center [727, 462] width 530 height 98
paste textarea "[URL][DOMAIN_NAME]"
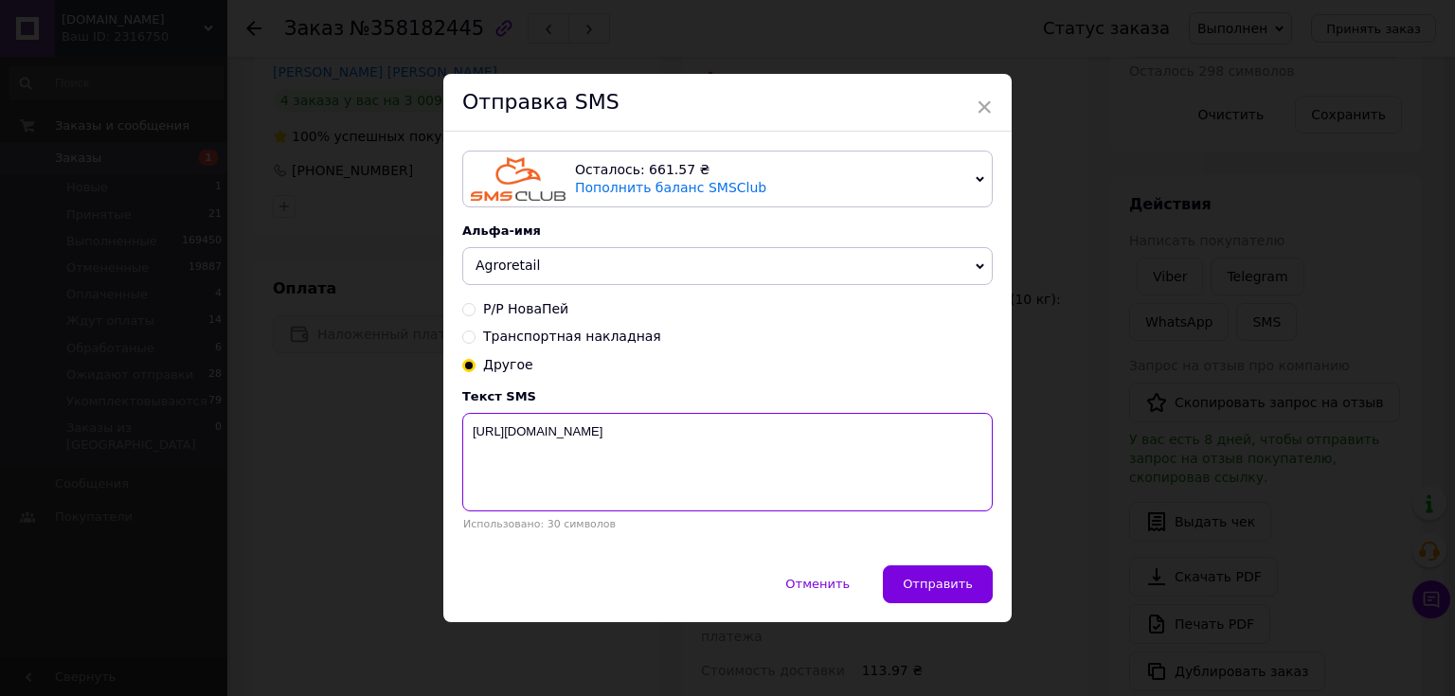
paste textarea "Будемо вдячні за Ваш відгук про нашу співпрацю. Інтернет-магазин Agroretail"
type textarea "[URL][DOMAIN_NAME] Будемо вдячні за Ваш відгук про нашу співпрацю. Інтернет-маг…"
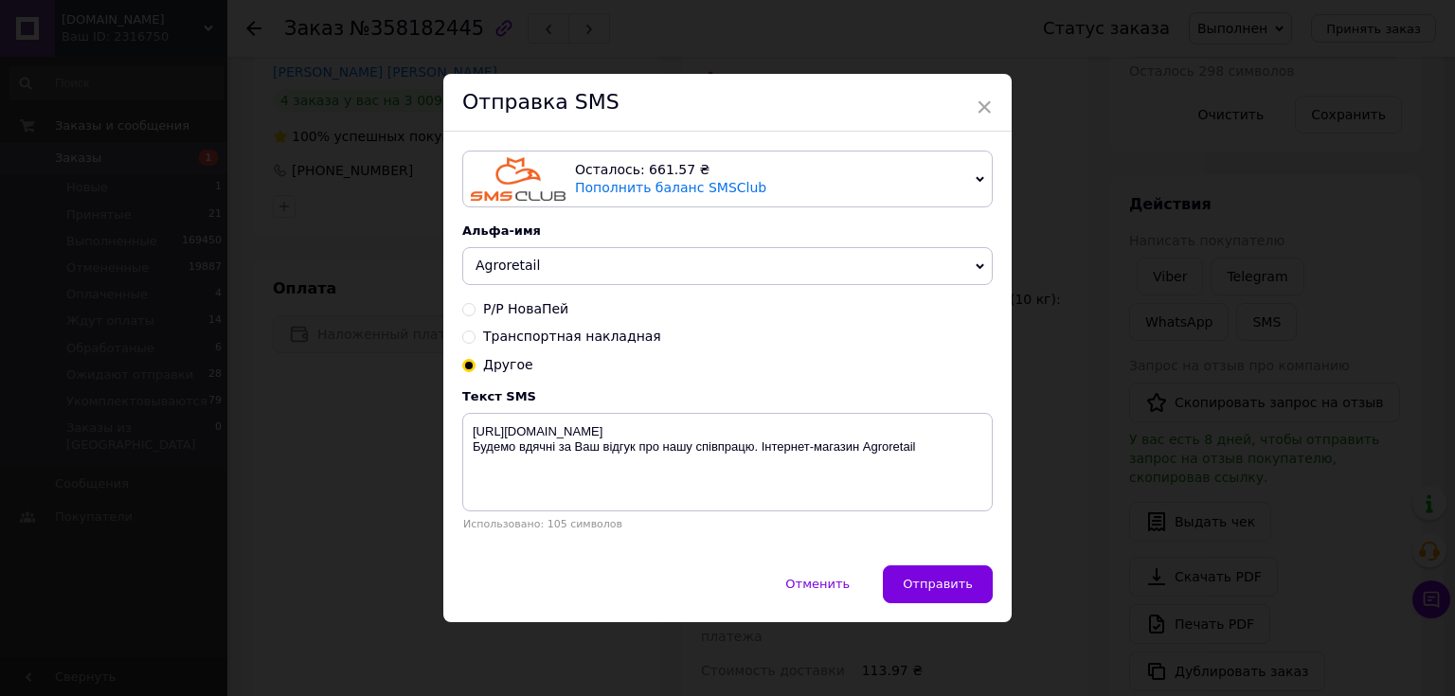
drag, startPoint x: 944, startPoint y: 590, endPoint x: 730, endPoint y: 624, distance: 216.7
click at [941, 589] on span "Отправить" at bounding box center [937, 584] width 70 height 14
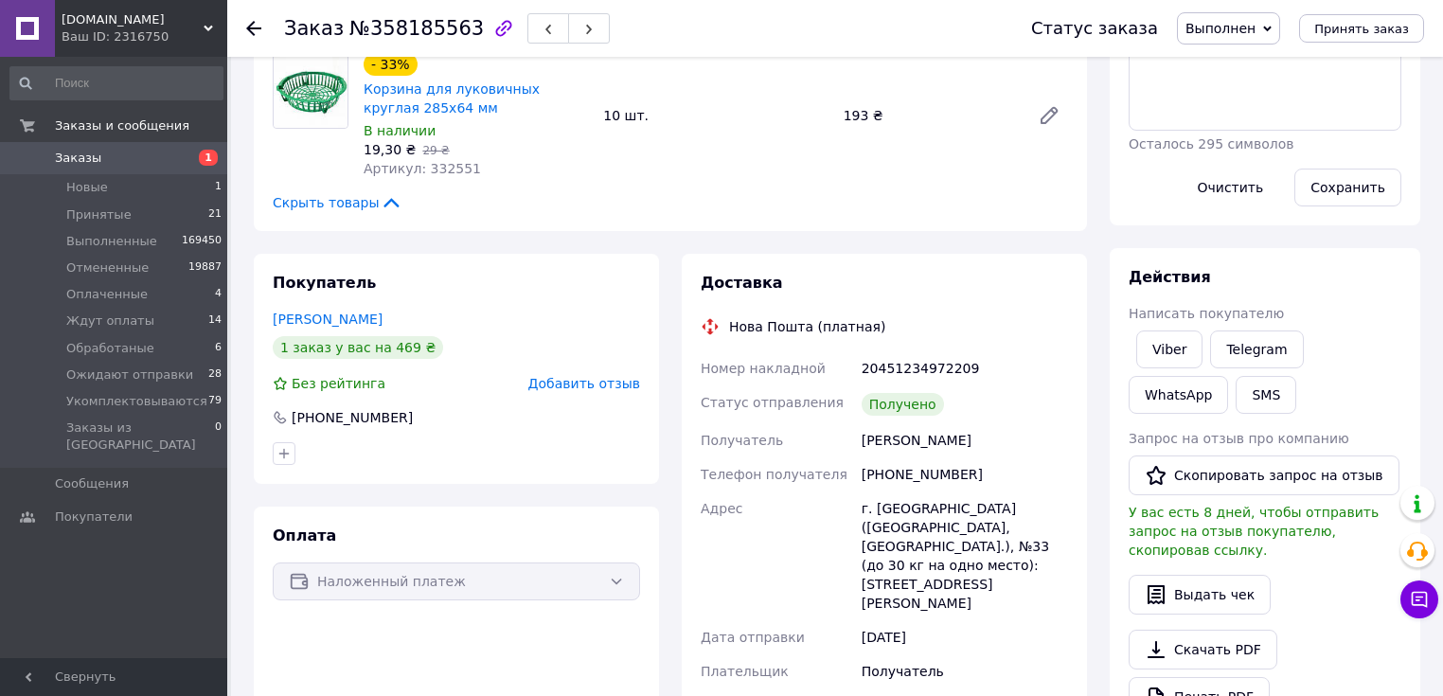
scroll to position [303, 0]
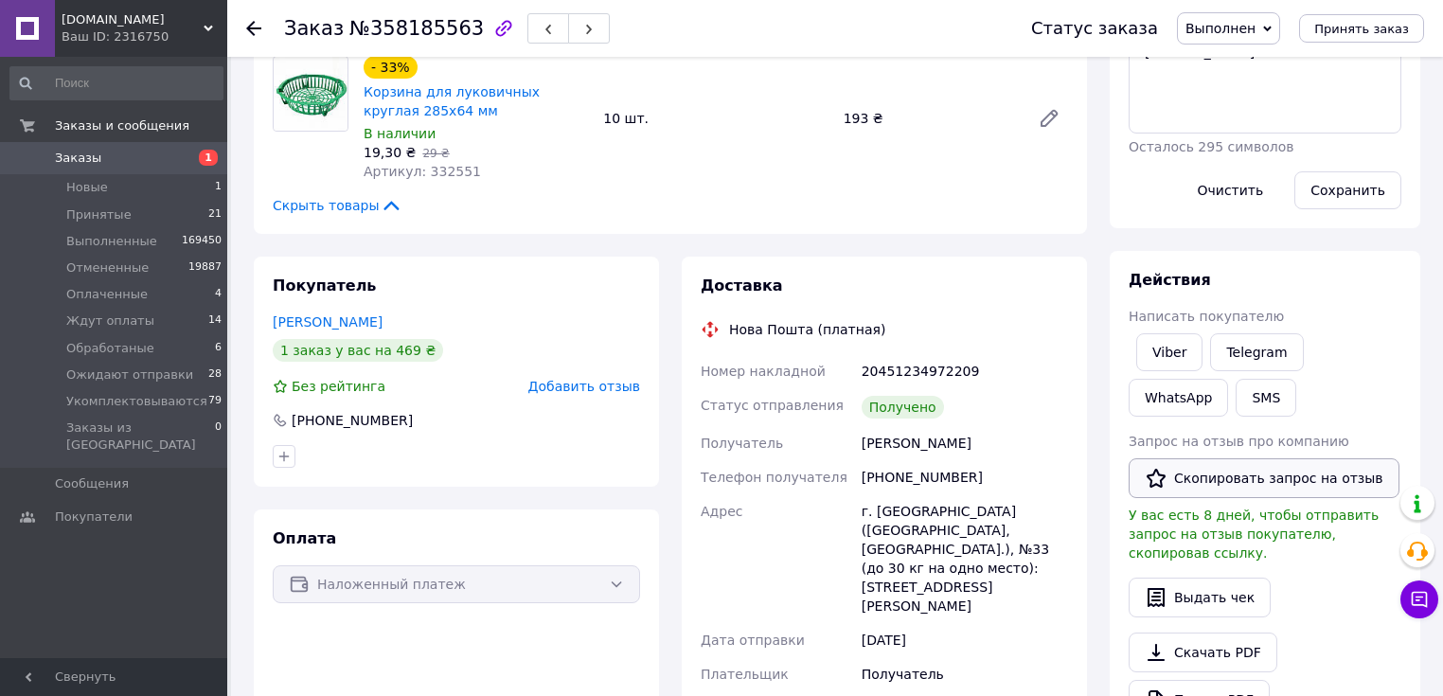
click at [1173, 471] on button "Скопировать запрос на отзыв" at bounding box center [1264, 478] width 271 height 40
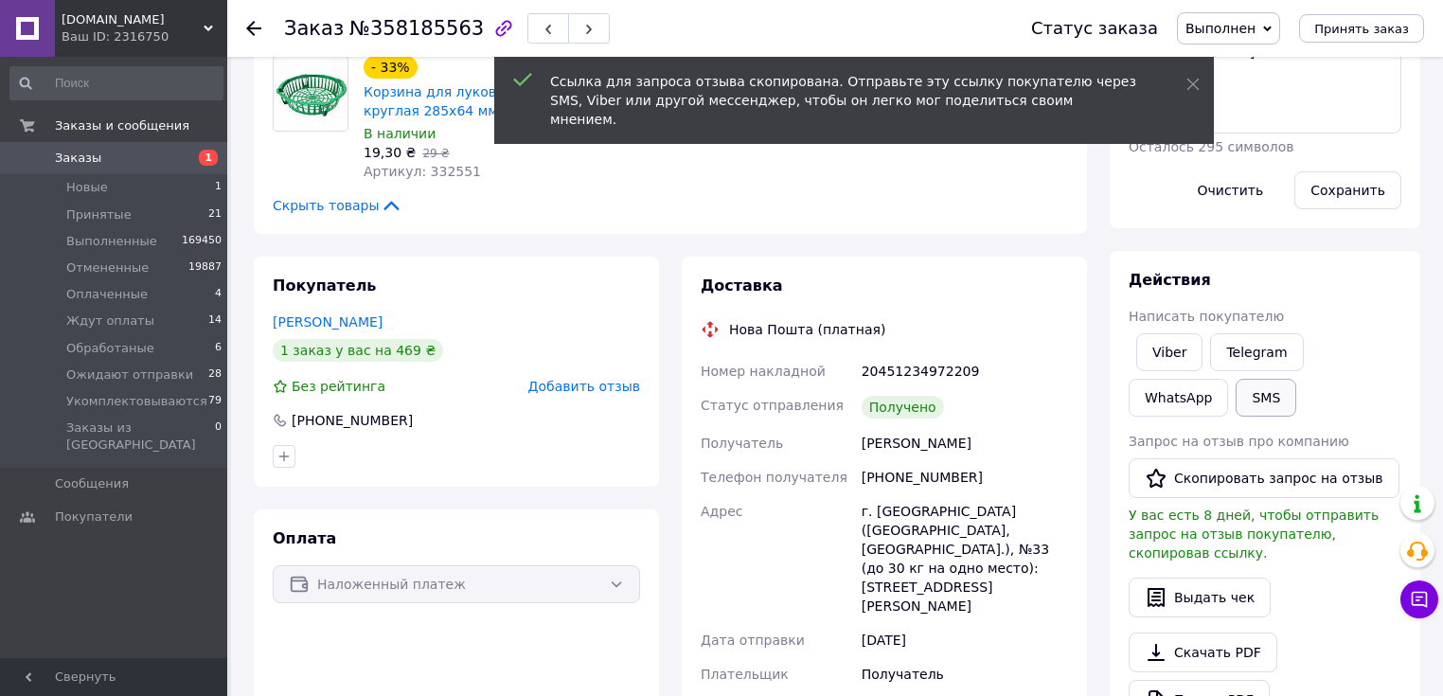
click at [1236, 392] on button "SMS" at bounding box center [1266, 398] width 61 height 38
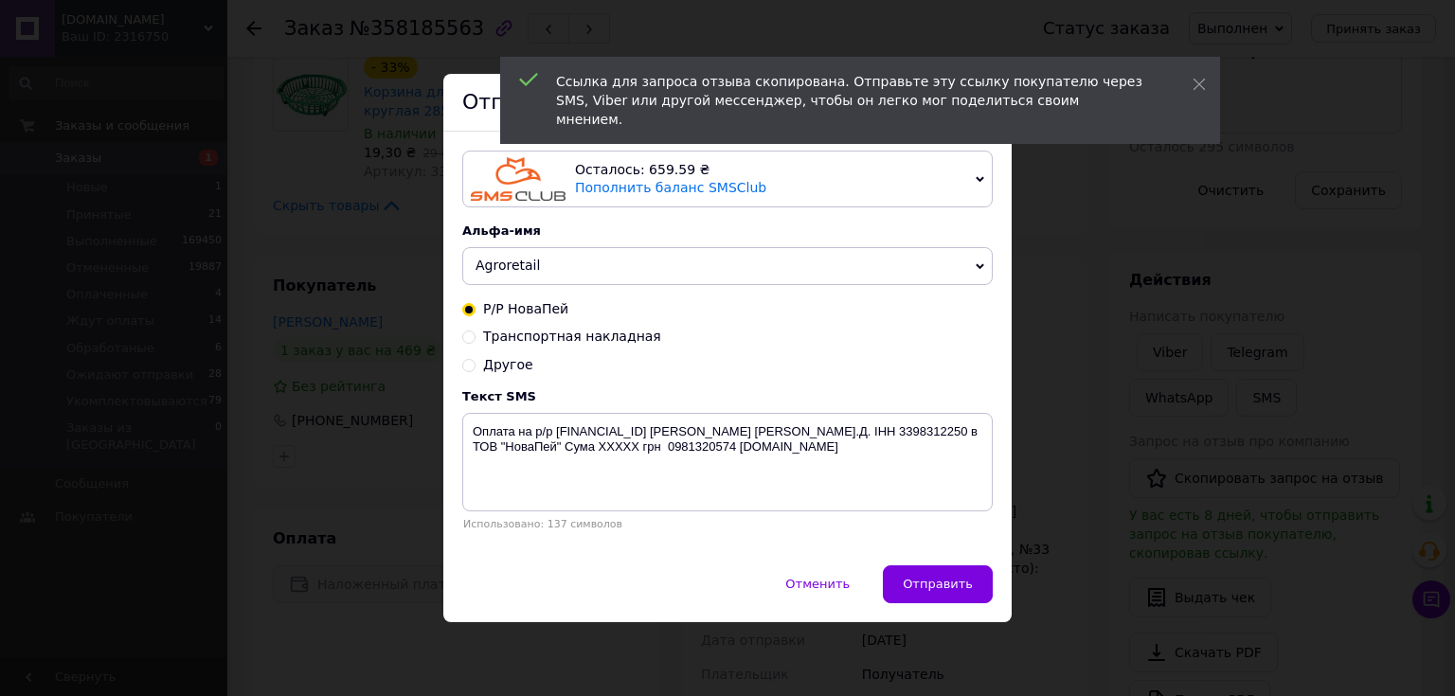
drag, startPoint x: 502, startPoint y: 362, endPoint x: 534, endPoint y: 423, distance: 69.5
click at [502, 364] on span "Другое" at bounding box center [508, 364] width 50 height 15
click at [475, 364] on input "Другое" at bounding box center [468, 363] width 13 height 13
radio input "true"
radio input "false"
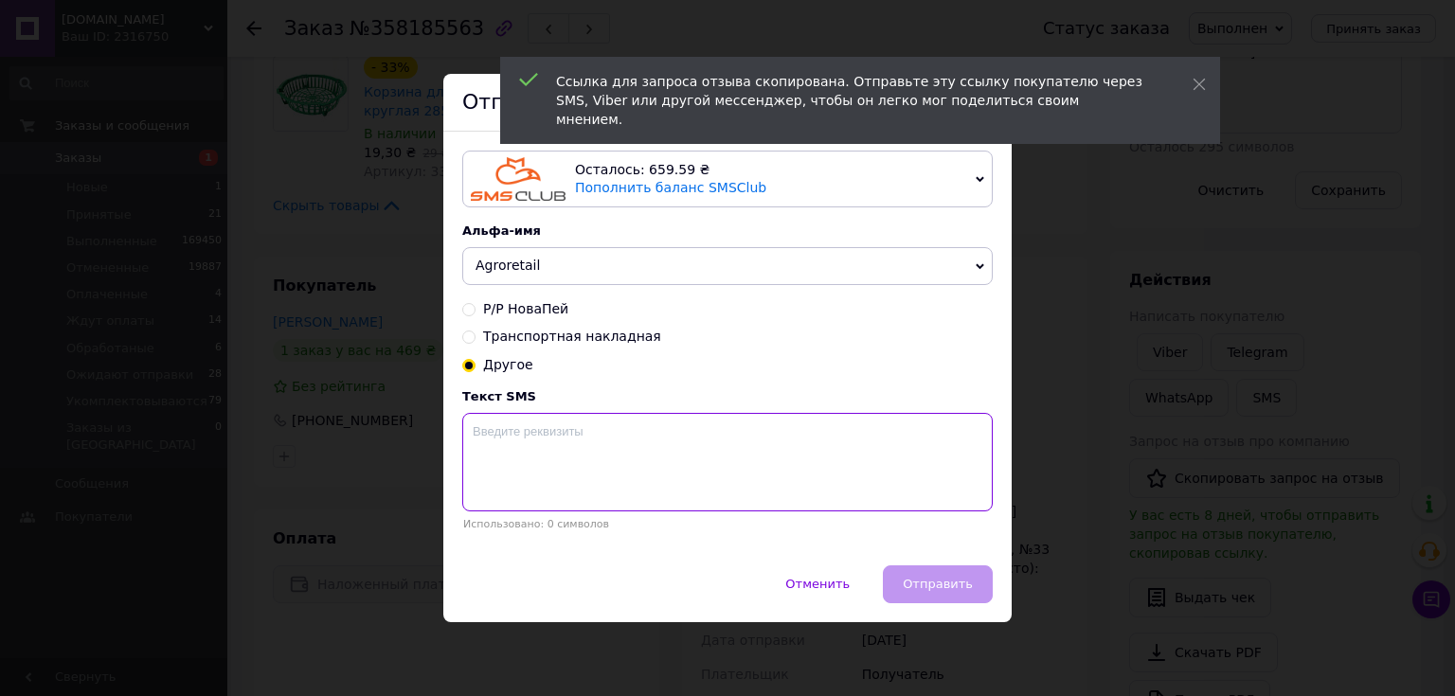
click at [552, 439] on textarea at bounding box center [727, 462] width 530 height 98
paste textarea "https://prom.ua/s/OF1WLY5InDu"
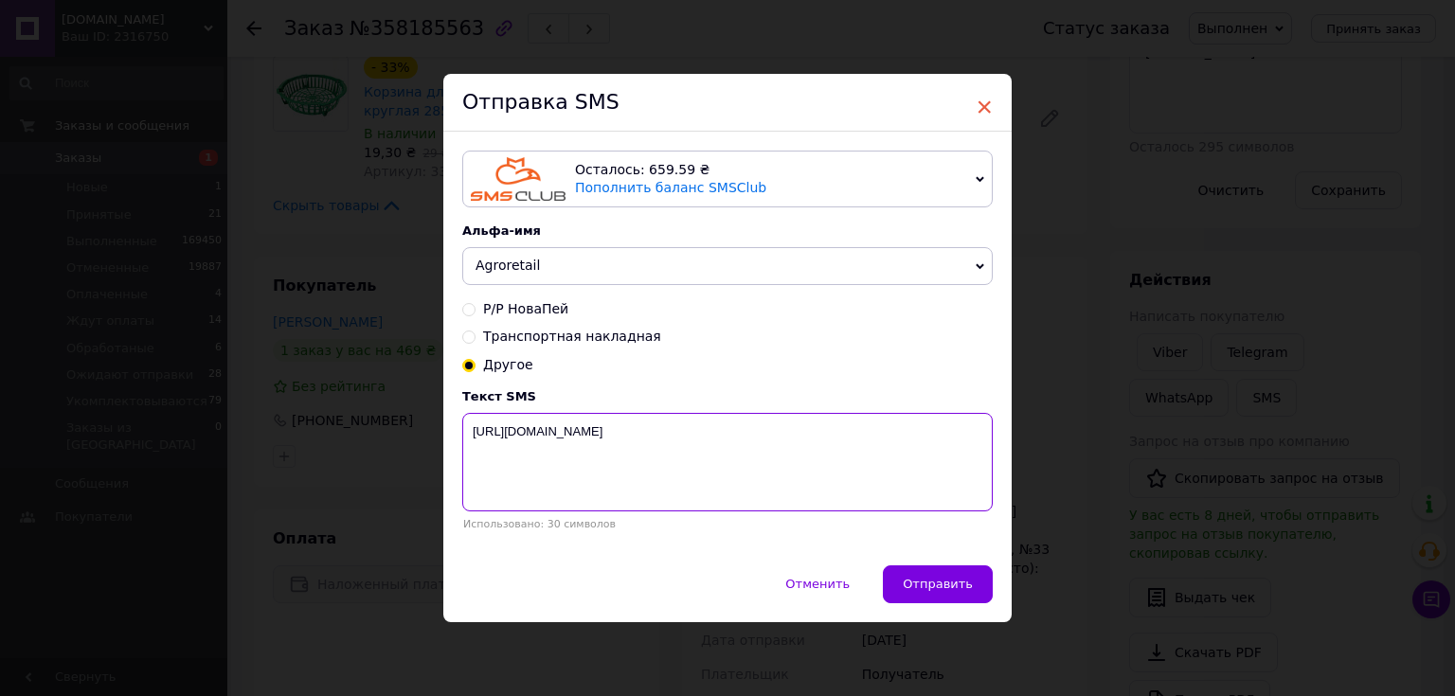
type textarea "https://prom.ua/s/OF1WLY5InDu"
click at [983, 106] on span "×" at bounding box center [983, 107] width 17 height 32
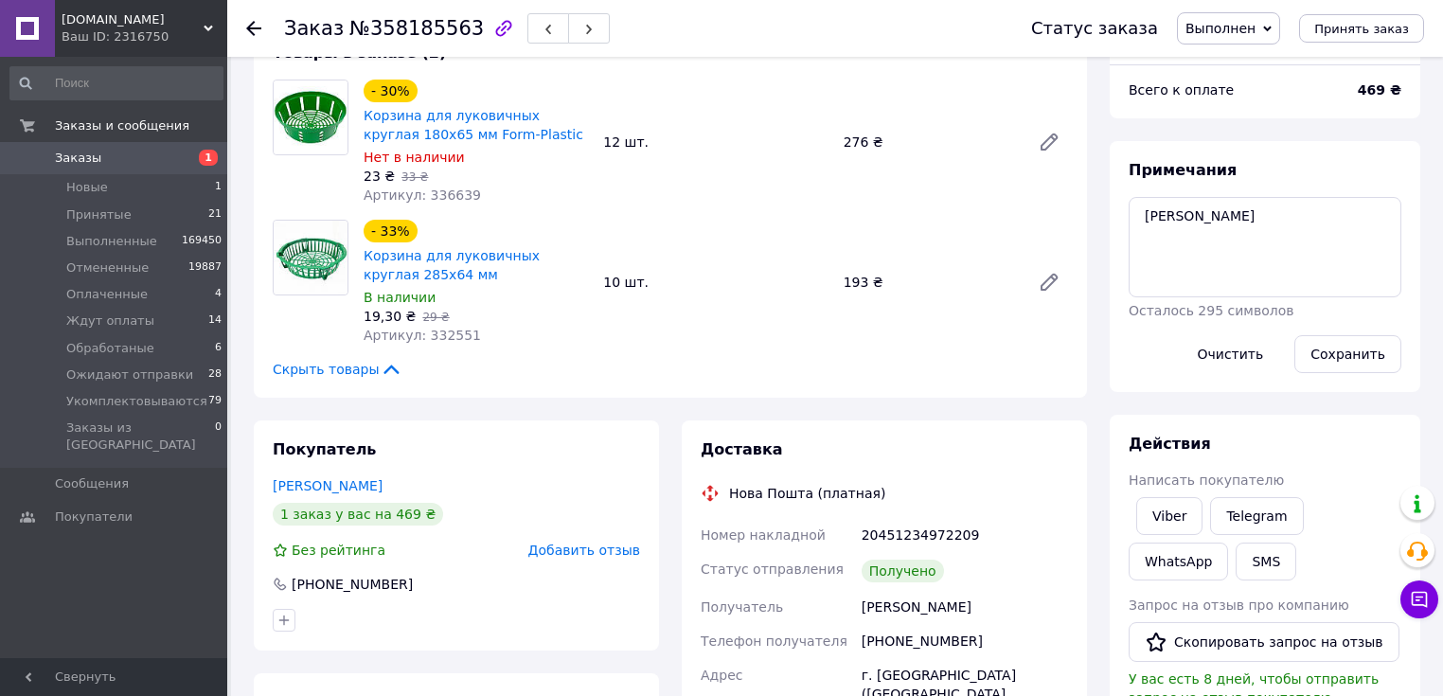
scroll to position [0, 0]
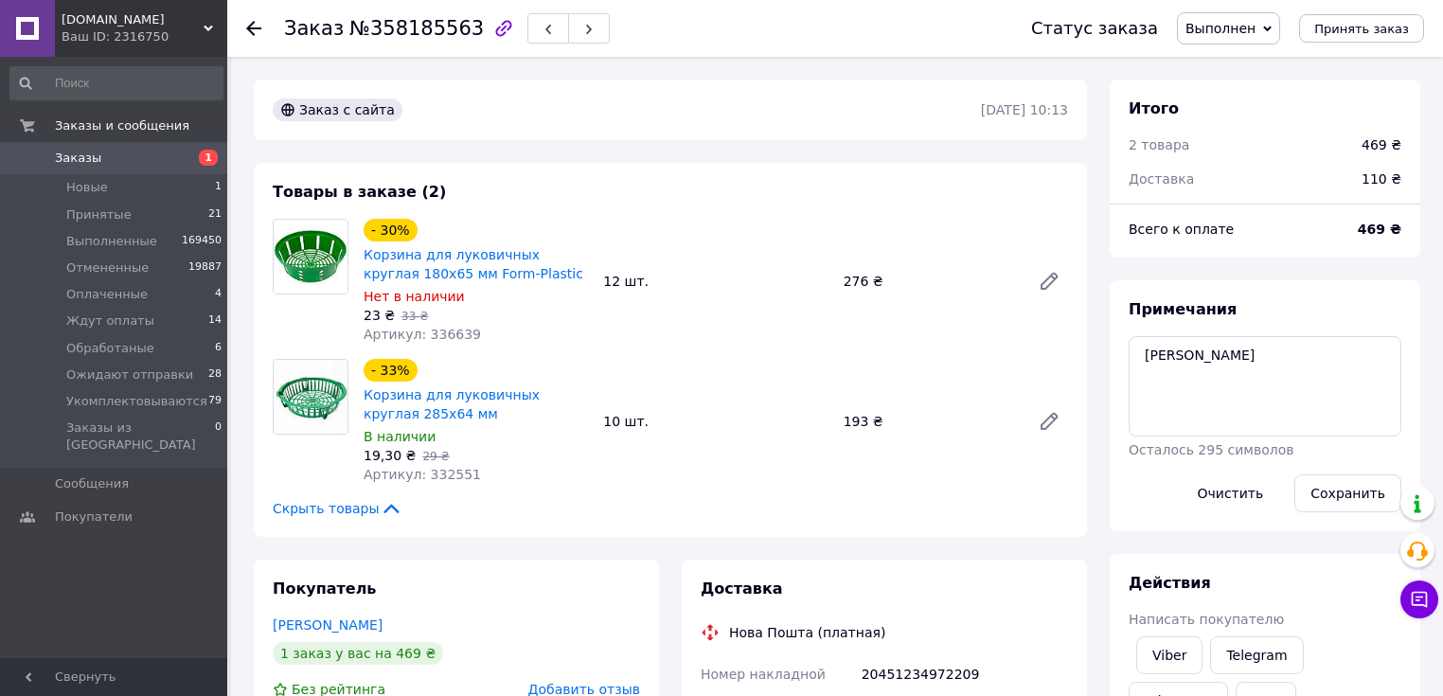
click at [960, 239] on div "- 30% Корзина для луковичных круглая 180x65 мм Form-Plastic Нет в наличии 23 ₴ …" at bounding box center [716, 281] width 720 height 133
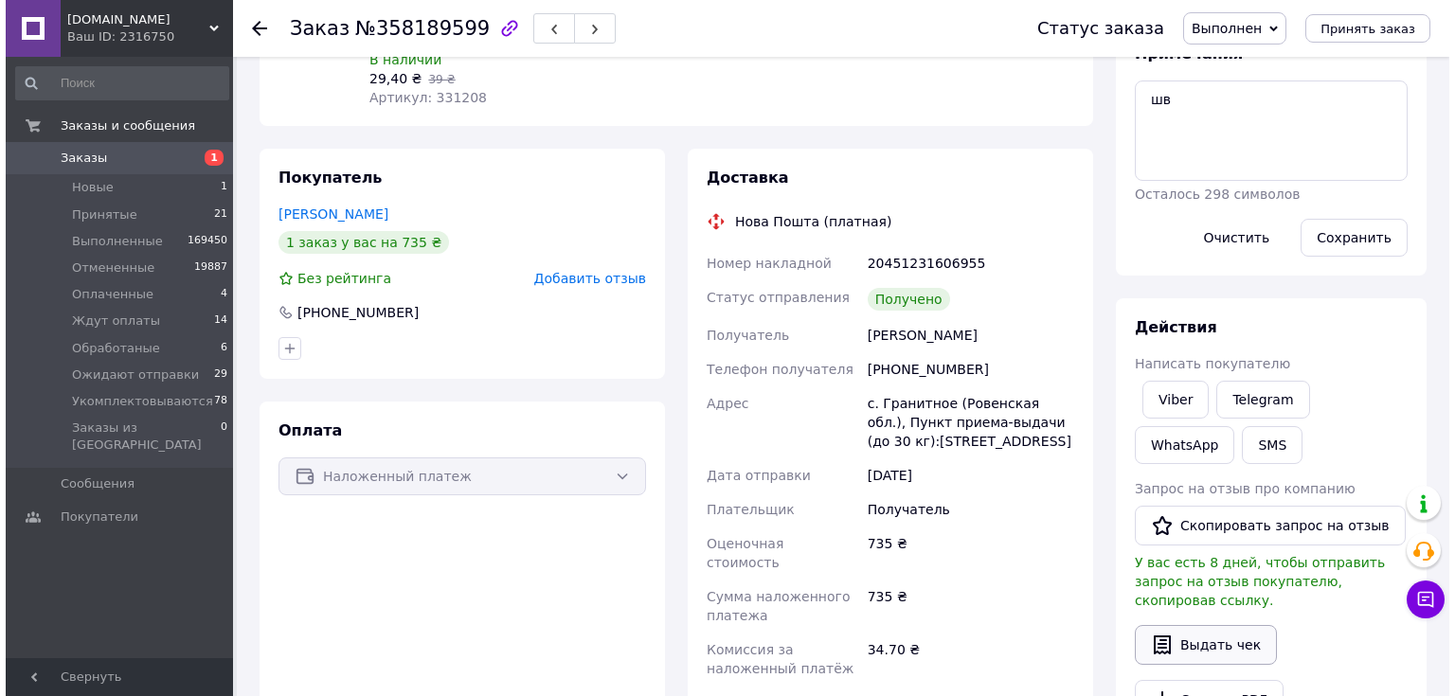
scroll to position [379, 0]
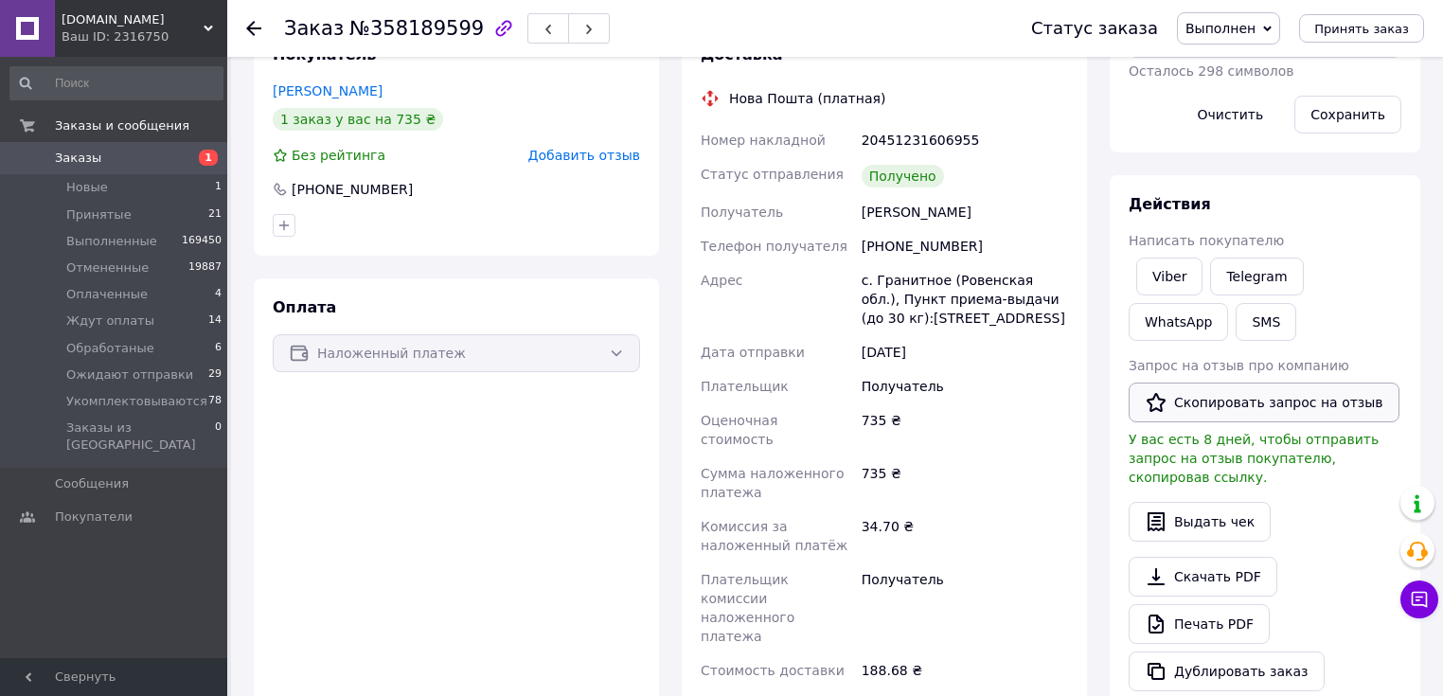
click at [1238, 397] on button "Скопировать запрос на отзыв" at bounding box center [1264, 403] width 271 height 40
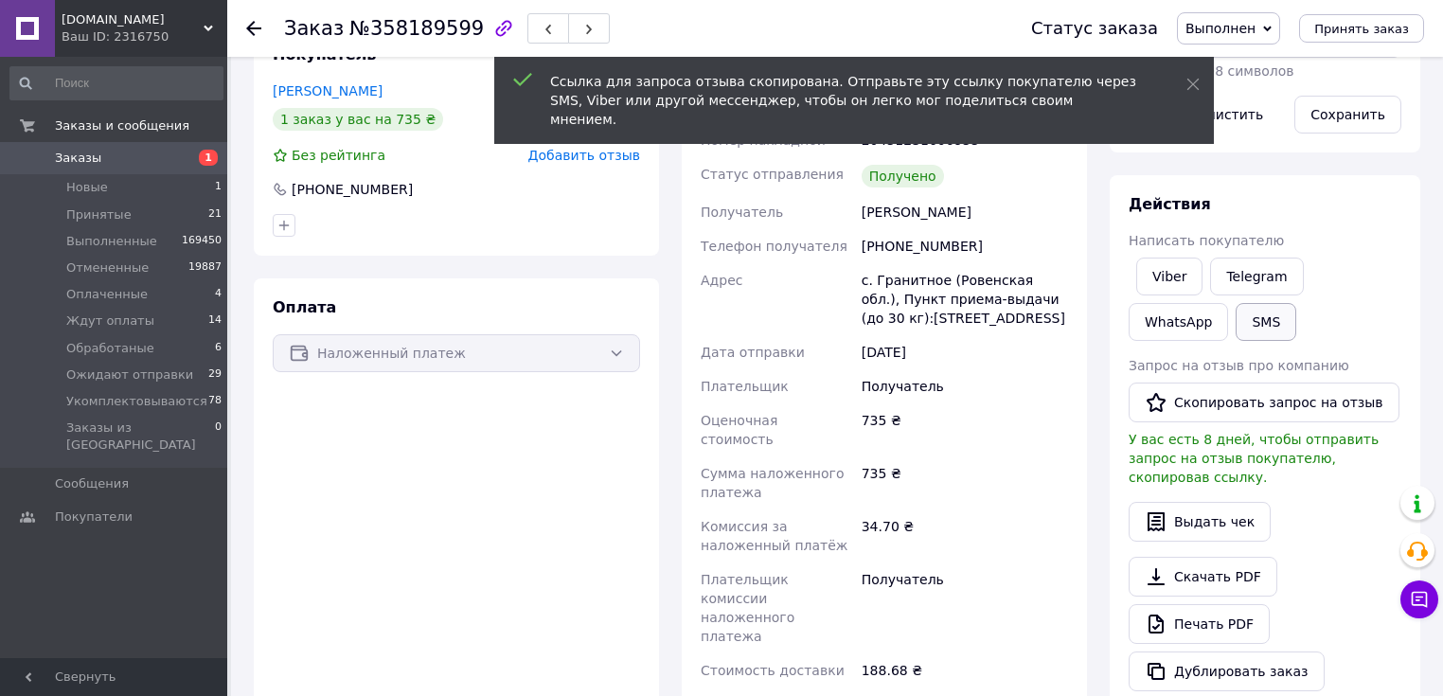
click at [1236, 322] on button "SMS" at bounding box center [1266, 322] width 61 height 38
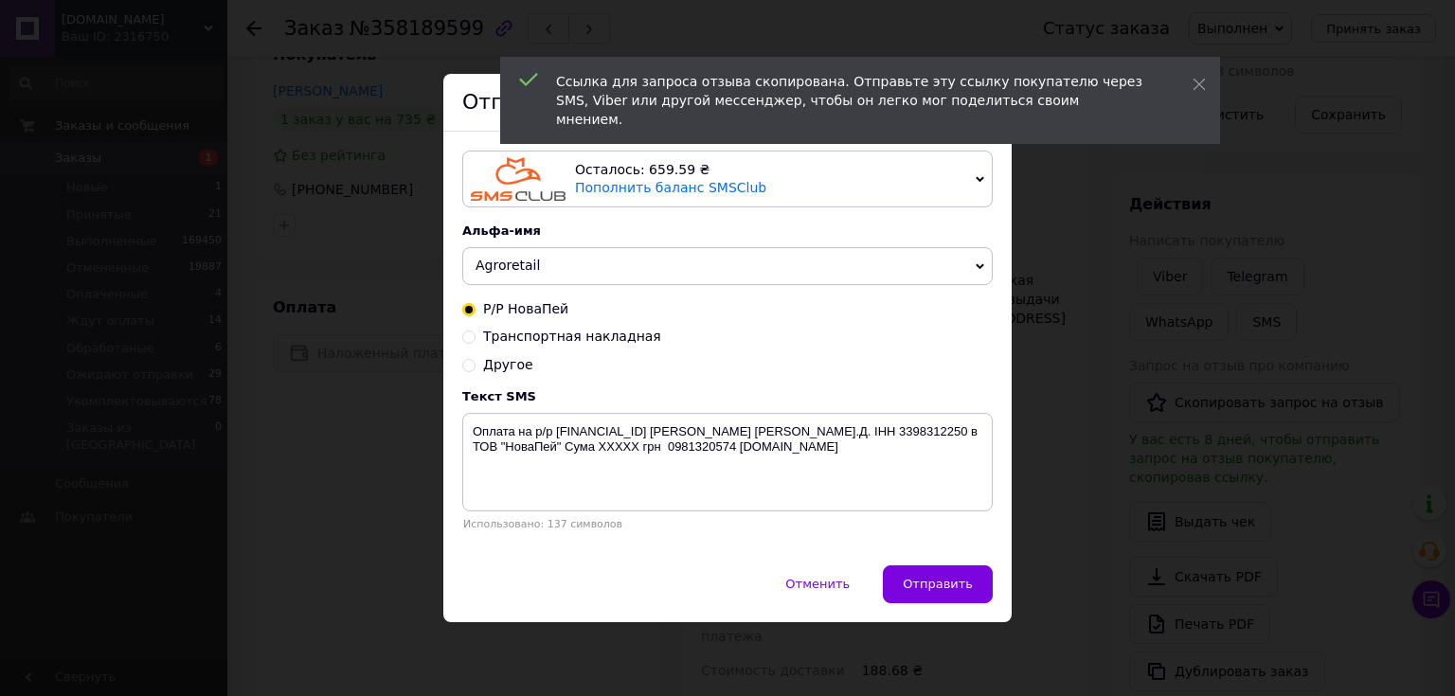
click at [455, 369] on div "Осталось: 659.59 ₴ Пополнить баланс SMSClub Подключить LetsAds Альфа-имя Agrore…" at bounding box center [727, 348] width 568 height 433
click at [466, 369] on input "Другое" at bounding box center [468, 363] width 13 height 13
radio input "true"
radio input "false"
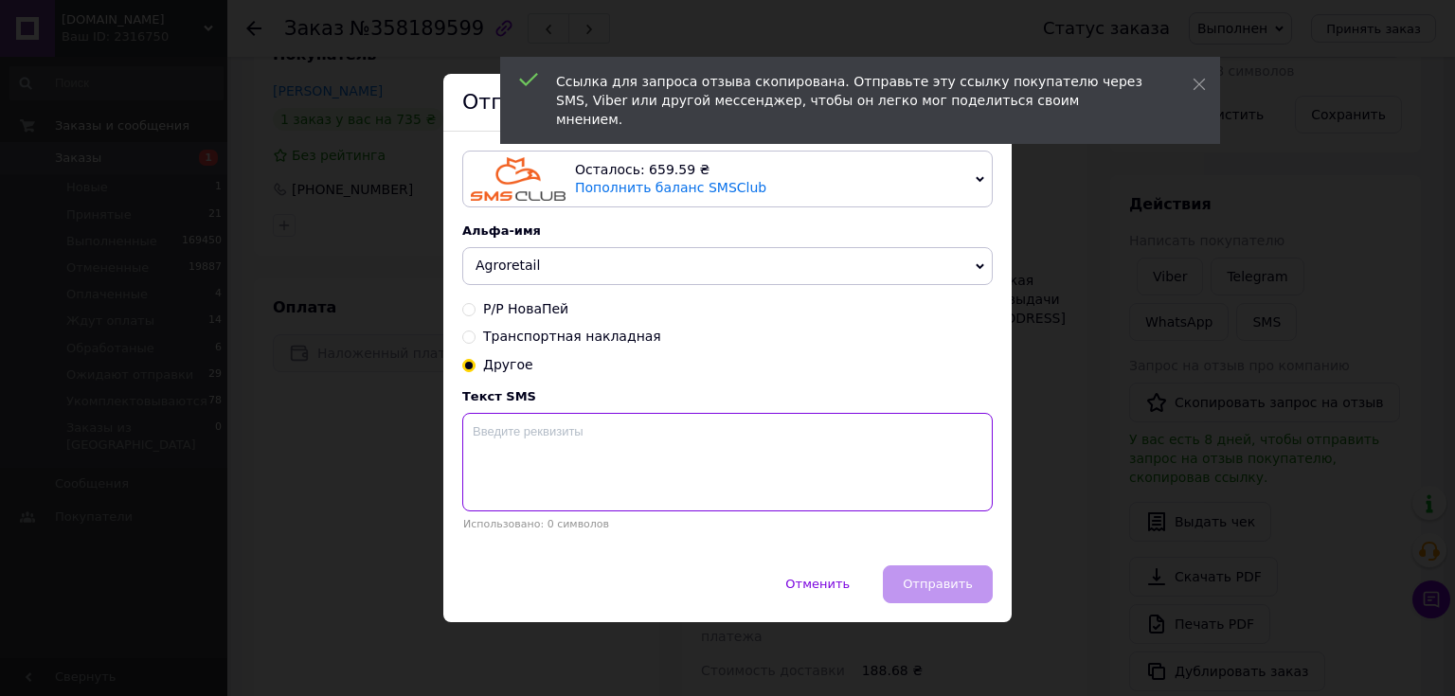
click at [572, 497] on textarea at bounding box center [727, 462] width 530 height 98
paste textarea "https://prom.ua/s/2jJ680NBlNp"
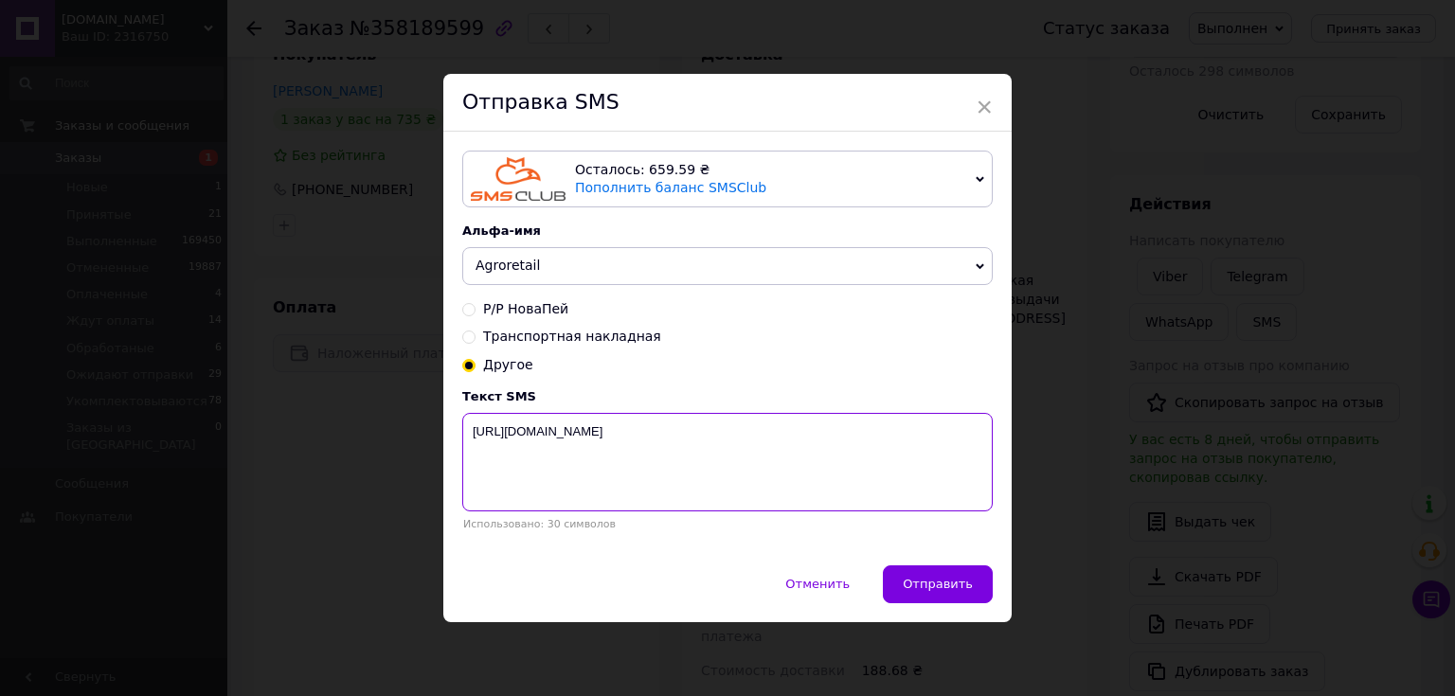
paste textarea "Будемо вдячні за Ваш відгук про нашу співпрацю. Інтернет-магазин Agroretail"
type textarea "https://prom.ua/s/2jJ680NBlNp Будемо вдячні за Ваш відгук про нашу співпрацю. І…"
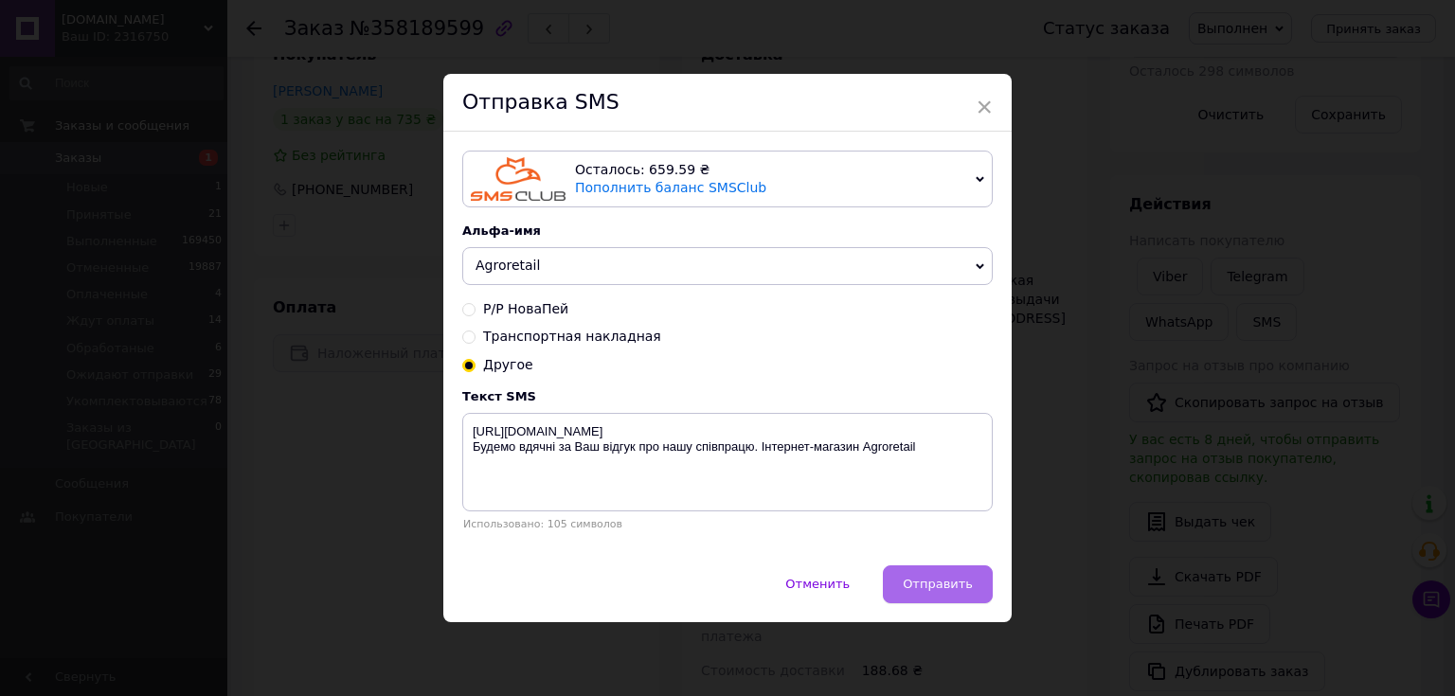
click at [936, 591] on span "Отправить" at bounding box center [937, 584] width 70 height 14
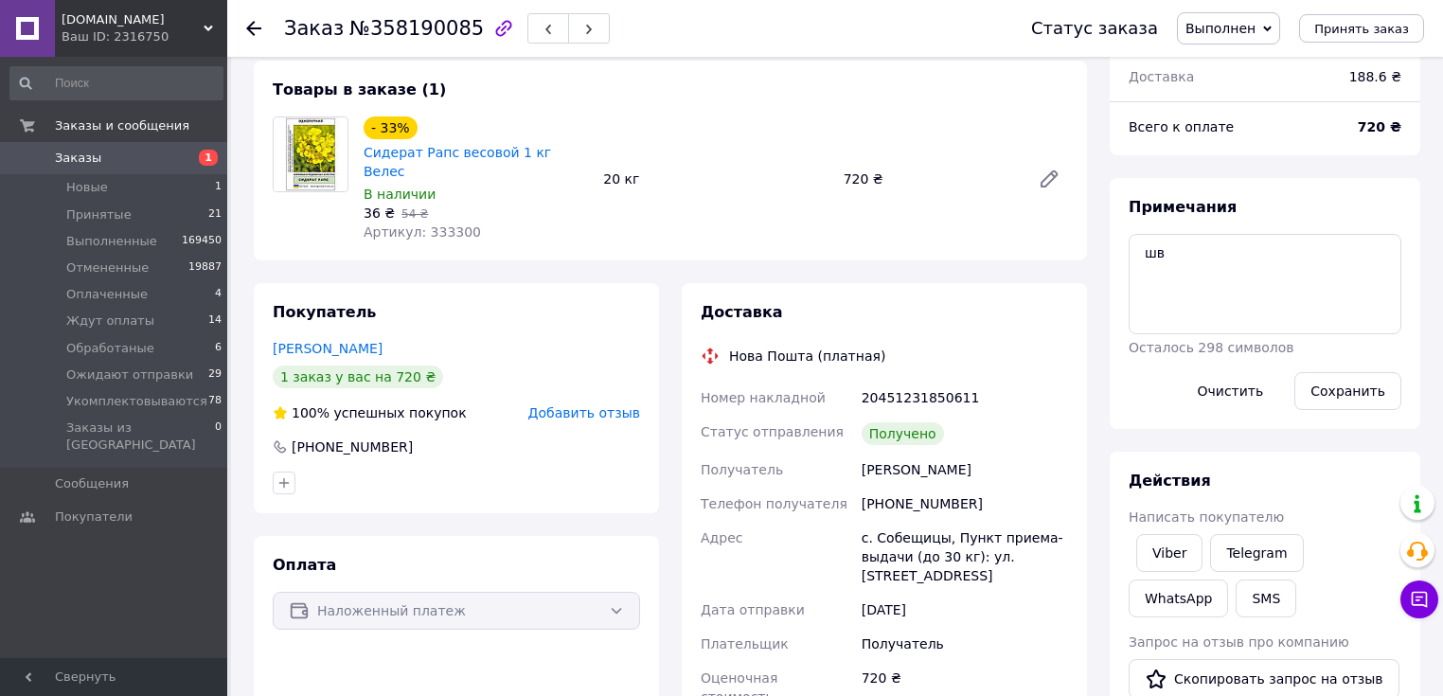
scroll to position [303, 0]
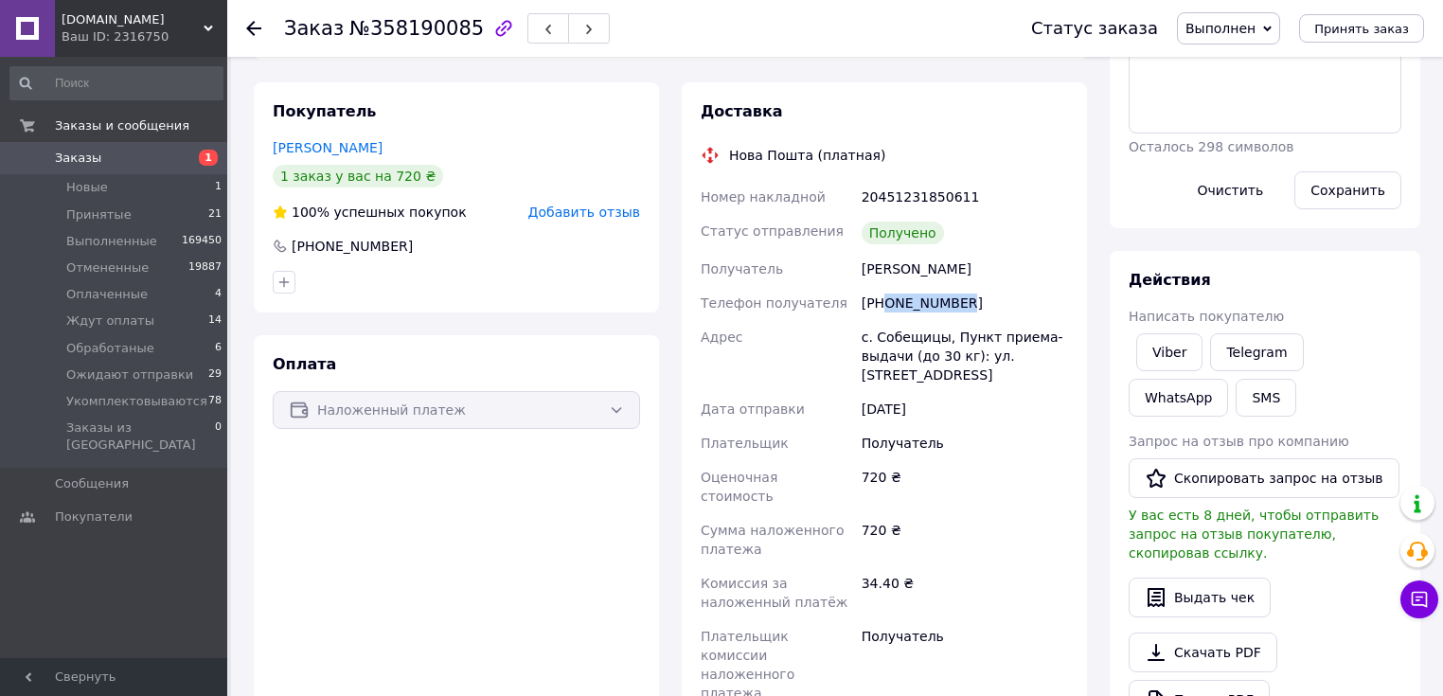
drag, startPoint x: 974, startPoint y: 280, endPoint x: 884, endPoint y: 290, distance: 90.5
click at [884, 290] on div "[PHONE_NUMBER]" at bounding box center [965, 303] width 214 height 34
drag, startPoint x: 1070, startPoint y: 451, endPoint x: 977, endPoint y: 438, distance: 93.7
click at [1068, 460] on div "720 ₴" at bounding box center [965, 486] width 214 height 53
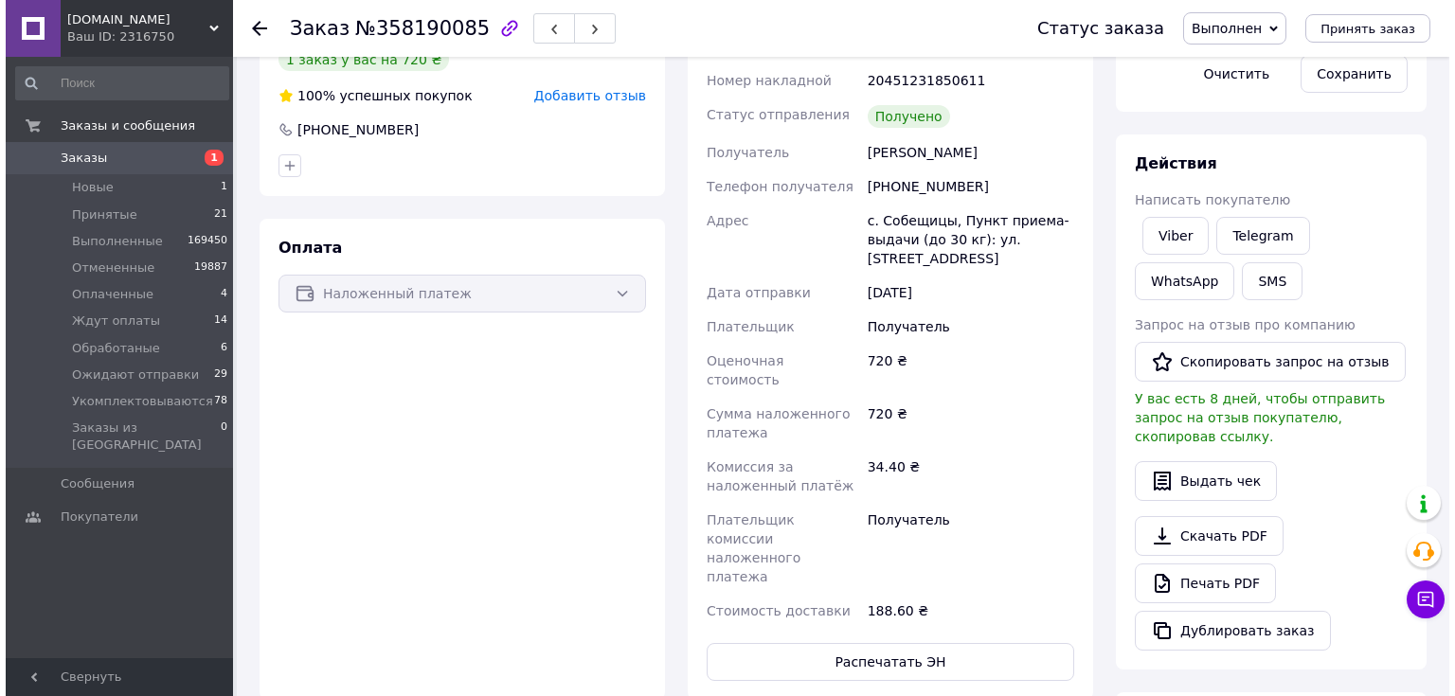
scroll to position [227, 0]
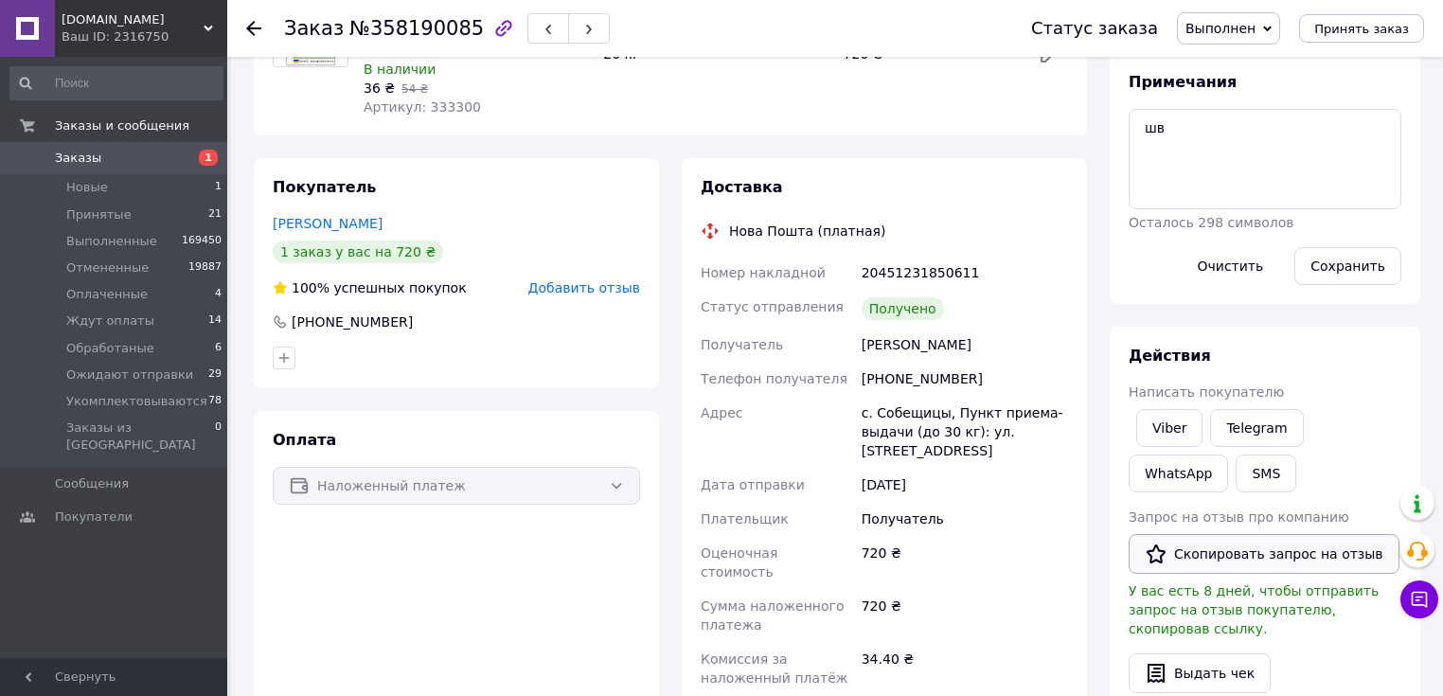
click at [1266, 550] on button "Скопировать запрос на отзыв" at bounding box center [1264, 554] width 271 height 40
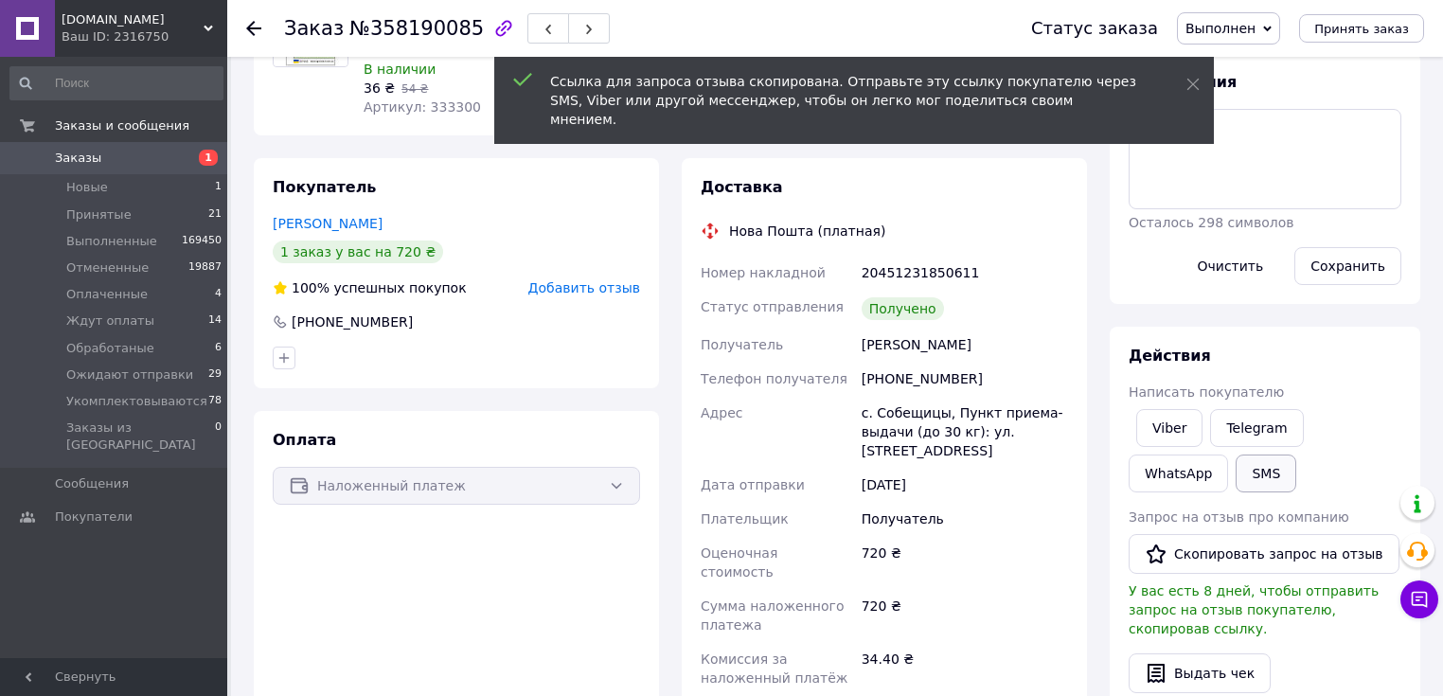
click at [1236, 470] on button "SMS" at bounding box center [1266, 474] width 61 height 38
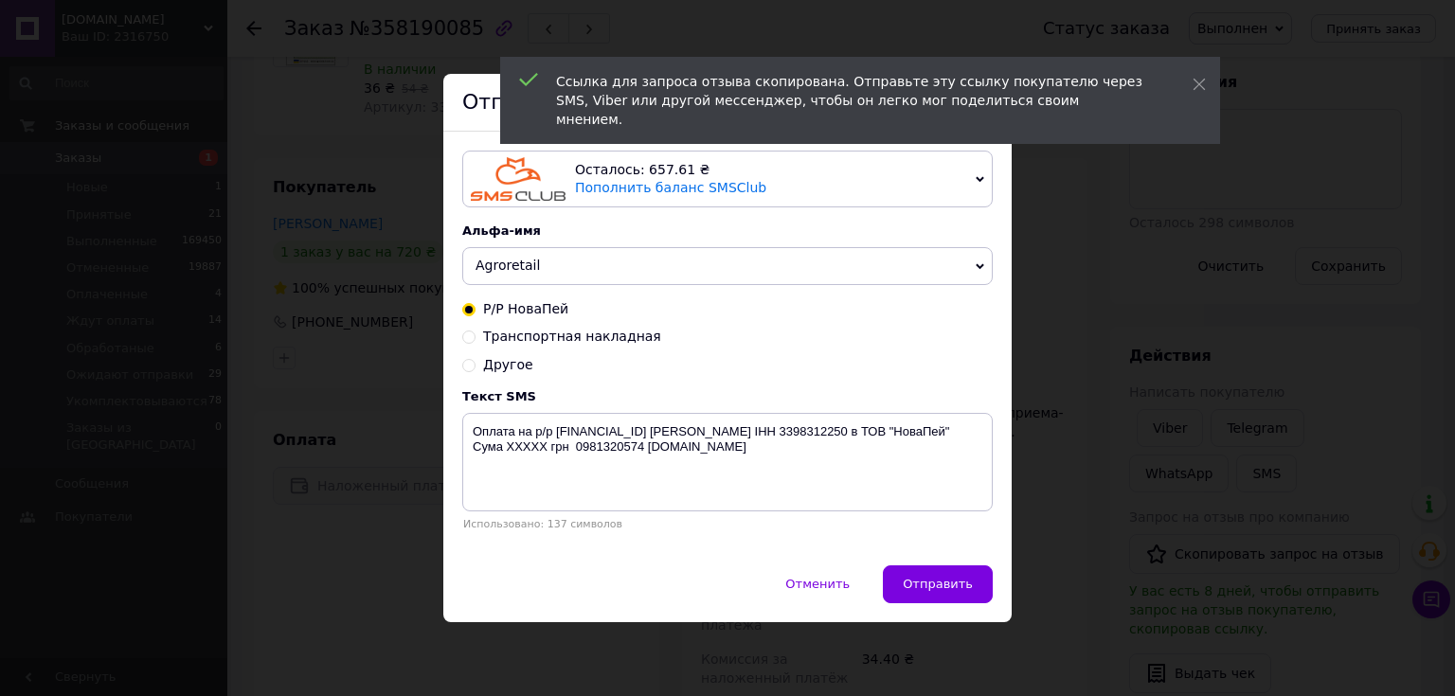
click at [503, 367] on span "Другое" at bounding box center [508, 364] width 50 height 15
click at [475, 367] on input "Другое" at bounding box center [468, 363] width 13 height 13
radio input "true"
radio input "false"
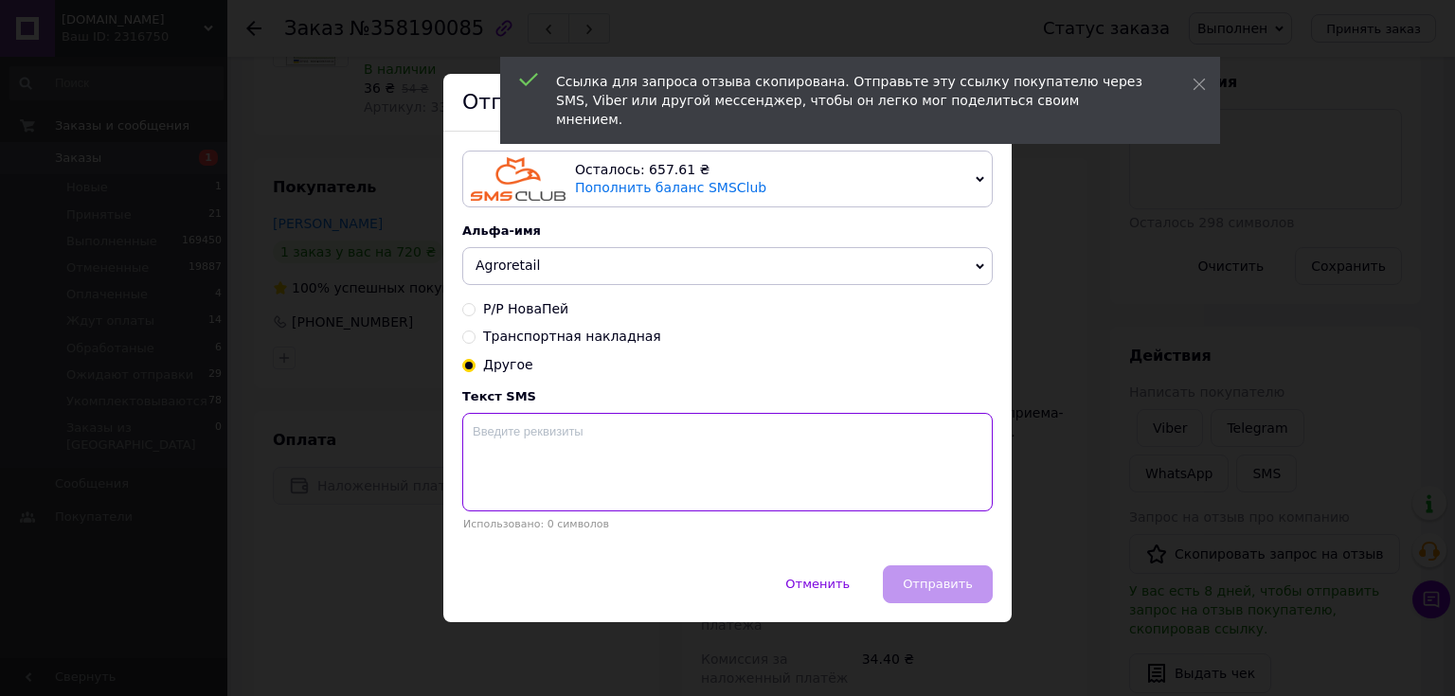
click at [558, 460] on textarea at bounding box center [727, 462] width 530 height 98
paste textarea "https://prom.ua/s/tTd25D97NkS"
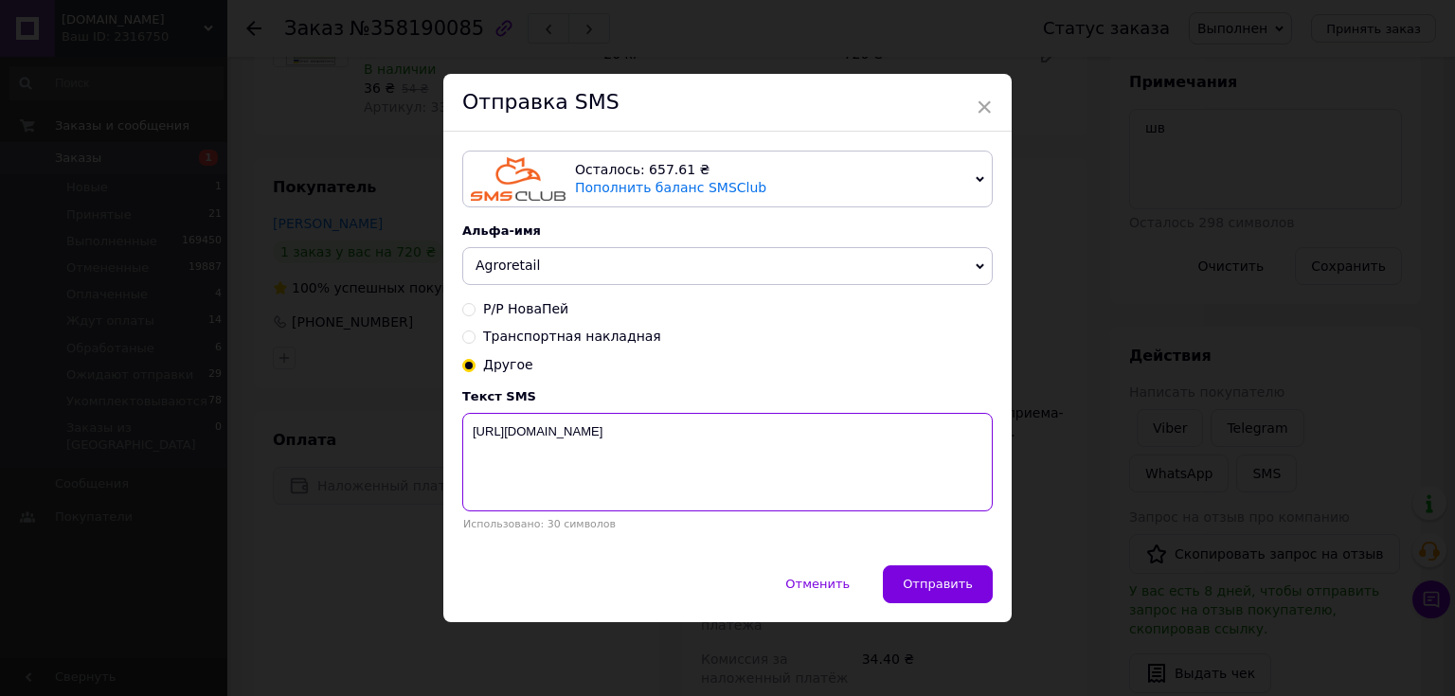
paste textarea "Будемо вдячні за Ваш відгук про нашу співпрацю. Інтернет-магазин Agroretail"
type textarea "https://prom.ua/s/tTd25D97NkS Будемо вдячні за Ваш відгук про нашу співпрацю. І…"
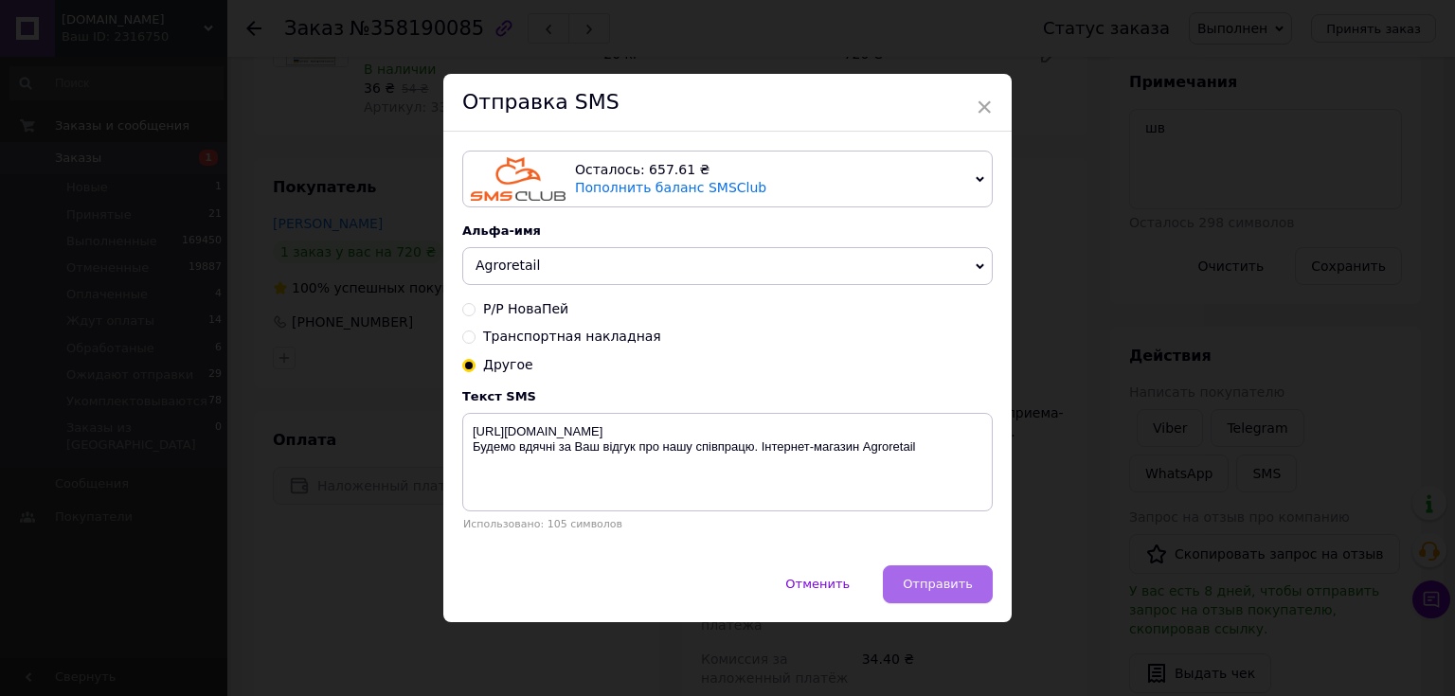
click at [948, 584] on span "Отправить" at bounding box center [937, 584] width 70 height 14
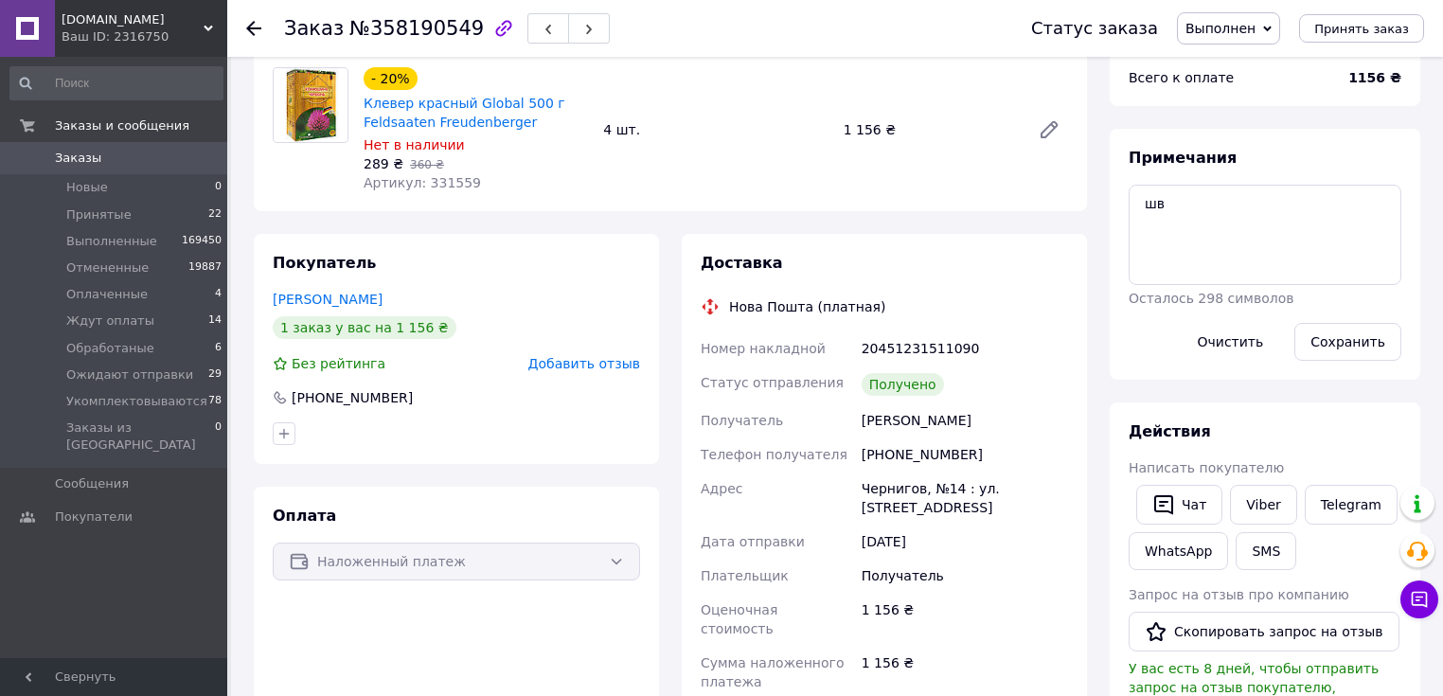
scroll to position [303, 0]
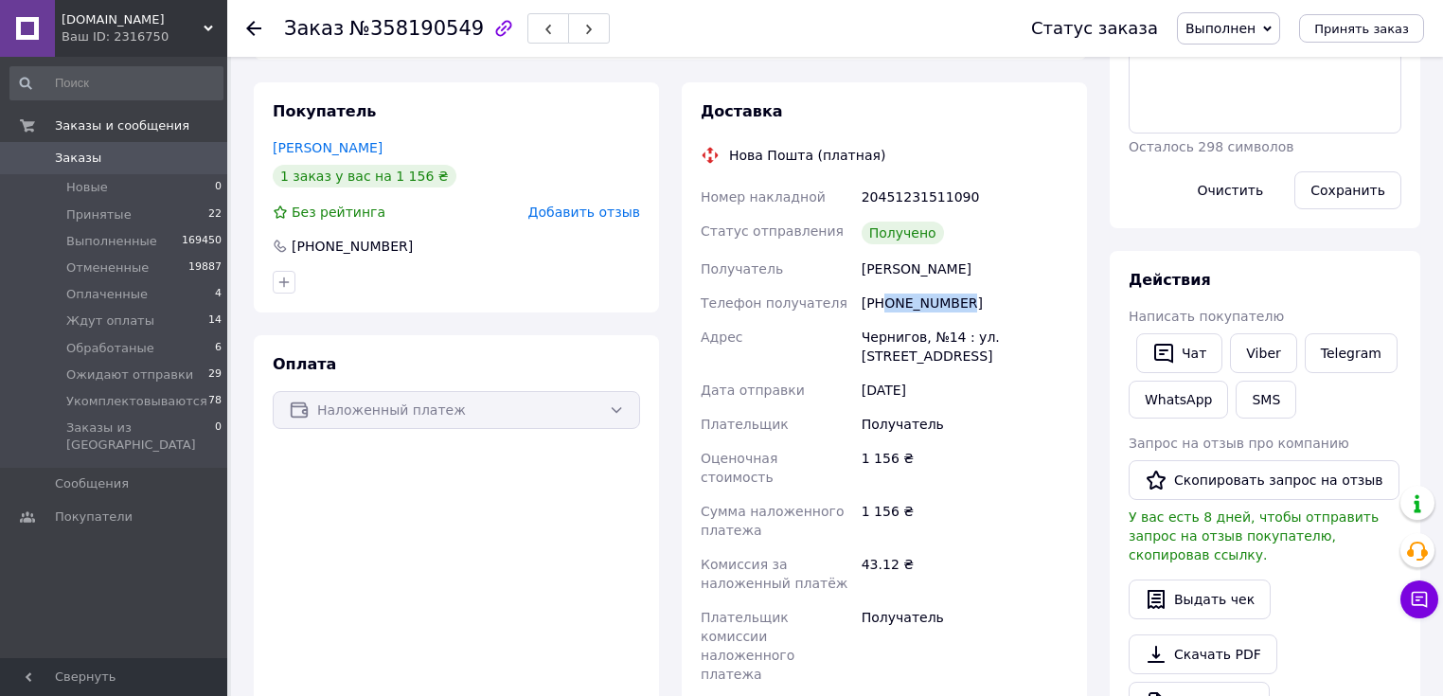
drag, startPoint x: 972, startPoint y: 303, endPoint x: 886, endPoint y: 311, distance: 85.6
click at [886, 311] on div "[PHONE_NUMBER]" at bounding box center [965, 303] width 214 height 34
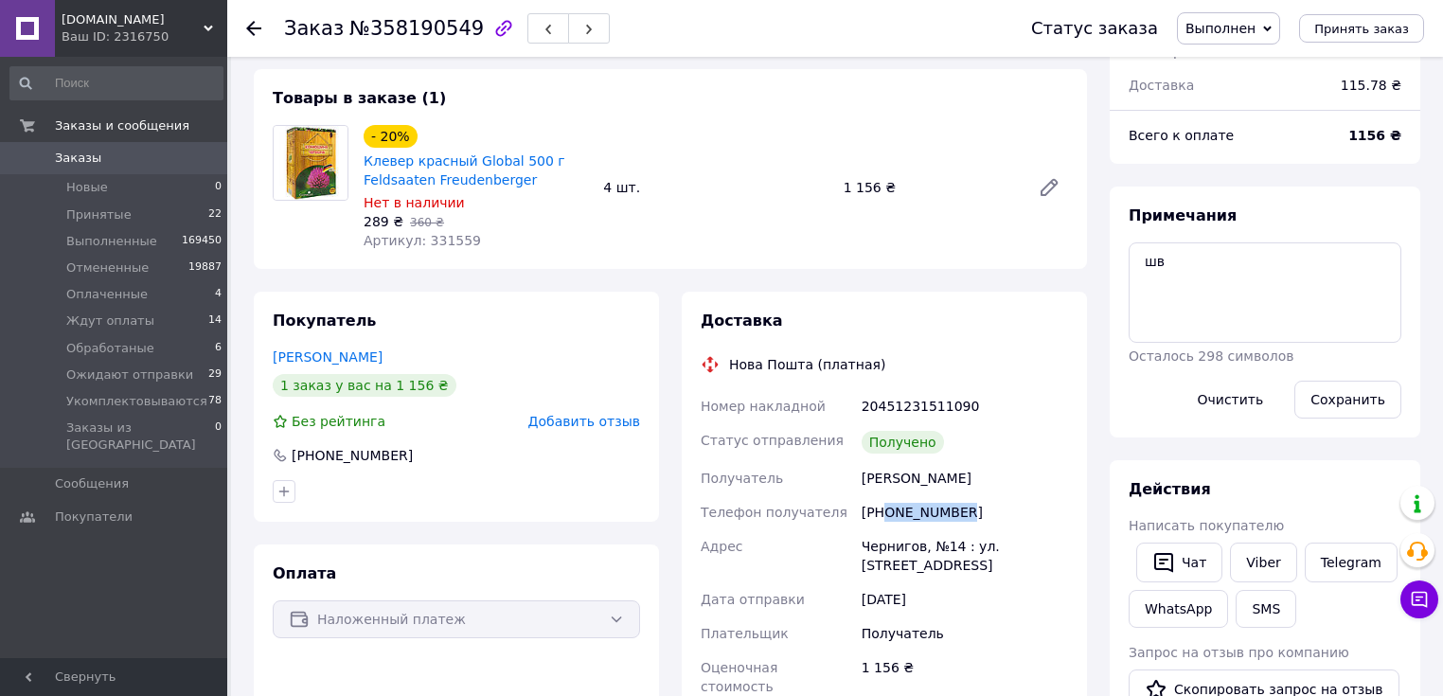
scroll to position [227, 0]
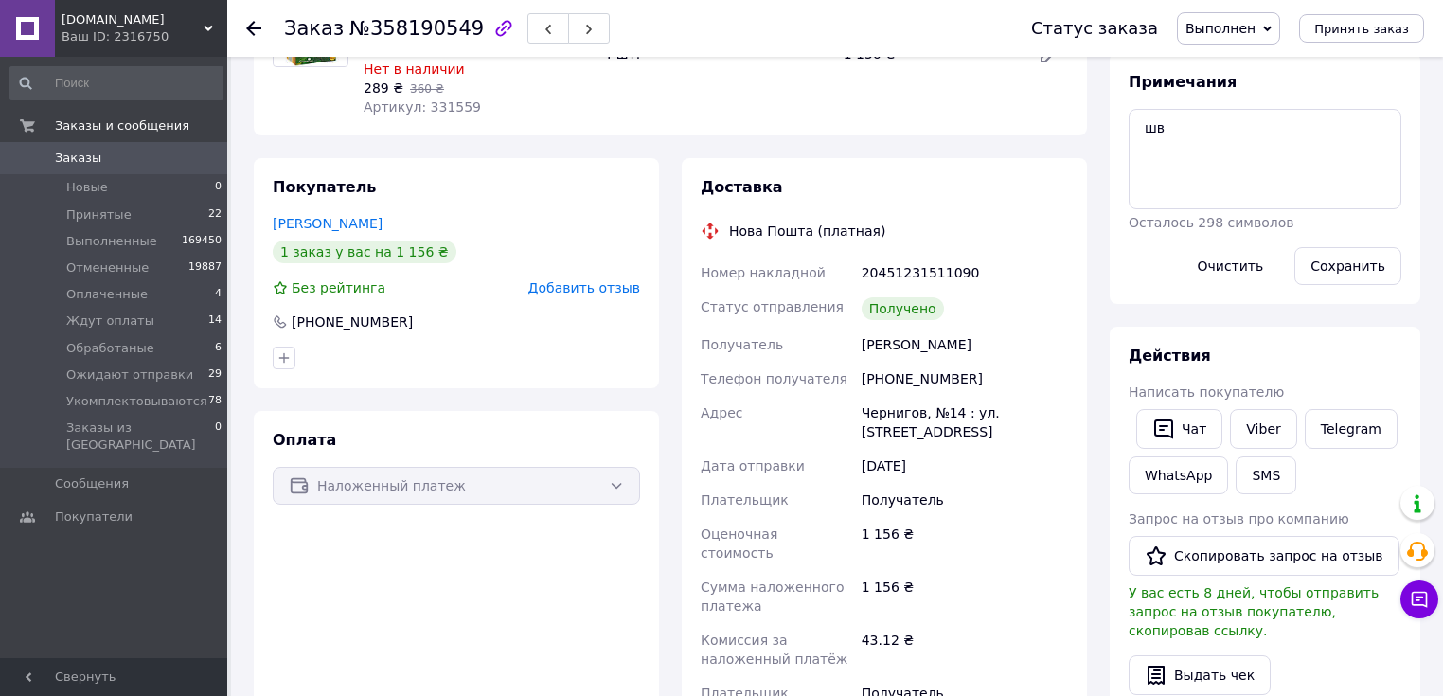
click at [853, 550] on div "Оценочная стоимость" at bounding box center [777, 543] width 161 height 53
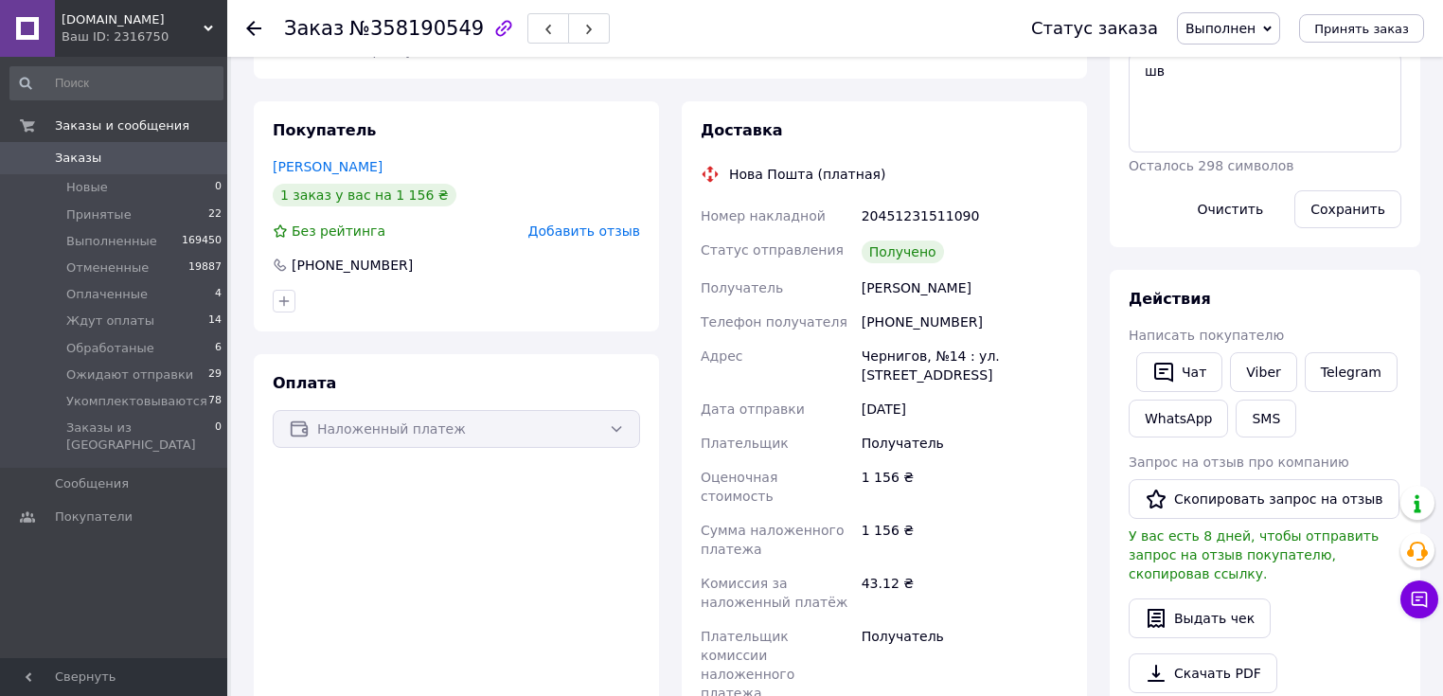
scroll to position [379, 0]
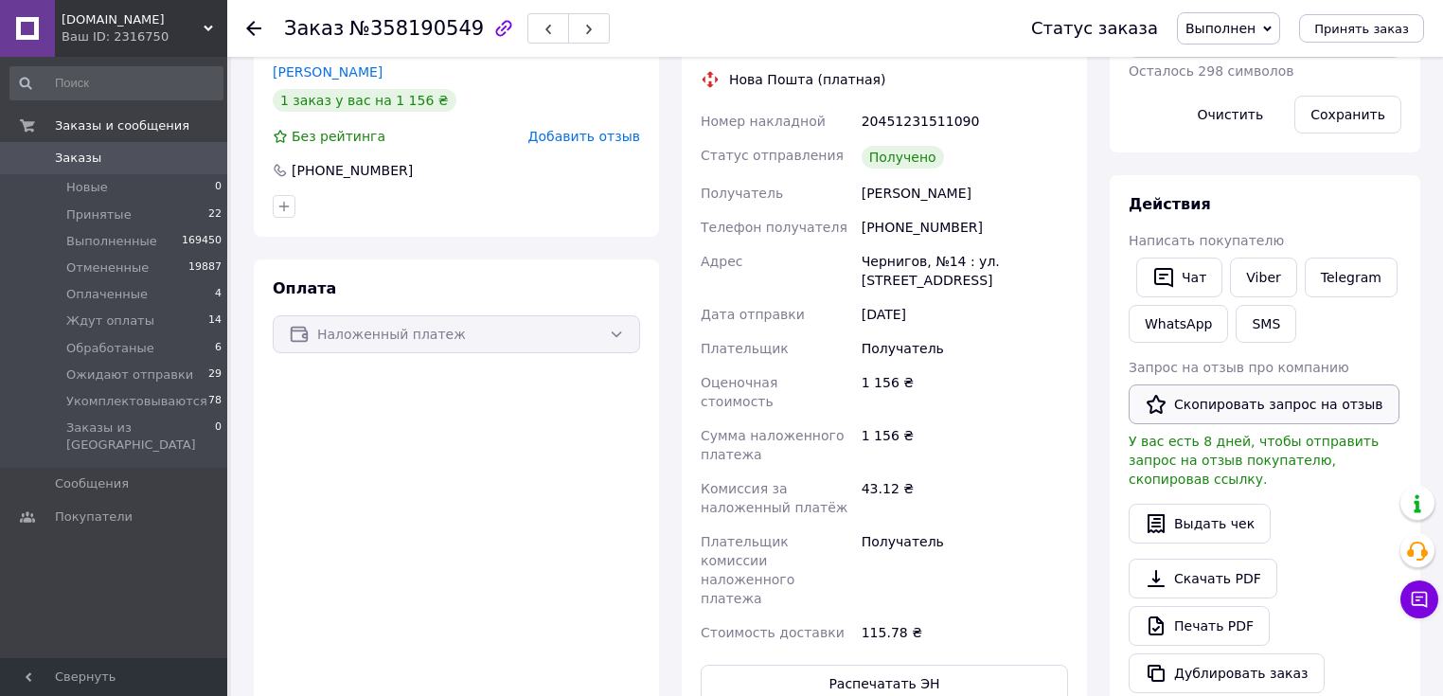
click at [1231, 410] on button "Скопировать запрос на отзыв" at bounding box center [1264, 404] width 271 height 40
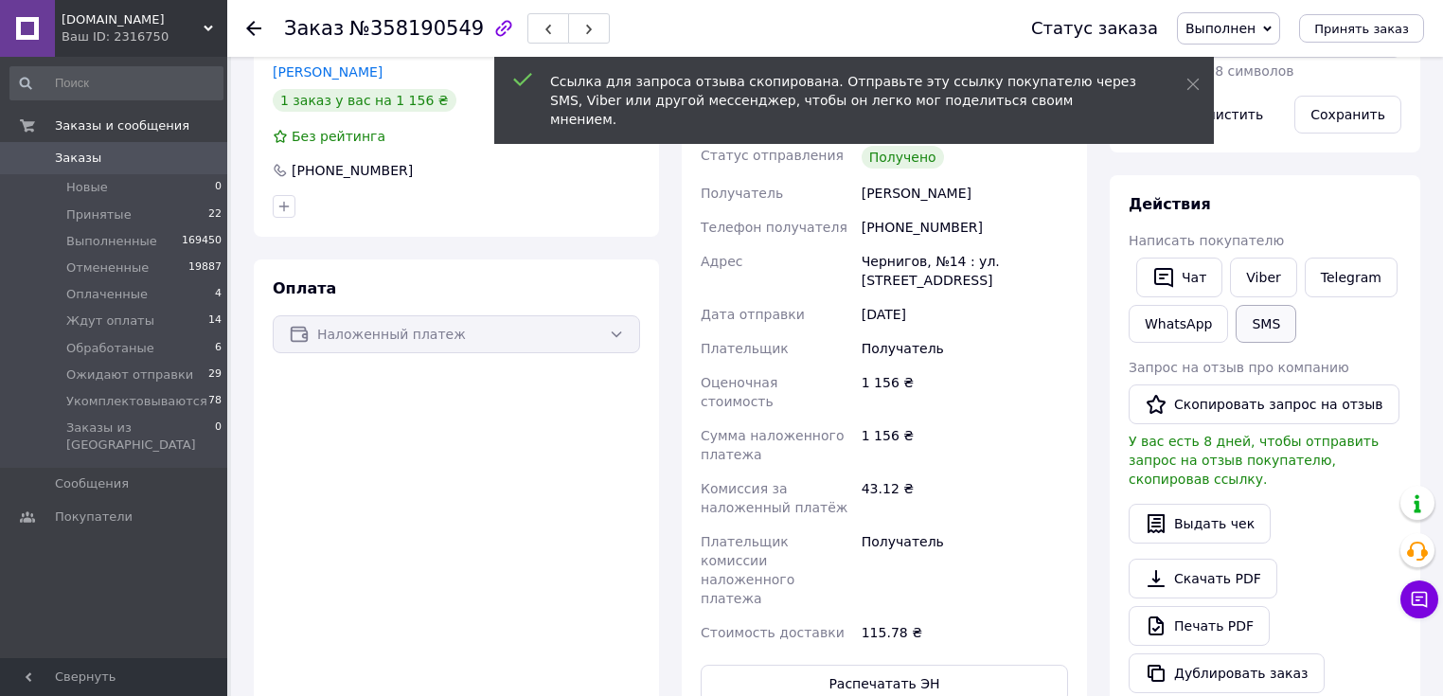
click at [1267, 309] on button "SMS" at bounding box center [1266, 324] width 61 height 38
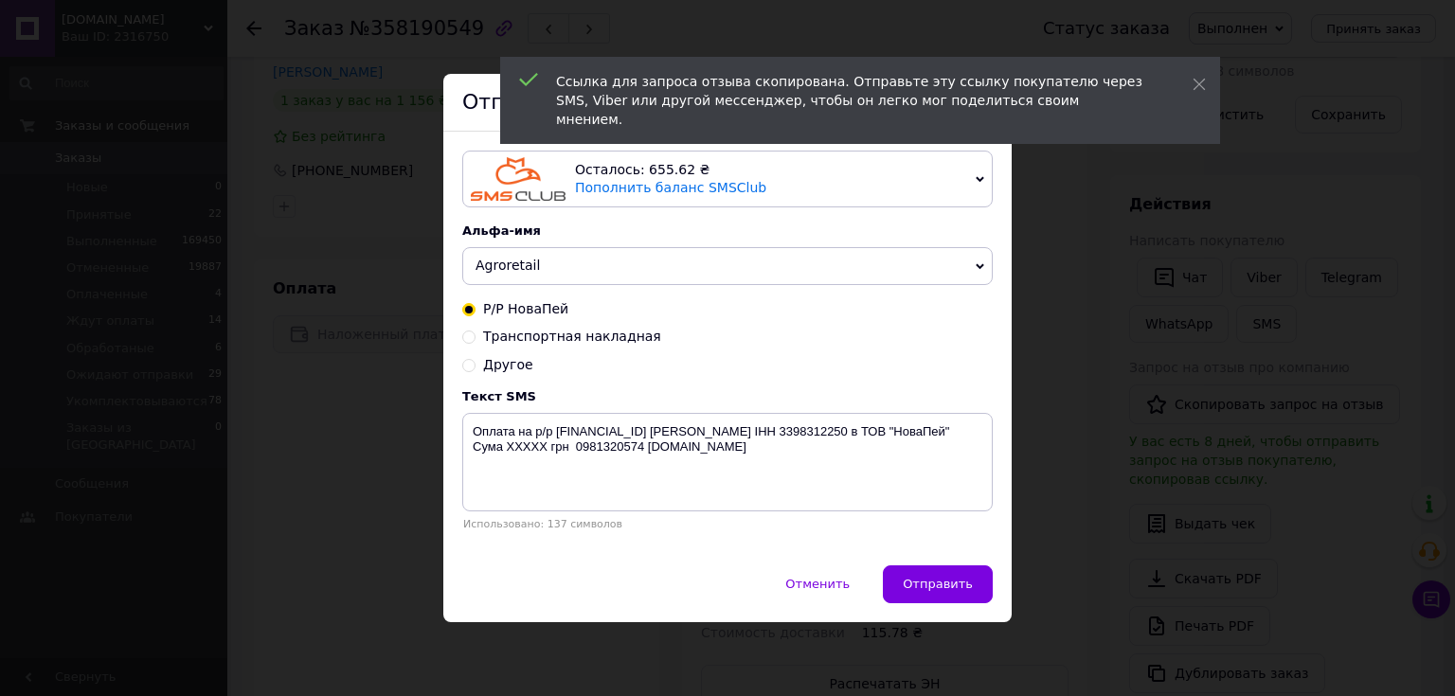
click at [504, 362] on span "Другое" at bounding box center [508, 364] width 50 height 15
click at [475, 362] on input "Другое" at bounding box center [468, 363] width 13 height 13
radio input "true"
radio input "false"
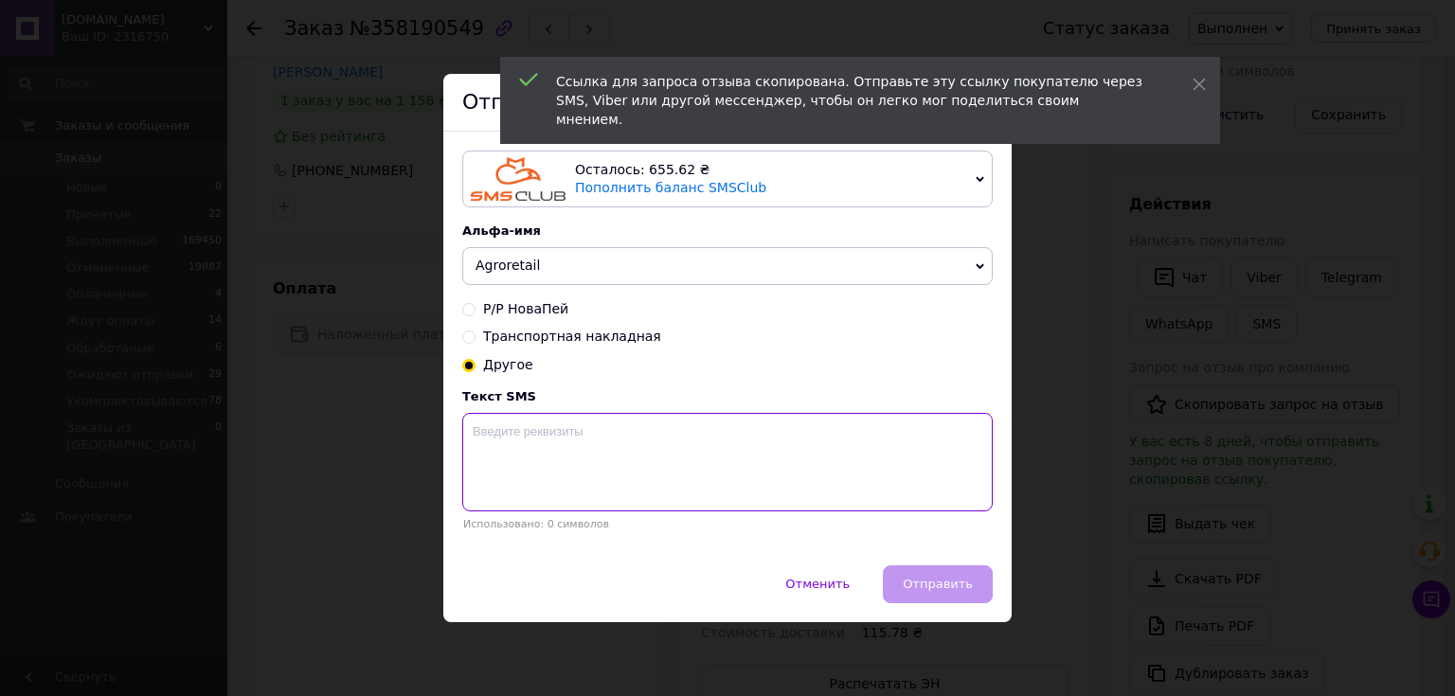
drag, startPoint x: 769, startPoint y: 462, endPoint x: 803, endPoint y: 480, distance: 38.5
click at [777, 458] on textarea at bounding box center [727, 462] width 530 height 98
paste textarea "https://prom.ua/s/zbpxHhiS0pK"
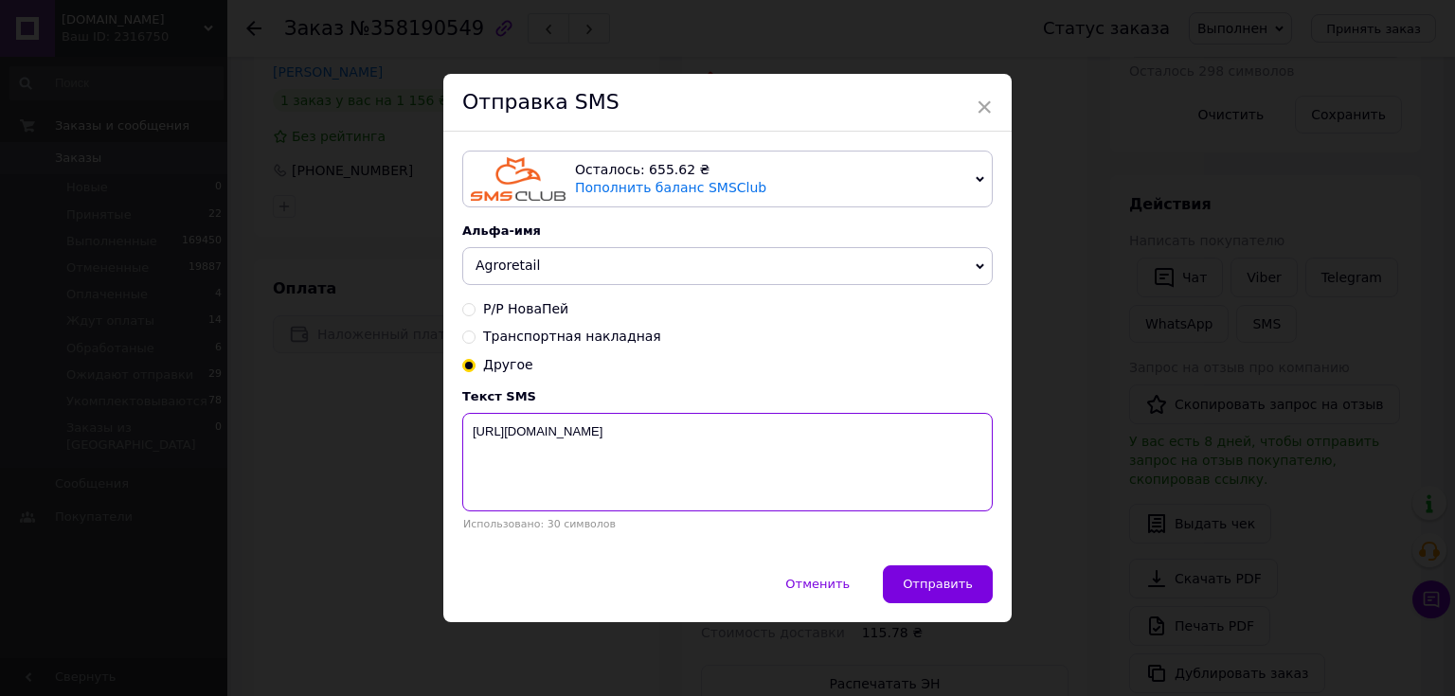
paste textarea "Будемо вдячні за Ваш відгук про нашу співпрацю. Інтернет-магазин Agroretail"
type textarea "https://prom.ua/s/zbpxHhiS0pK Будемо вдячні за Ваш відгук про нашу співпрацю. І…"
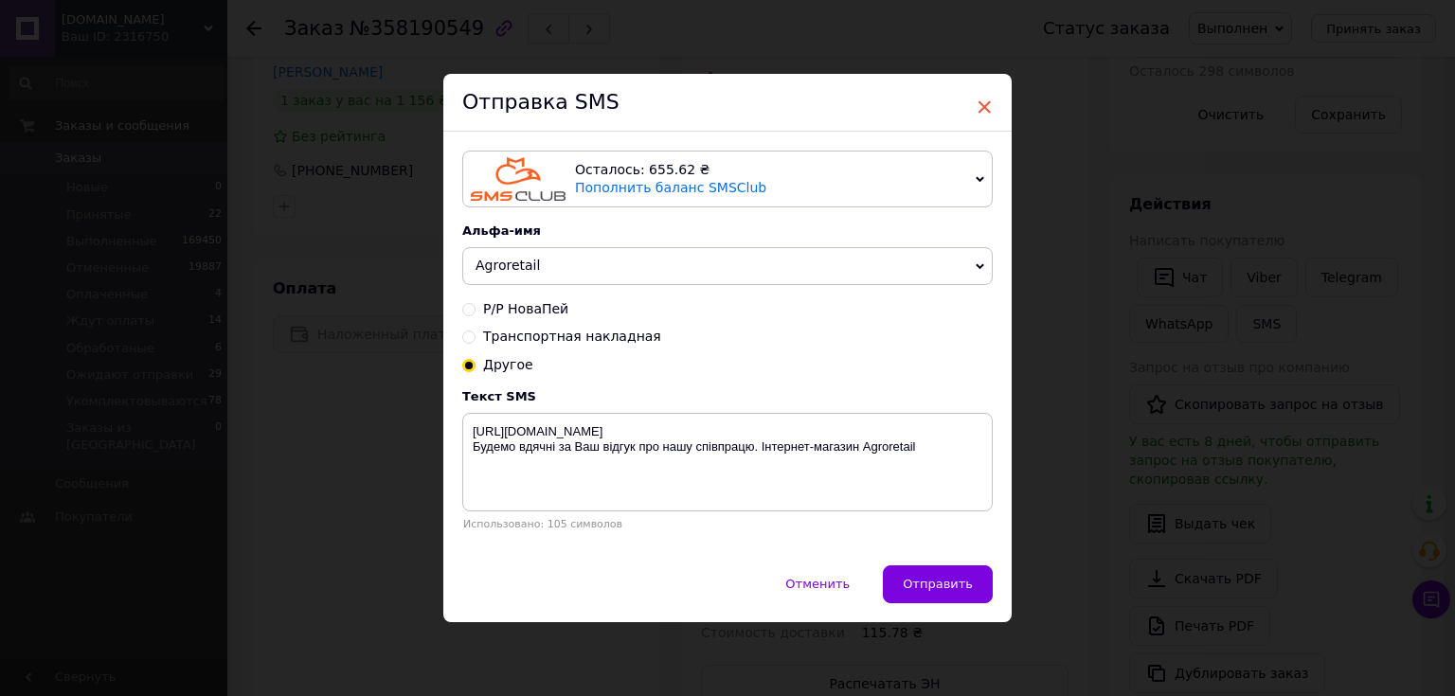
click at [983, 102] on span "×" at bounding box center [983, 107] width 17 height 32
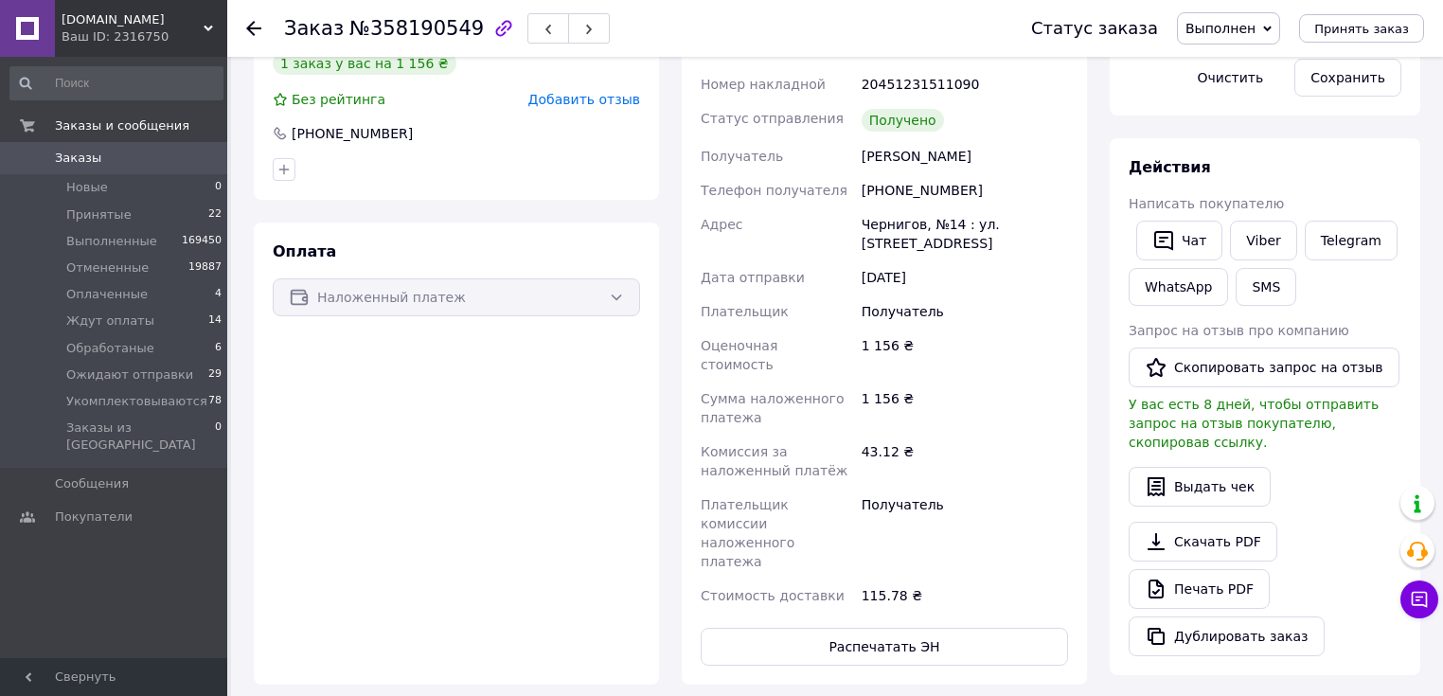
scroll to position [455, 0]
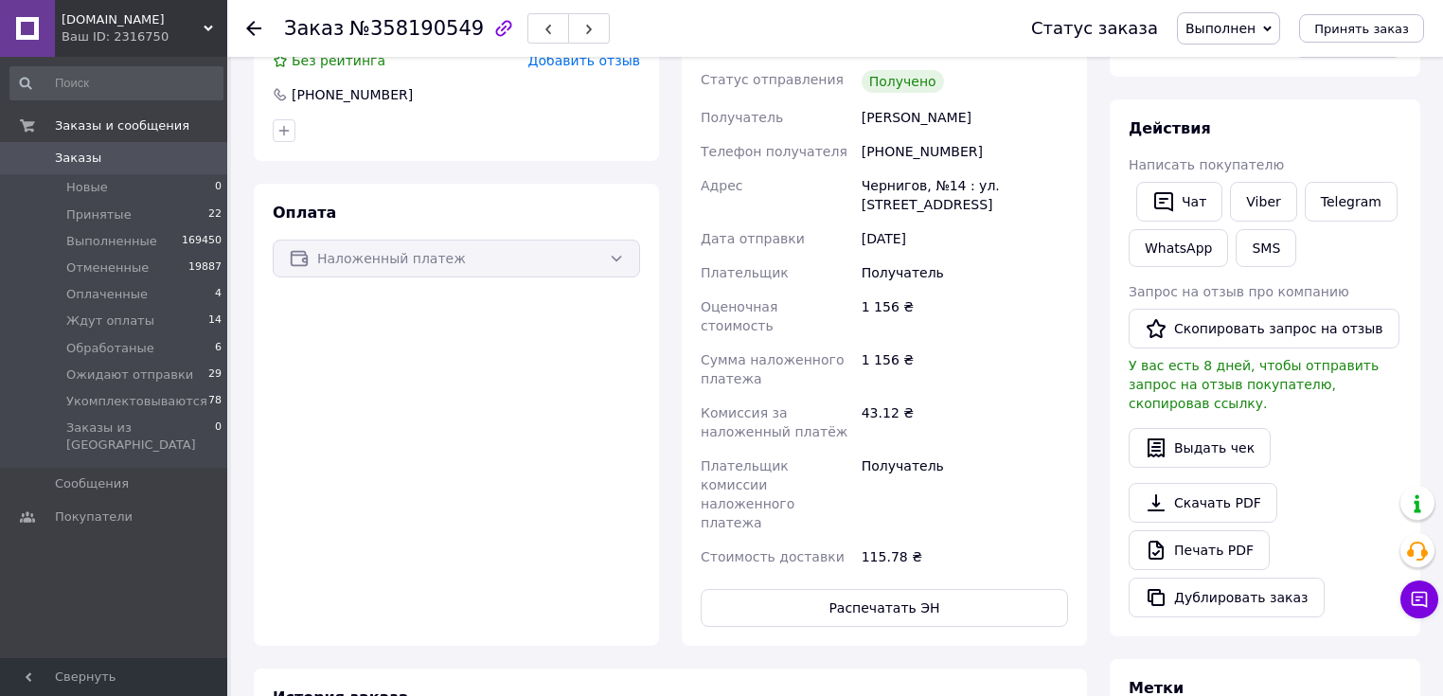
click at [1348, 265] on div "Чат Viber Telegram WhatsApp SMS" at bounding box center [1265, 224] width 280 height 93
click at [1323, 334] on button "Скопировать запрос на отзыв" at bounding box center [1264, 329] width 271 height 40
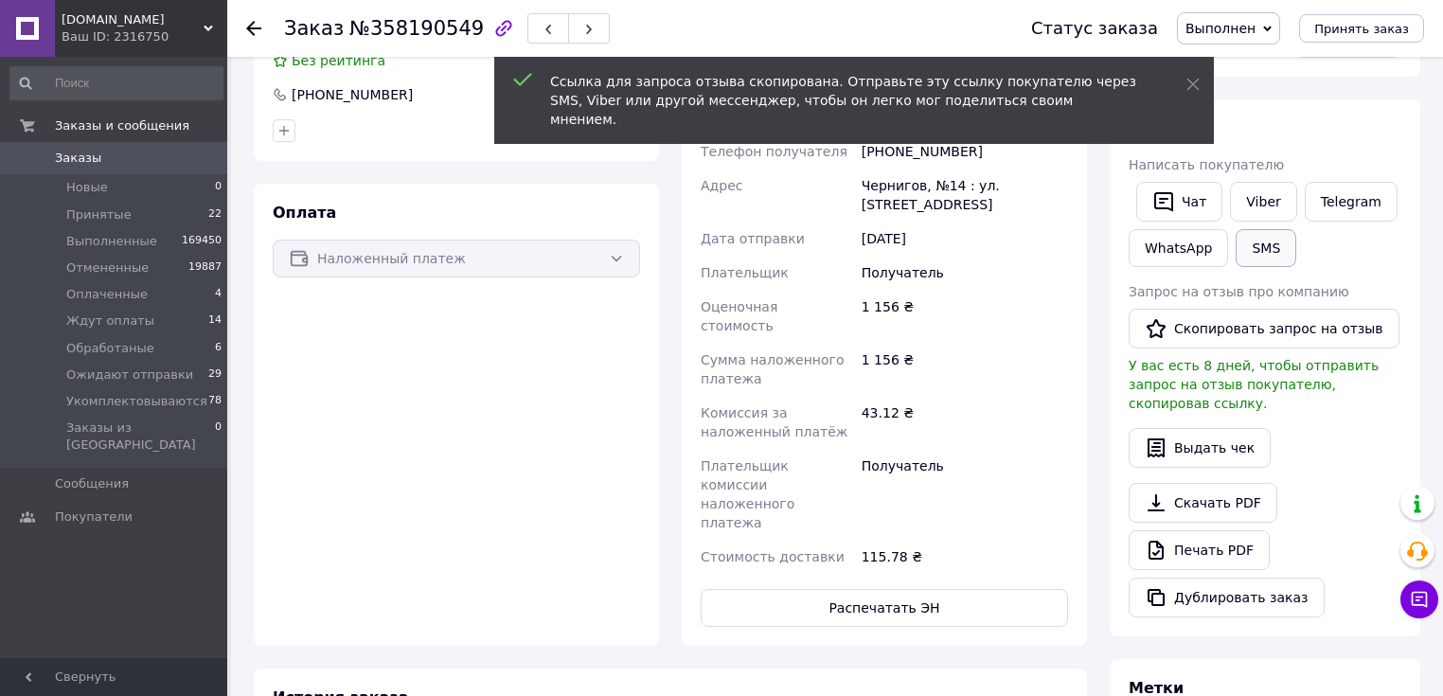
click at [1266, 250] on button "SMS" at bounding box center [1266, 248] width 61 height 38
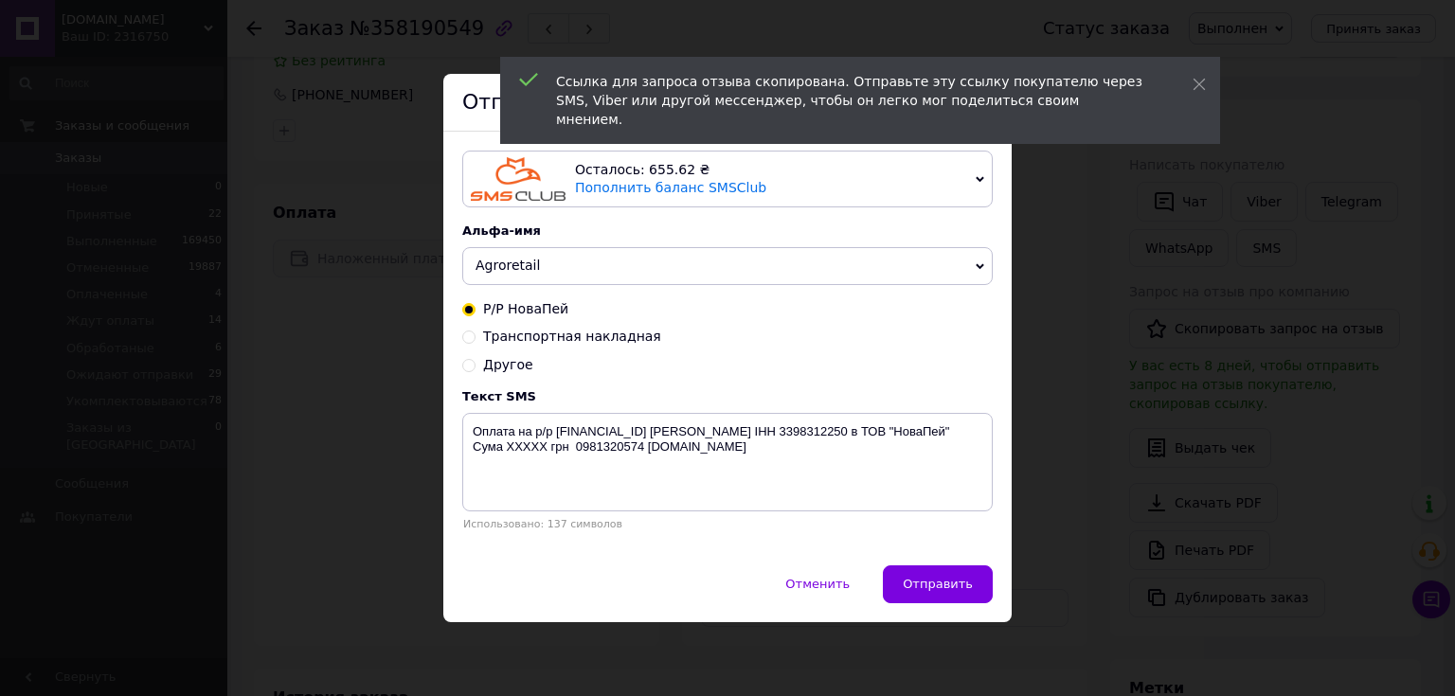
click at [507, 368] on span "Другое" at bounding box center [508, 364] width 50 height 15
click at [475, 368] on input "Другое" at bounding box center [468, 363] width 13 height 13
radio input "true"
radio input "false"
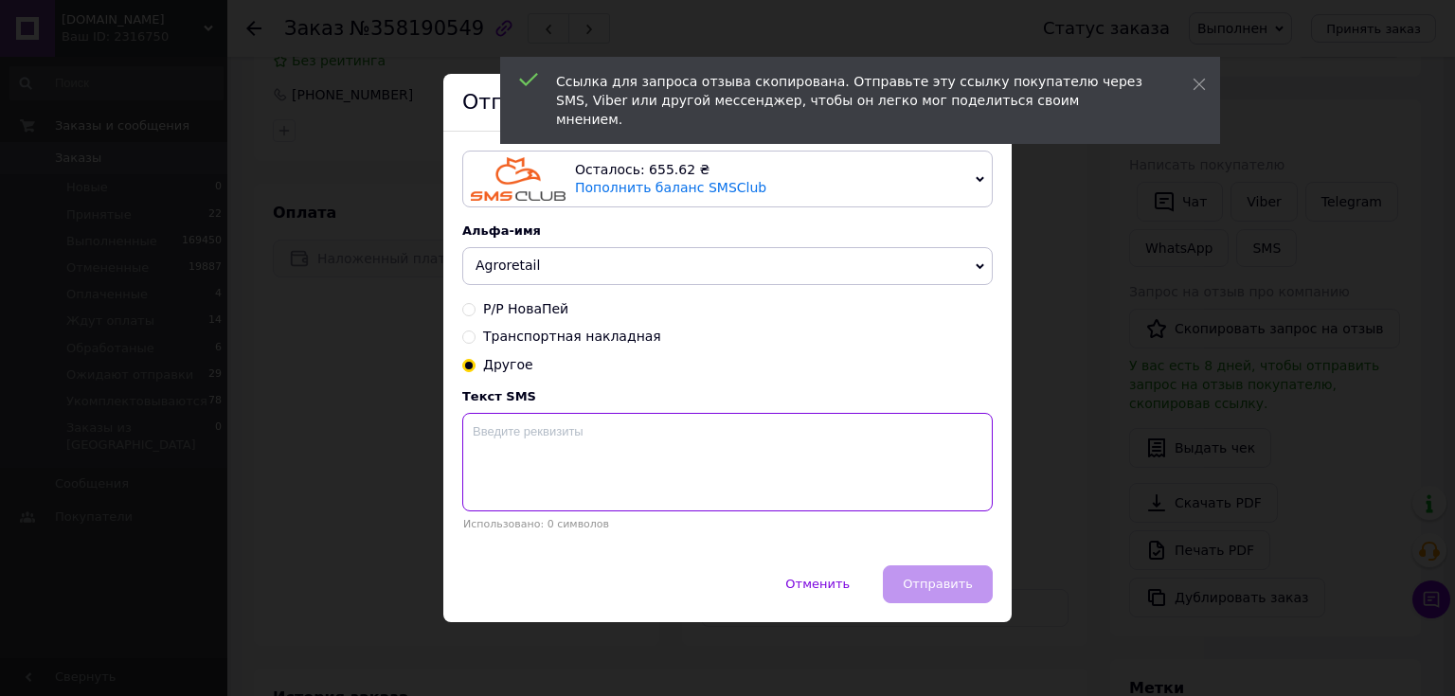
click at [527, 448] on textarea at bounding box center [727, 462] width 530 height 98
paste textarea "https://prom.ua/s/zbpxHhiS0pK"
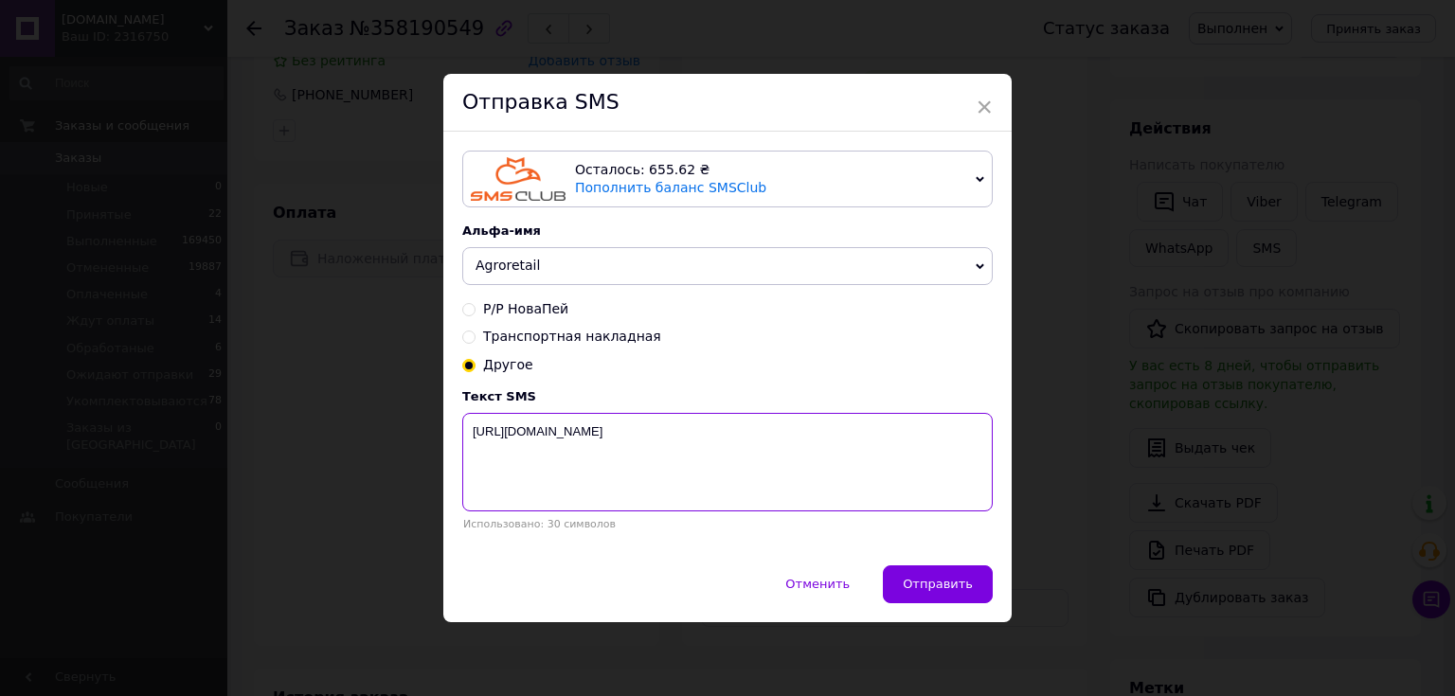
paste textarea "Будемо вдячні за Ваш відгук про нашу співпрацю. Інтернет-магазин Agroretail"
type textarea "https://prom.ua/s/zbpxHhiS0pK Будемо вдячні за Ваш відгук про нашу співпрацю. І…"
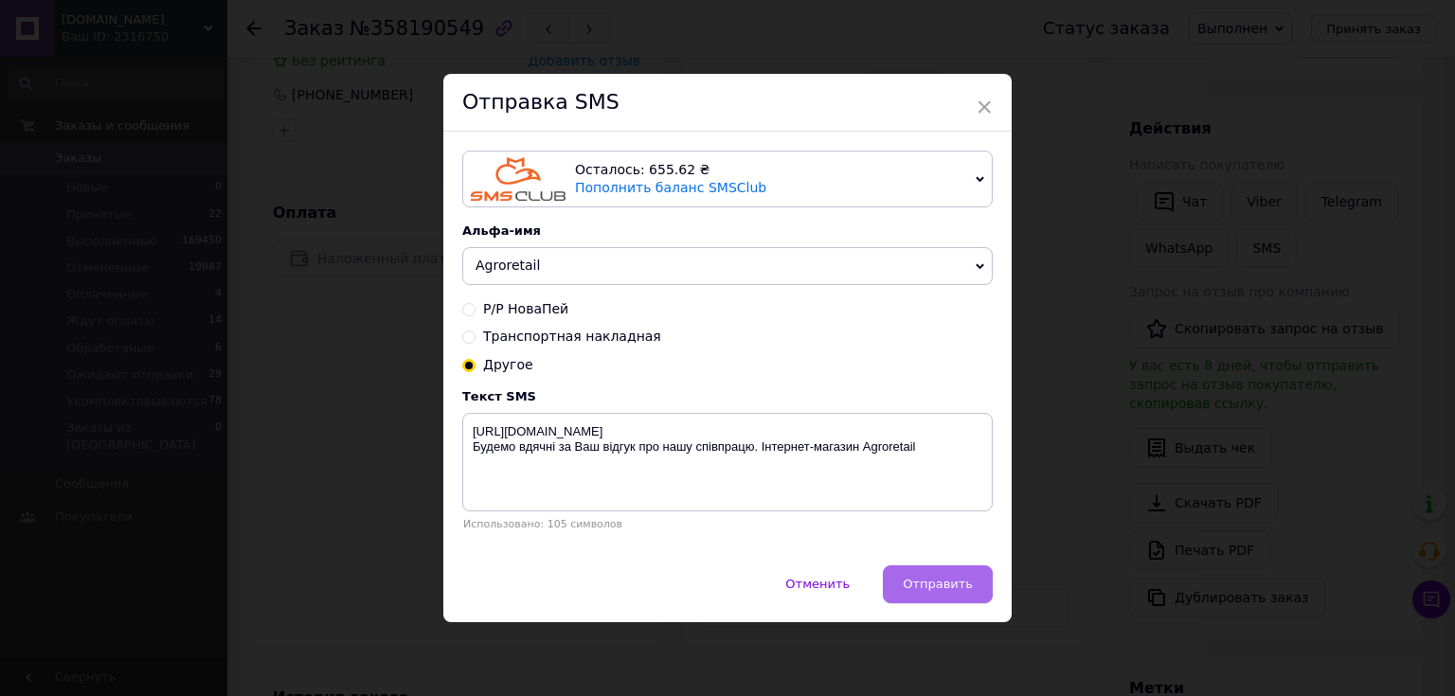
click at [940, 591] on span "Отправить" at bounding box center [937, 584] width 70 height 14
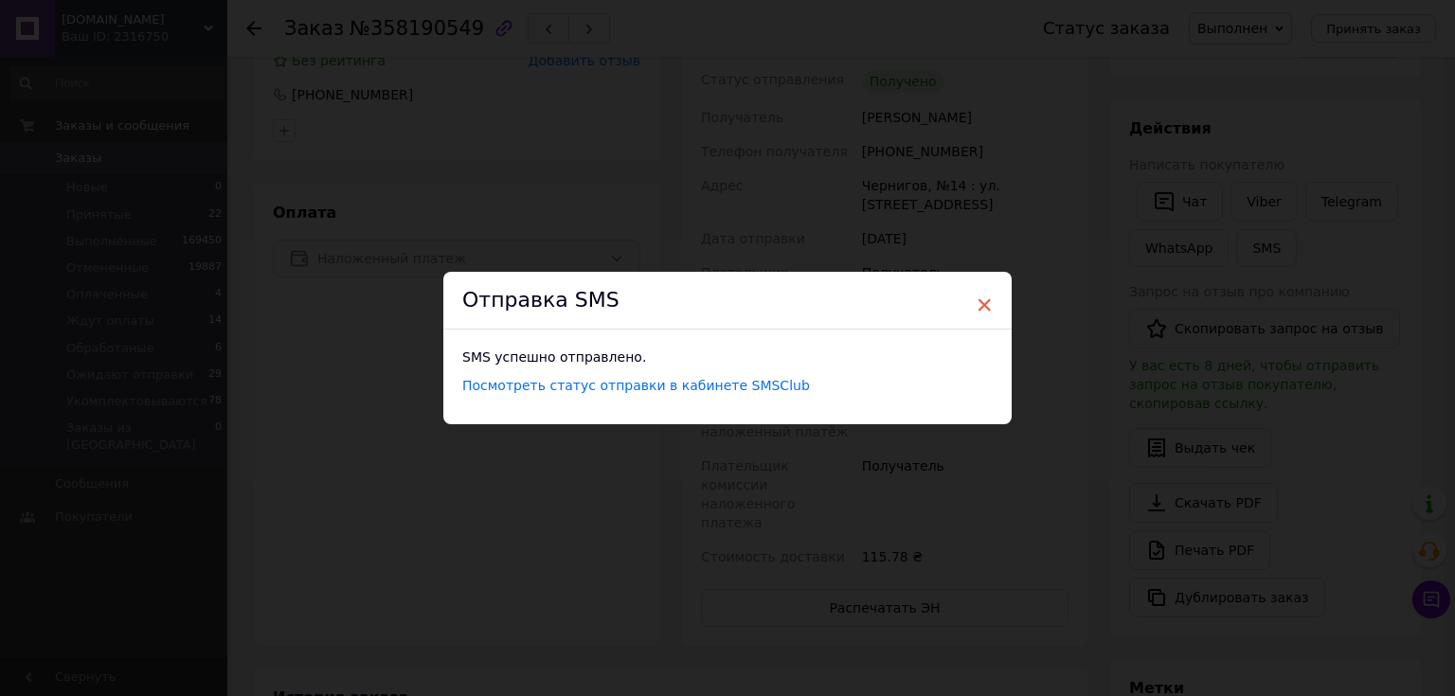
click at [982, 302] on span "×" at bounding box center [983, 305] width 17 height 32
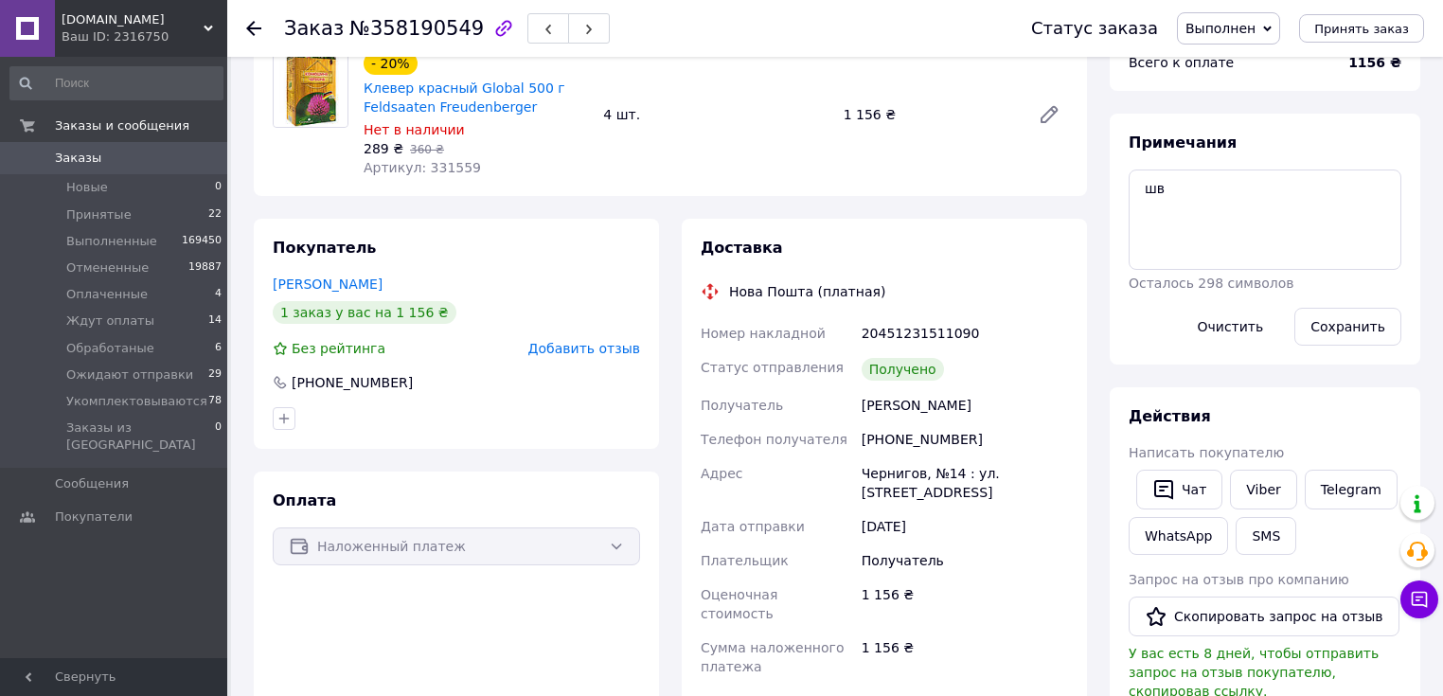
scroll to position [0, 0]
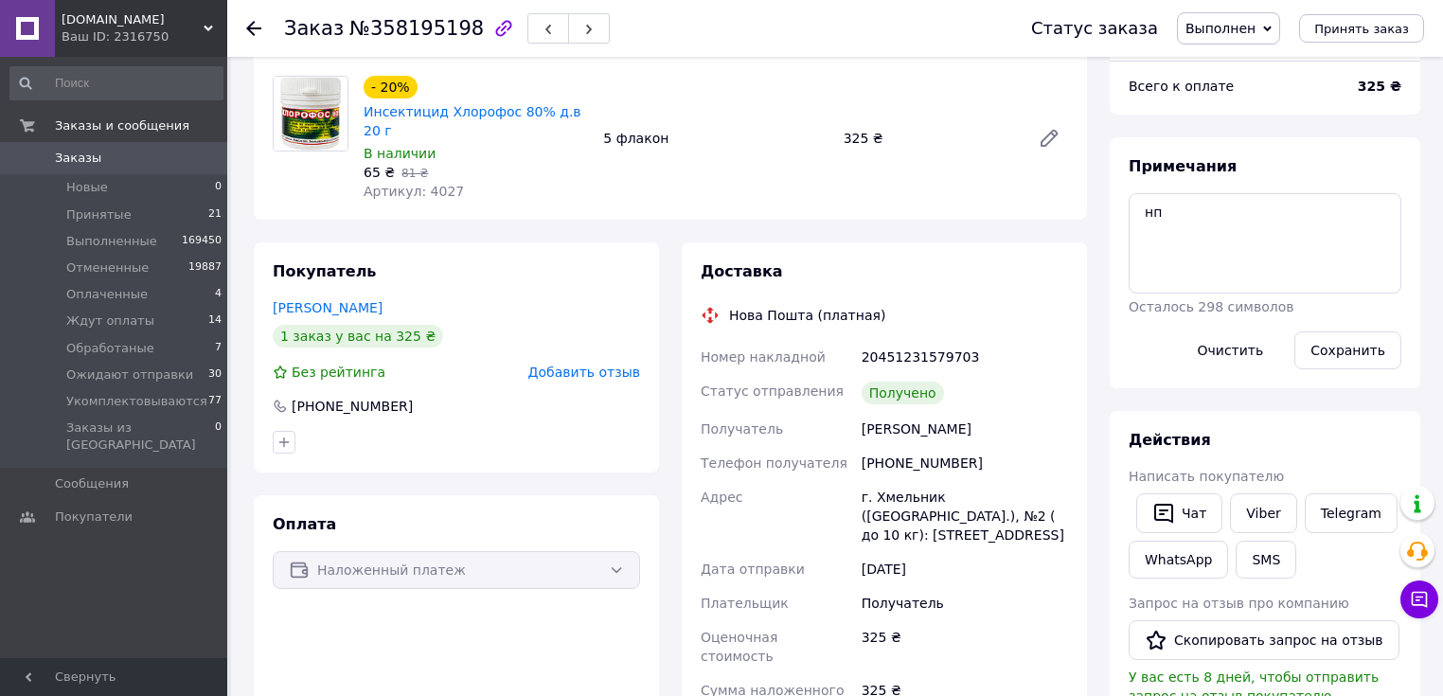
scroll to position [243, 0]
drag, startPoint x: 979, startPoint y: 447, endPoint x: 884, endPoint y: 451, distance: 94.8
click at [884, 451] on div "[PHONE_NUMBER]" at bounding box center [965, 463] width 214 height 34
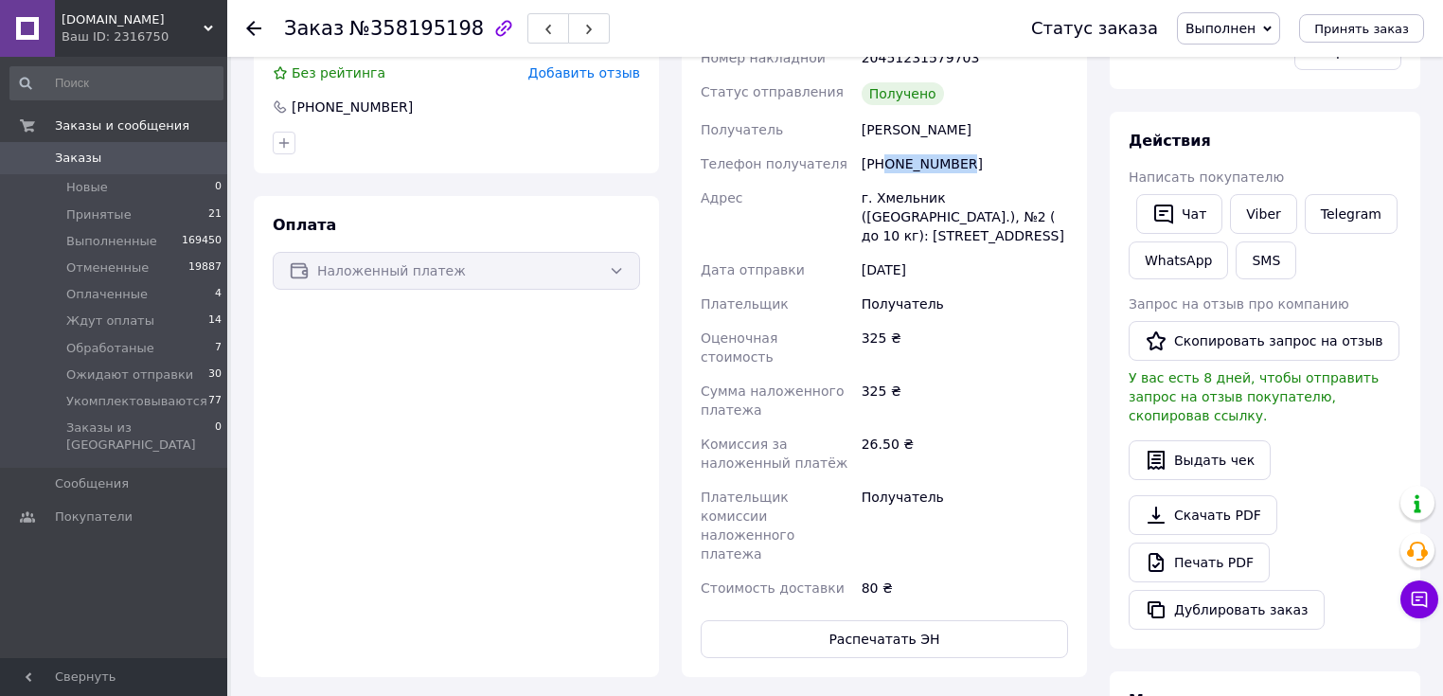
scroll to position [227, 0]
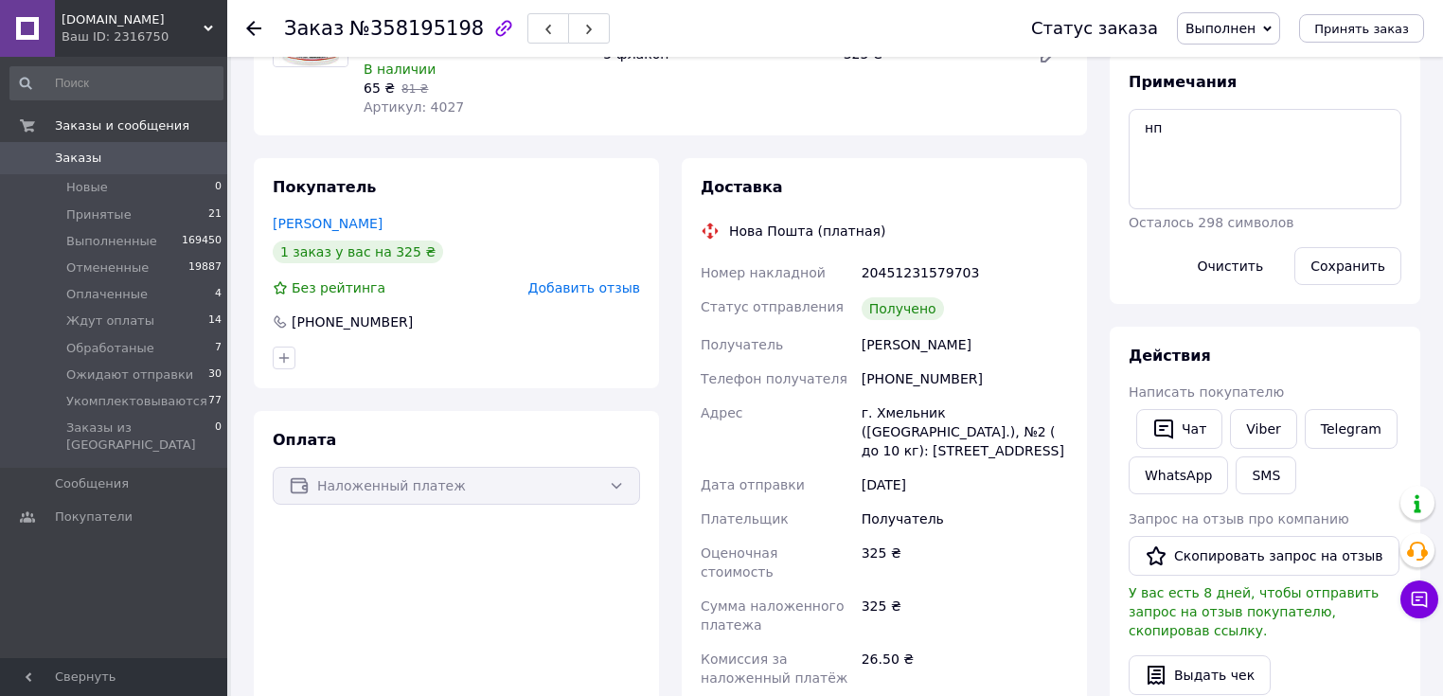
click at [962, 502] on div "Получатель" at bounding box center [965, 519] width 214 height 34
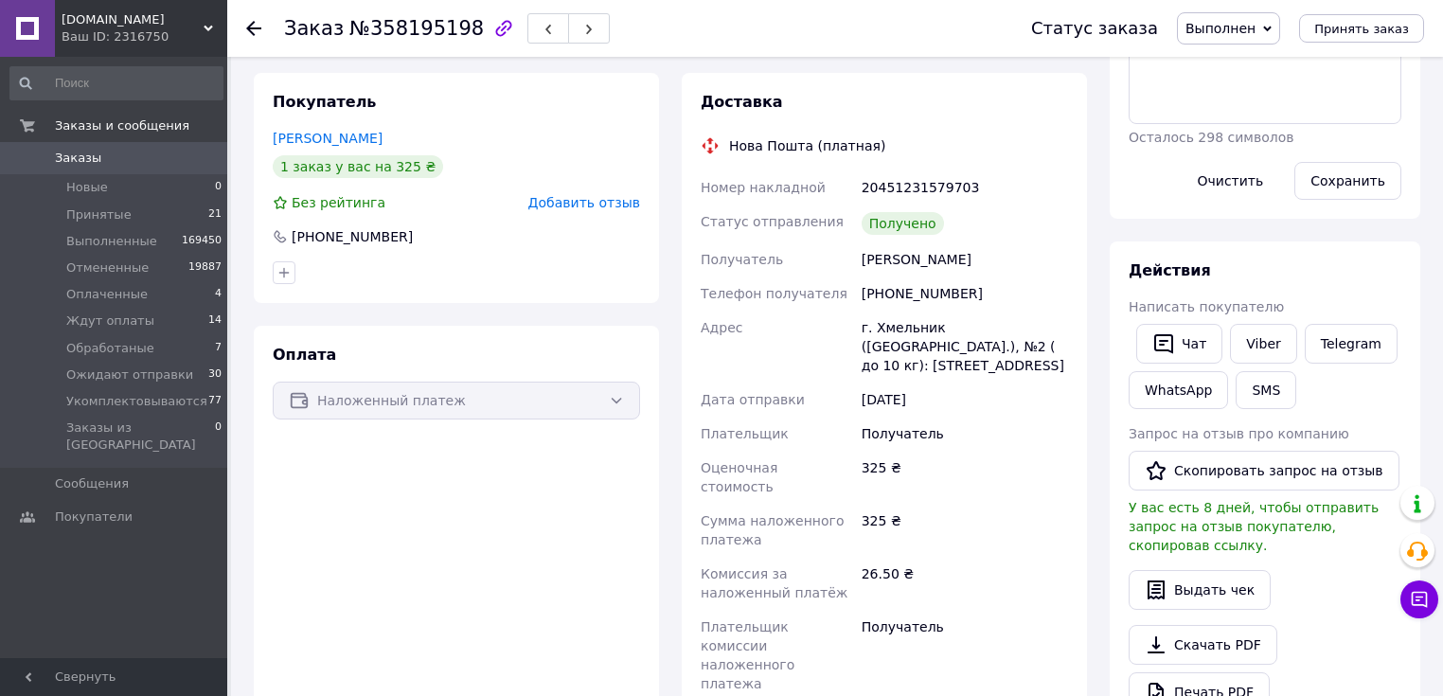
scroll to position [455, 0]
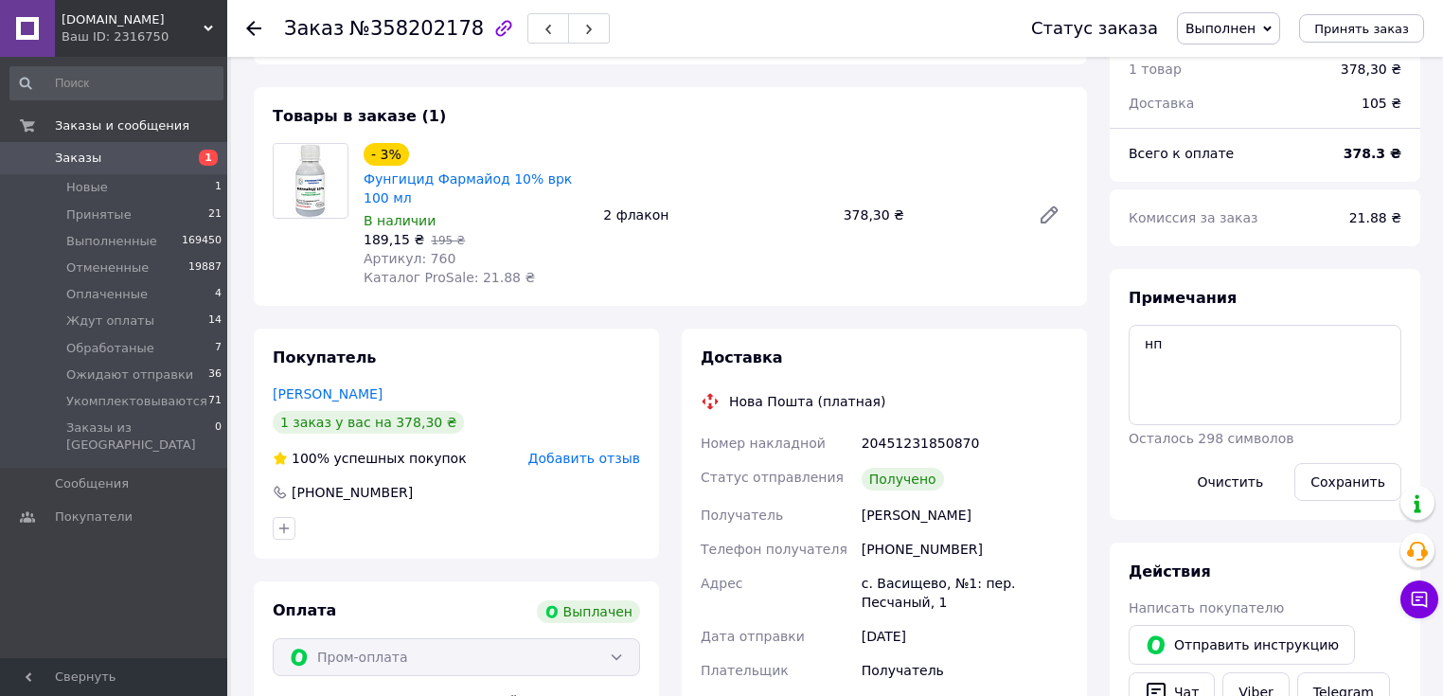
scroll to position [379, 0]
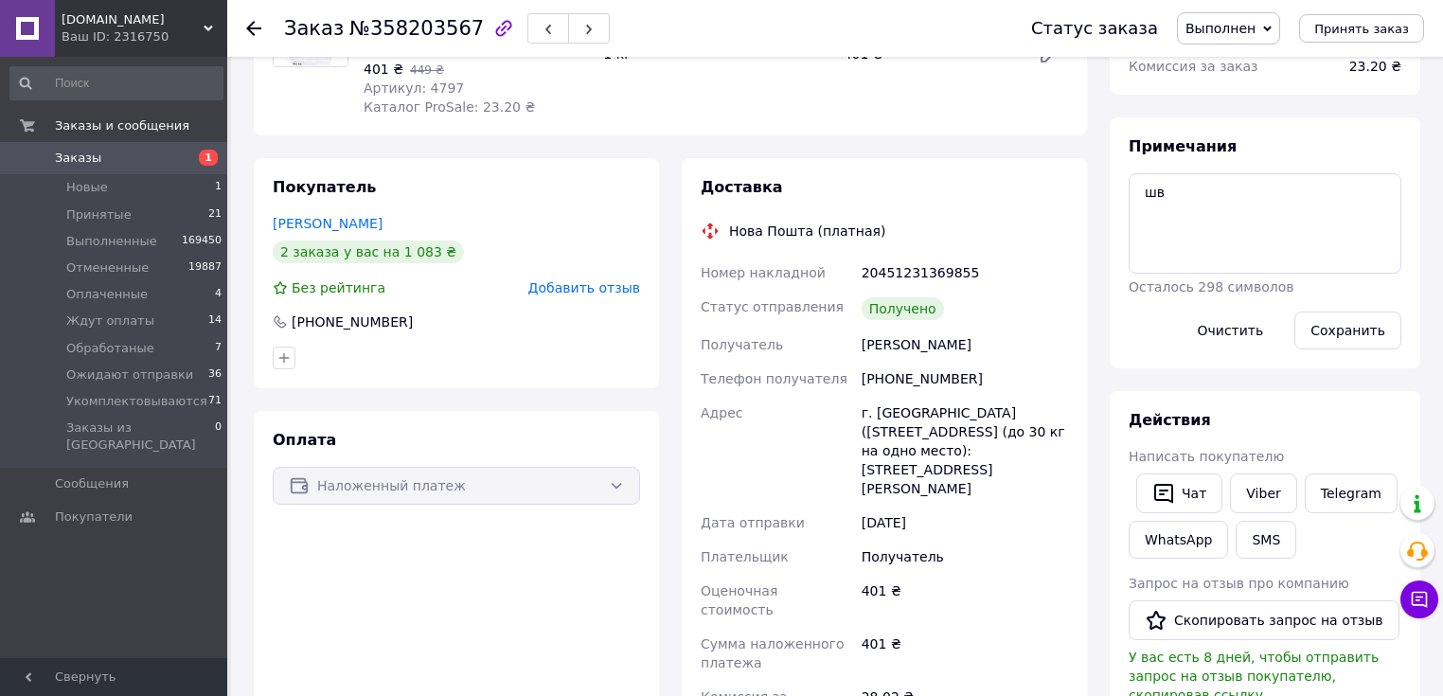
scroll to position [262, 0]
drag, startPoint x: 988, startPoint y: 354, endPoint x: 885, endPoint y: 359, distance: 102.4
click at [885, 362] on div "[PHONE_NUMBER]" at bounding box center [965, 379] width 214 height 34
click at [951, 574] on div "401 ₴" at bounding box center [965, 600] width 214 height 53
click at [965, 406] on div "г. [GEOGRAPHIC_DATA] ([STREET_ADDRESS] (до 30 кг на одно место): [STREET_ADDRES…" at bounding box center [965, 451] width 214 height 110
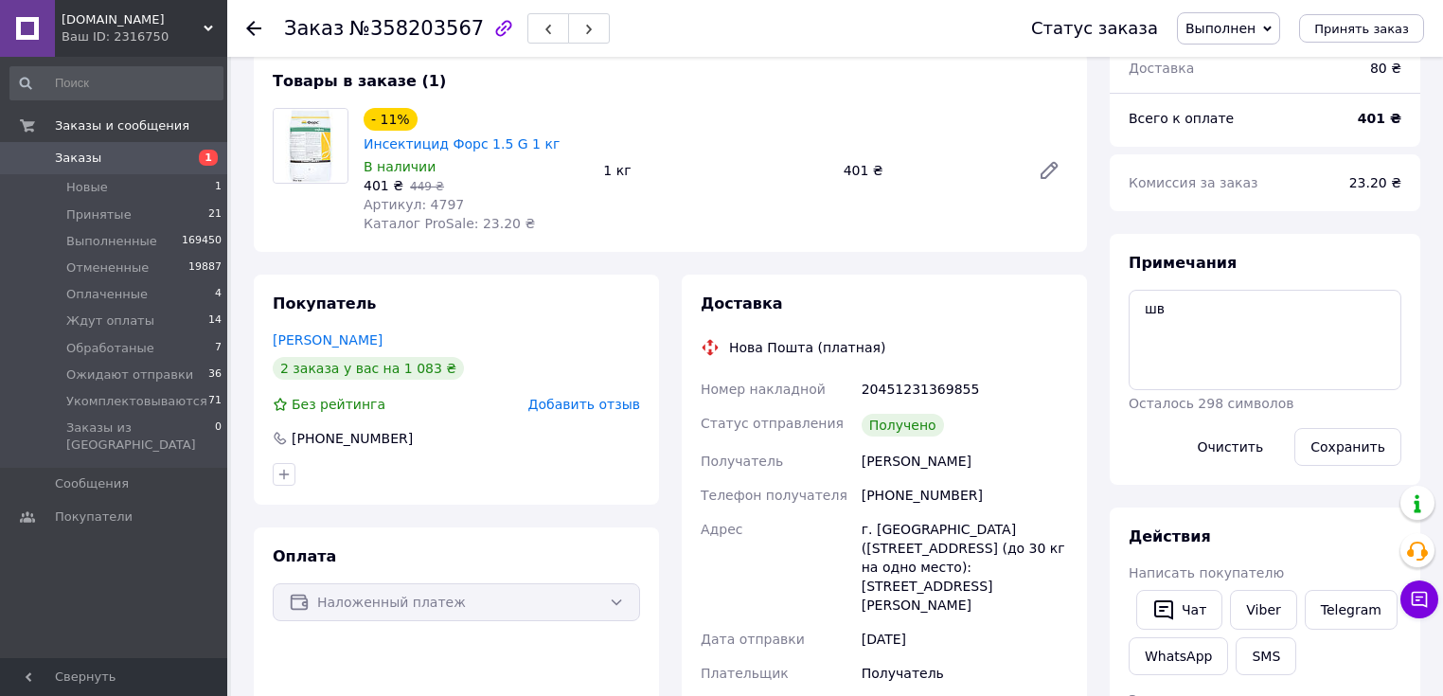
scroll to position [303, 0]
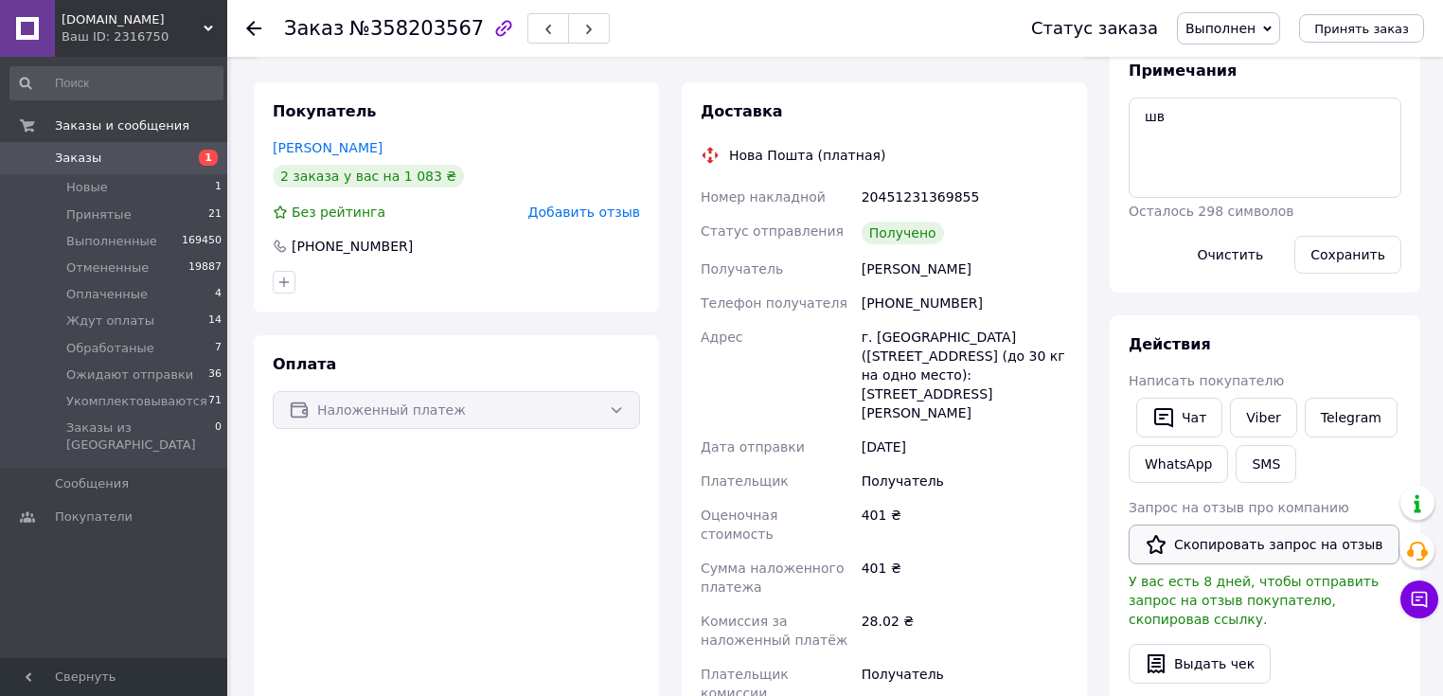
click at [1277, 552] on button "Скопировать запрос на отзыв" at bounding box center [1264, 545] width 271 height 40
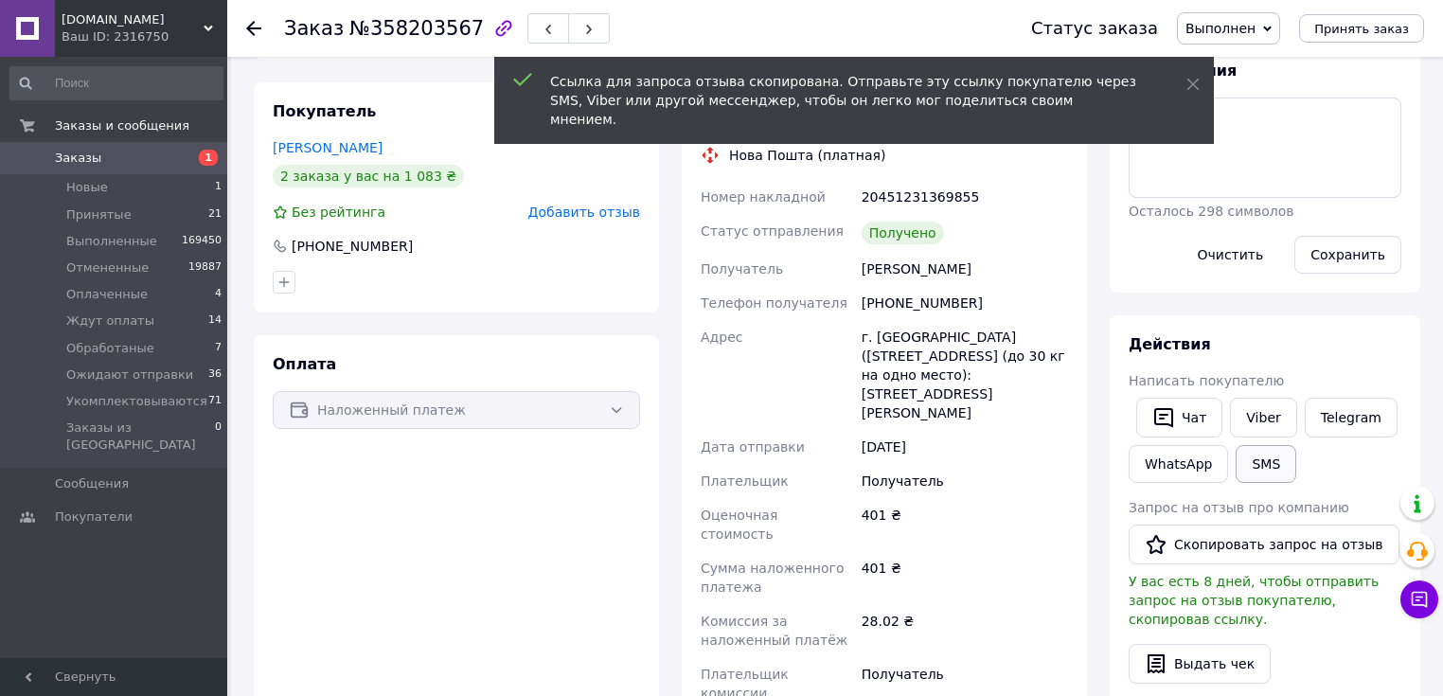
click at [1251, 463] on button "SMS" at bounding box center [1266, 464] width 61 height 38
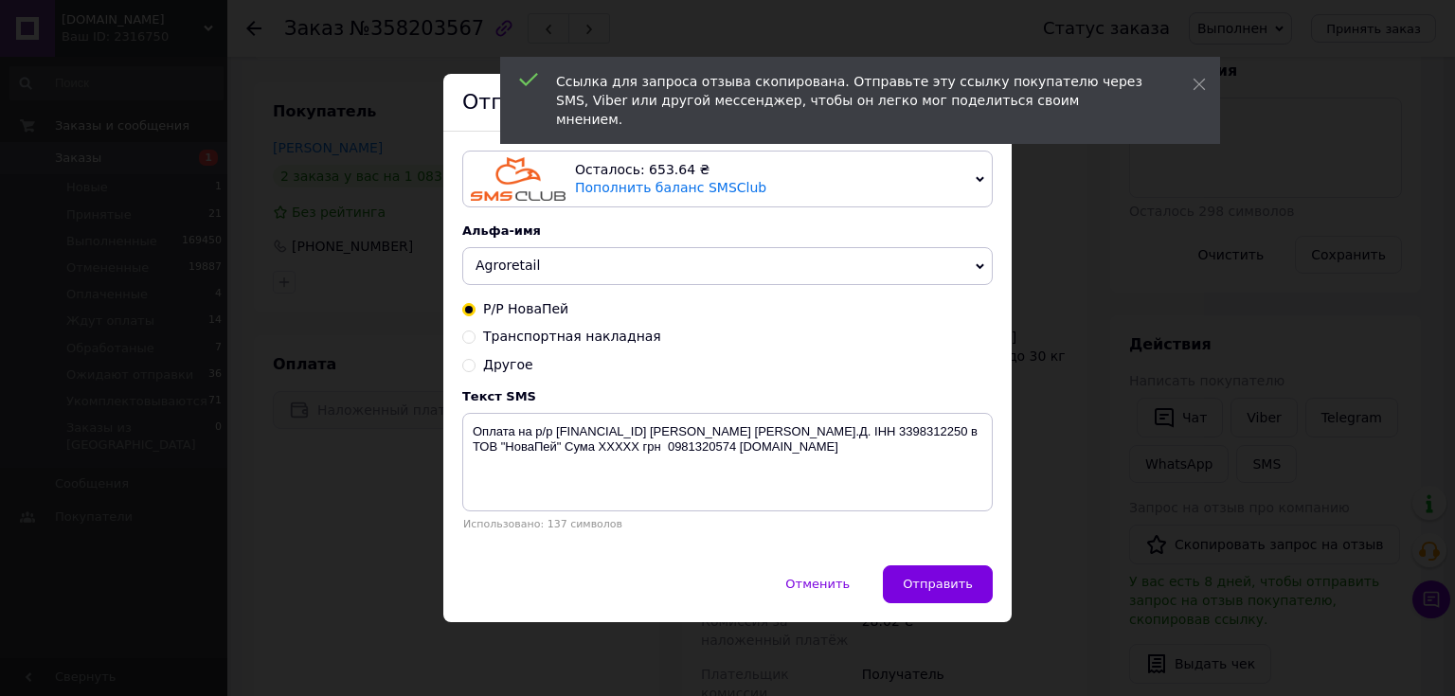
drag, startPoint x: 501, startPoint y: 366, endPoint x: 507, endPoint y: 380, distance: 15.3
click at [502, 366] on span "Другое" at bounding box center [508, 364] width 50 height 15
click at [475, 366] on input "Другое" at bounding box center [468, 363] width 13 height 13
radio input "true"
radio input "false"
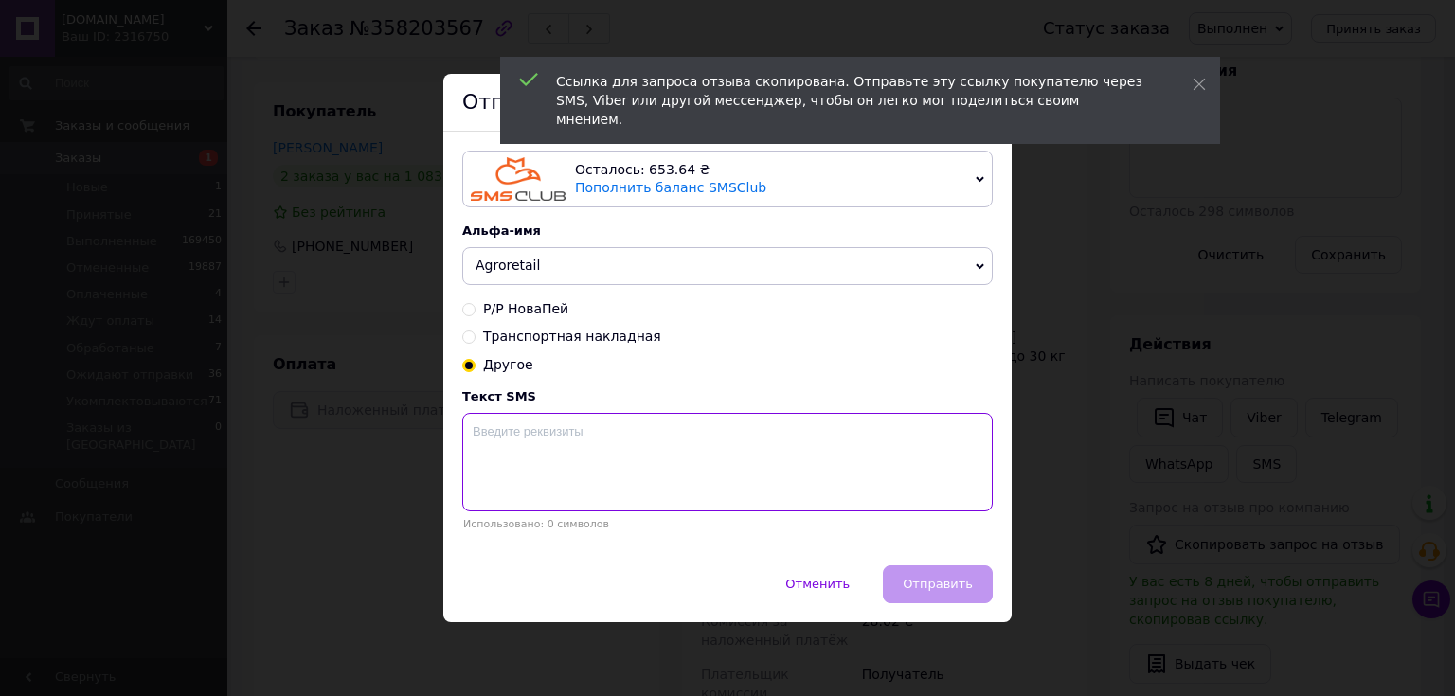
click at [532, 437] on textarea at bounding box center [727, 462] width 530 height 98
paste textarea "[URL][DOMAIN_NAME]"
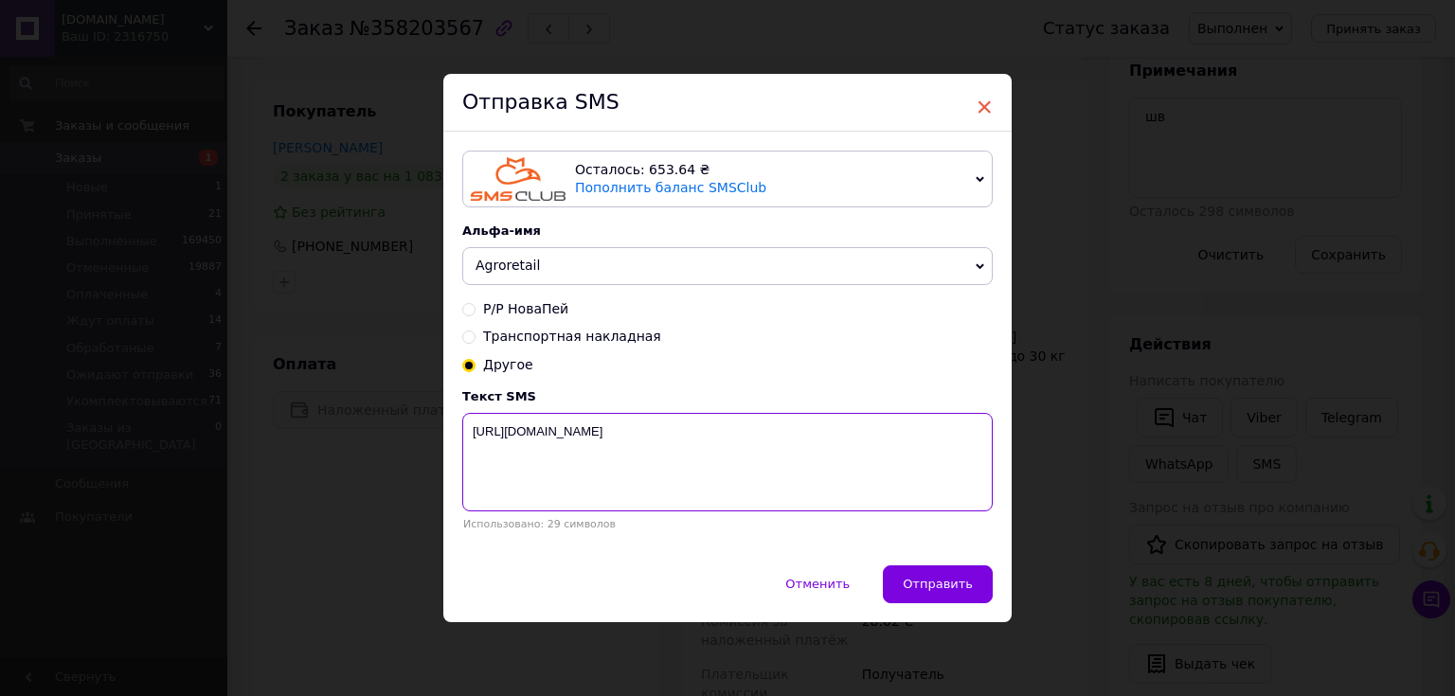
type textarea "[URL][DOMAIN_NAME]"
drag, startPoint x: 981, startPoint y: 99, endPoint x: 972, endPoint y: 102, distance: 9.9
click at [981, 98] on span "×" at bounding box center [983, 107] width 17 height 32
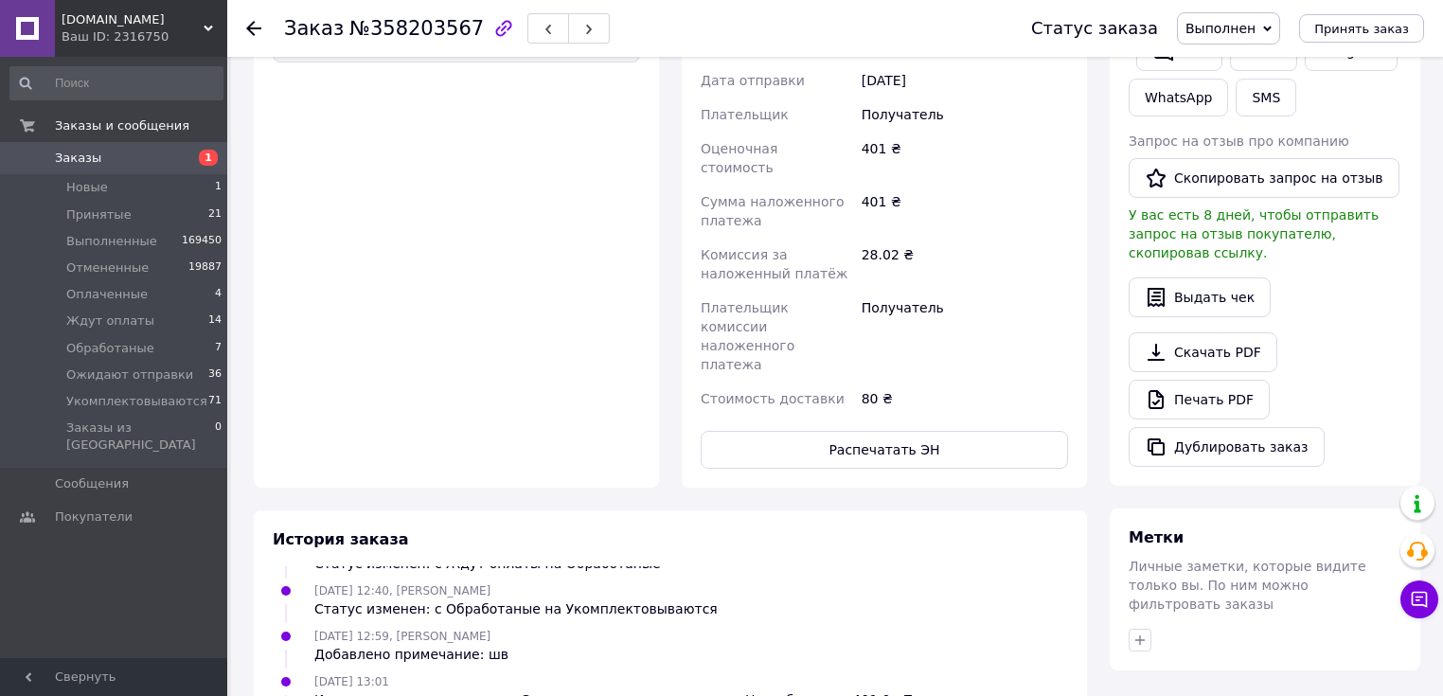
scroll to position [455, 0]
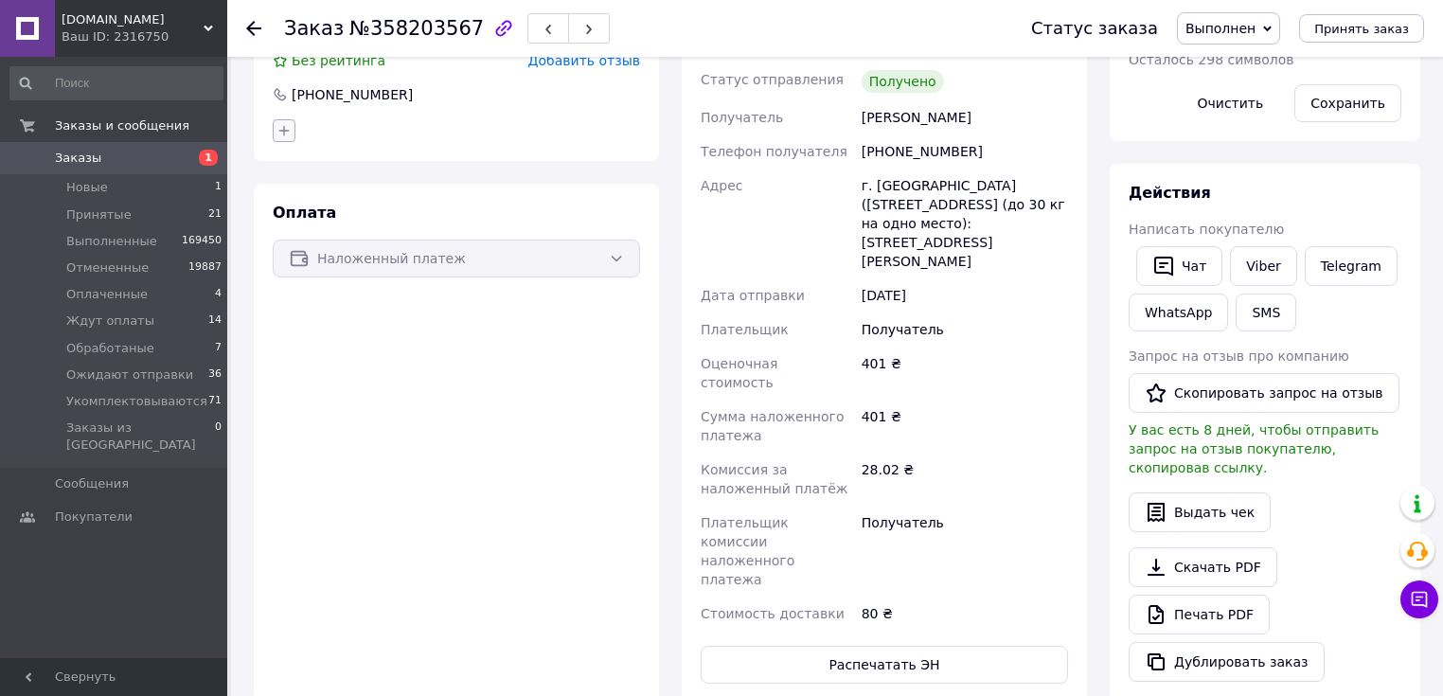
click at [287, 123] on icon "button" at bounding box center [284, 130] width 15 height 15
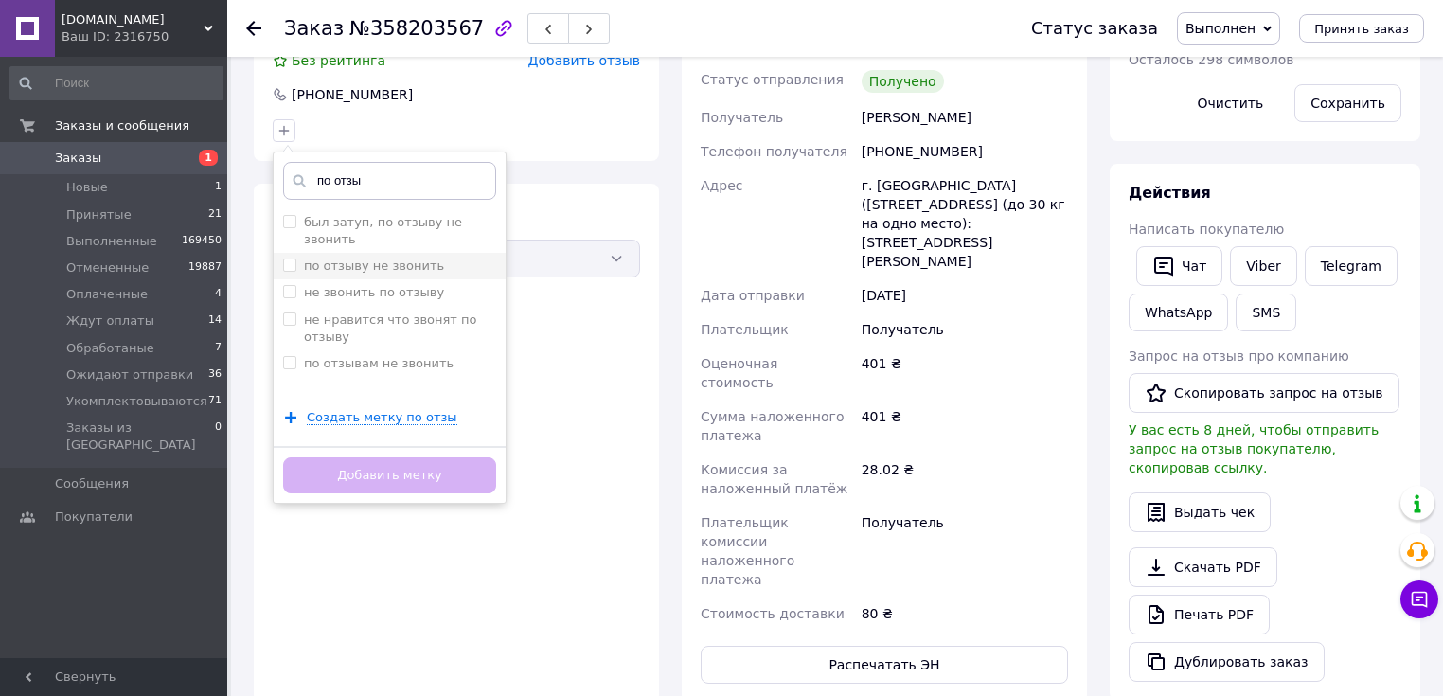
type input "по отзы"
drag, startPoint x: 299, startPoint y: 230, endPoint x: 355, endPoint y: 315, distance: 101.9
click at [298, 258] on label "по отзыву не звонить" at bounding box center [363, 266] width 161 height 17
click at [295, 259] on input "по отзыву не звонить" at bounding box center [289, 265] width 12 height 12
click at [288, 259] on input "по отзыву не звонить" at bounding box center [289, 265] width 12 height 12
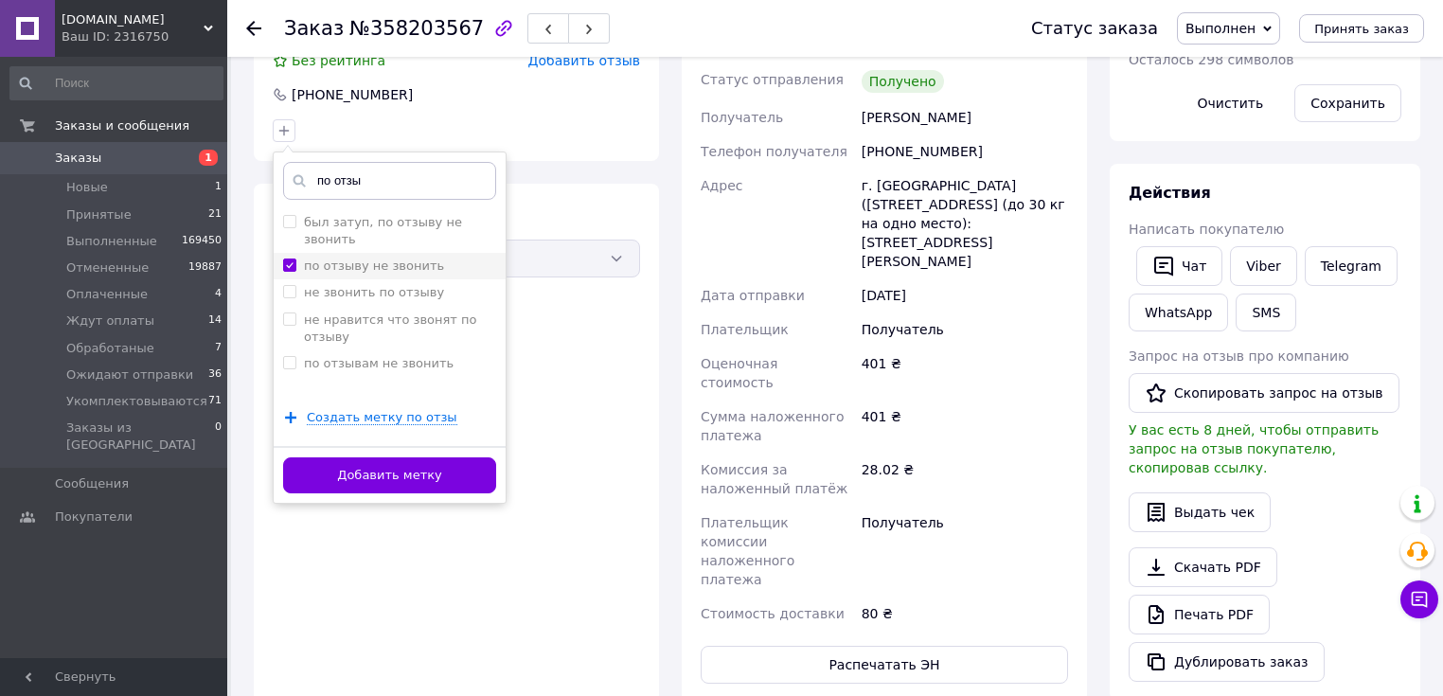
checkbox input "true"
click at [398, 457] on button "Добавить метку" at bounding box center [389, 475] width 213 height 37
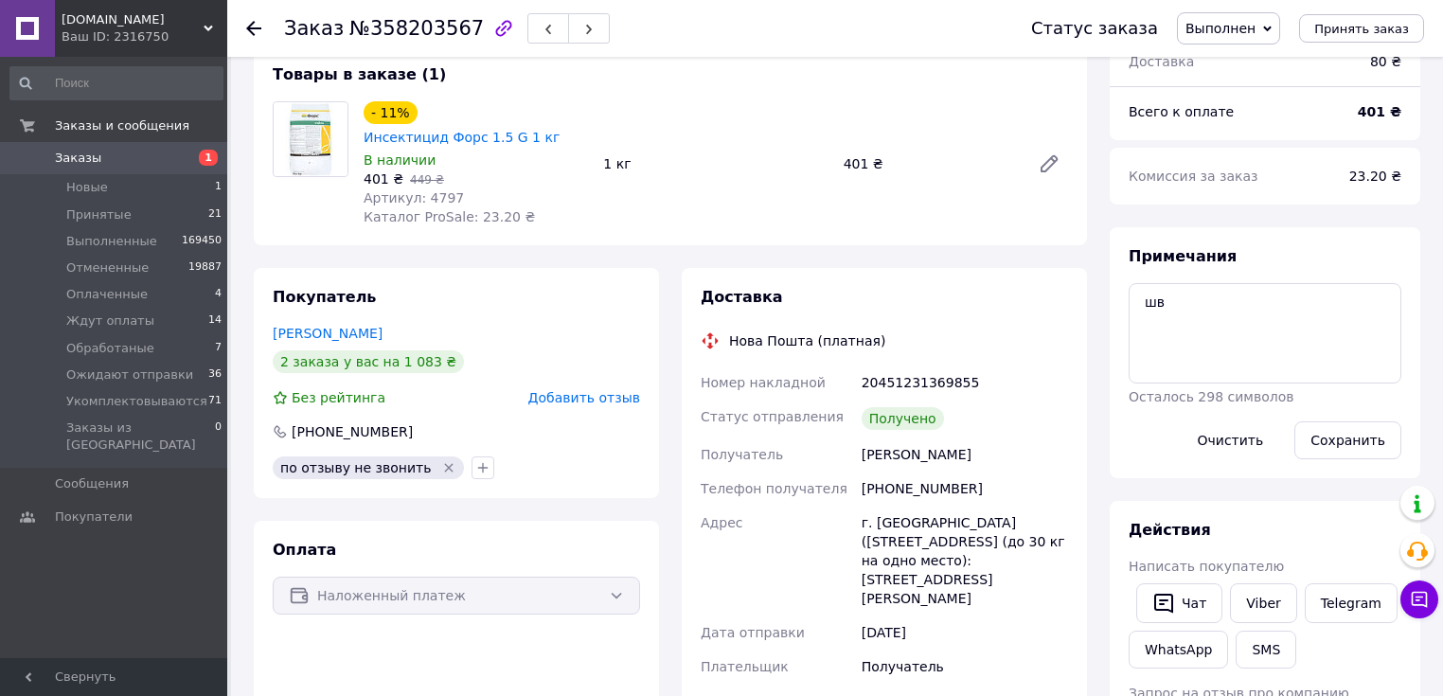
scroll to position [379, 0]
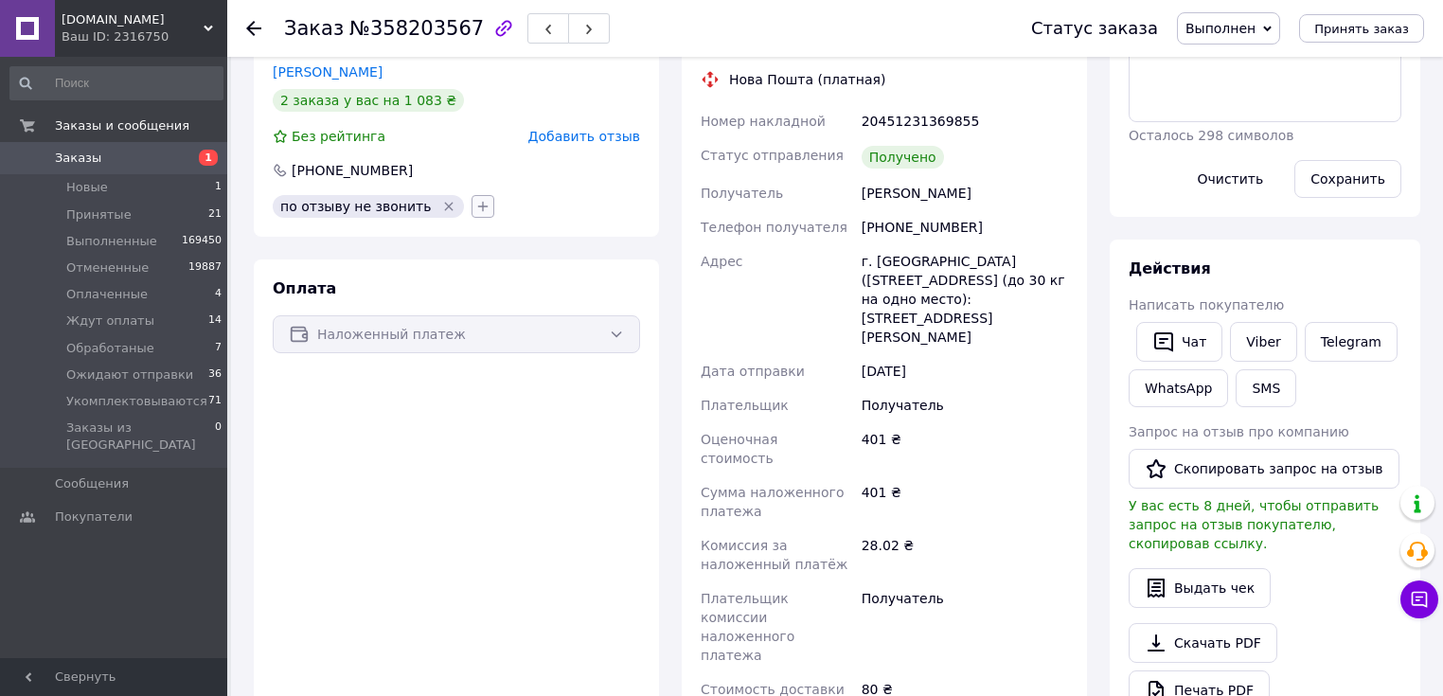
click at [475, 199] on icon "button" at bounding box center [482, 206] width 15 height 15
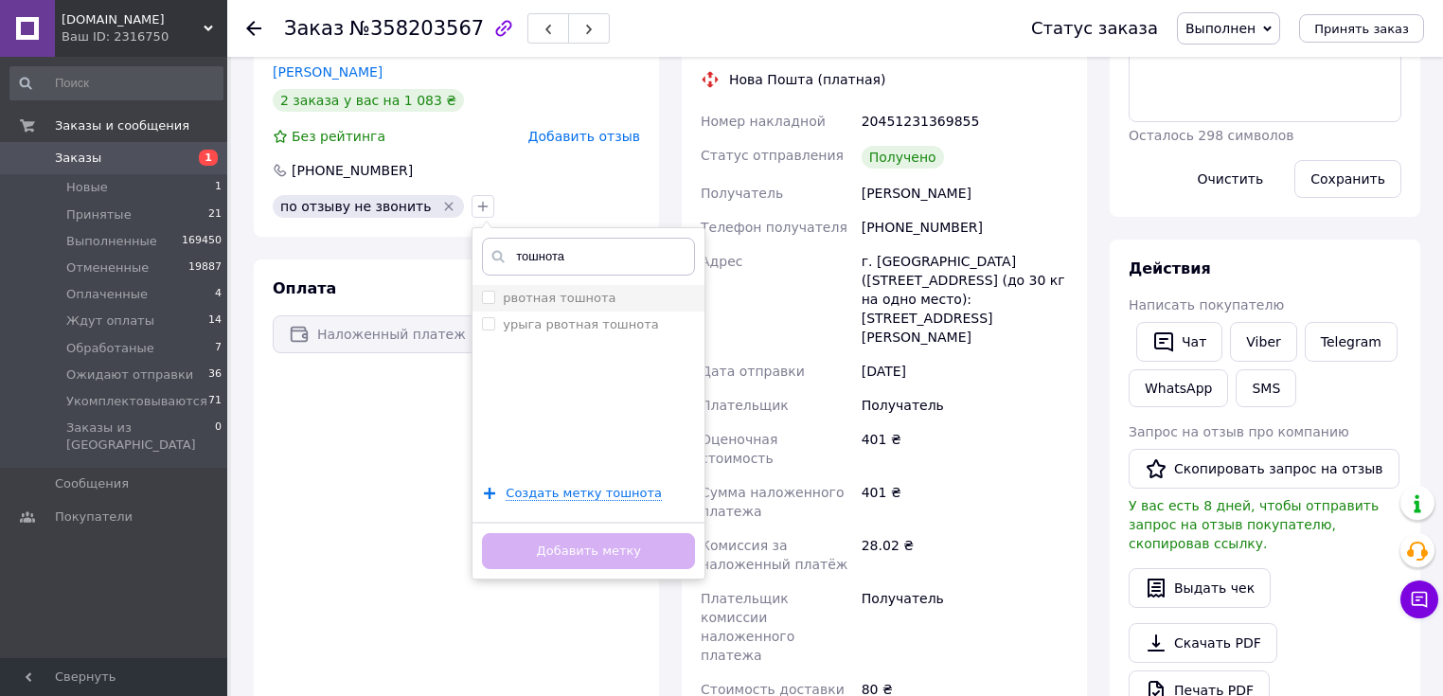
type input "тошнота"
click at [482, 291] on input "рвотная тошнота" at bounding box center [488, 297] width 12 height 12
checkbox input "true"
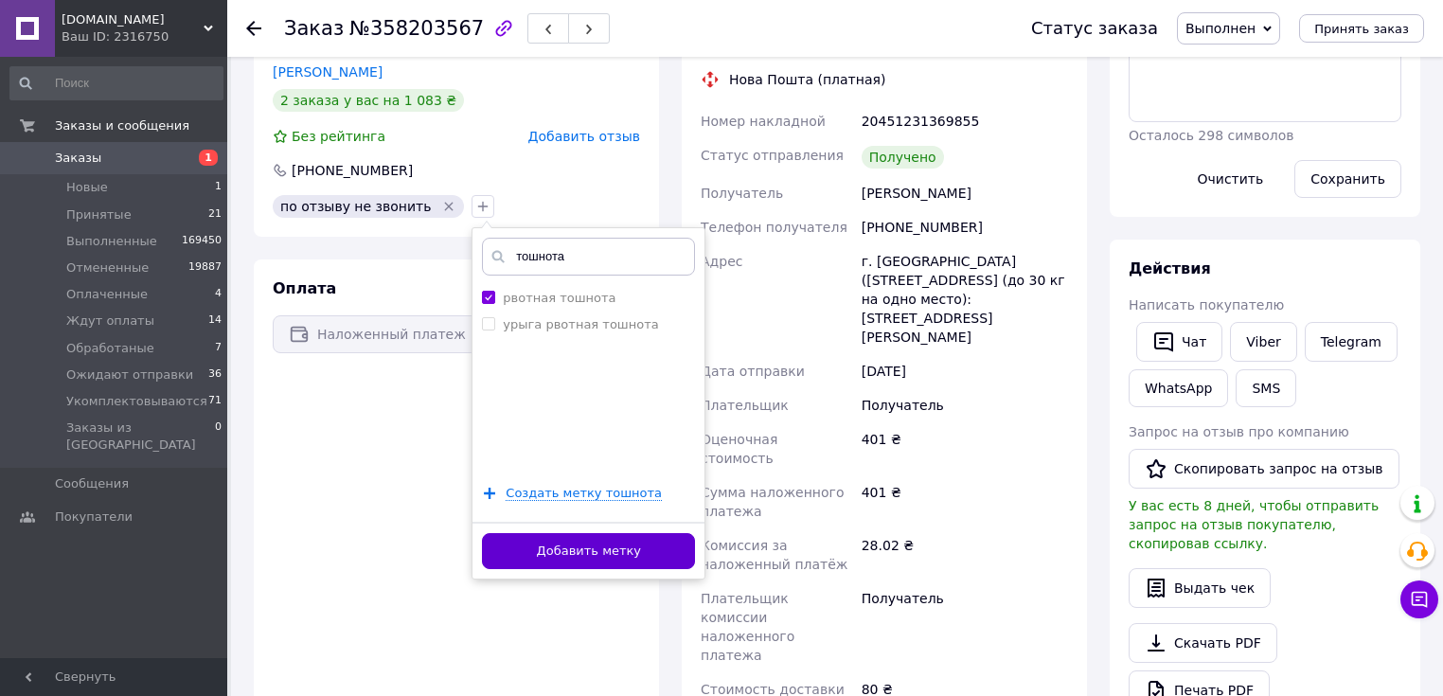
click at [648, 533] on button "Добавить метку" at bounding box center [588, 551] width 213 height 37
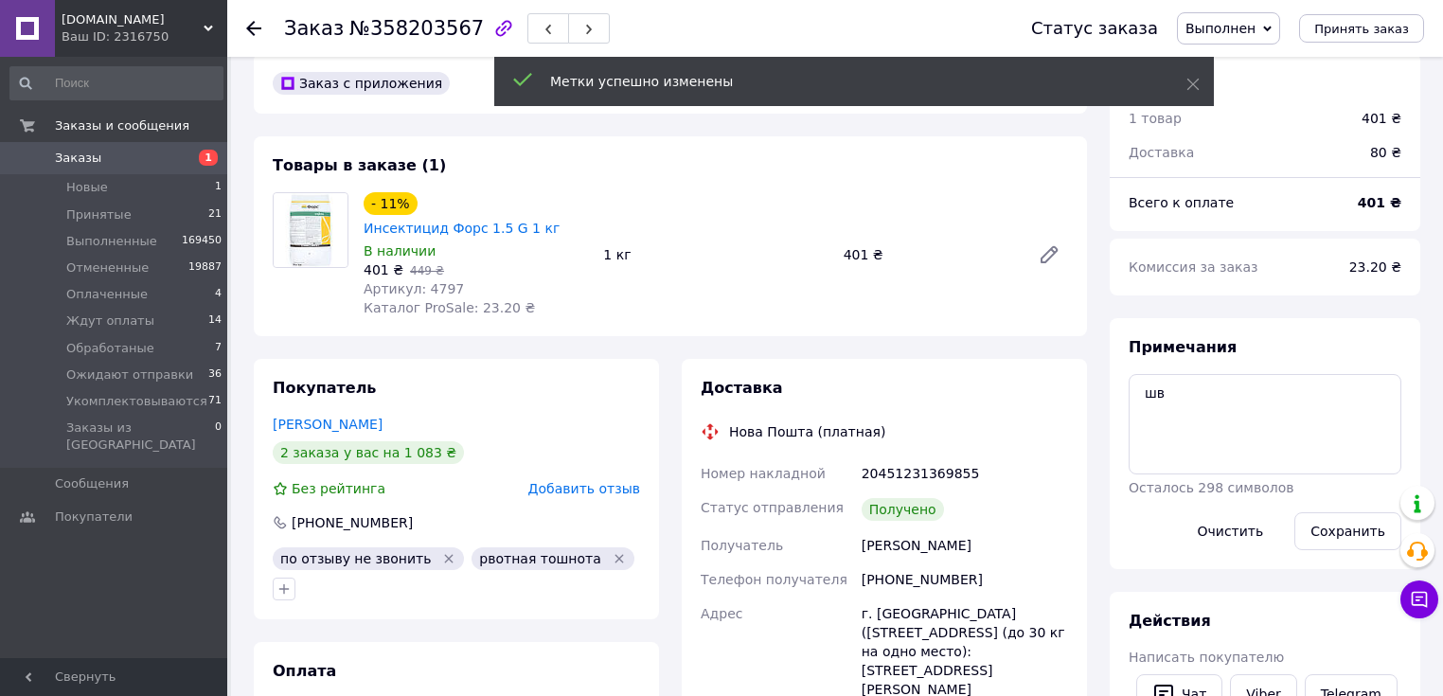
scroll to position [0, 0]
